Goal: Task Accomplishment & Management: Complete application form

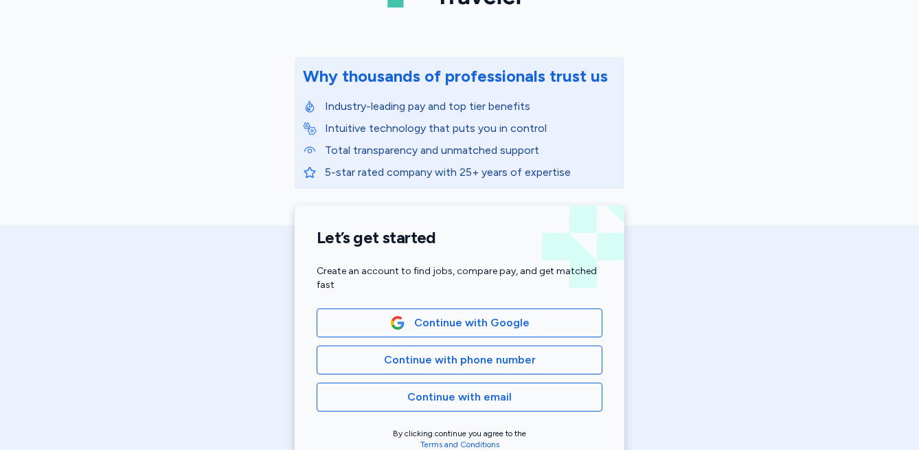
scroll to position [131, 0]
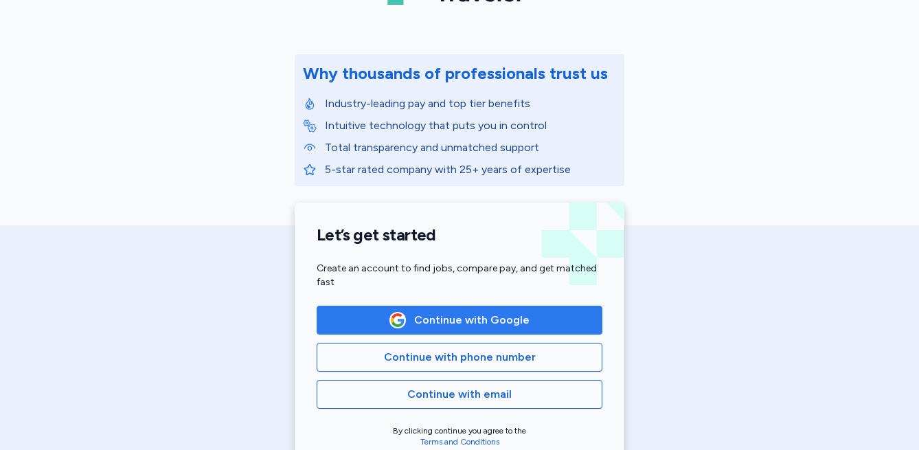
click at [411, 325] on span "Continue with Google" at bounding box center [460, 320] width 140 height 16
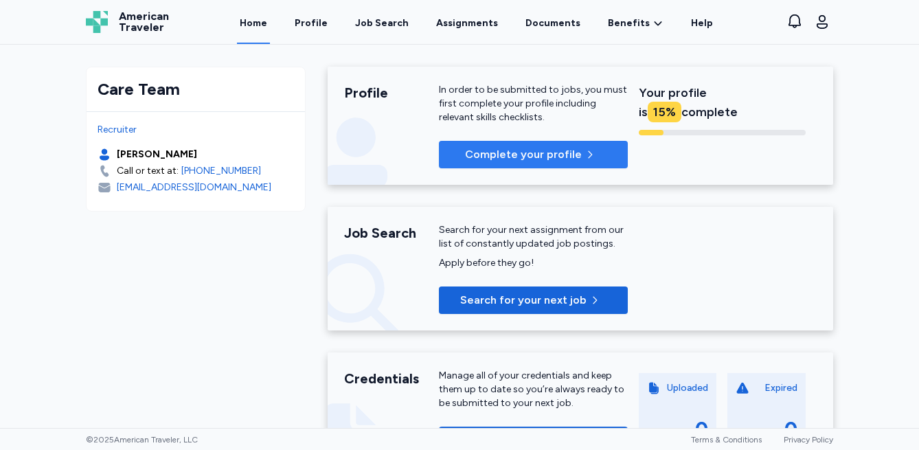
click at [506, 153] on span "Complete your profile" at bounding box center [523, 154] width 117 height 16
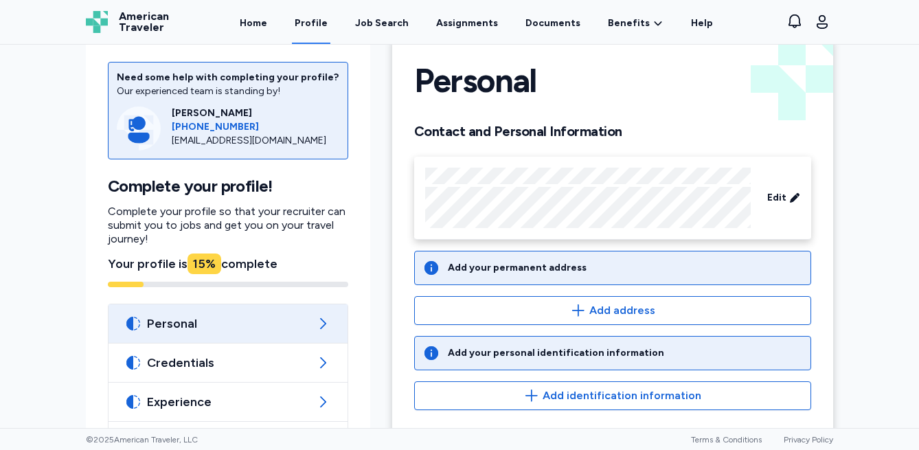
scroll to position [56, 0]
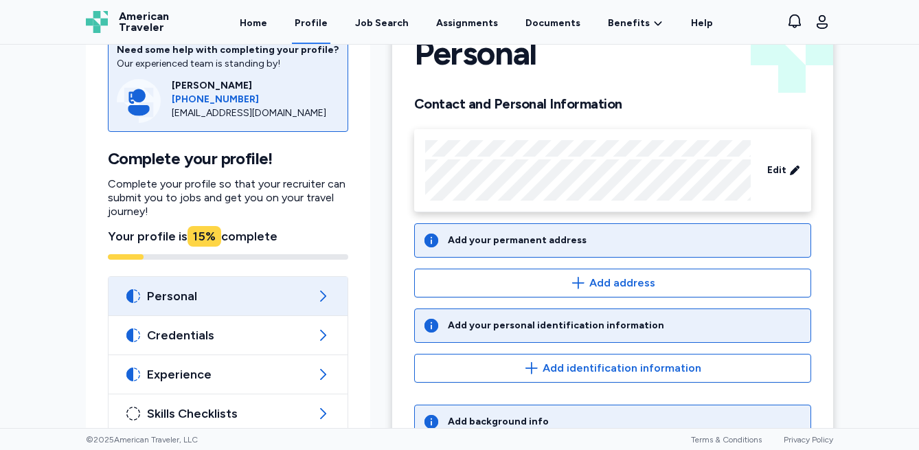
click at [433, 239] on icon at bounding box center [432, 241] width 14 height 14
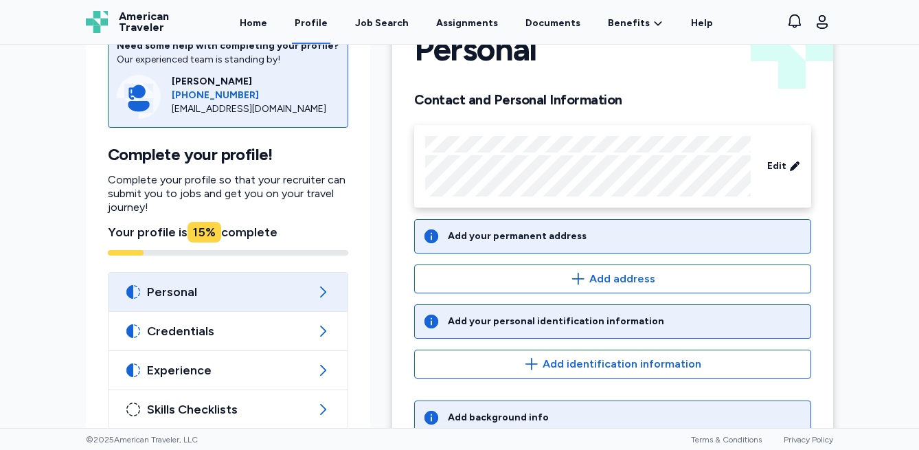
scroll to position [0, 0]
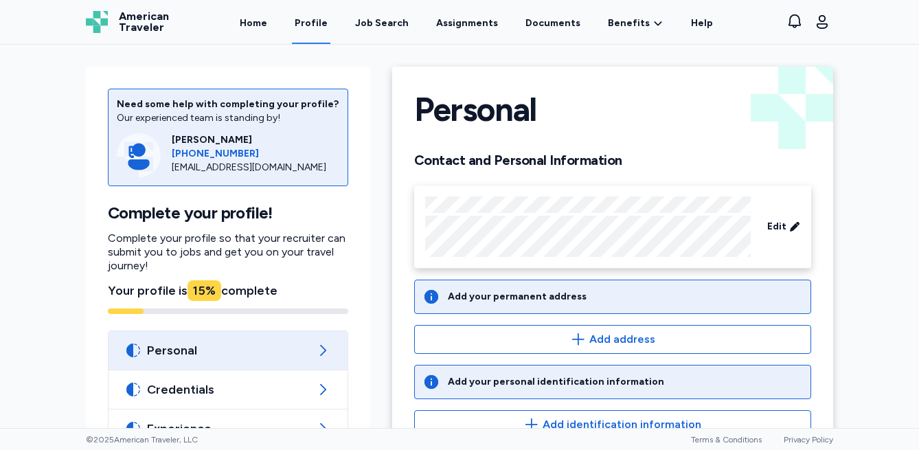
click at [433, 294] on icon at bounding box center [431, 297] width 16 height 16
click at [474, 295] on div "Add your permanent address" at bounding box center [517, 297] width 139 height 14
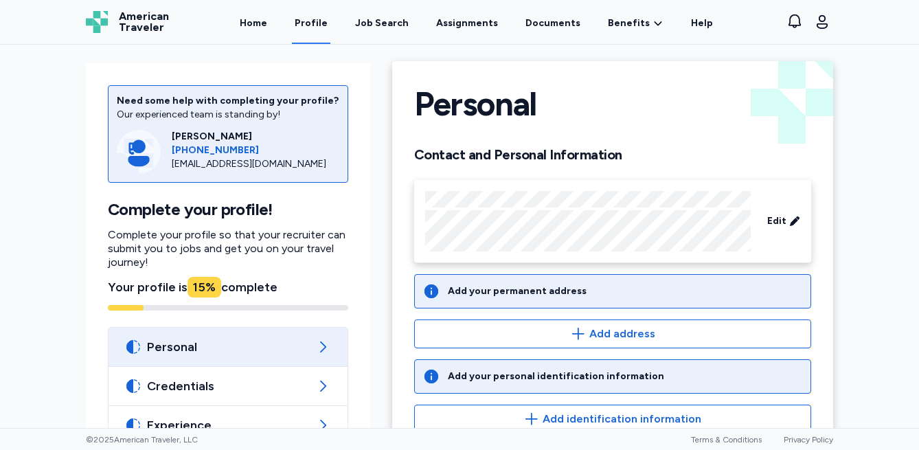
scroll to position [84, 0]
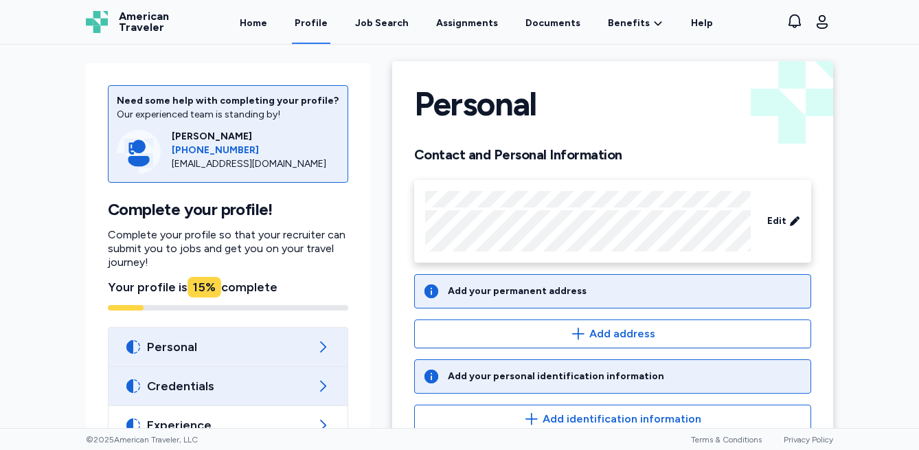
click at [262, 378] on span "Credentials" at bounding box center [228, 386] width 162 height 16
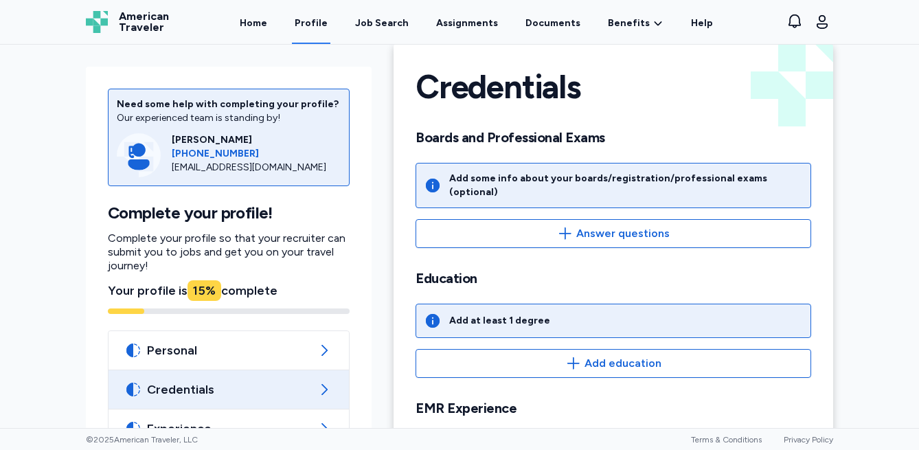
scroll to position [25, 0]
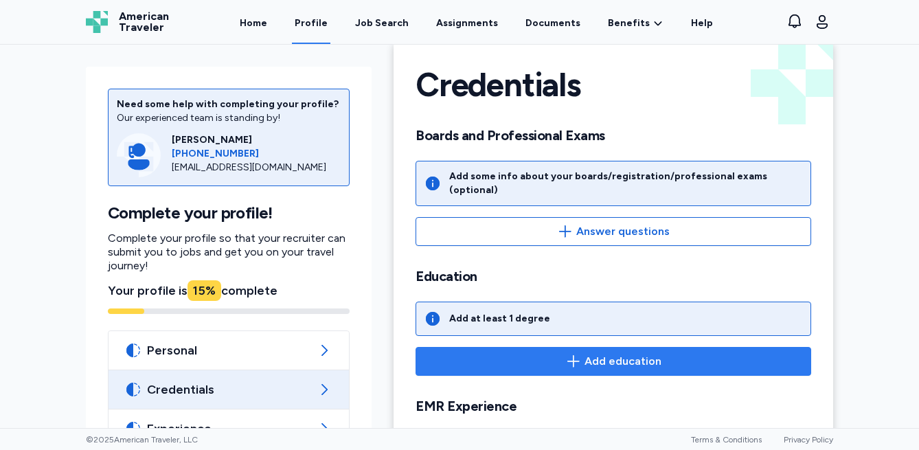
click at [498, 353] on span "Add education" at bounding box center [613, 361] width 372 height 16
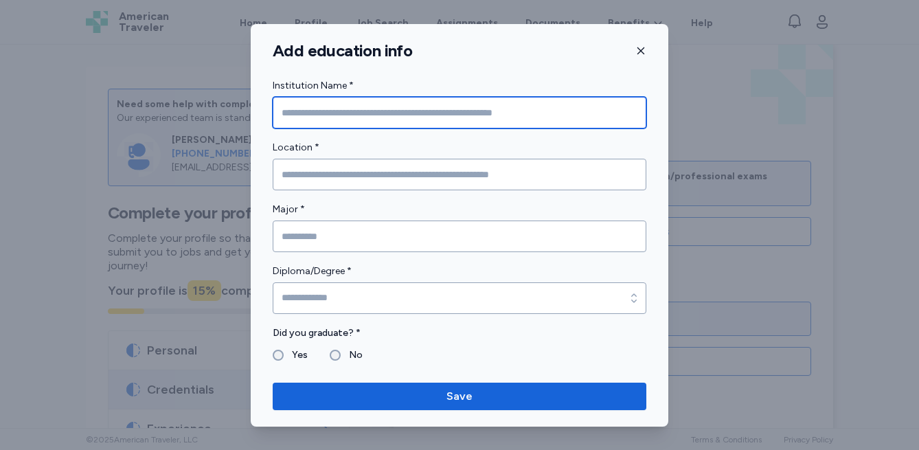
click at [307, 124] on input "Institution Name *" at bounding box center [460, 113] width 374 height 32
type input "**********"
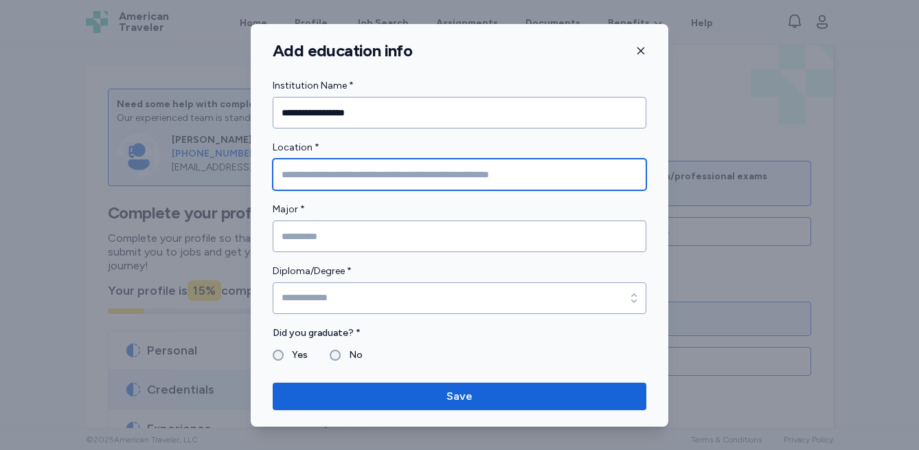
click at [293, 173] on input "Location *" at bounding box center [460, 175] width 374 height 32
type input "*"
type input "**********"
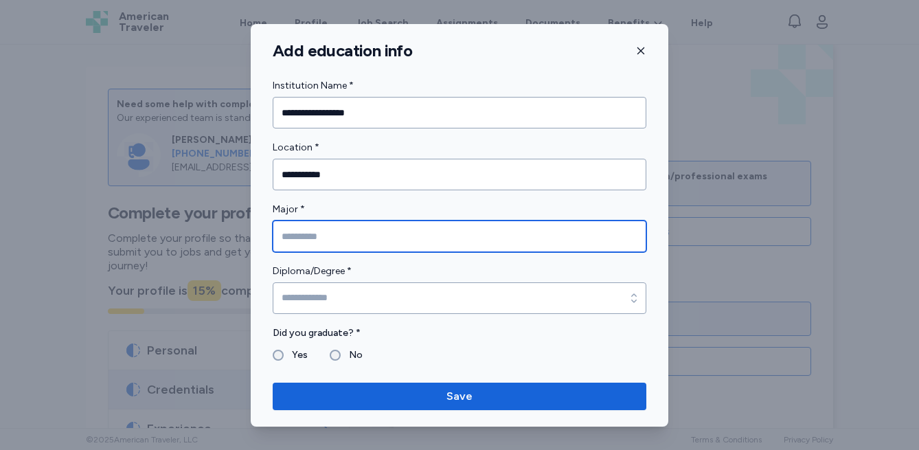
click at [296, 237] on input "Major *" at bounding box center [460, 237] width 374 height 32
type input "**********"
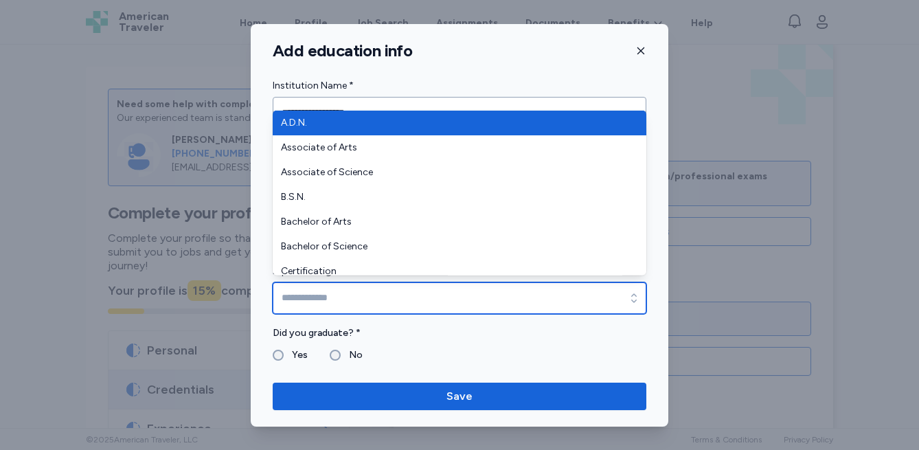
click at [324, 302] on input "Diploma/Degree *" at bounding box center [460, 298] width 374 height 32
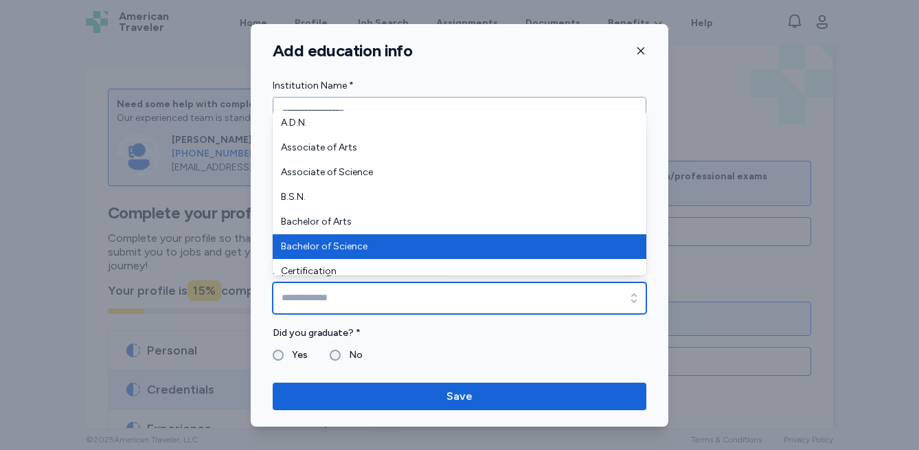
type input "**********"
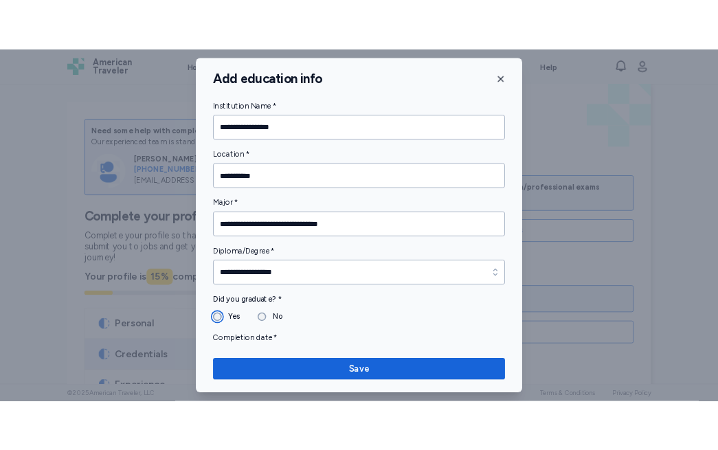
scroll to position [36, 0]
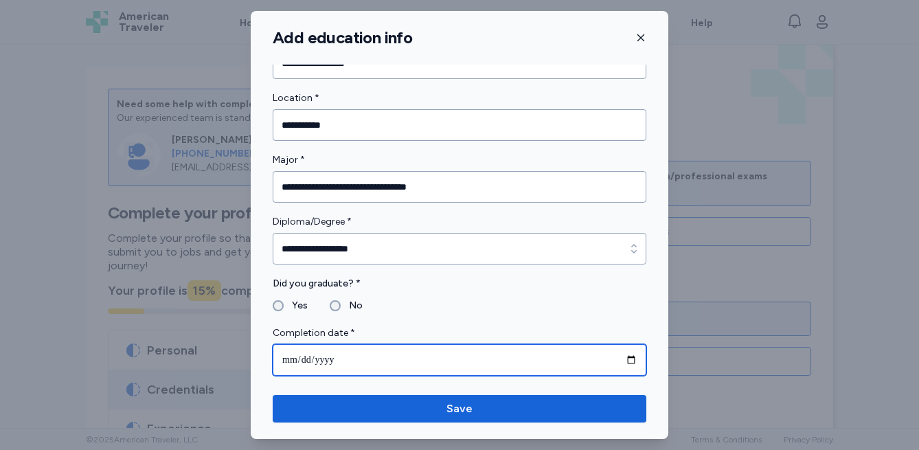
click at [291, 359] on input "date" at bounding box center [460, 360] width 374 height 32
type input "**********"
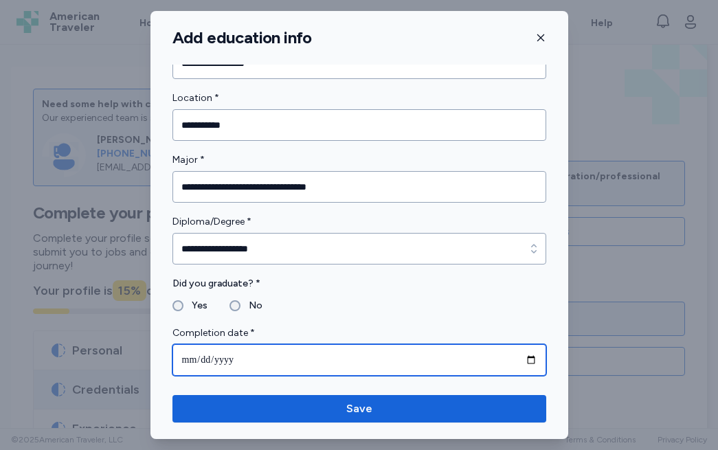
click at [252, 364] on input "**********" at bounding box center [359, 360] width 374 height 32
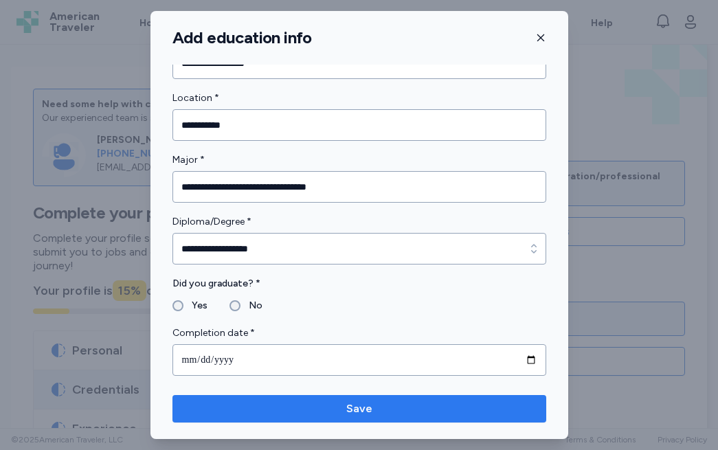
click at [315, 416] on span "Save" at bounding box center [359, 409] width 352 height 16
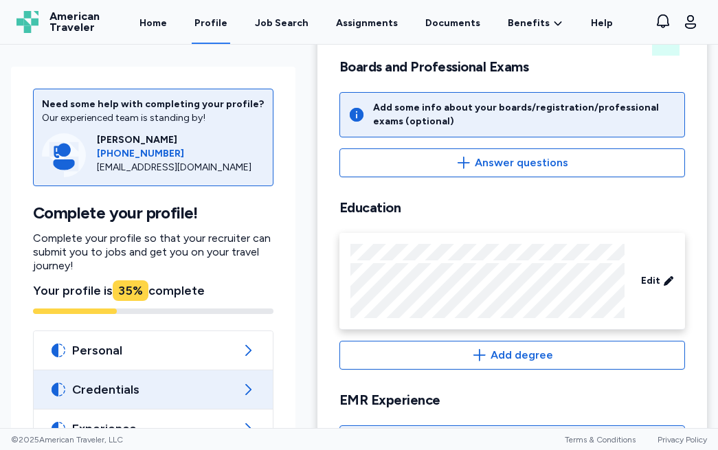
scroll to position [113, 0]
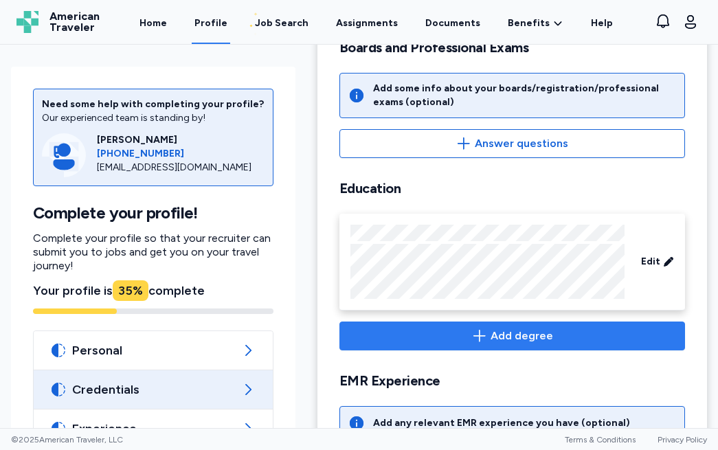
click at [429, 333] on span "Add degree" at bounding box center [512, 336] width 322 height 16
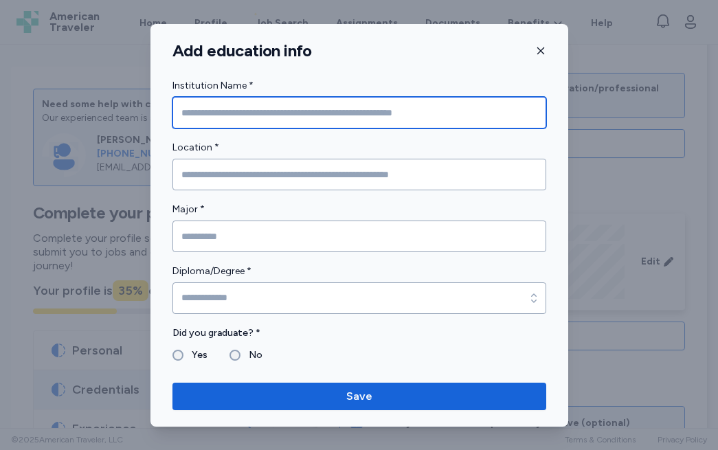
click at [219, 103] on input "Institution Name *" at bounding box center [359, 113] width 374 height 32
type input "**********"
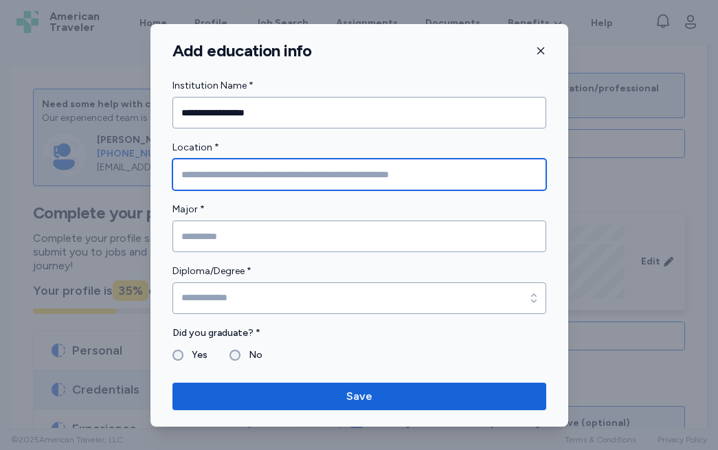
click at [195, 183] on input "Location *" at bounding box center [359, 175] width 374 height 32
type input "**********"
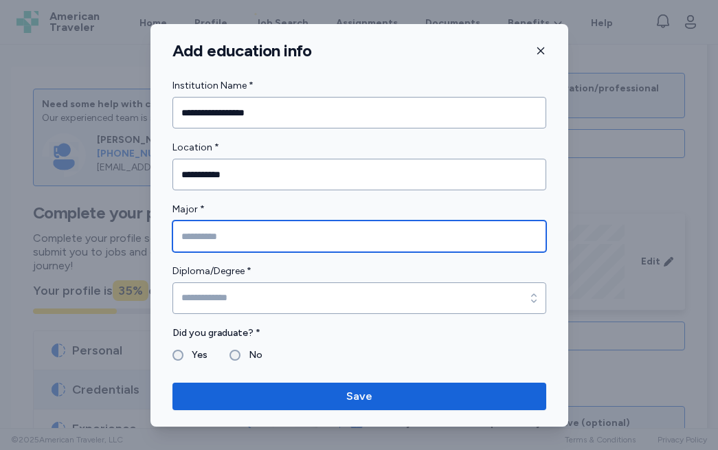
click at [198, 232] on input "Major *" at bounding box center [359, 237] width 374 height 32
type input "**********"
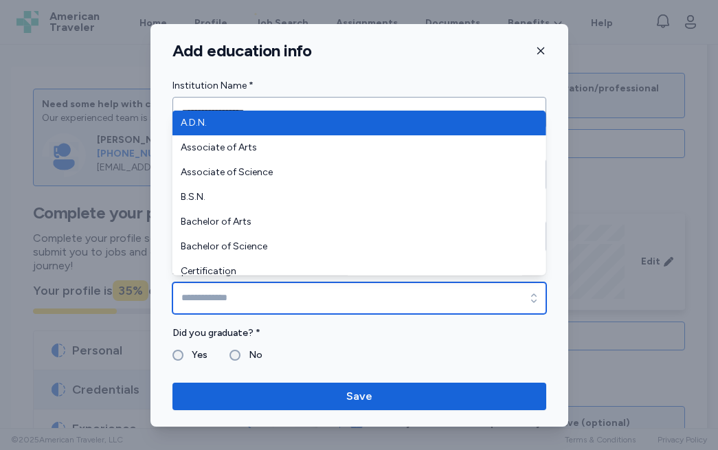
click at [203, 307] on input "Diploma/Degree *" at bounding box center [359, 298] width 374 height 32
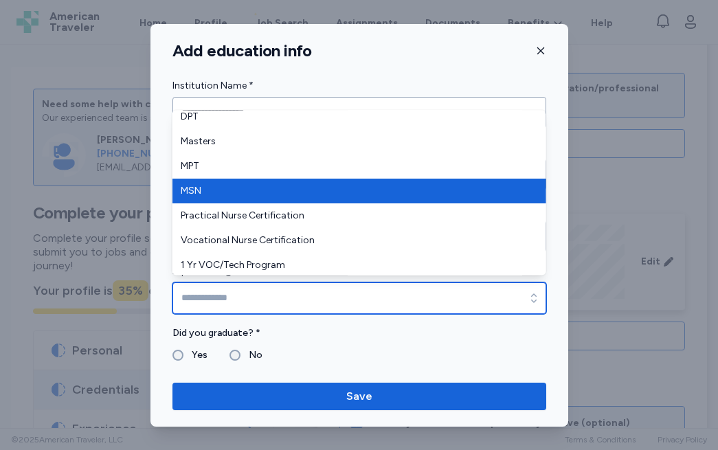
scroll to position [225, 0]
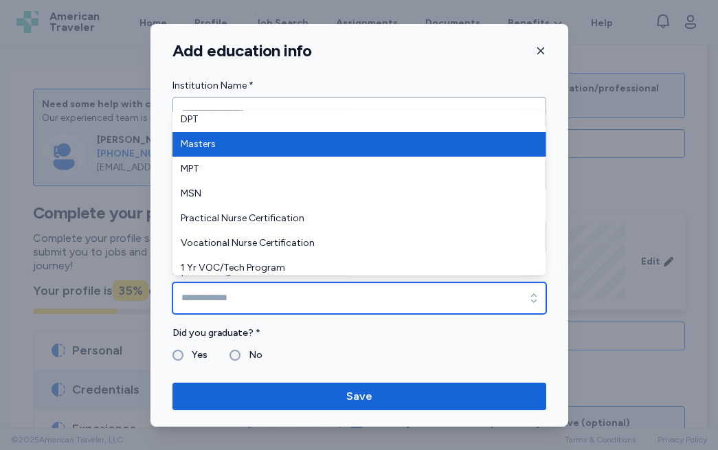
type input "*******"
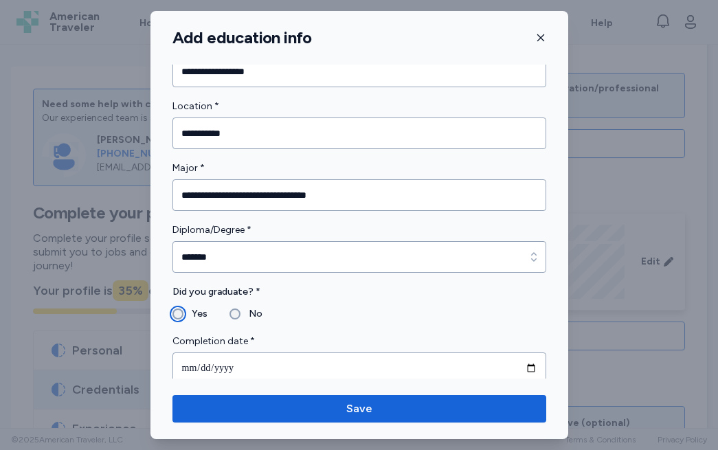
scroll to position [36, 0]
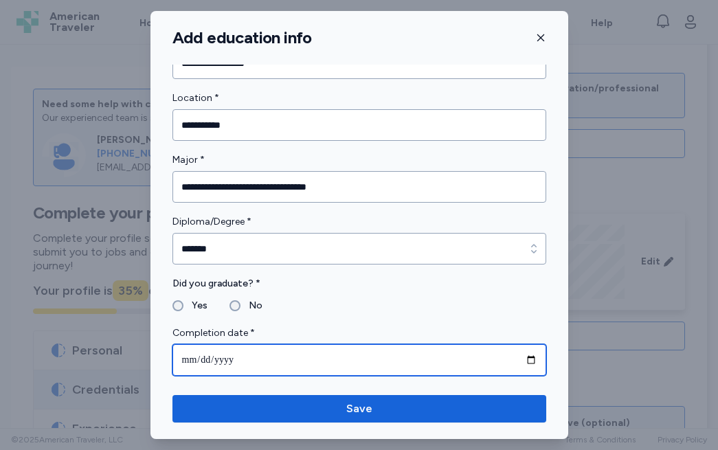
click at [184, 364] on input "date" at bounding box center [359, 360] width 374 height 32
type input "**********"
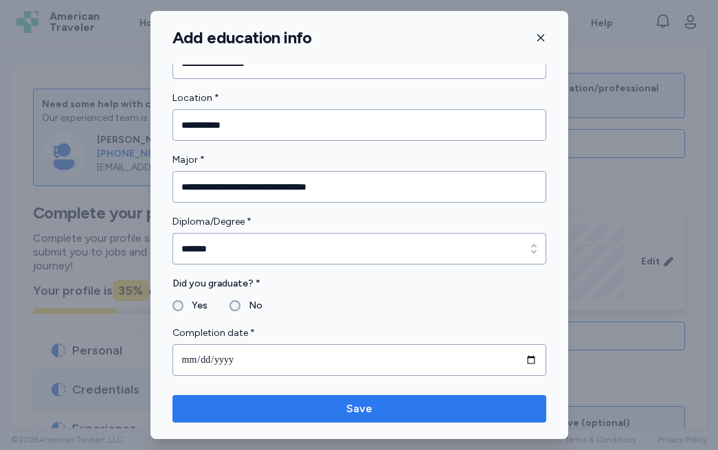
click at [224, 410] on span "Save" at bounding box center [359, 409] width 352 height 16
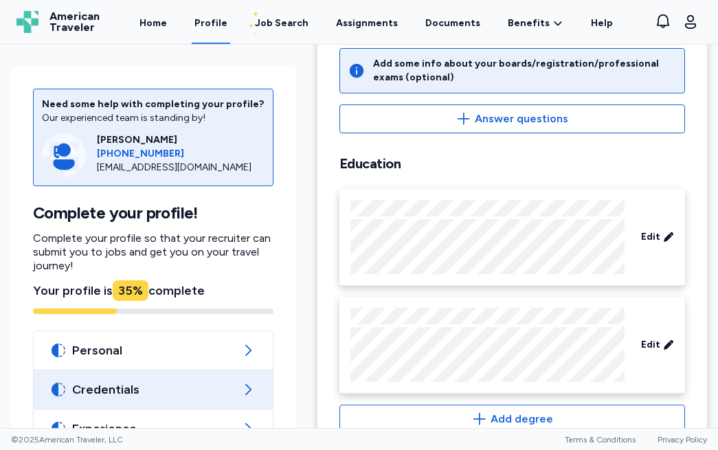
scroll to position [139, 0]
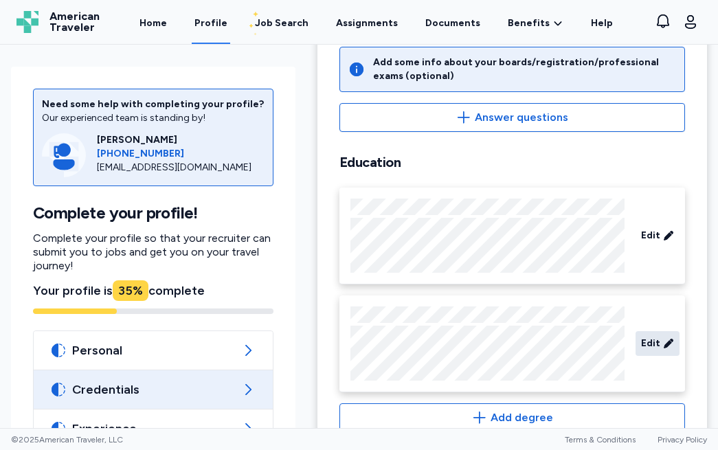
click at [654, 339] on span "Edit" at bounding box center [650, 344] width 19 height 14
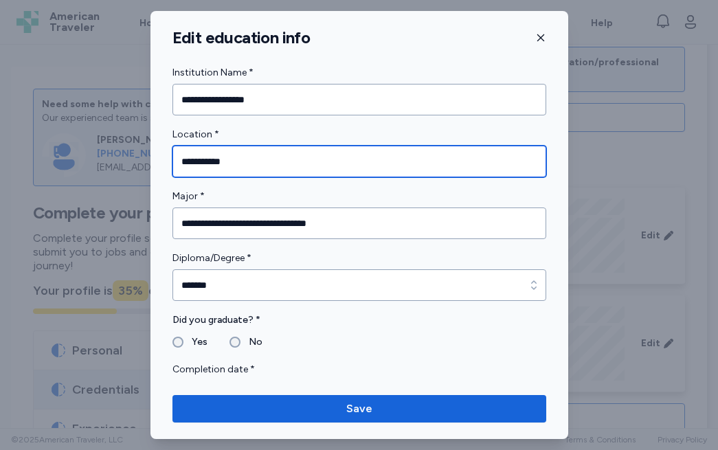
click at [224, 163] on input "**********" at bounding box center [359, 162] width 374 height 32
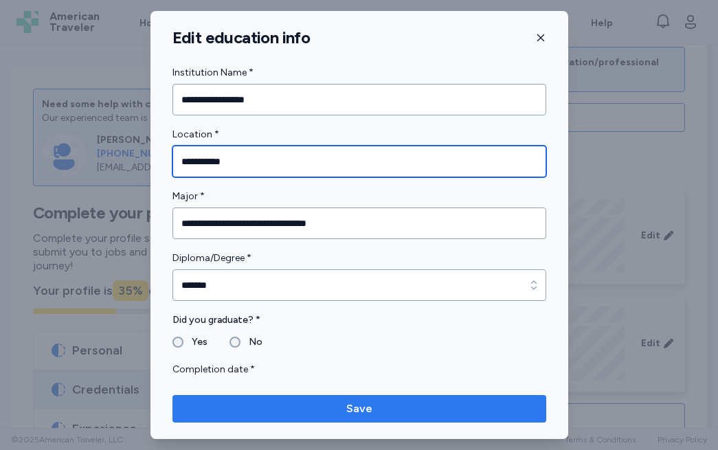
type input "**********"
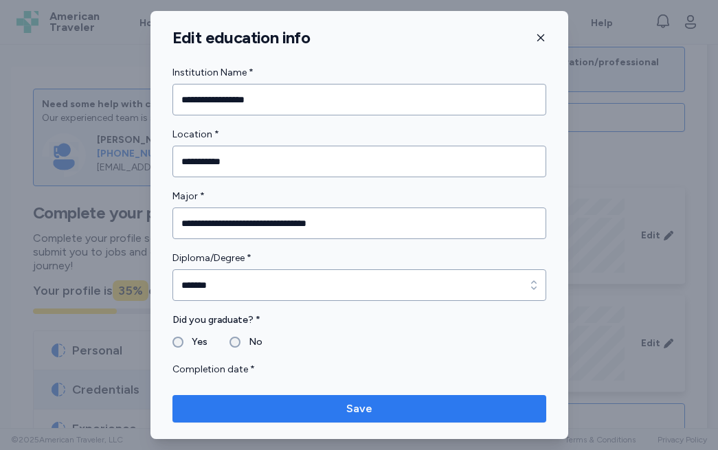
click at [252, 407] on span "Save" at bounding box center [359, 409] width 352 height 16
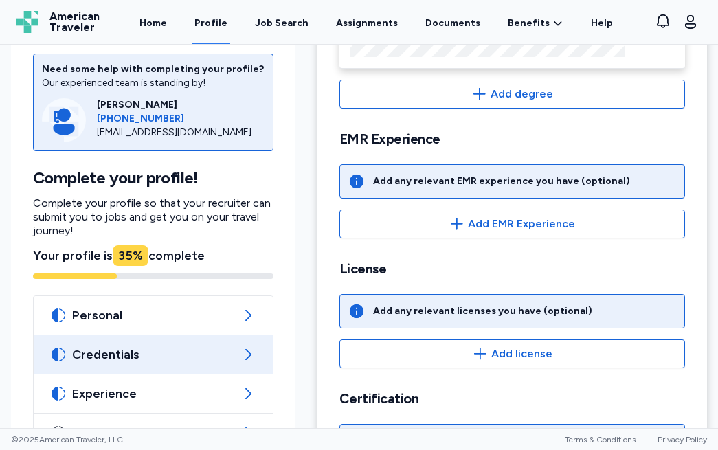
scroll to position [495, 0]
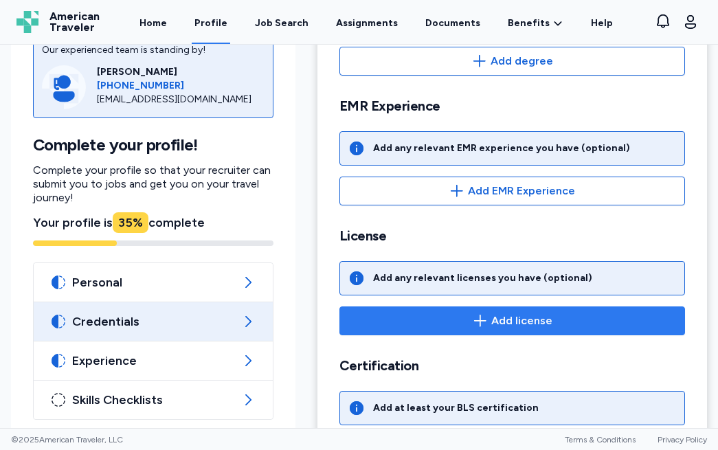
click at [529, 316] on span "Add license" at bounding box center [521, 321] width 61 height 16
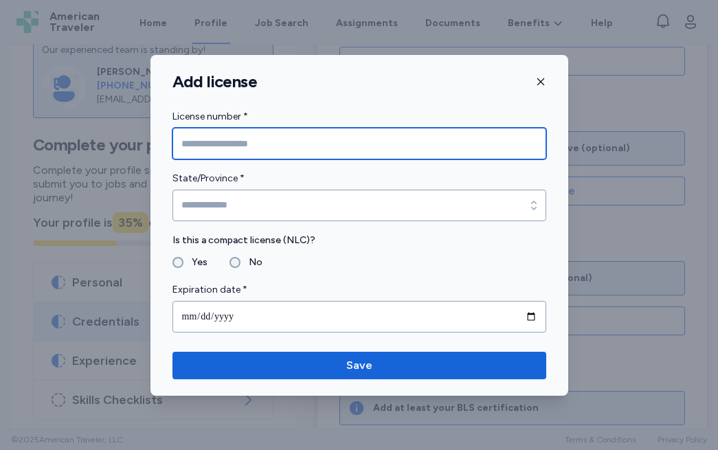
click at [218, 148] on input "License number *" at bounding box center [359, 144] width 374 height 32
type input "****"
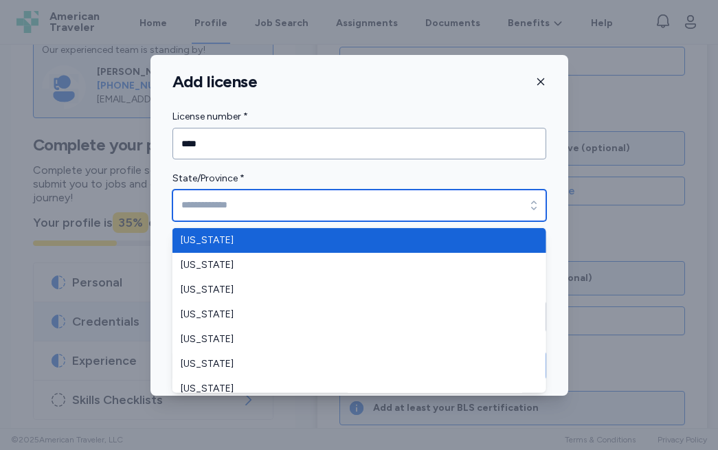
click at [232, 212] on input "State/Province *" at bounding box center [359, 206] width 374 height 32
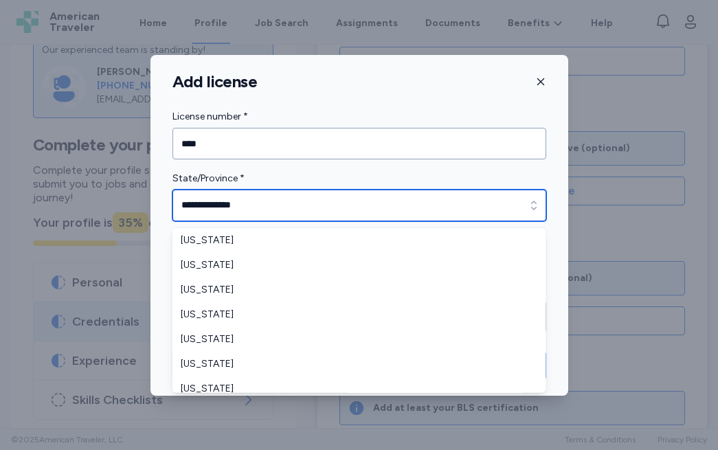
type input "**********"
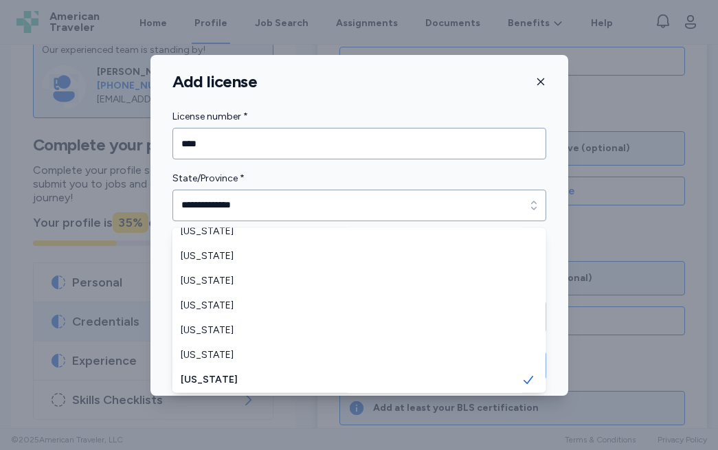
click at [161, 202] on div "**********" at bounding box center [359, 222] width 418 height 227
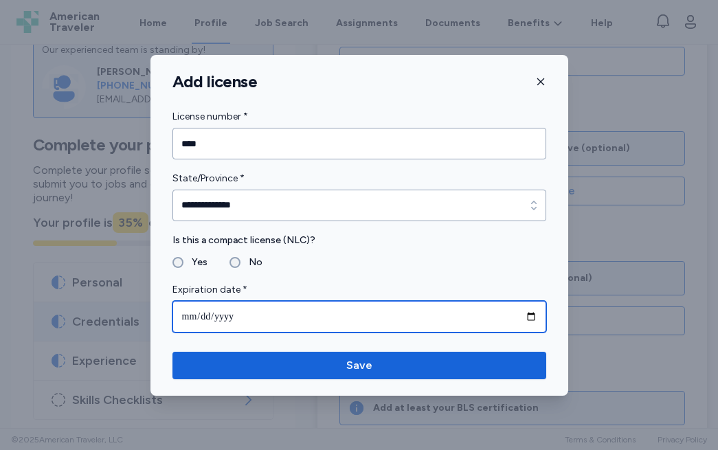
click at [190, 318] on input "date" at bounding box center [359, 317] width 374 height 32
type input "**********"
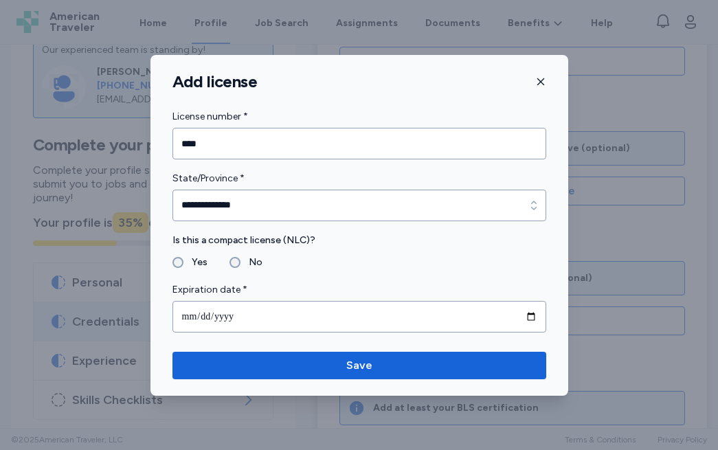
click at [313, 284] on label "Expiration date *" at bounding box center [359, 290] width 374 height 16
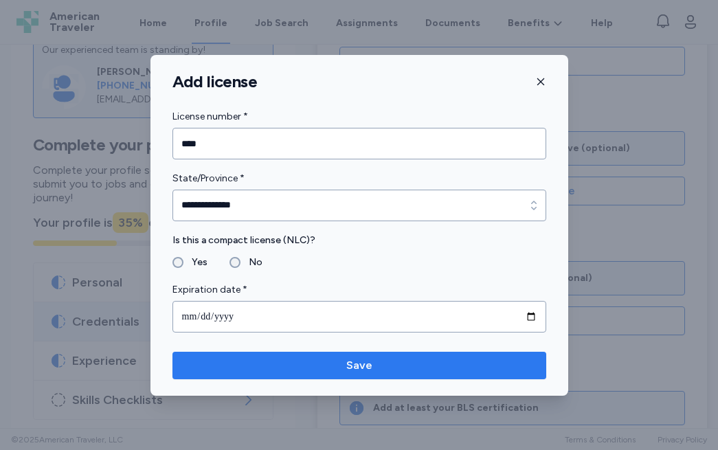
click at [306, 363] on span "Save" at bounding box center [359, 365] width 352 height 16
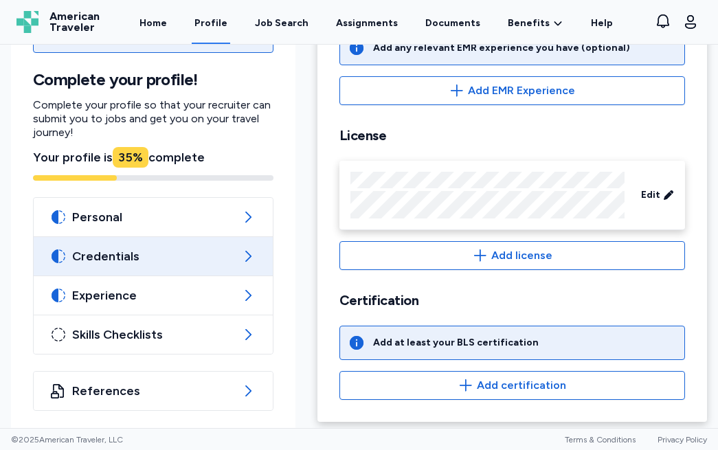
scroll to position [601, 0]
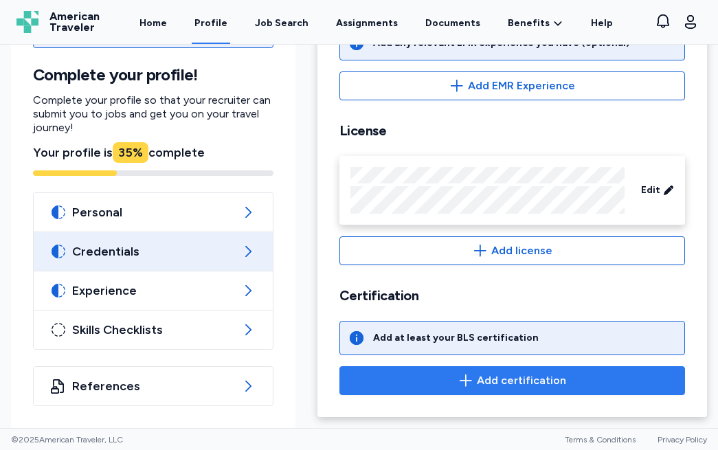
click at [504, 377] on span "Add certification" at bounding box center [521, 380] width 89 height 16
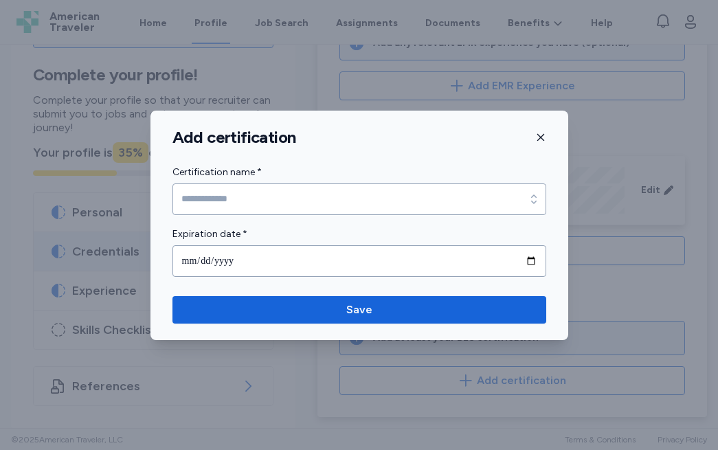
click at [541, 139] on icon "button" at bounding box center [540, 137] width 11 height 11
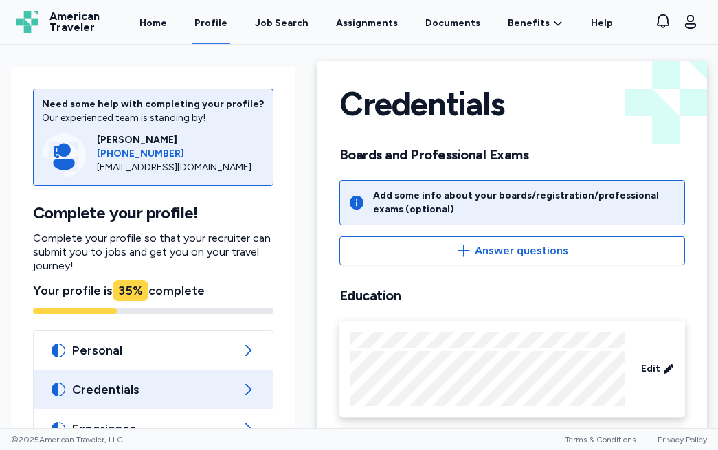
scroll to position [0, 0]
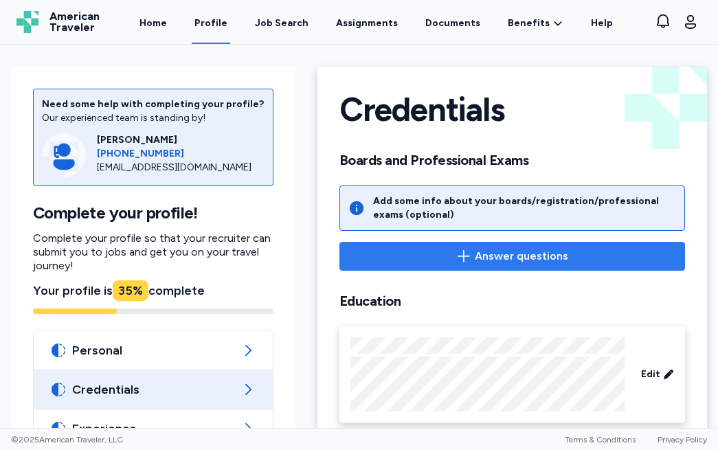
click at [465, 256] on icon "button" at bounding box center [464, 256] width 12 height 12
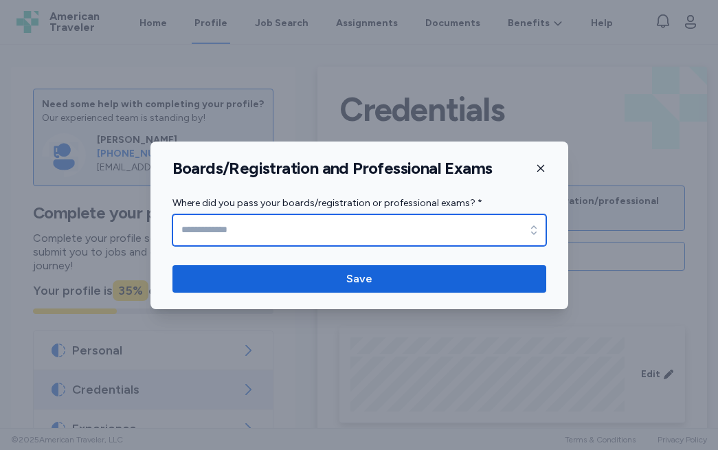
click at [317, 223] on input "Where did you pass your boards/registration or professional exams? *" at bounding box center [359, 230] width 374 height 32
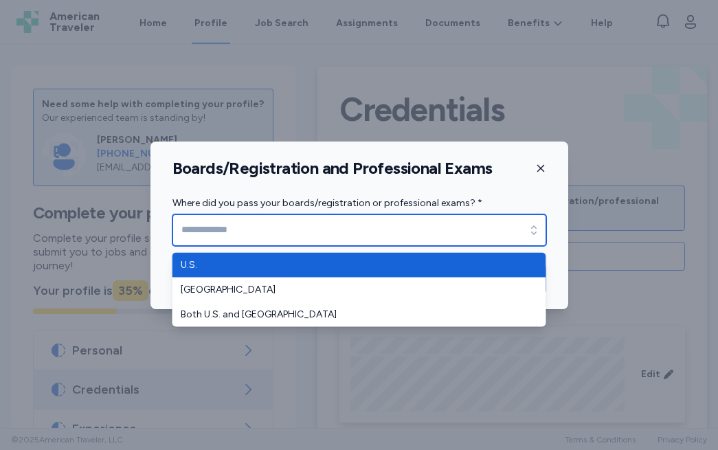
type input "****"
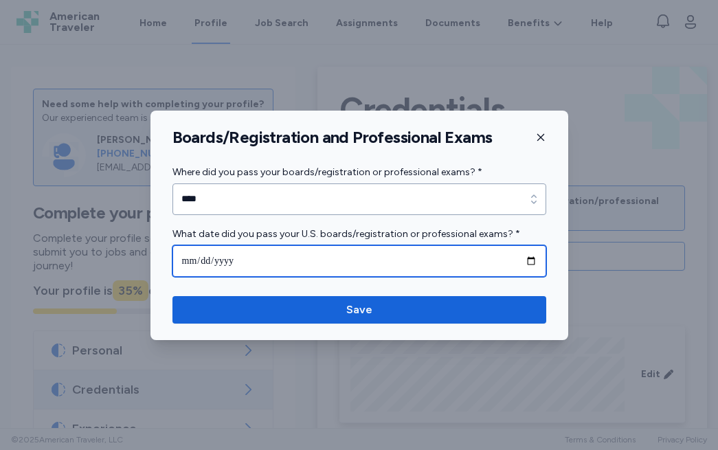
click at [179, 261] on input "date" at bounding box center [359, 261] width 374 height 32
type input "**********"
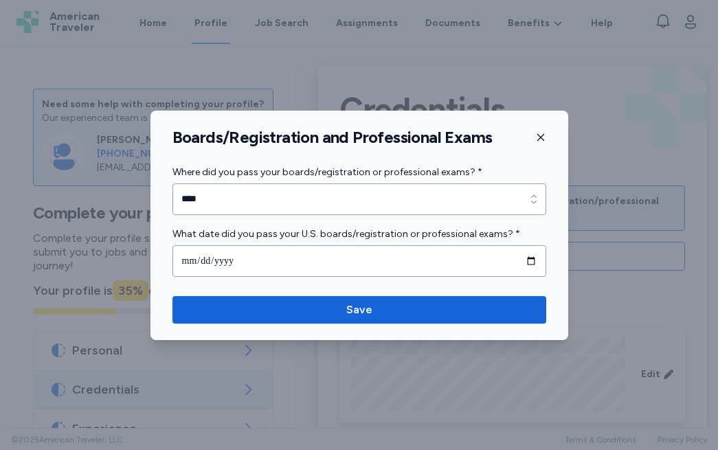
click at [170, 229] on div "**********" at bounding box center [359, 221] width 418 height 115
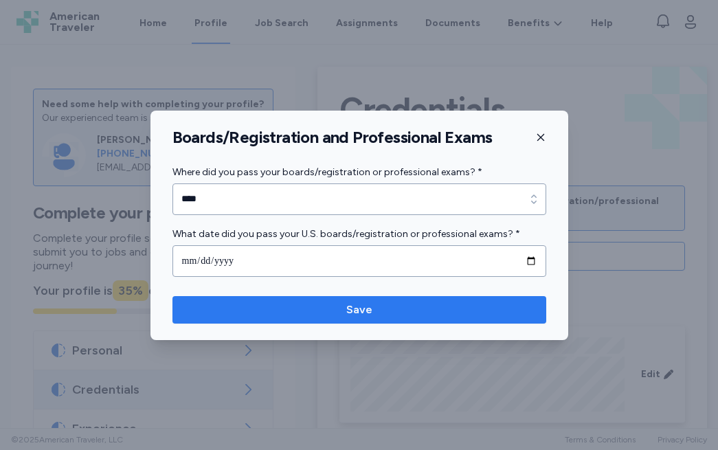
click at [332, 306] on span "Save" at bounding box center [359, 310] width 352 height 16
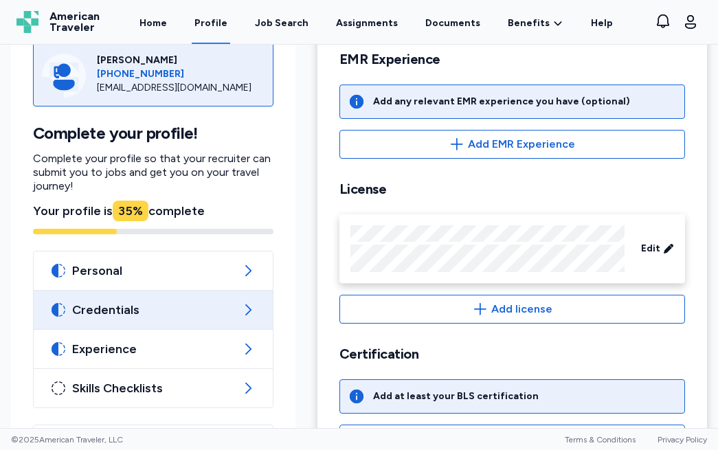
scroll to position [539, 0]
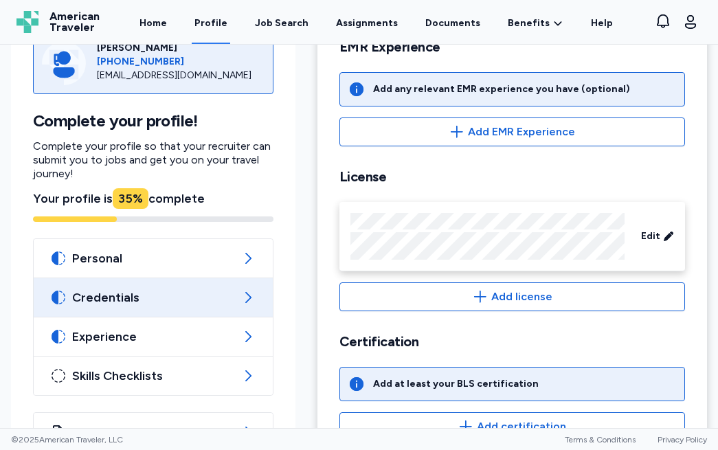
click at [482, 179] on h2 "License" at bounding box center [512, 176] width 346 height 17
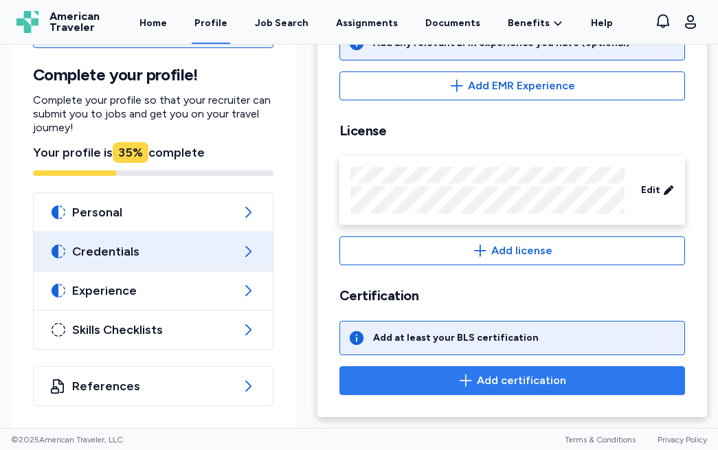
click at [439, 381] on span "Add certification" at bounding box center [512, 380] width 322 height 16
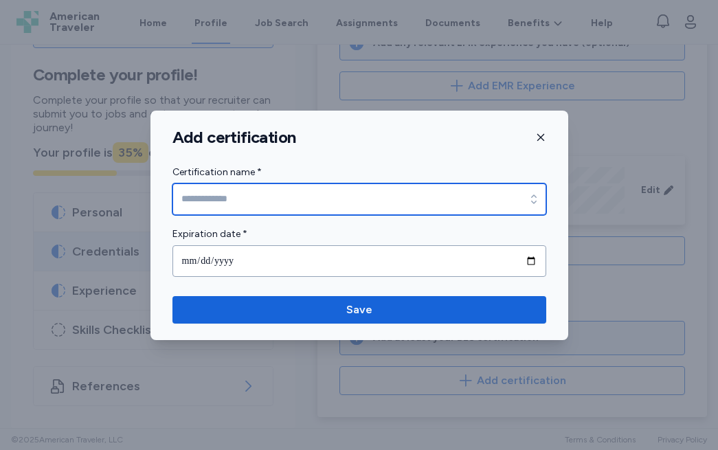
click at [215, 197] on input "Certification name *" at bounding box center [359, 199] width 374 height 32
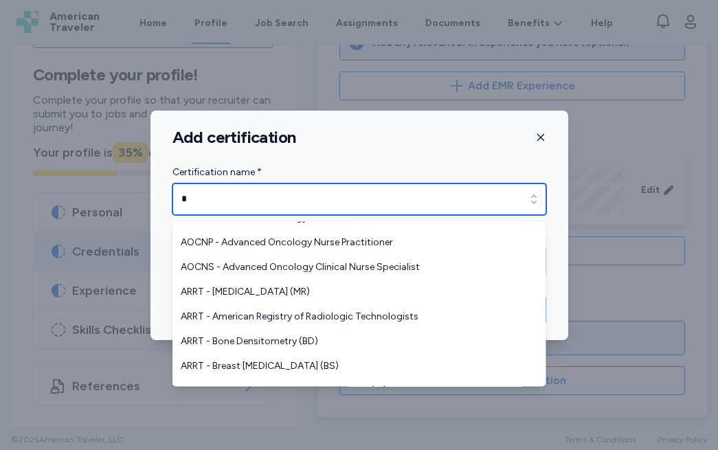
scroll to position [0, 0]
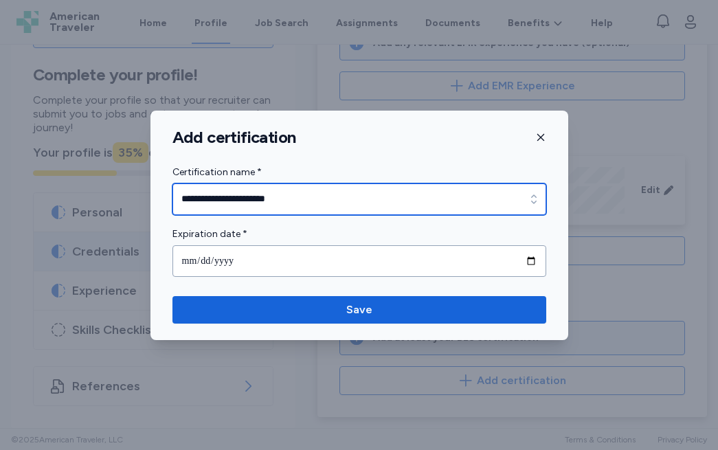
type input "**********"
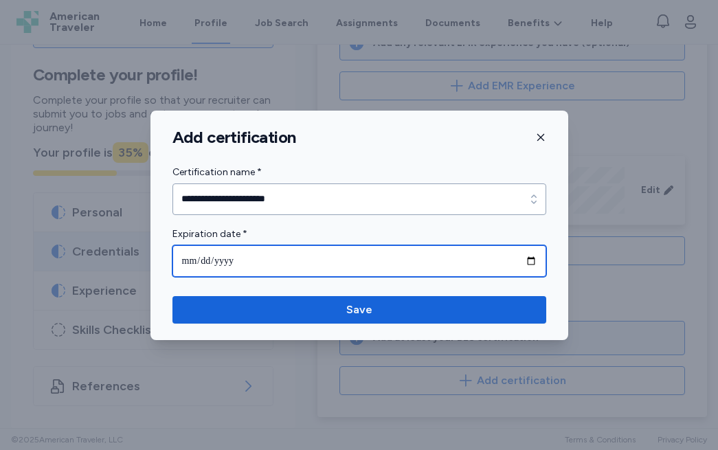
click at [187, 263] on input "date" at bounding box center [359, 261] width 374 height 32
type input "**********"
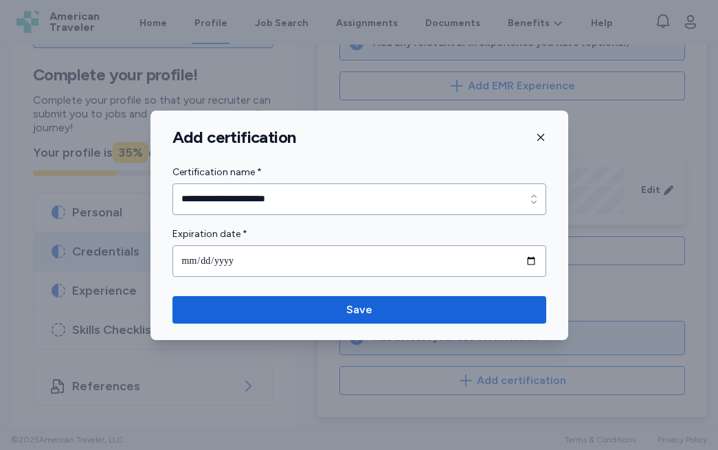
click at [319, 221] on form "**********" at bounding box center [359, 220] width 374 height 113
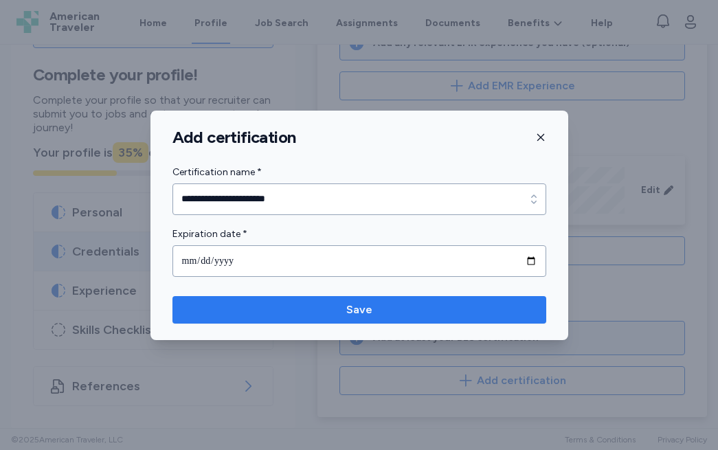
click at [232, 314] on span "Save" at bounding box center [359, 310] width 352 height 16
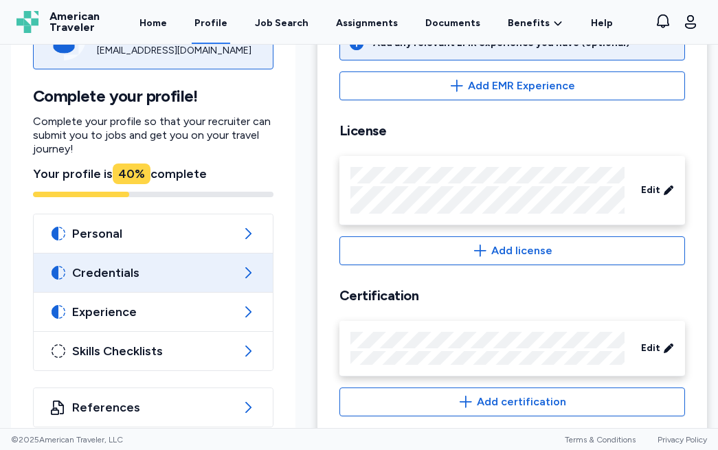
scroll to position [606, 0]
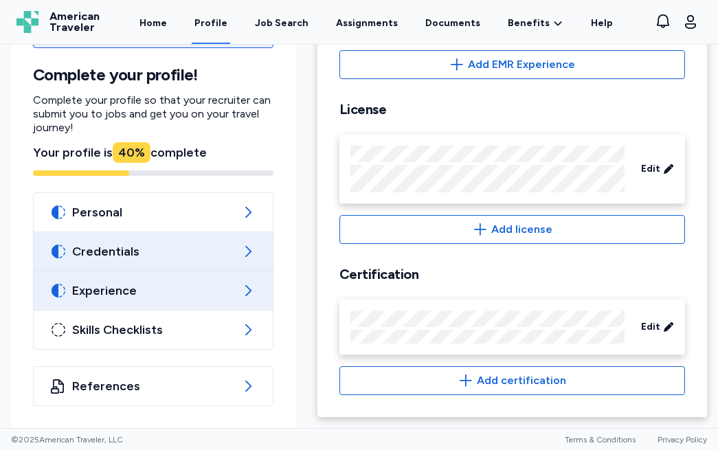
click at [168, 310] on div "Experience" at bounding box center [153, 290] width 239 height 38
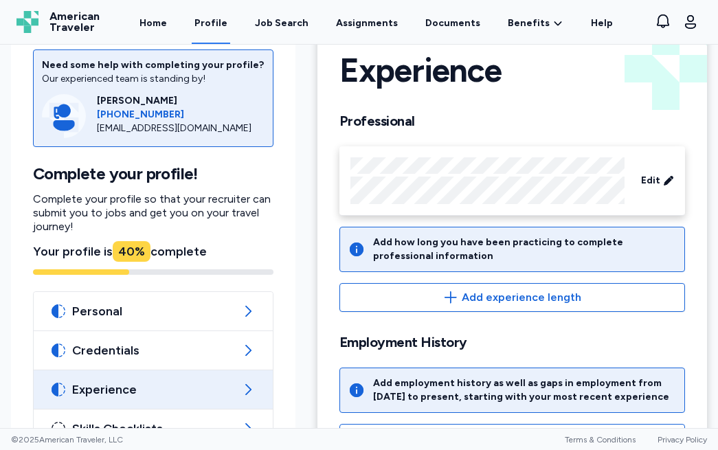
scroll to position [55, 0]
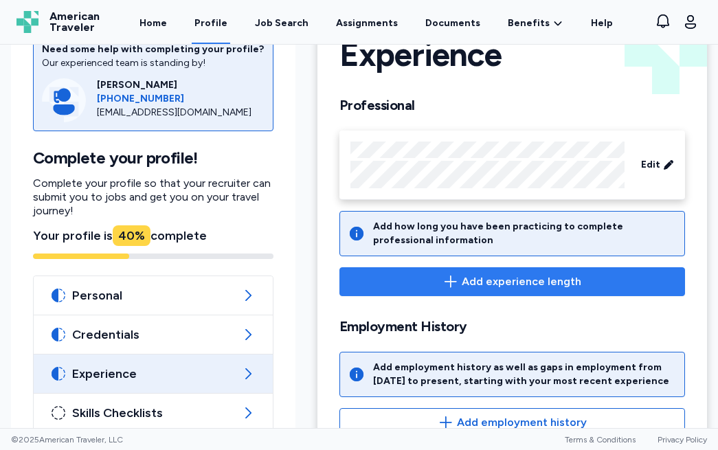
click at [471, 284] on span "Add experience length" at bounding box center [522, 281] width 120 height 16
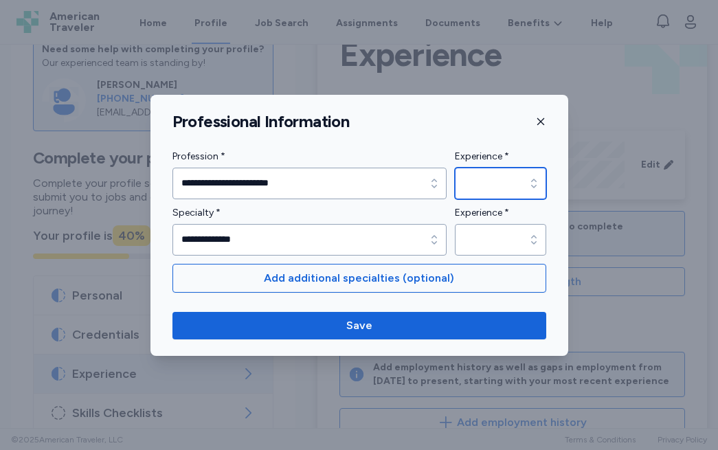
click at [491, 182] on input "Experience *" at bounding box center [500, 184] width 91 height 32
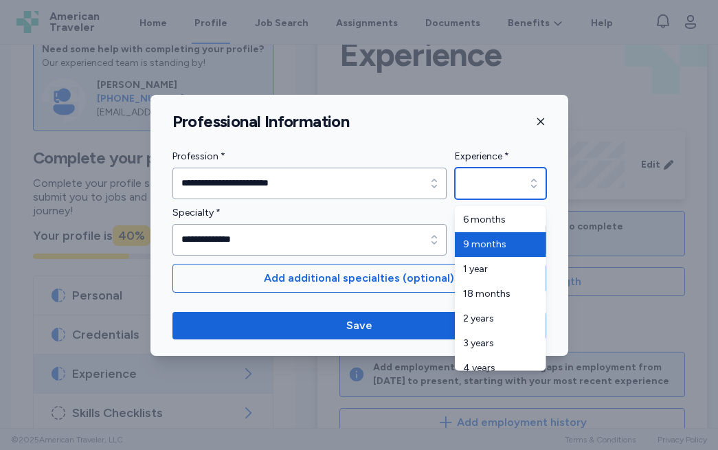
scroll to position [8, 0]
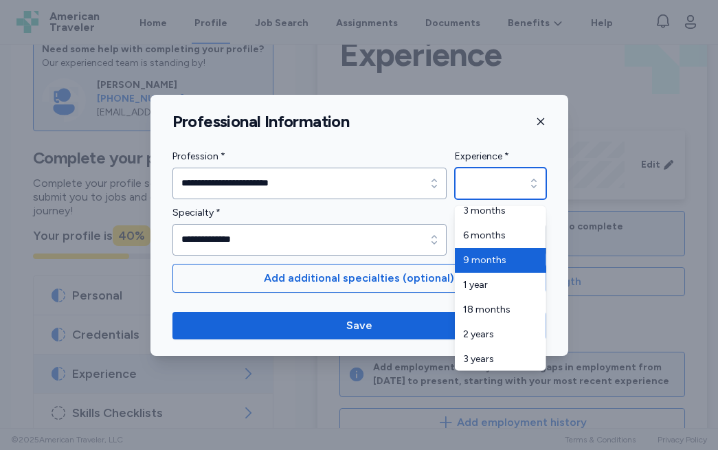
type input "********"
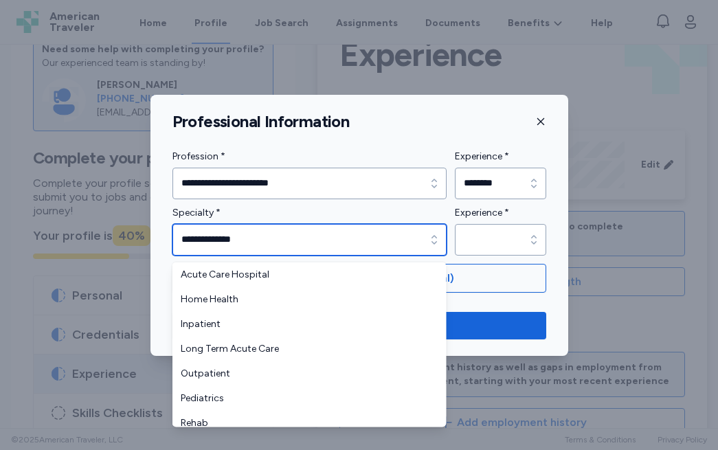
click at [394, 239] on input "**********" at bounding box center [309, 240] width 274 height 32
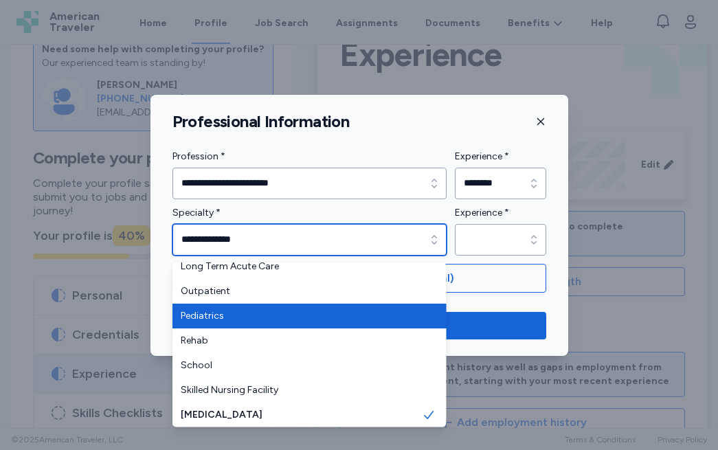
type input "**********"
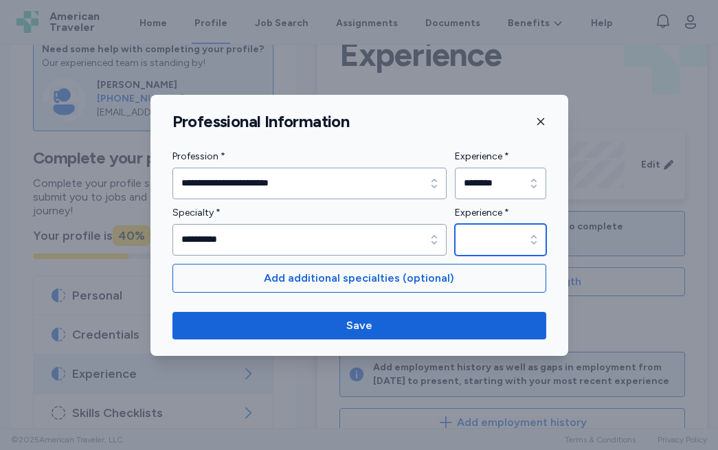
click at [495, 234] on input "Experience *" at bounding box center [500, 240] width 91 height 32
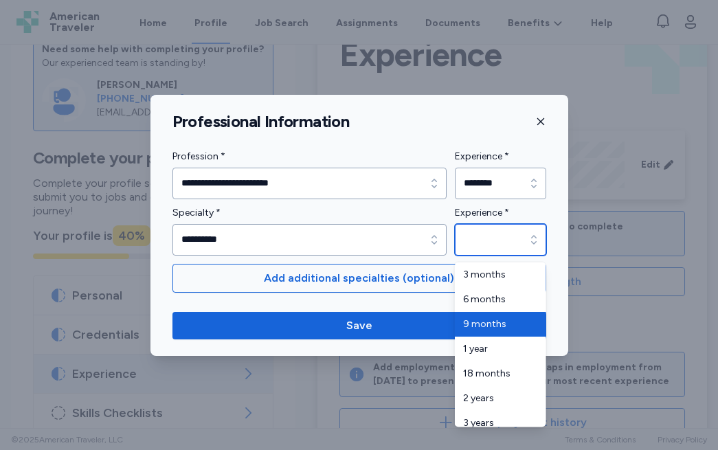
type input "********"
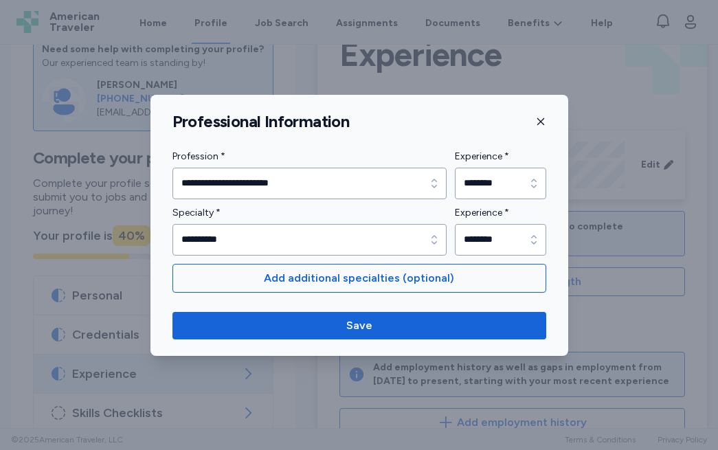
click at [378, 208] on label "Specialty *" at bounding box center [309, 213] width 274 height 16
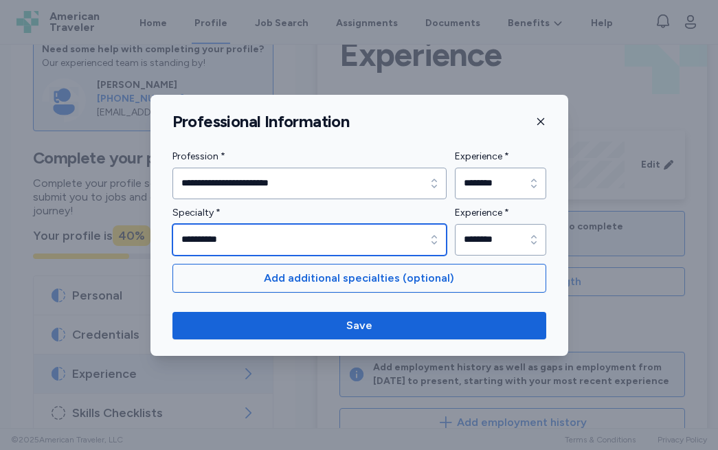
type input "**********"
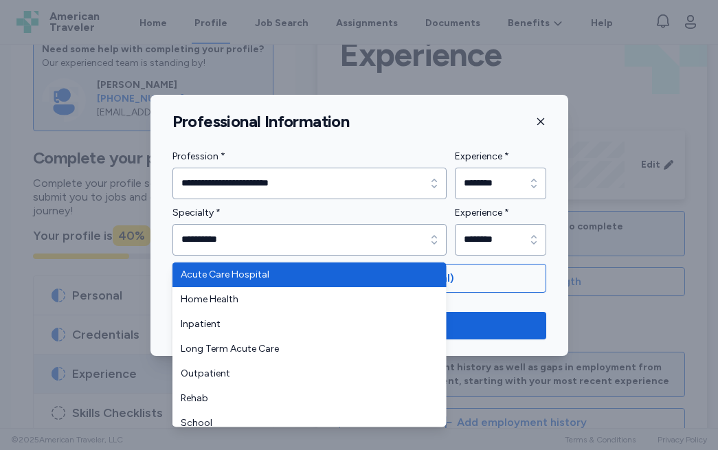
click at [414, 210] on div "**********" at bounding box center [309, 230] width 274 height 51
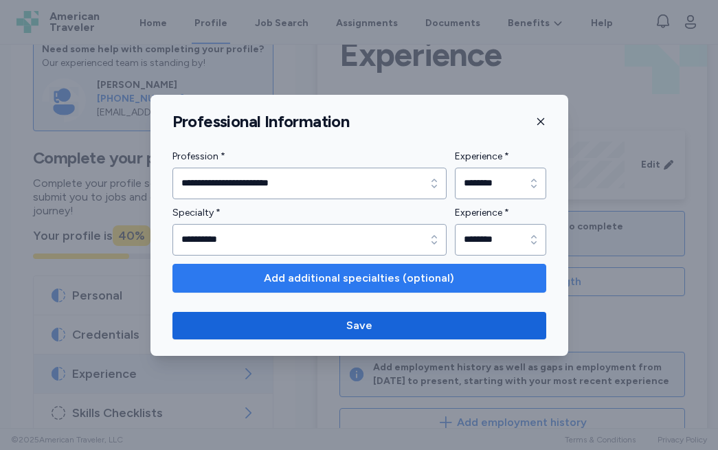
click at [417, 287] on button "Add additional specialties (optional)" at bounding box center [359, 278] width 374 height 29
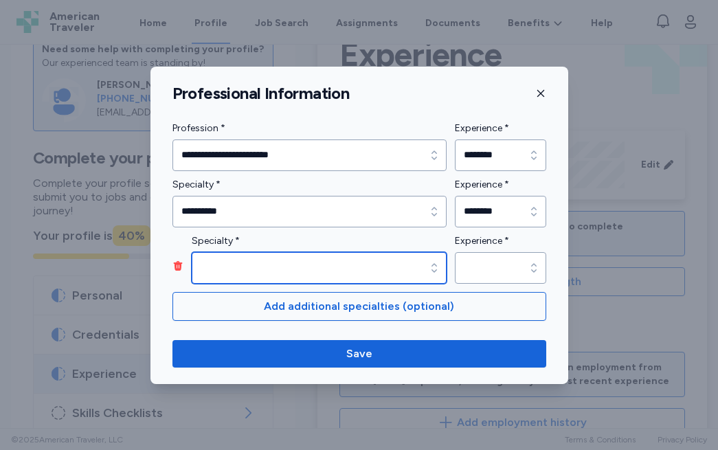
click at [301, 272] on input "Specialty *" at bounding box center [319, 268] width 255 height 32
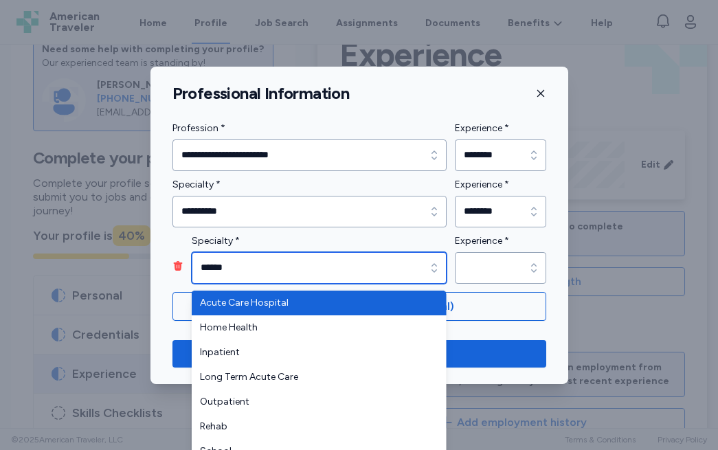
type input "******"
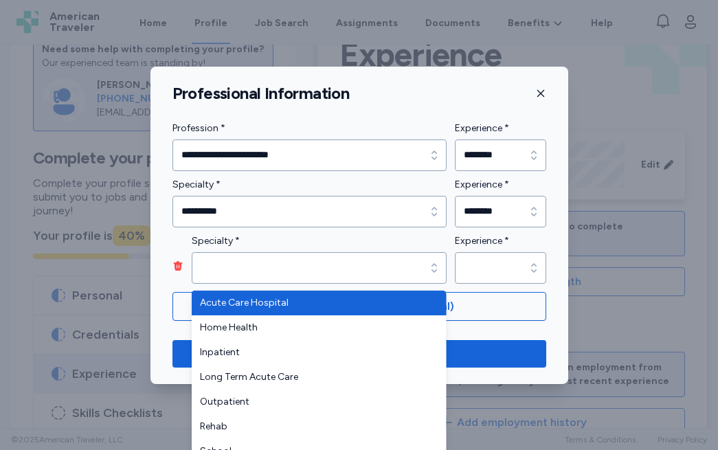
click at [260, 239] on div "Specialty *" at bounding box center [319, 258] width 255 height 51
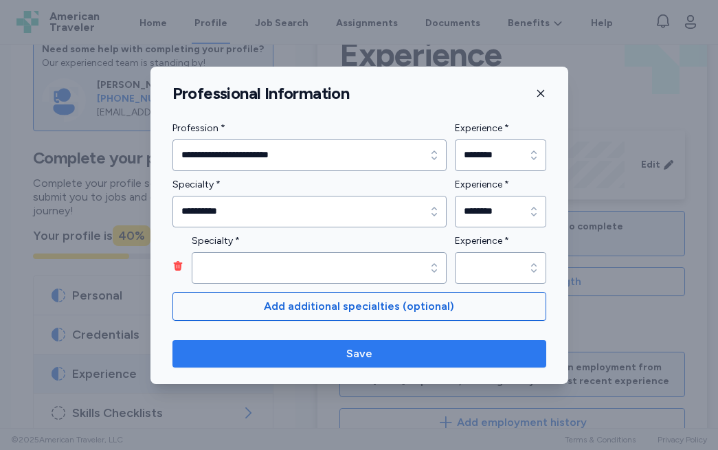
click at [379, 359] on span "Save" at bounding box center [359, 354] width 352 height 16
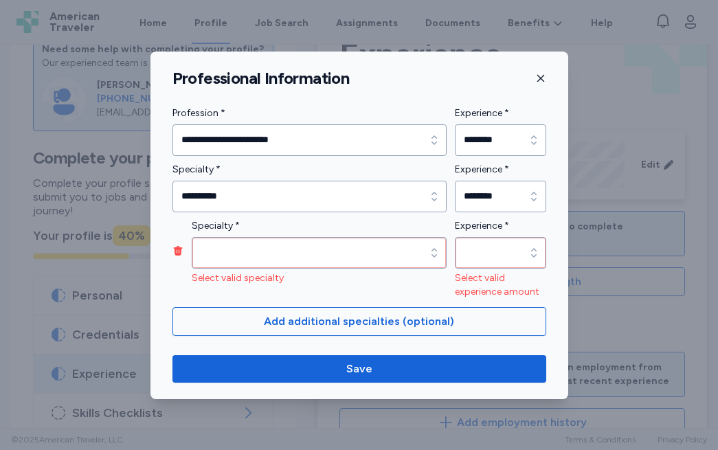
click at [180, 252] on icon "button" at bounding box center [177, 251] width 9 height 10
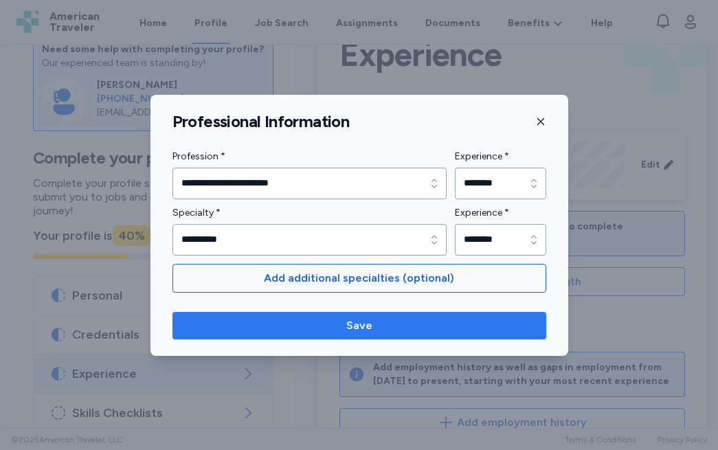
click at [349, 331] on span "Save" at bounding box center [359, 325] width 26 height 16
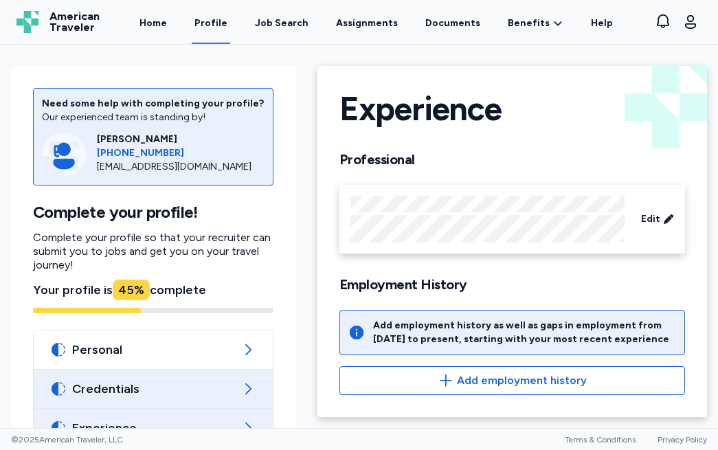
scroll to position [148, 0]
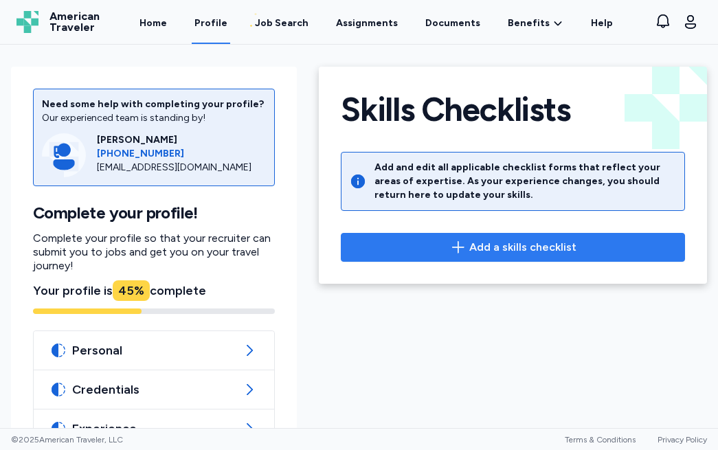
click at [477, 255] on span "Add a skills checklist" at bounding box center [522, 247] width 107 height 16
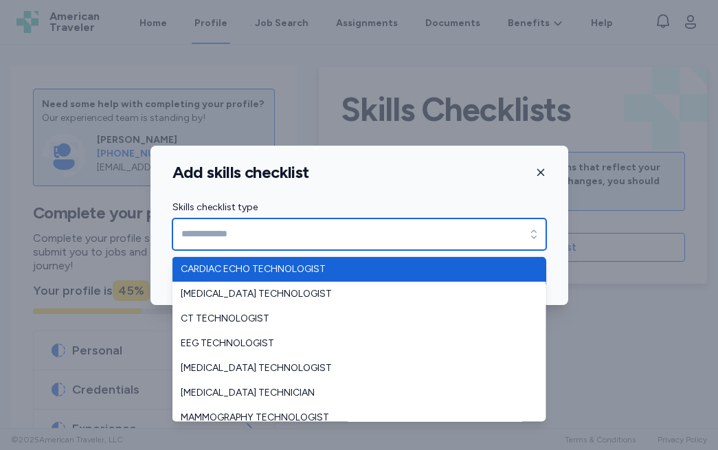
click at [374, 234] on input "Skills checklist type" at bounding box center [359, 235] width 374 height 32
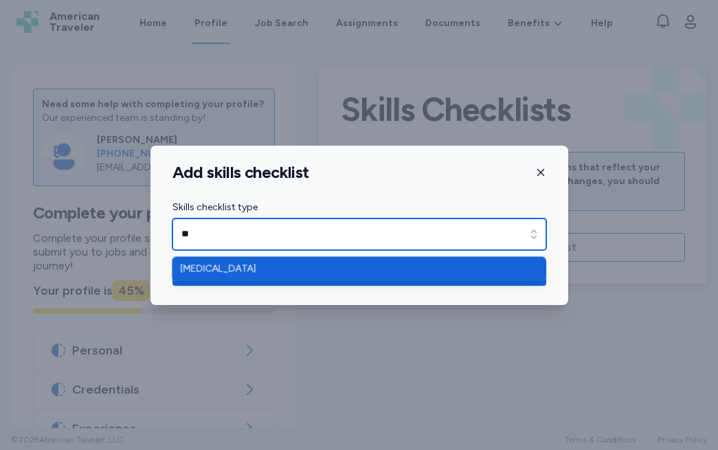
type input "*"
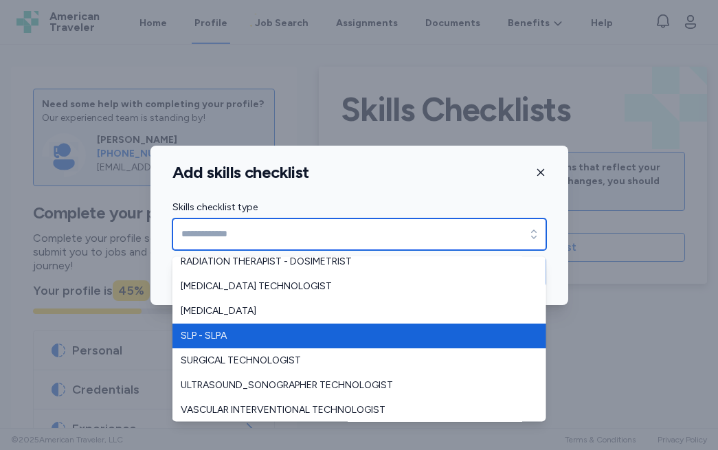
scroll to position [305, 0]
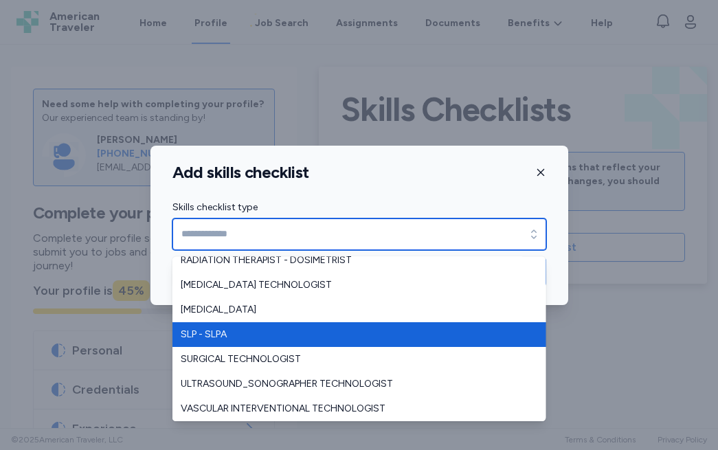
type input "**********"
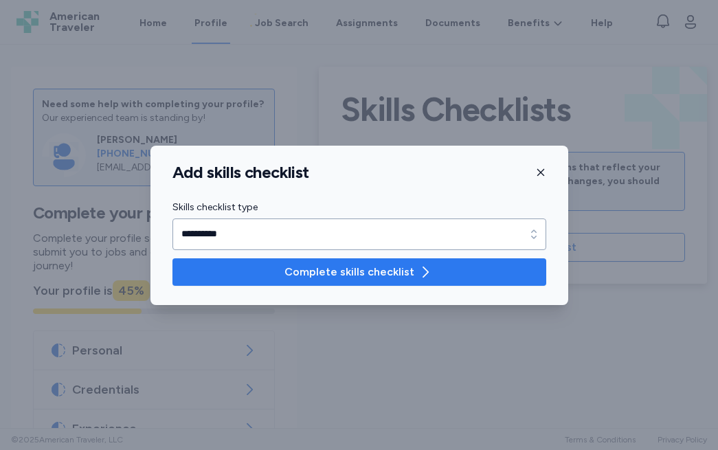
click at [369, 276] on span "Complete skills checklist" at bounding box center [349, 272] width 130 height 16
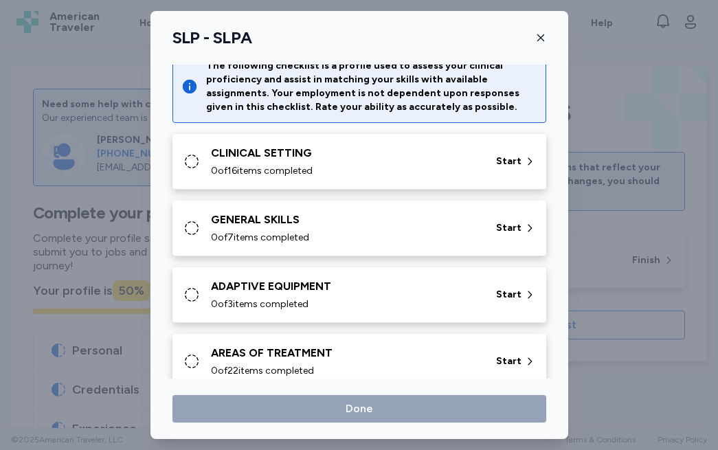
scroll to position [38, 0]
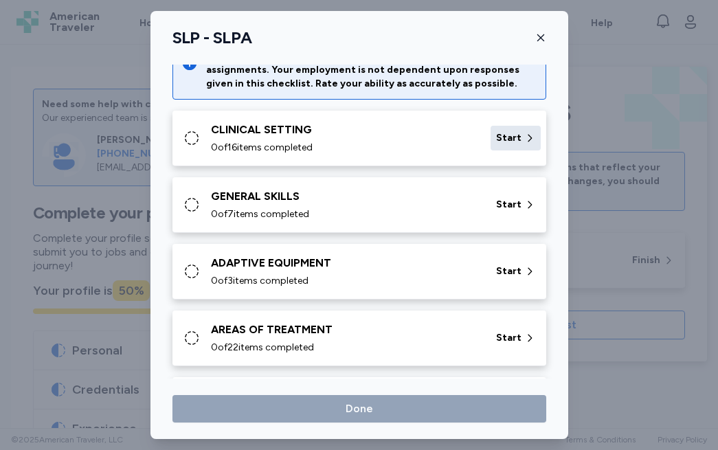
click at [500, 145] on div "Start" at bounding box center [516, 138] width 50 height 25
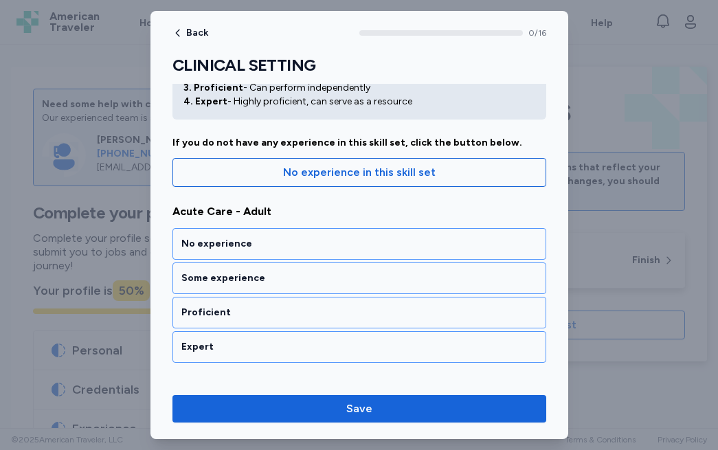
scroll to position [88, 0]
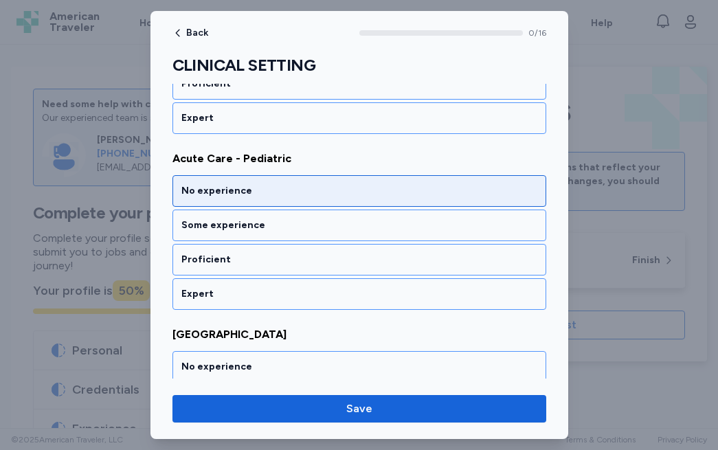
click at [331, 195] on div "No experience" at bounding box center [359, 191] width 356 height 14
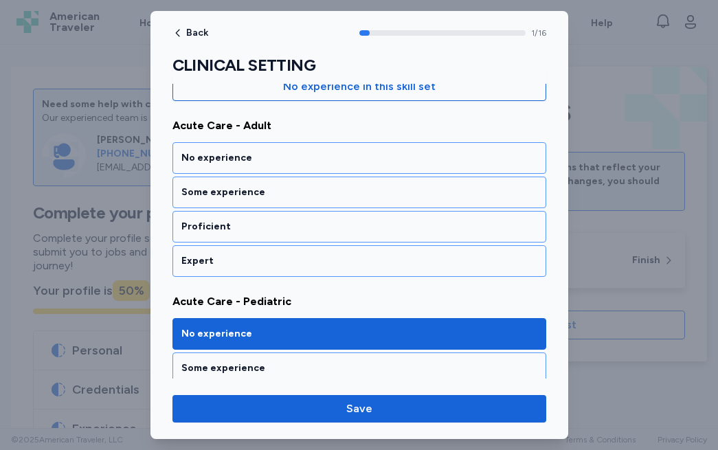
scroll to position [86, 0]
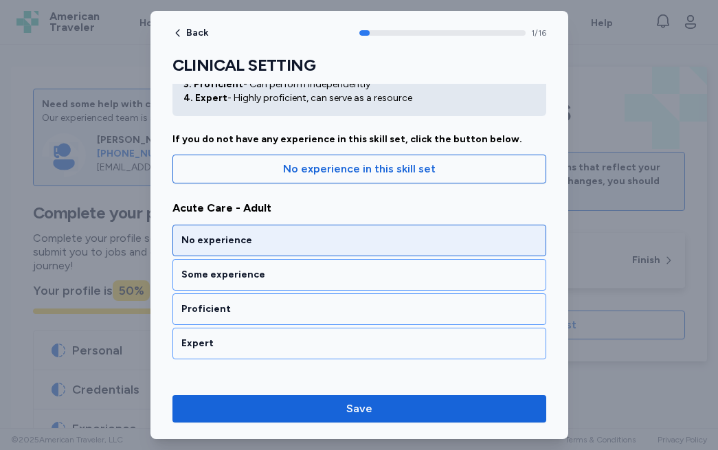
click at [331, 244] on div "No experience" at bounding box center [359, 241] width 356 height 14
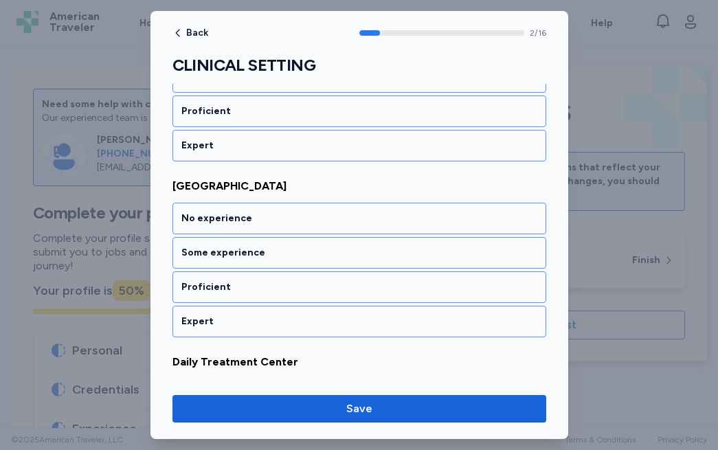
scroll to position [486, 0]
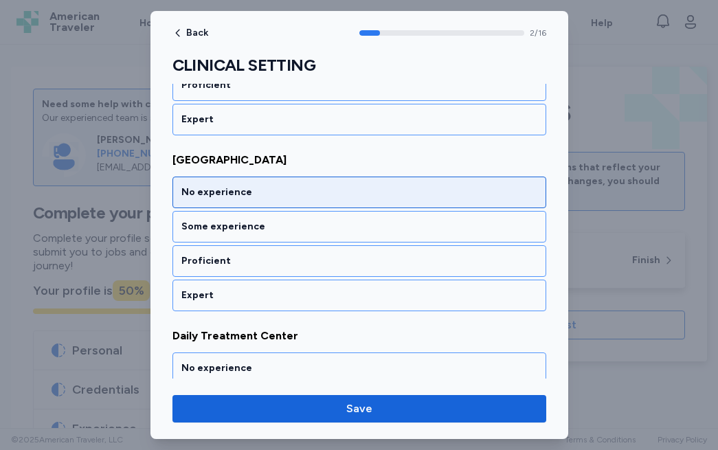
click at [406, 193] on div "No experience" at bounding box center [359, 193] width 356 height 14
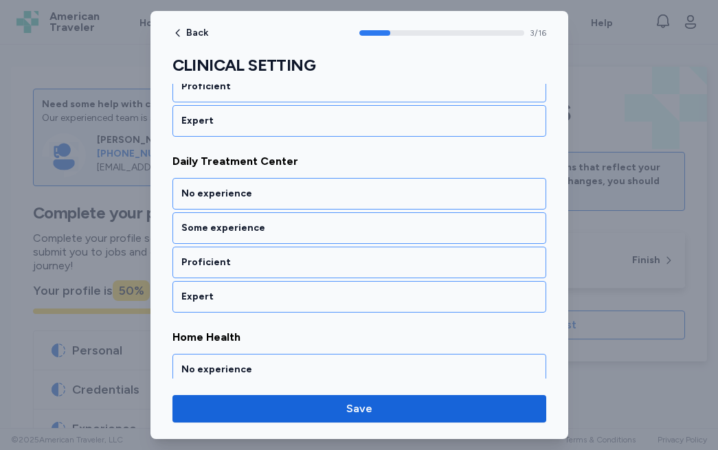
scroll to position [662, 0]
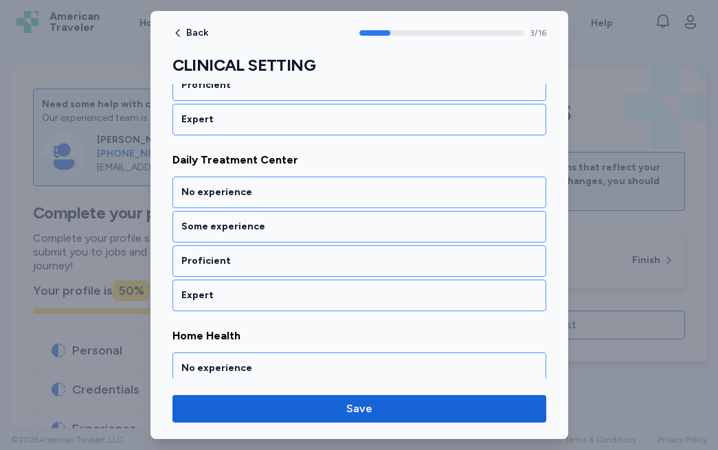
click at [406, 193] on div "No experience" at bounding box center [359, 193] width 356 height 14
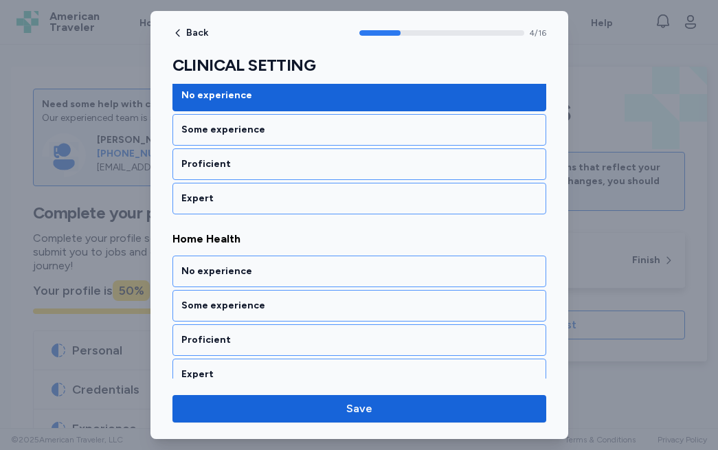
scroll to position [838, 0]
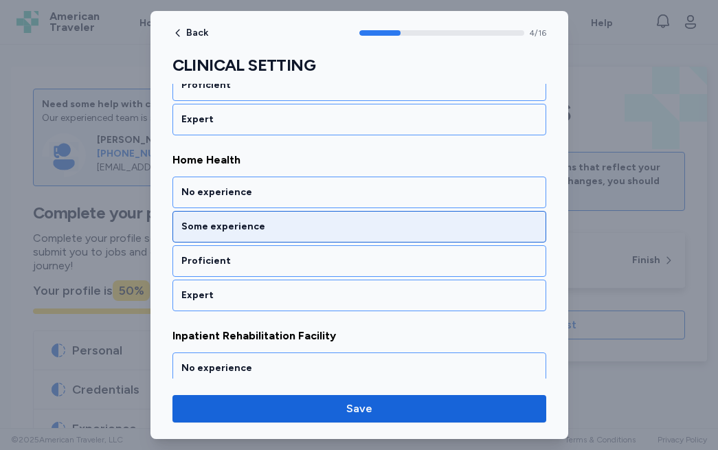
click at [287, 238] on div "Some experience" at bounding box center [359, 227] width 374 height 32
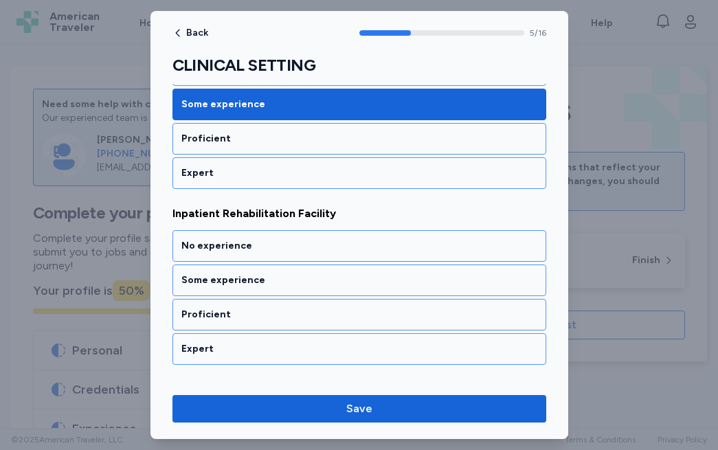
scroll to position [1014, 0]
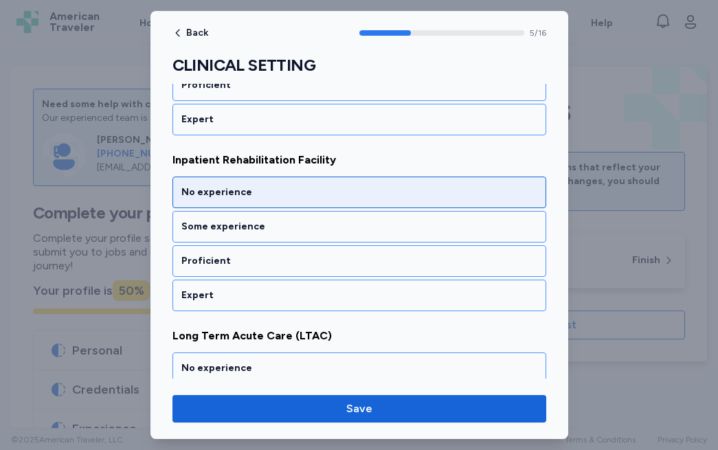
click at [303, 202] on div "No experience" at bounding box center [359, 193] width 374 height 32
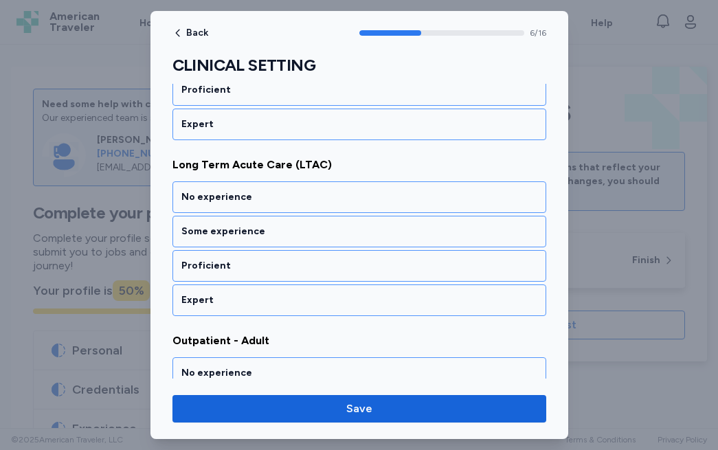
scroll to position [1190, 0]
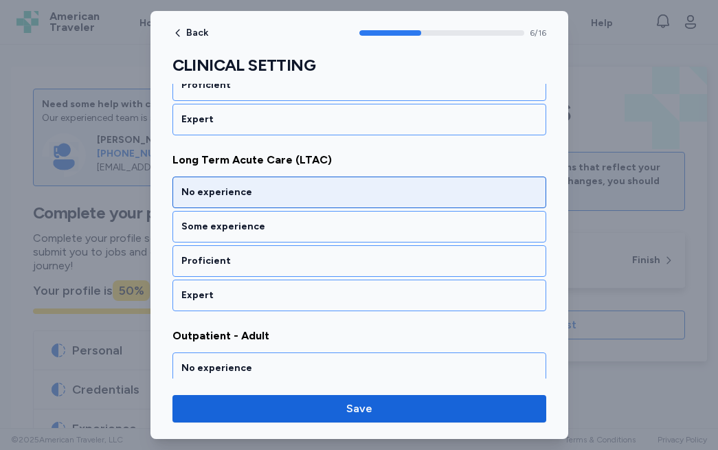
click at [308, 195] on div "No experience" at bounding box center [359, 193] width 356 height 14
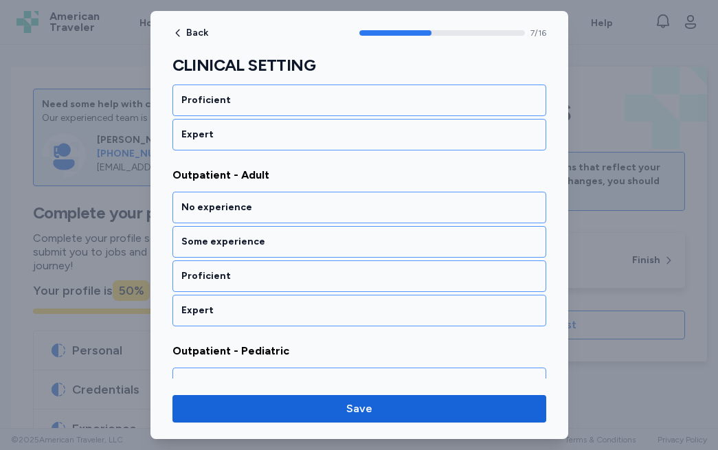
scroll to position [1365, 0]
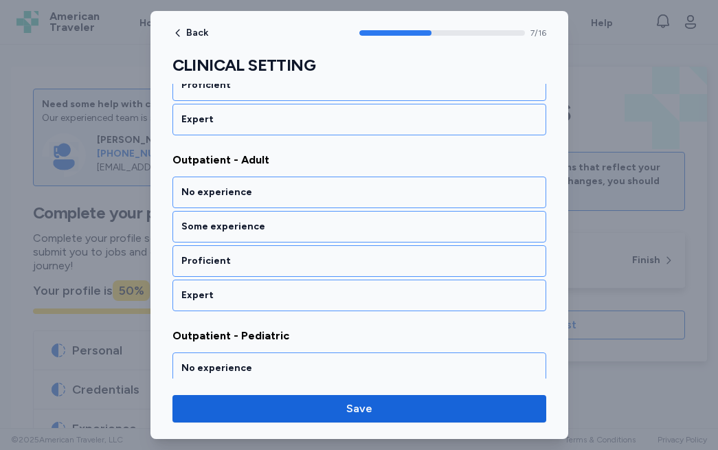
click at [308, 195] on div "No experience" at bounding box center [359, 193] width 356 height 14
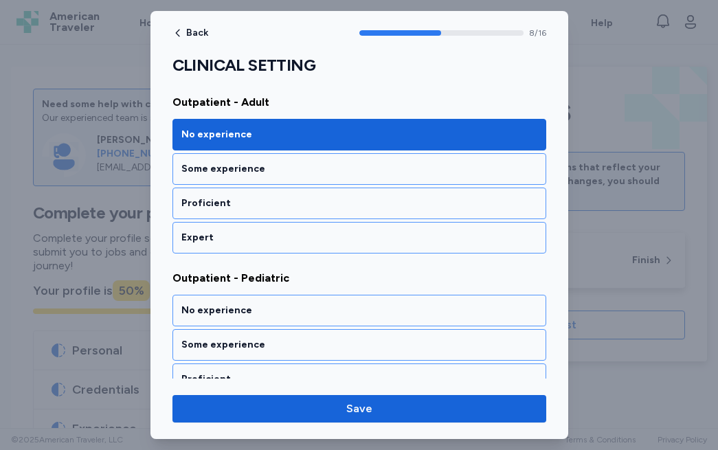
scroll to position [1415, 0]
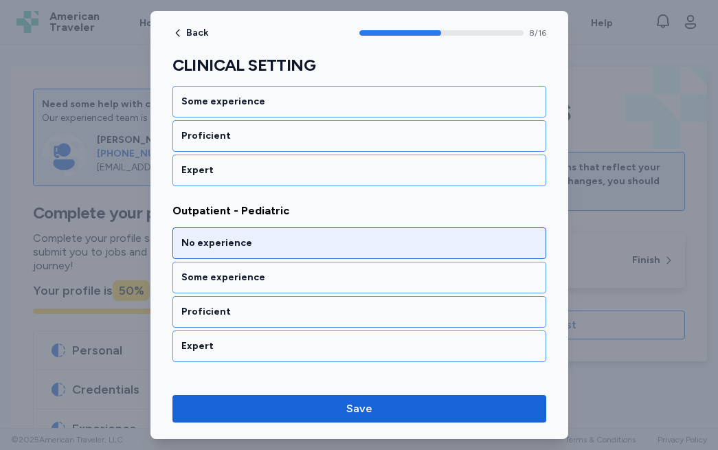
click at [304, 246] on div "No experience" at bounding box center [359, 243] width 356 height 14
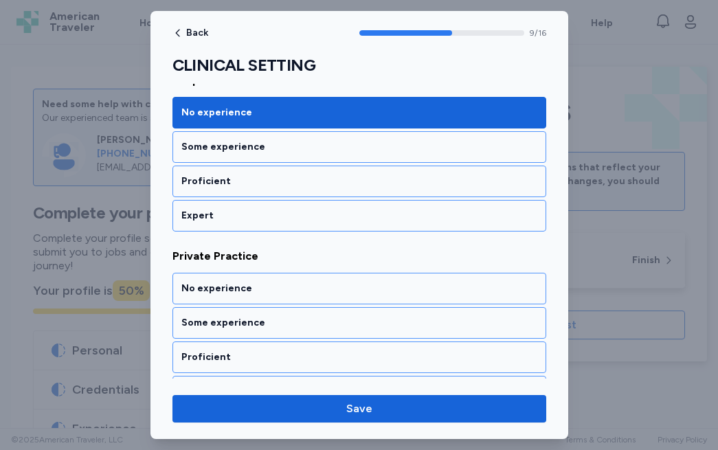
scroll to position [1717, 0]
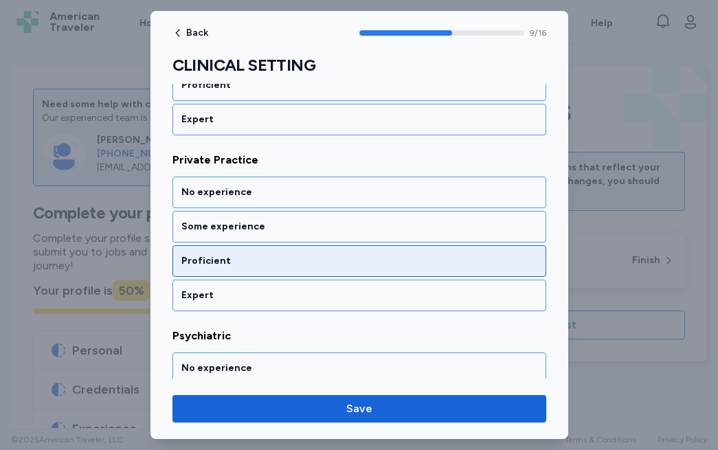
click at [267, 265] on div "Proficient" at bounding box center [359, 261] width 356 height 14
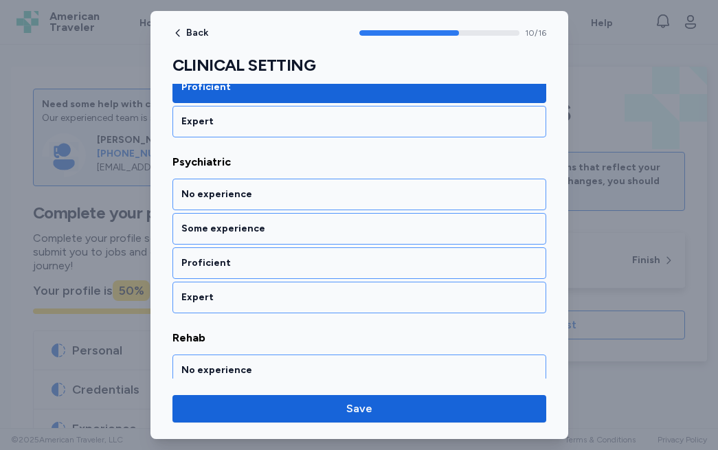
scroll to position [1893, 0]
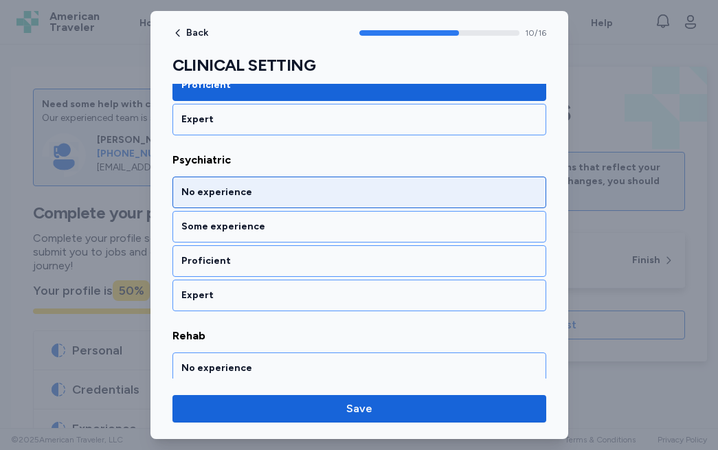
click at [269, 205] on div "No experience" at bounding box center [359, 193] width 374 height 32
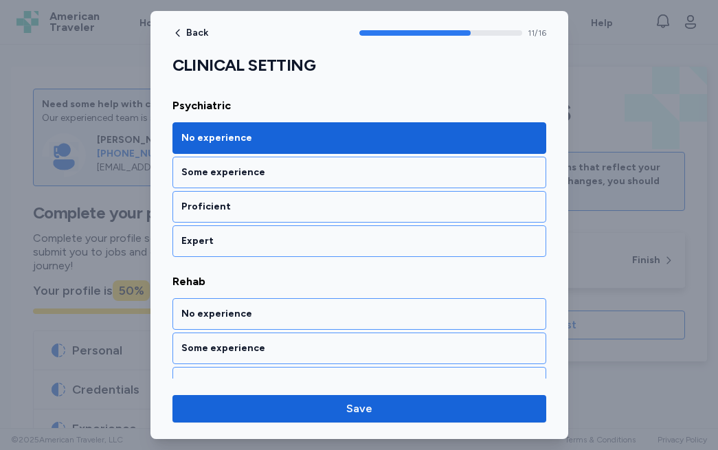
scroll to position [1945, 0]
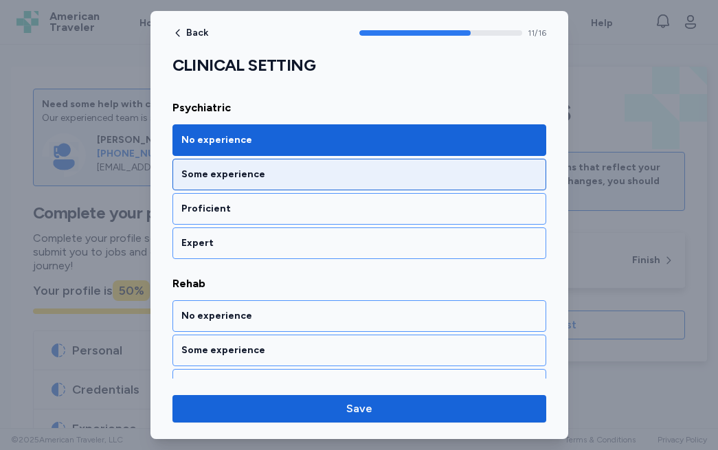
click at [242, 184] on div "Some experience" at bounding box center [359, 175] width 374 height 32
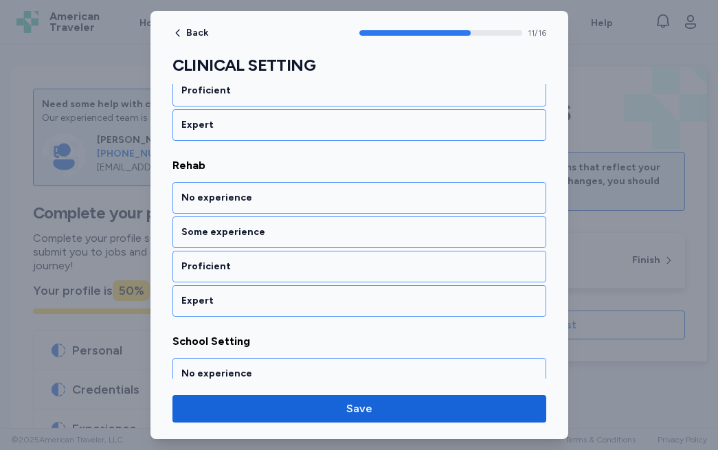
scroll to position [2072, 0]
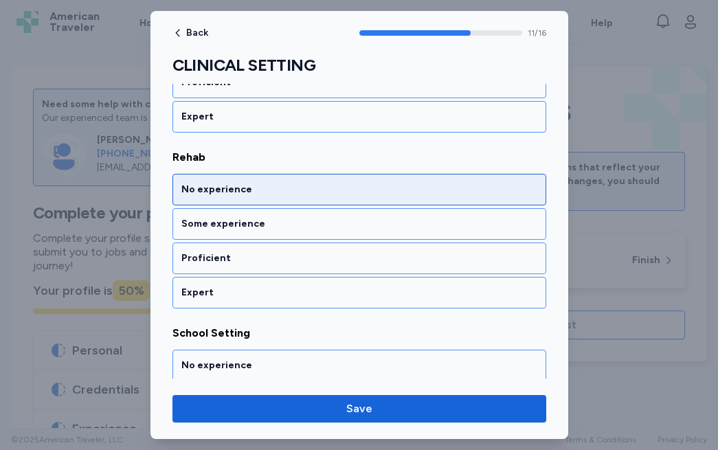
click at [280, 190] on div "No experience" at bounding box center [359, 190] width 356 height 14
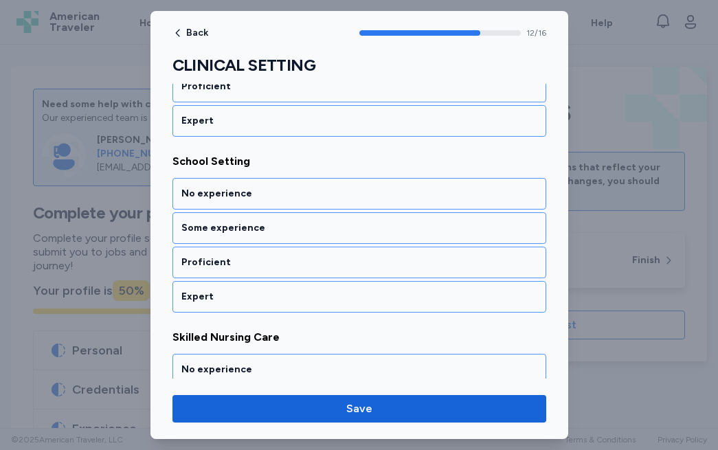
scroll to position [2245, 0]
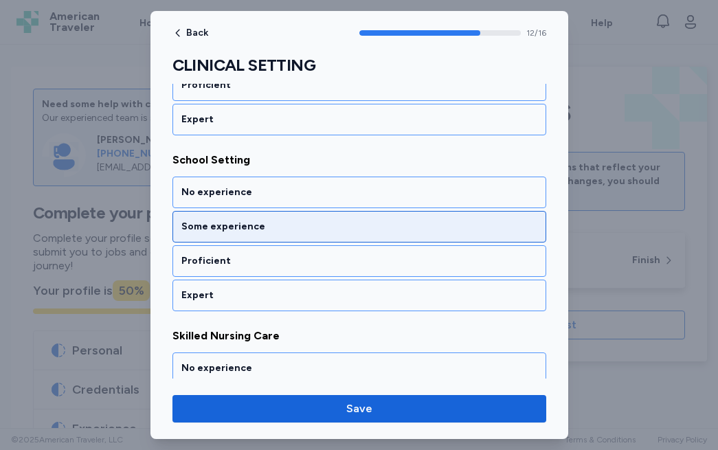
click at [266, 223] on div "Some experience" at bounding box center [359, 227] width 356 height 14
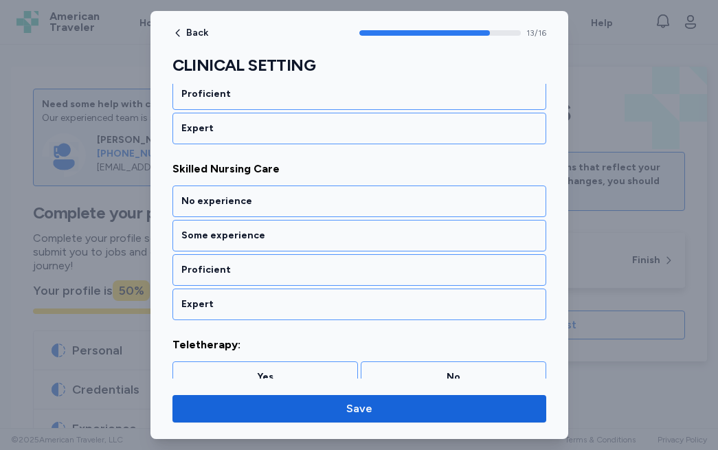
scroll to position [2421, 0]
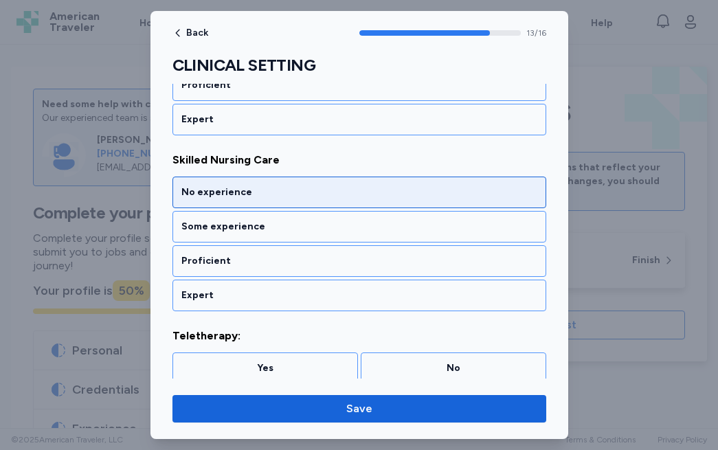
click at [279, 202] on div "No experience" at bounding box center [359, 193] width 374 height 32
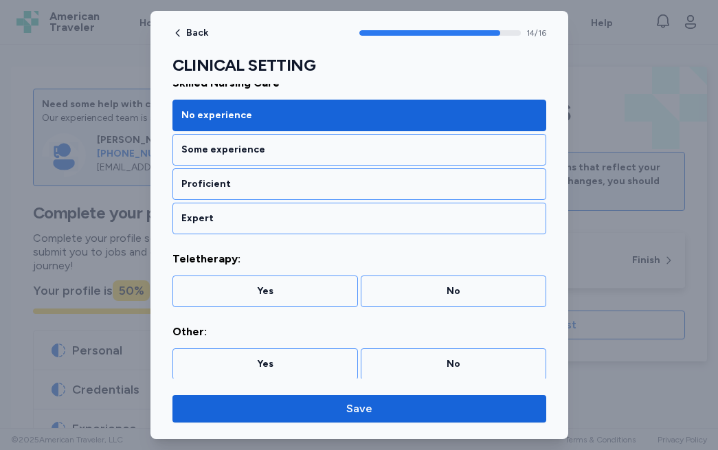
scroll to position [2502, 0]
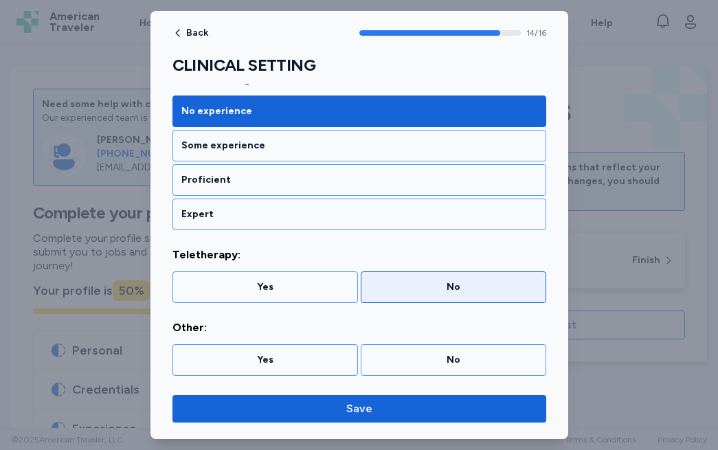
click at [397, 291] on div "No" at bounding box center [454, 287] width 168 height 14
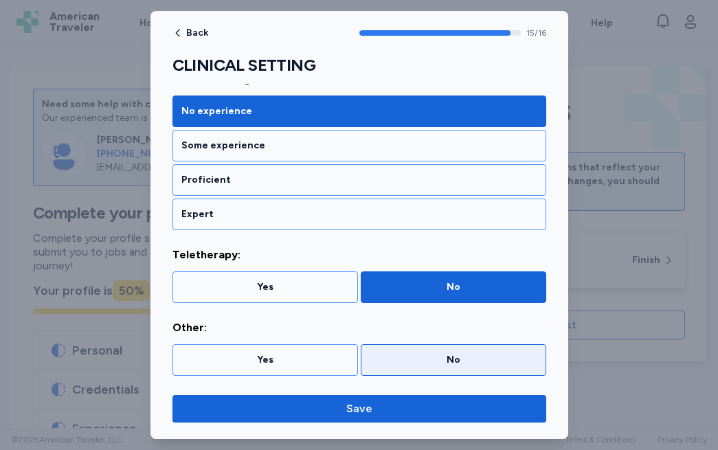
click at [393, 359] on div "No" at bounding box center [454, 360] width 168 height 14
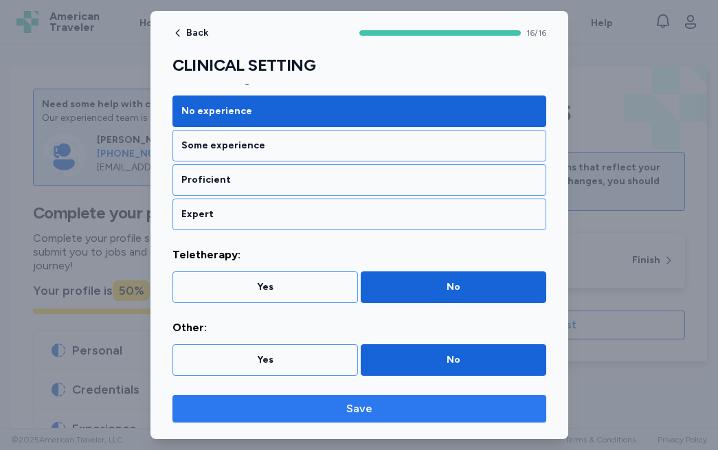
click at [357, 402] on span "Save" at bounding box center [359, 409] width 26 height 16
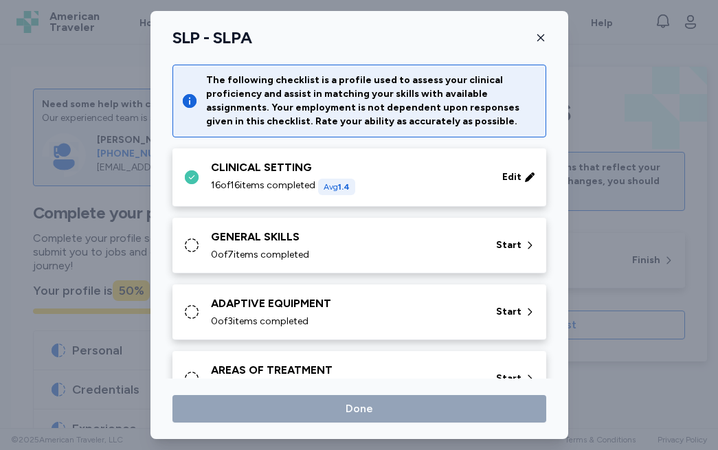
scroll to position [38, 0]
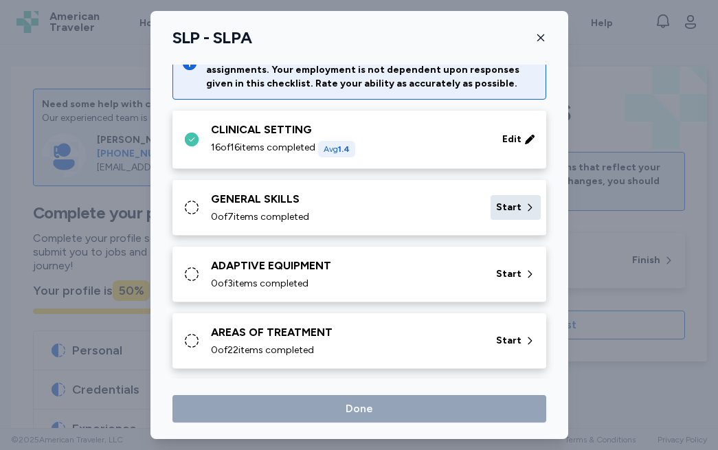
click at [508, 215] on div "Start" at bounding box center [516, 207] width 50 height 25
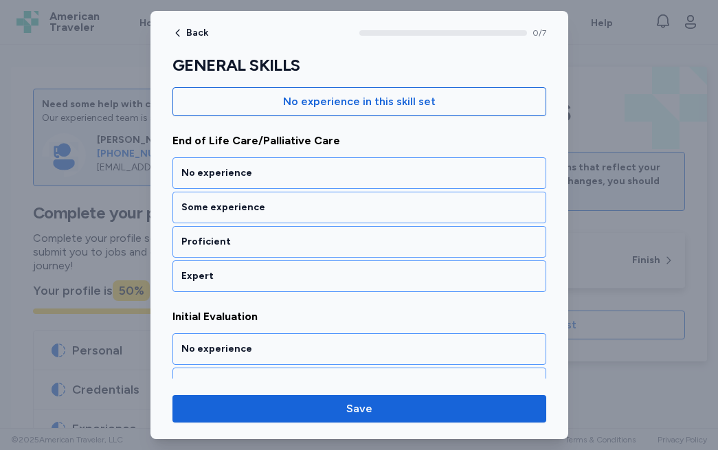
scroll to position [154, 0]
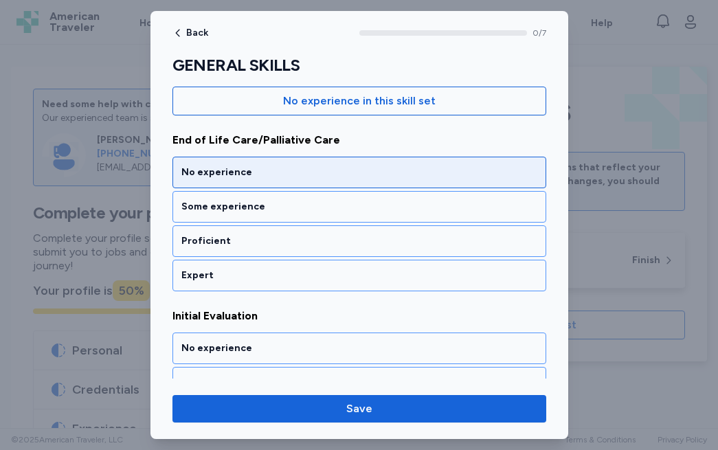
click at [287, 171] on div "No experience" at bounding box center [359, 173] width 356 height 14
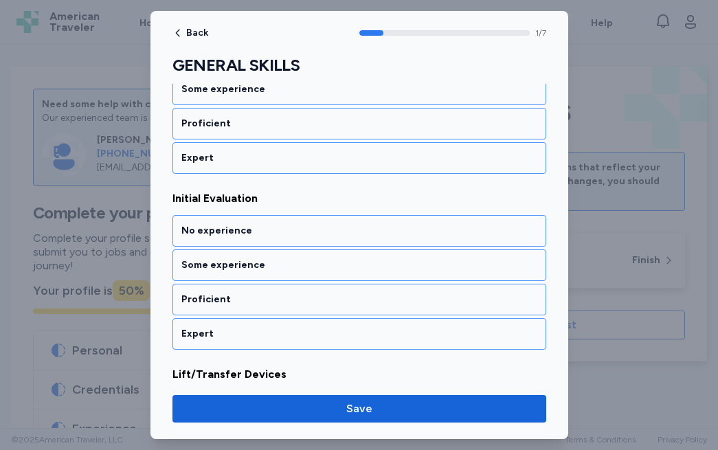
scroll to position [310, 0]
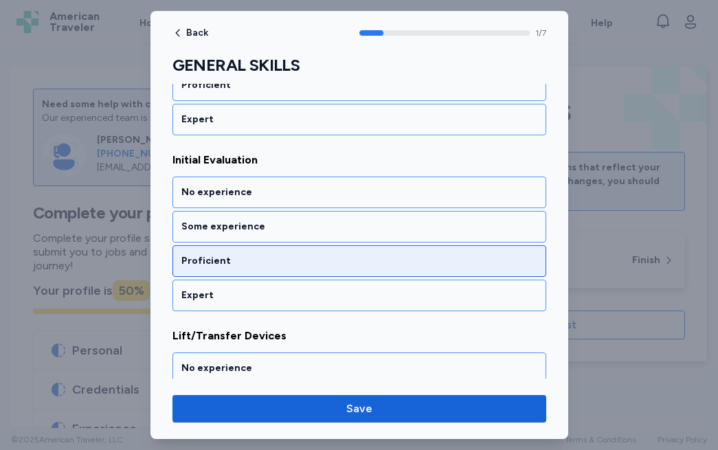
click at [241, 261] on div "Proficient" at bounding box center [359, 261] width 356 height 14
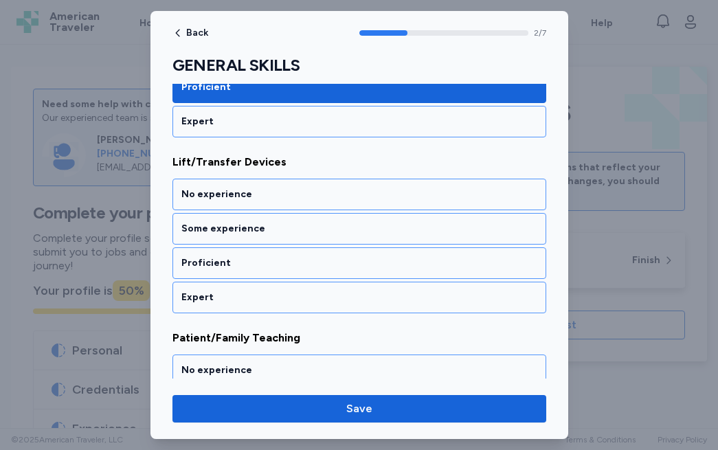
scroll to position [486, 0]
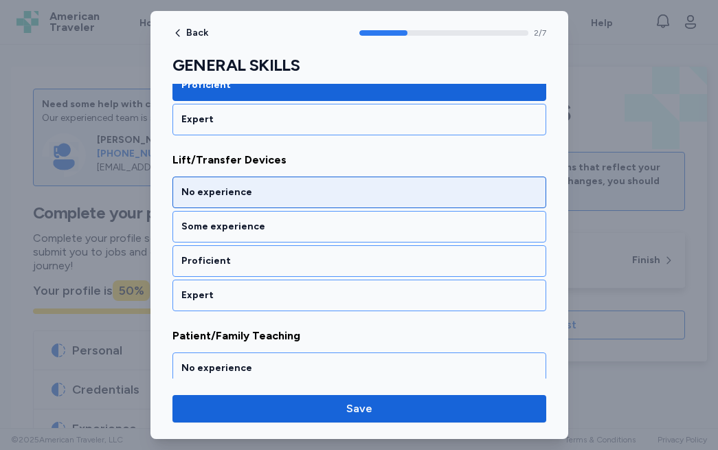
click at [283, 186] on div "No experience" at bounding box center [359, 193] width 356 height 14
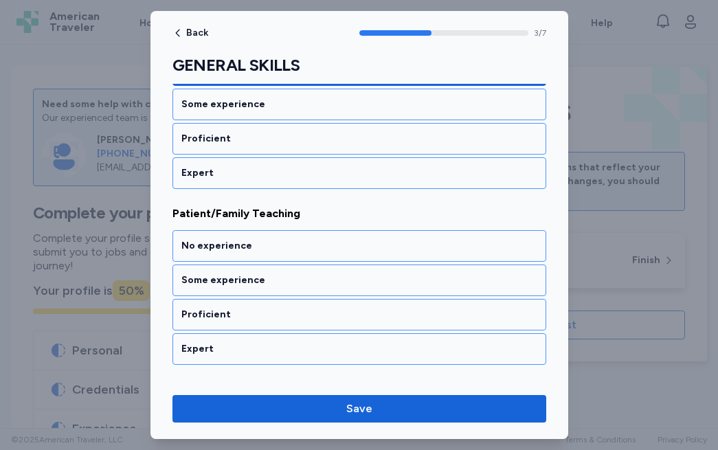
scroll to position [662, 0]
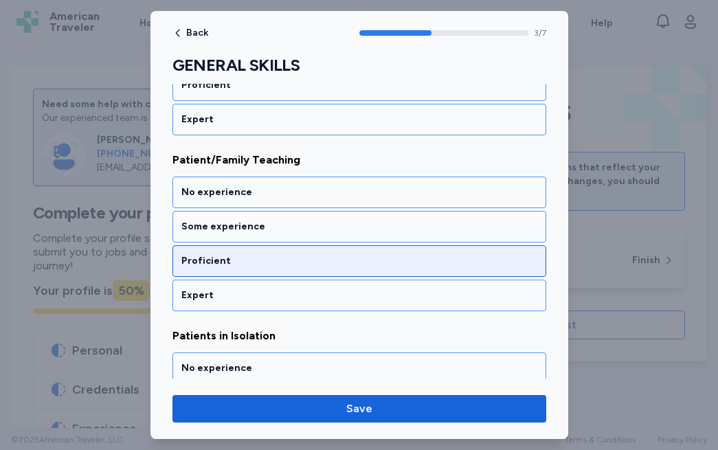
click at [244, 270] on div "Proficient" at bounding box center [359, 261] width 374 height 32
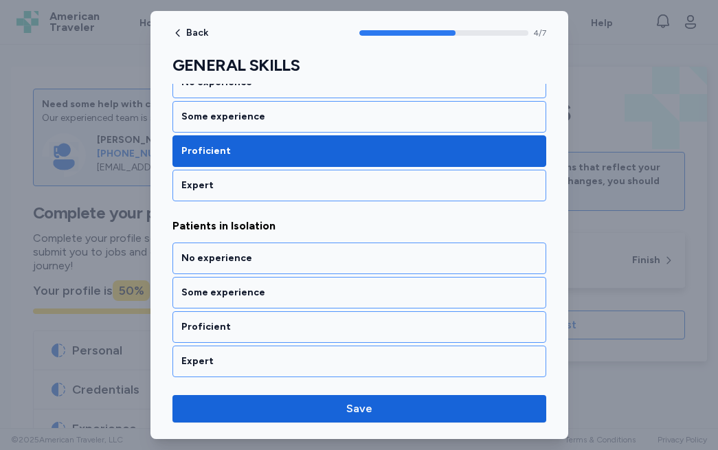
scroll to position [838, 0]
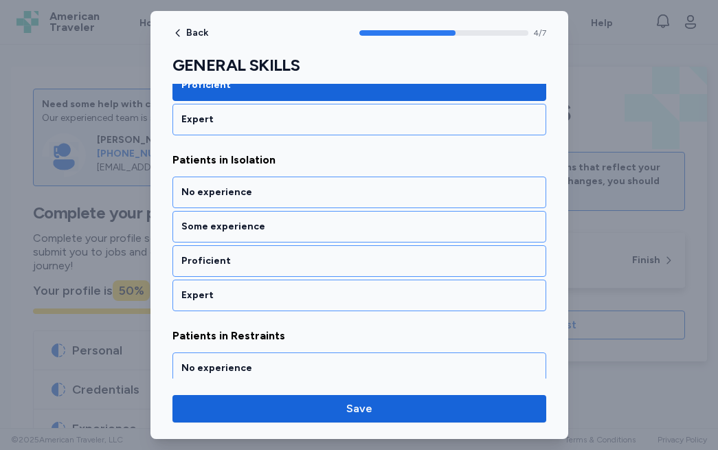
click at [244, 270] on div "Proficient" at bounding box center [359, 261] width 374 height 32
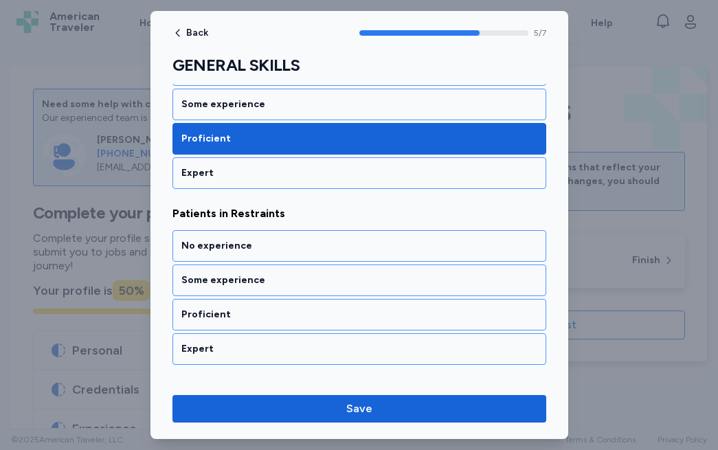
scroll to position [1014, 0]
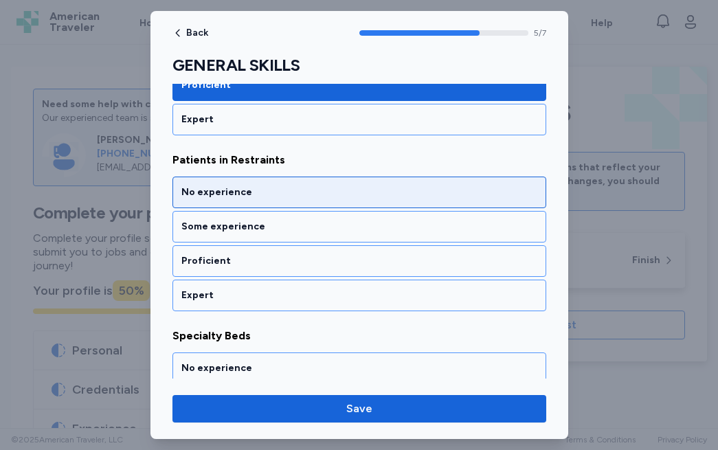
click at [194, 192] on div "No experience" at bounding box center [359, 193] width 356 height 14
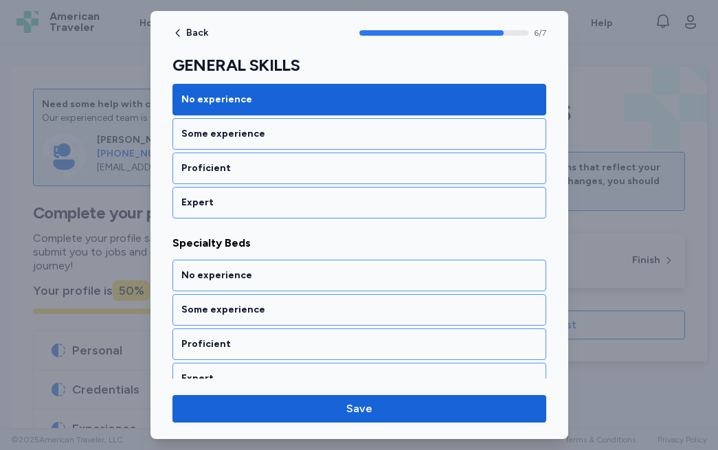
scroll to position [1125, 0]
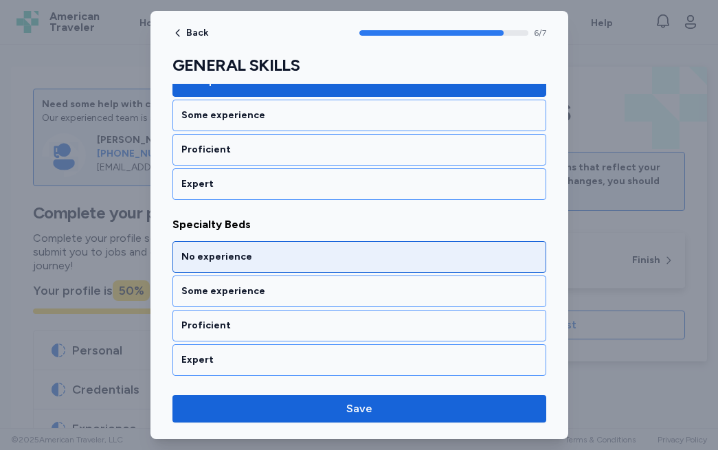
click at [203, 245] on div "No experience" at bounding box center [359, 257] width 374 height 32
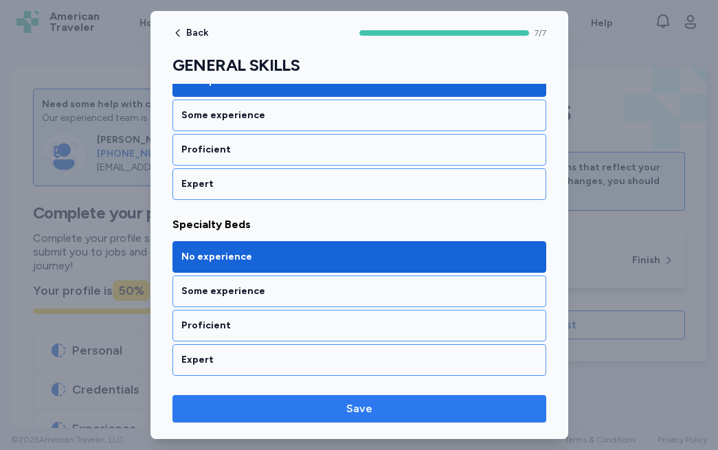
click at [276, 403] on span "Save" at bounding box center [359, 409] width 352 height 16
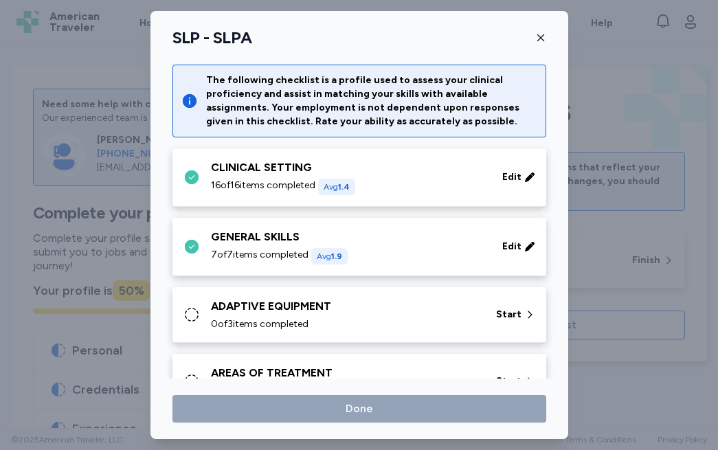
scroll to position [38, 0]
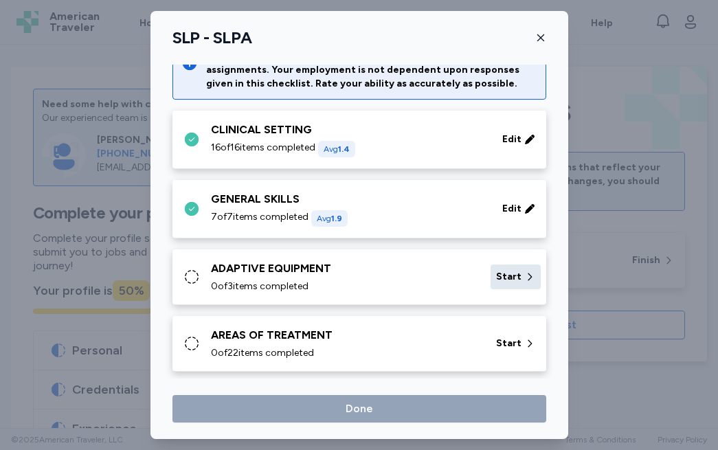
click at [517, 273] on span "Start" at bounding box center [508, 277] width 25 height 14
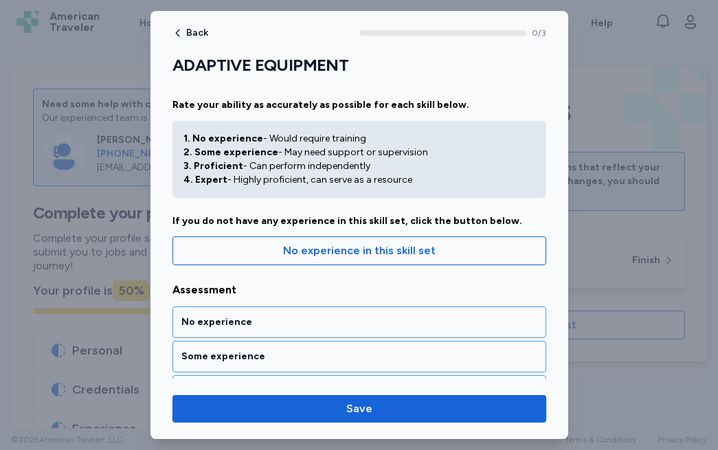
scroll to position [1, 0]
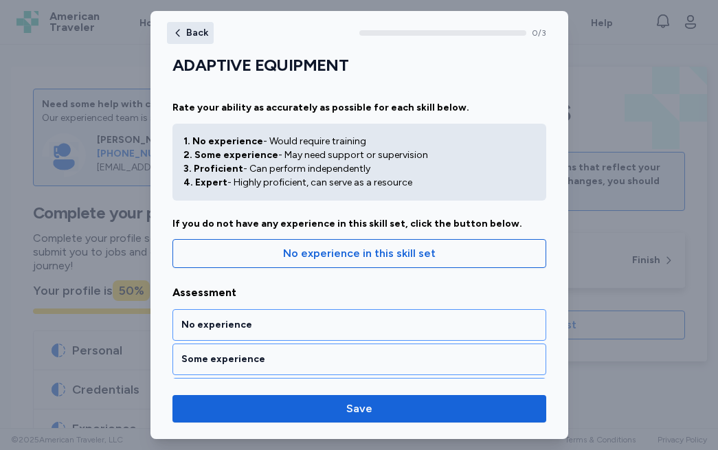
click at [184, 32] on div "Back" at bounding box center [190, 32] width 36 height 11
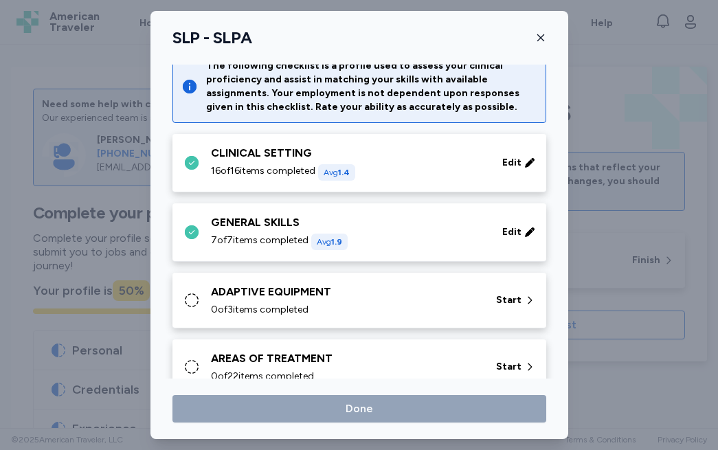
scroll to position [13, 0]
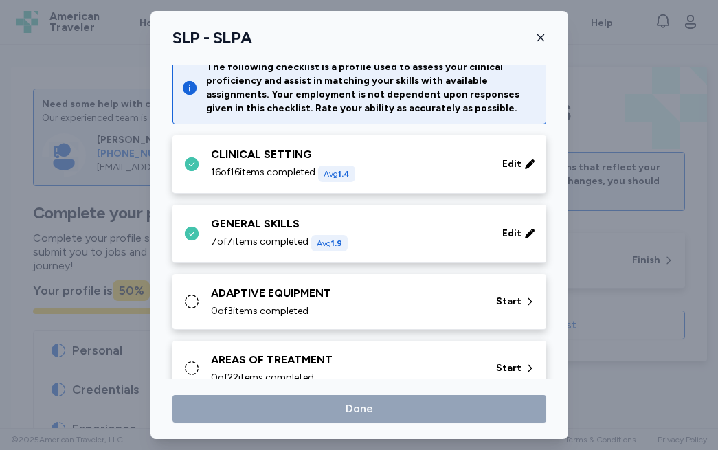
click at [463, 171] on div "16 of 16 items completed Avg 1.4" at bounding box center [348, 174] width 275 height 16
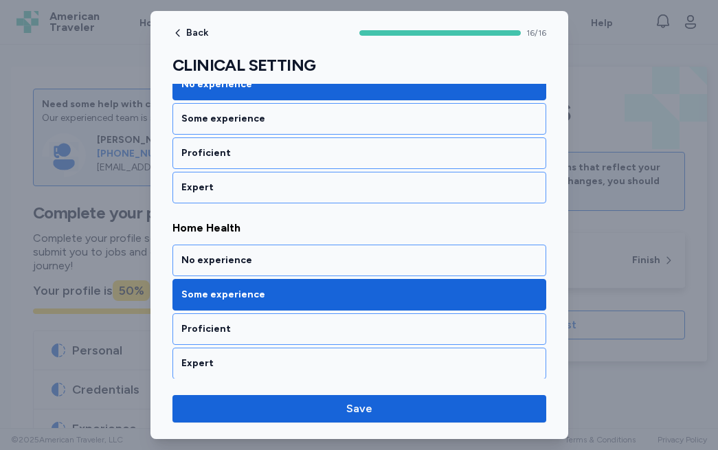
scroll to position [839, 0]
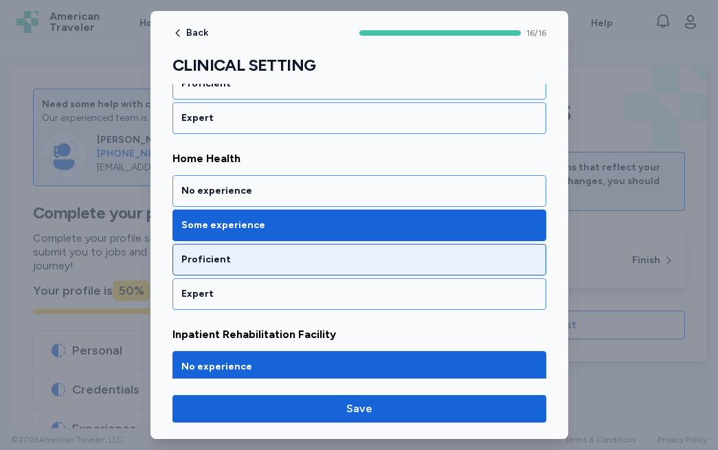
click at [269, 260] on div "Proficient" at bounding box center [359, 260] width 356 height 14
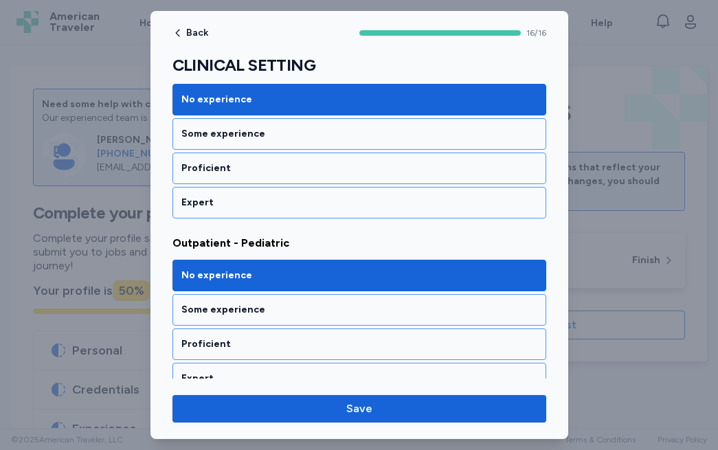
scroll to position [1545, 0]
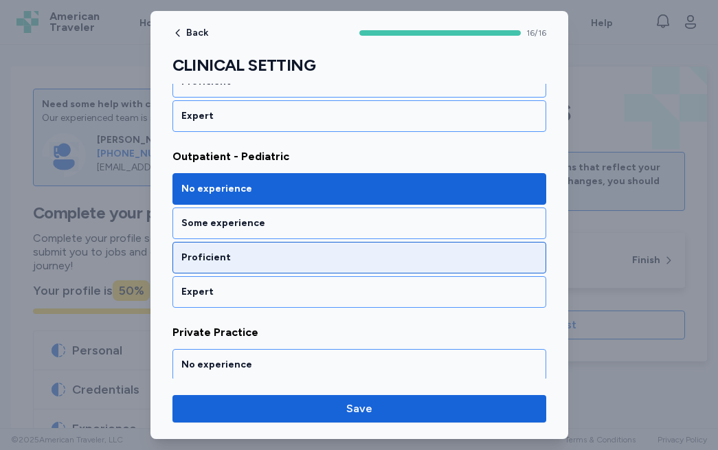
click at [216, 265] on div "Proficient" at bounding box center [359, 258] width 374 height 32
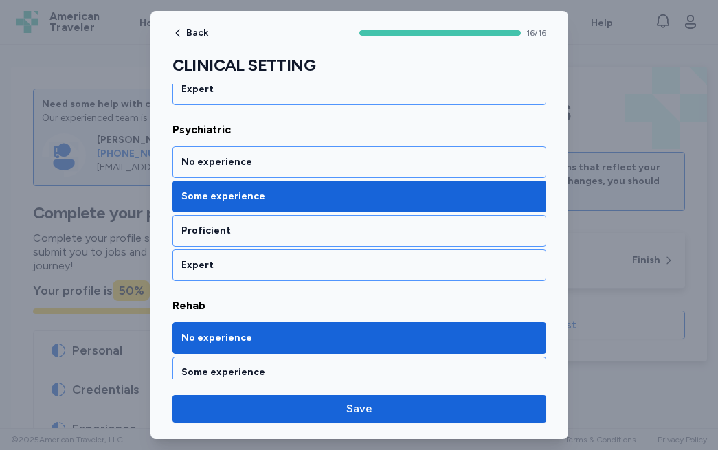
scroll to position [1927, 0]
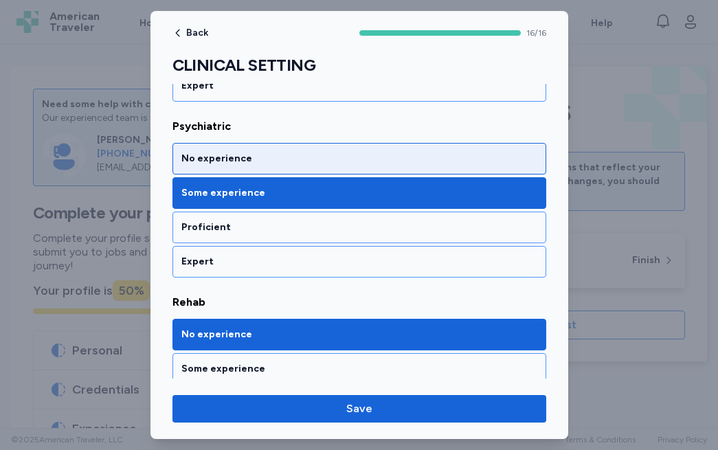
click at [268, 166] on div "No experience" at bounding box center [359, 159] width 374 height 32
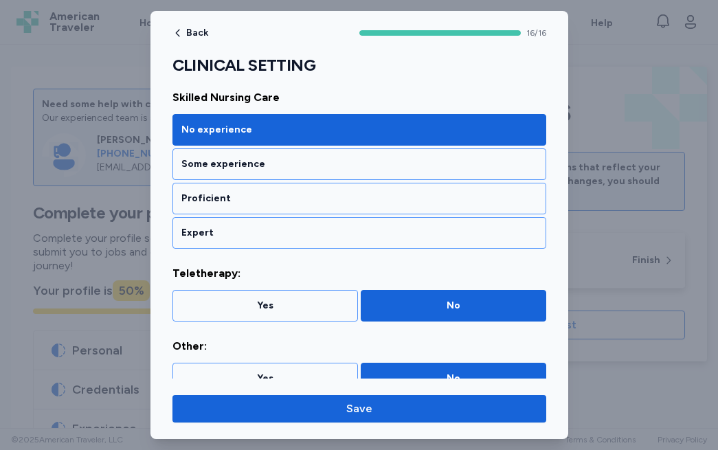
scroll to position [2502, 0]
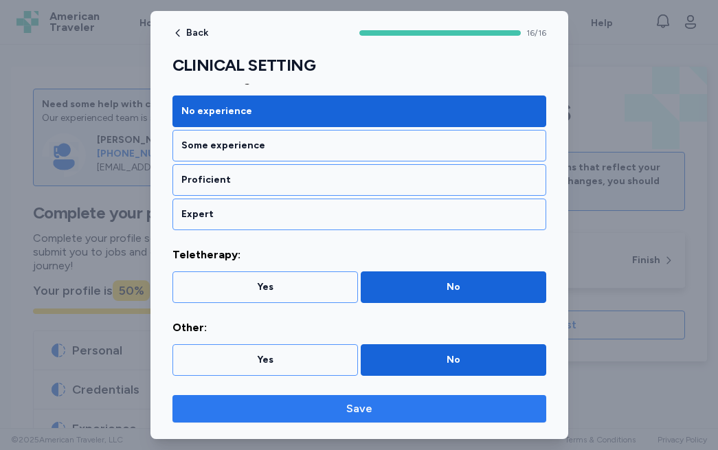
click at [290, 412] on span "Save" at bounding box center [359, 409] width 352 height 16
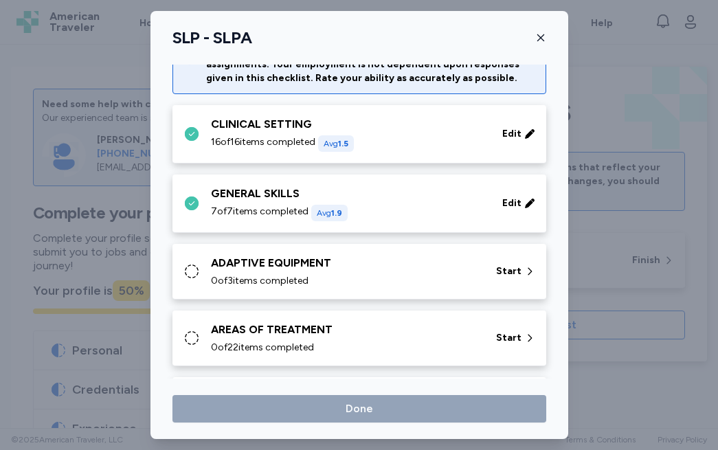
scroll to position [54, 0]
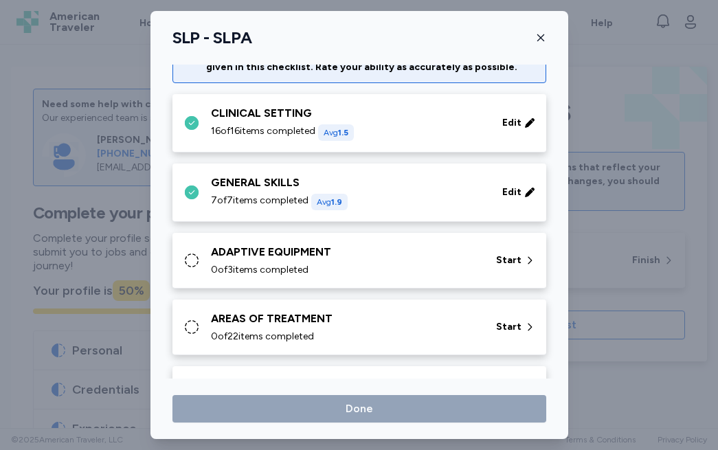
click at [445, 262] on div "ADAPTIVE EQUIPMENT 0 of 3 items completed" at bounding box center [345, 260] width 269 height 33
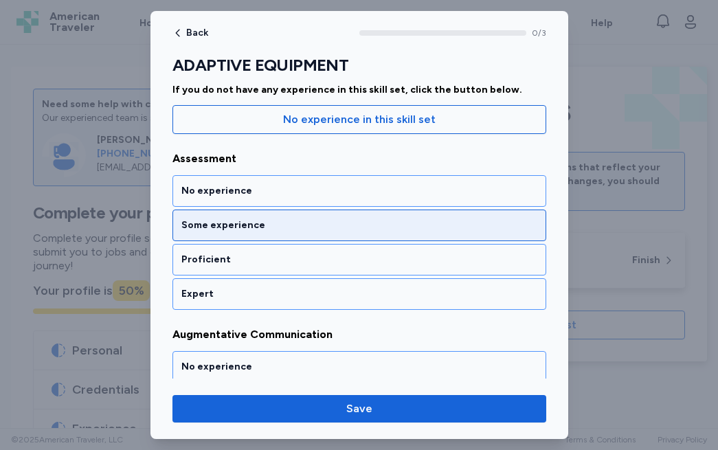
scroll to position [137, 0]
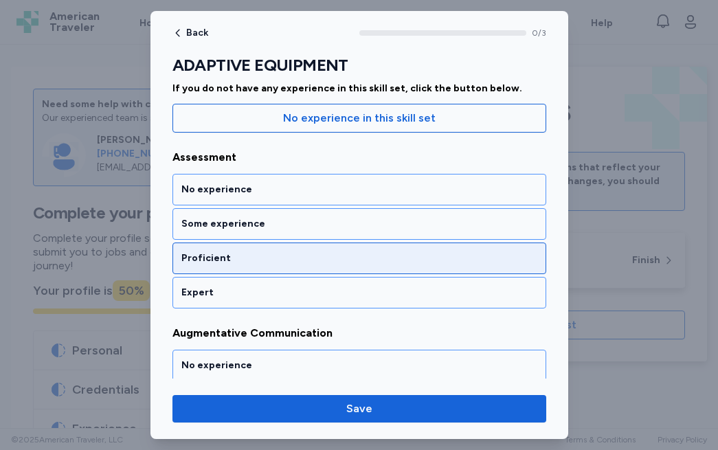
click at [334, 257] on div "Proficient" at bounding box center [359, 259] width 356 height 14
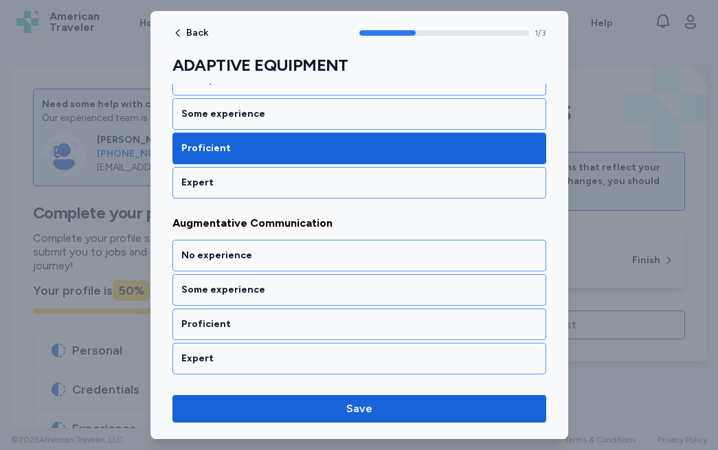
scroll to position [310, 0]
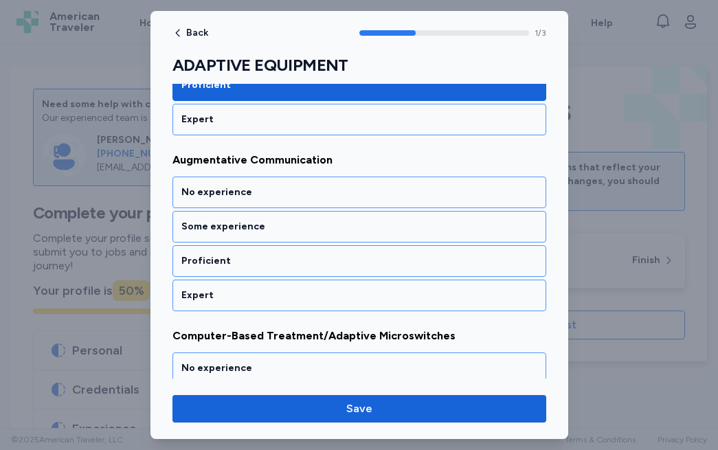
click at [334, 257] on div "Proficient" at bounding box center [359, 261] width 356 height 14
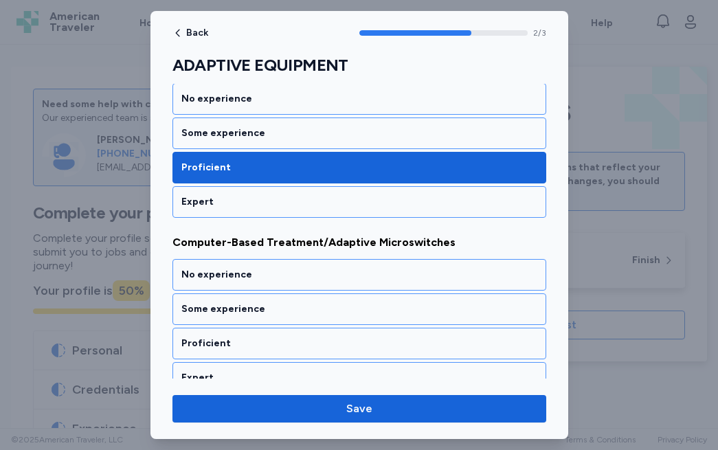
scroll to position [421, 0]
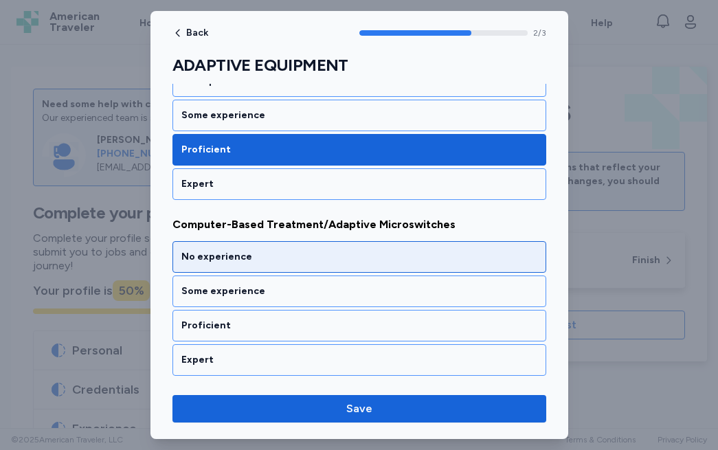
click at [305, 259] on div "No experience" at bounding box center [359, 257] width 356 height 14
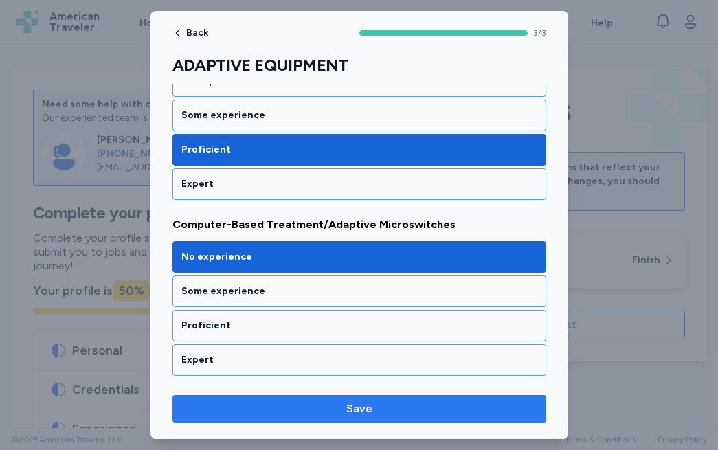
click at [276, 406] on span "Save" at bounding box center [359, 409] width 352 height 16
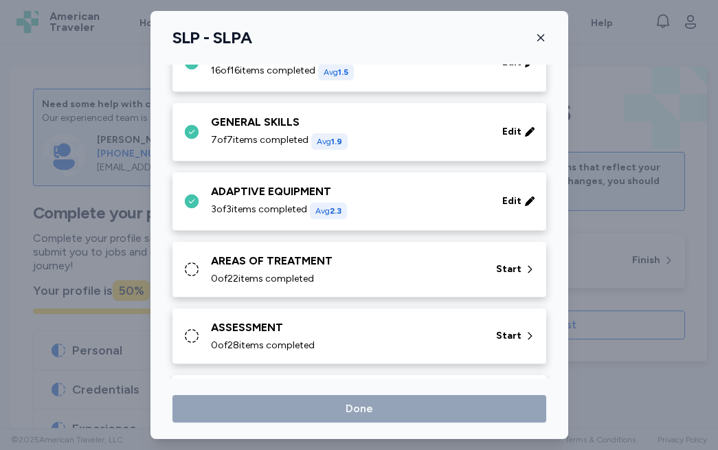
scroll to position [116, 0]
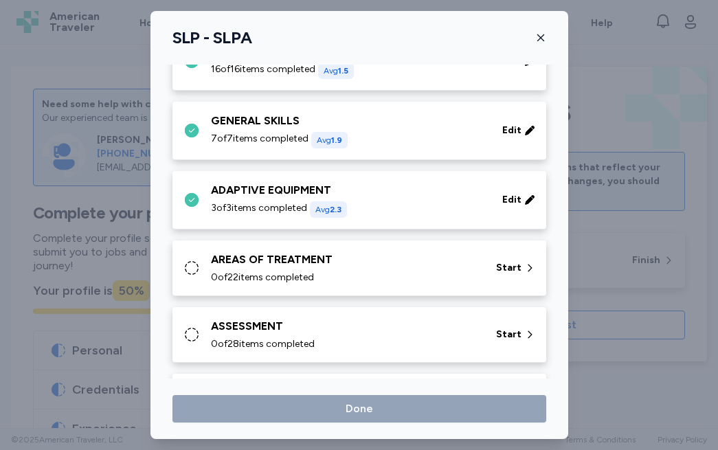
click at [435, 273] on div "0 of 22 items completed" at bounding box center [345, 278] width 269 height 14
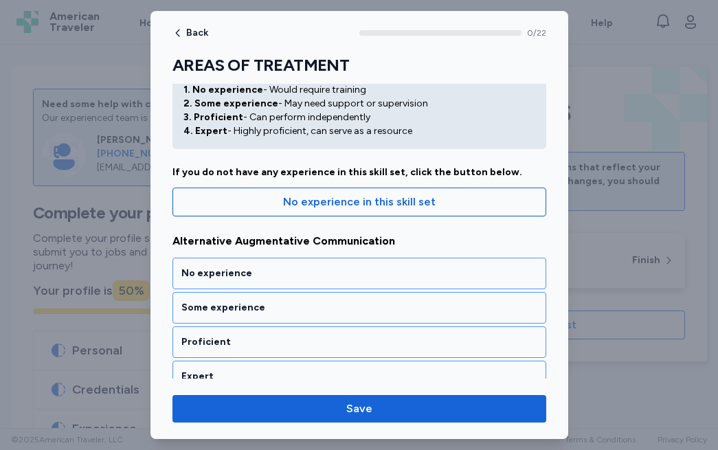
scroll to position [83, 0]
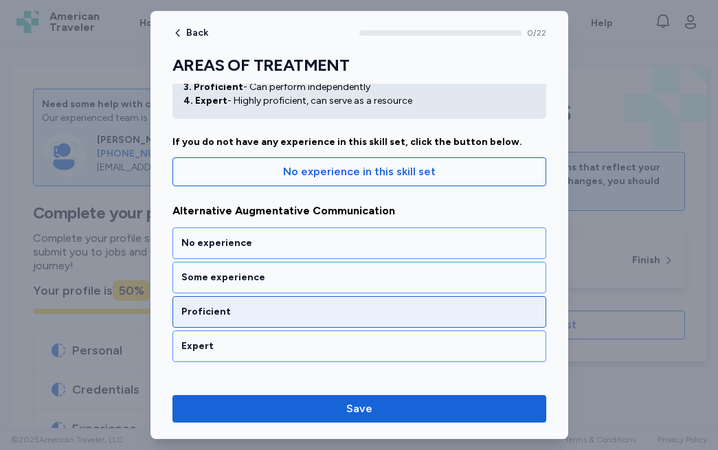
click at [270, 313] on div "Proficient" at bounding box center [359, 312] width 356 height 14
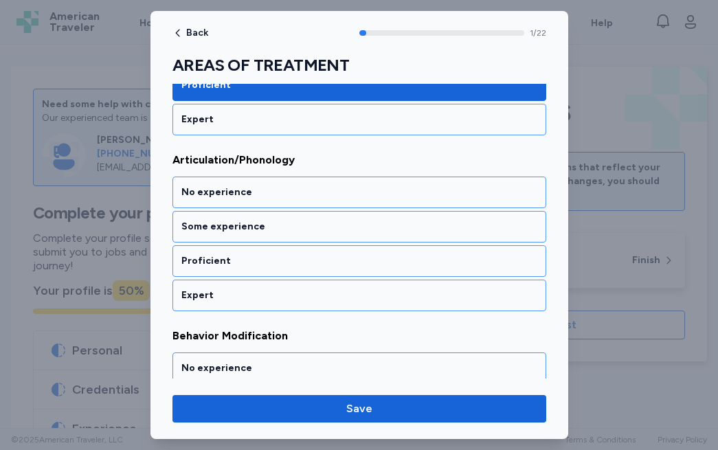
scroll to position [189, 0]
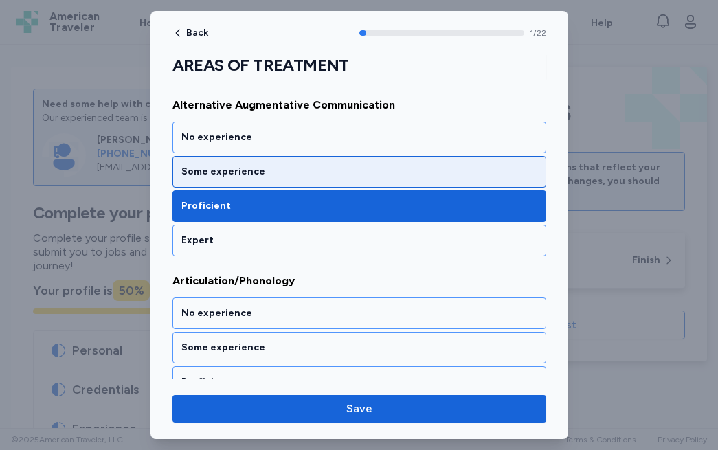
click at [284, 183] on div "Some experience" at bounding box center [359, 172] width 374 height 32
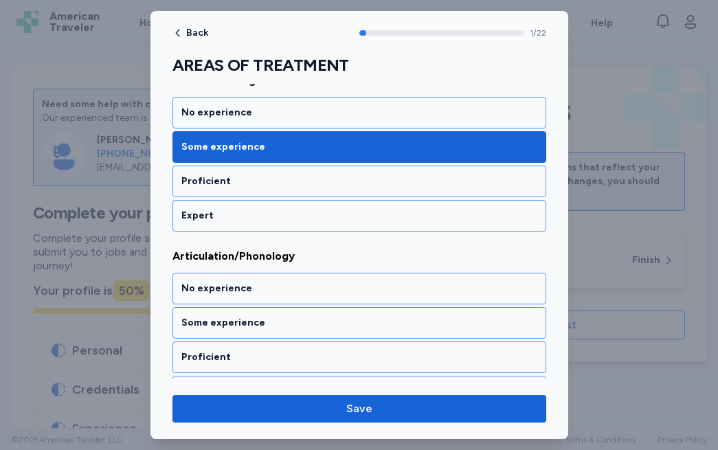
scroll to position [213, 0]
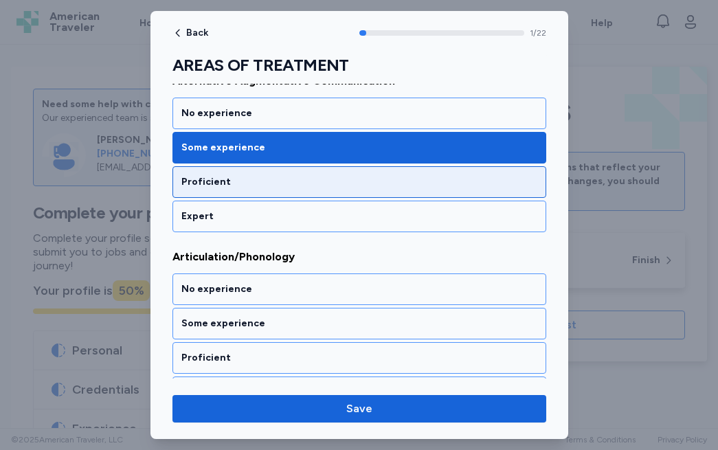
click at [270, 187] on div "Proficient" at bounding box center [359, 182] width 356 height 14
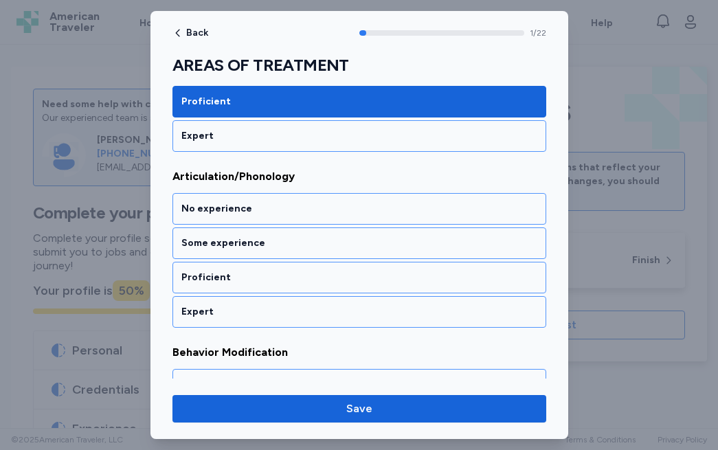
scroll to position [310, 0]
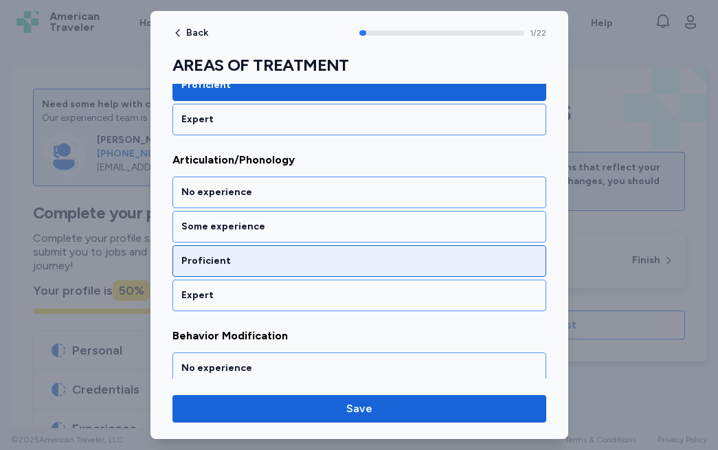
click at [249, 261] on div "Proficient" at bounding box center [359, 261] width 356 height 14
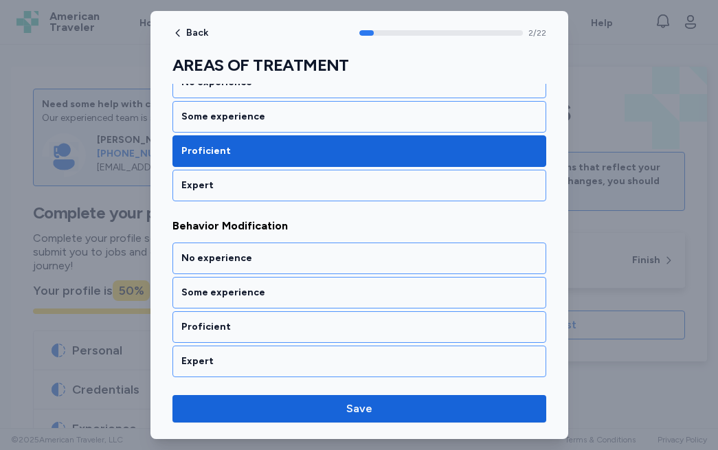
scroll to position [486, 0]
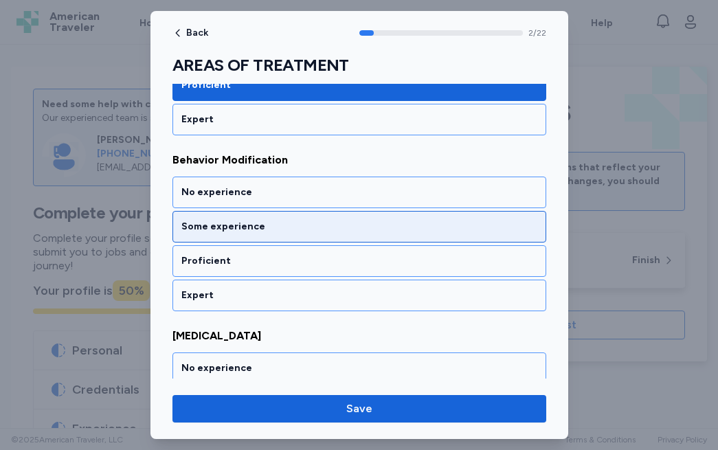
click at [230, 230] on div "Some experience" at bounding box center [359, 227] width 356 height 14
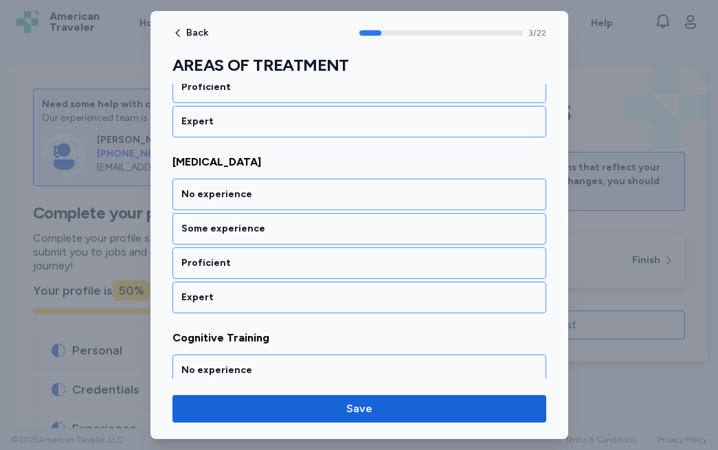
scroll to position [662, 0]
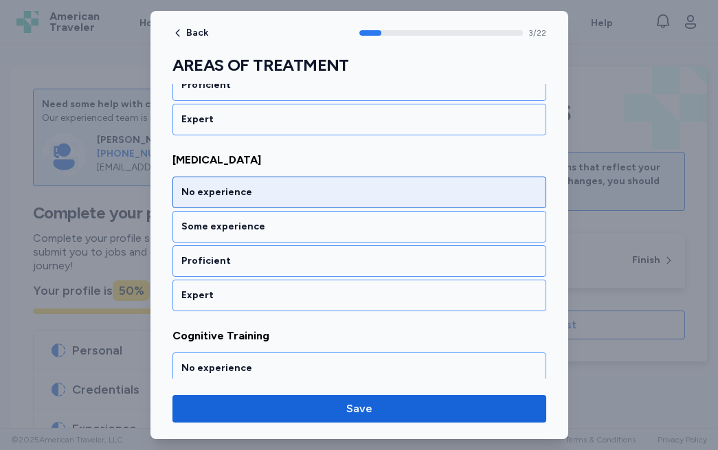
click at [252, 199] on div "No experience" at bounding box center [359, 193] width 374 height 32
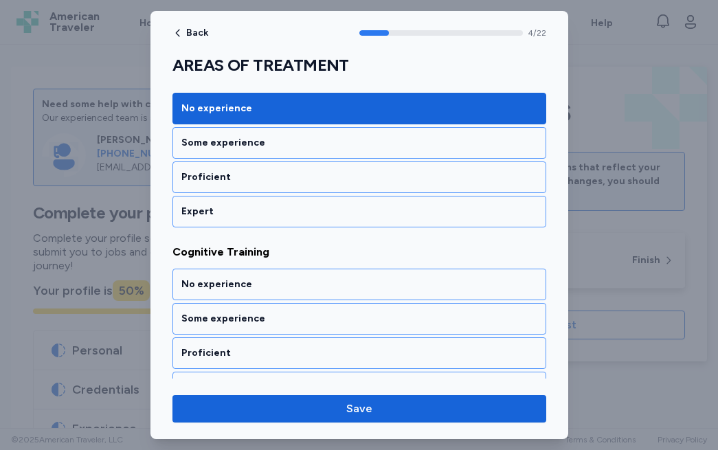
scroll to position [838, 0]
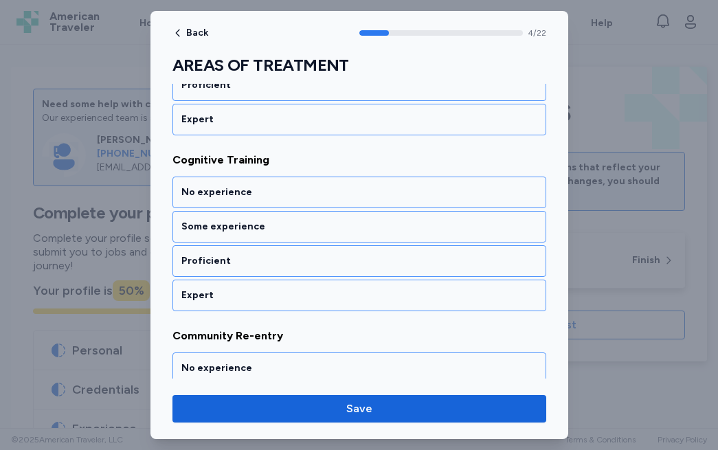
click at [252, 199] on div "No experience" at bounding box center [359, 193] width 374 height 32
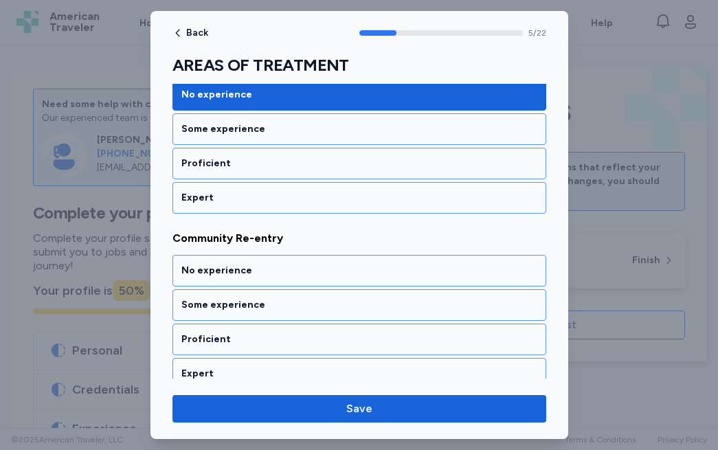
scroll to position [1014, 0]
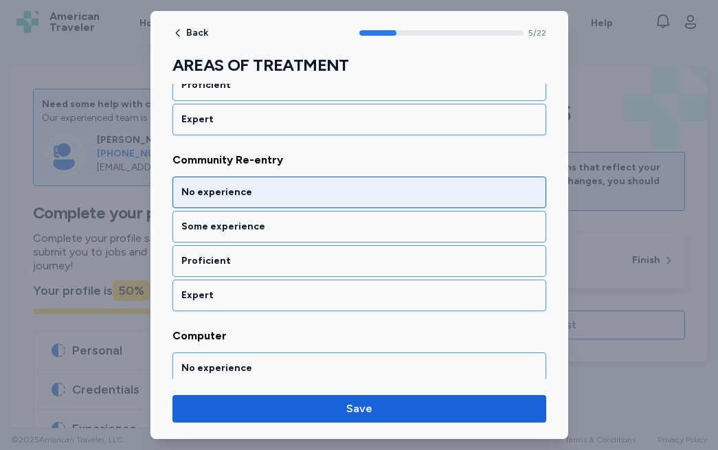
click at [251, 202] on div "No experience" at bounding box center [359, 193] width 374 height 32
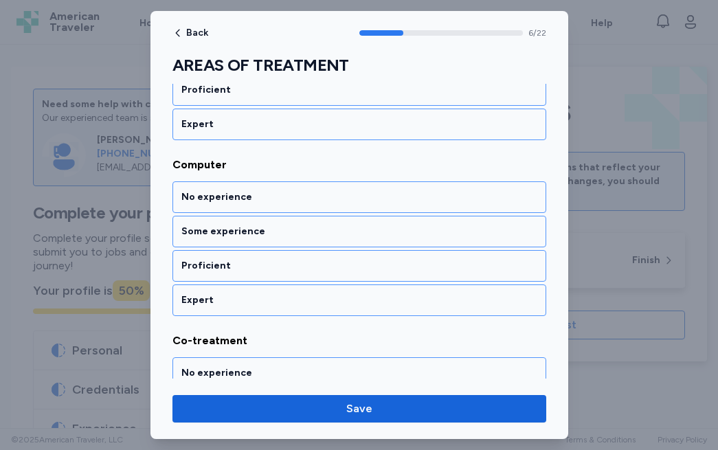
scroll to position [1190, 0]
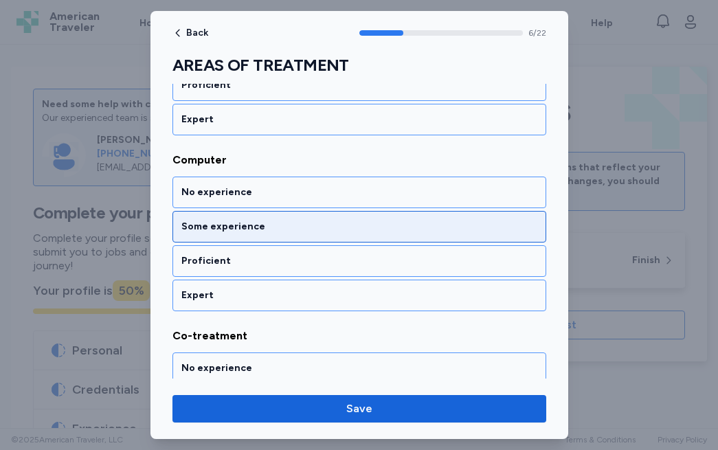
click at [246, 220] on div "Some experience" at bounding box center [359, 227] width 356 height 14
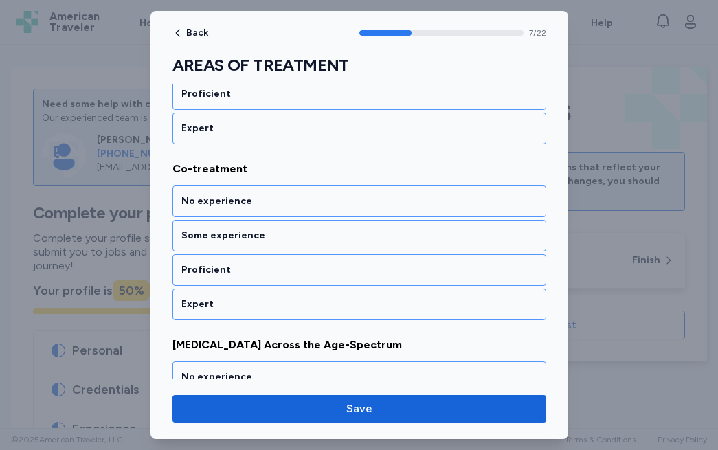
scroll to position [1365, 0]
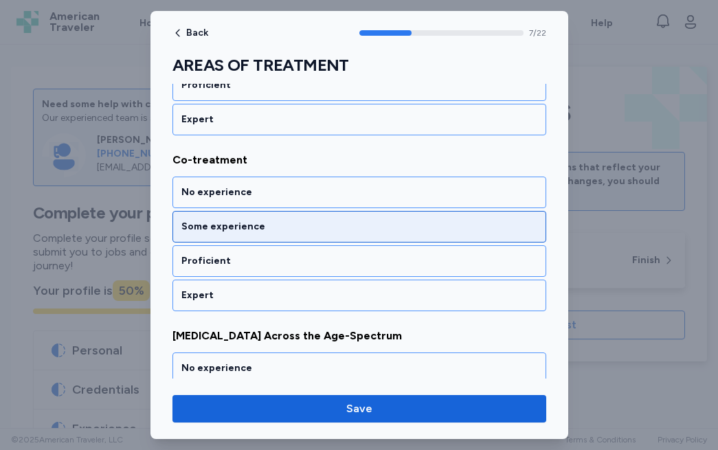
click at [240, 236] on div "Some experience" at bounding box center [359, 227] width 374 height 32
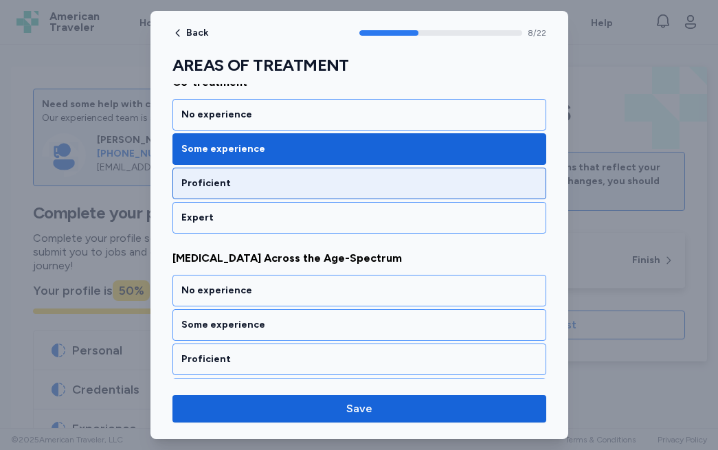
click at [240, 186] on div "Proficient" at bounding box center [359, 184] width 356 height 14
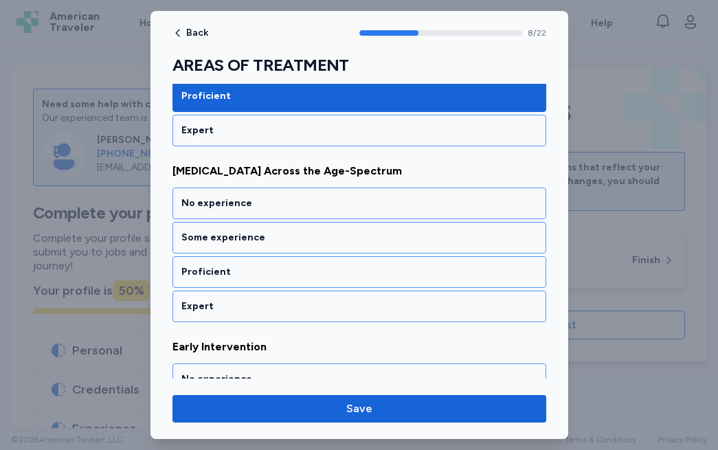
scroll to position [1541, 0]
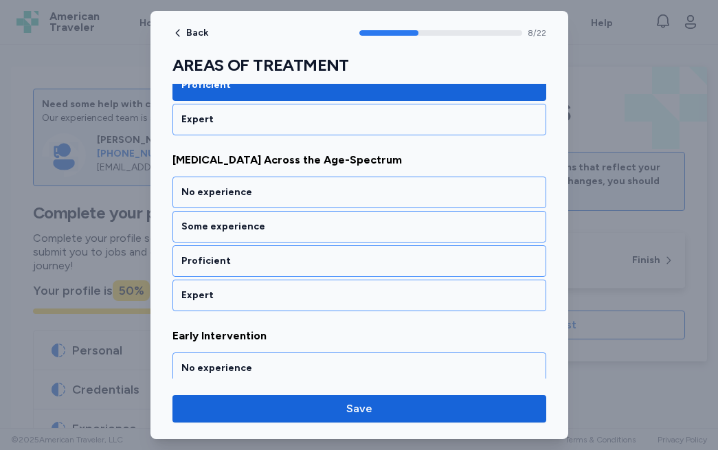
click at [240, 186] on div "No experience" at bounding box center [359, 193] width 356 height 14
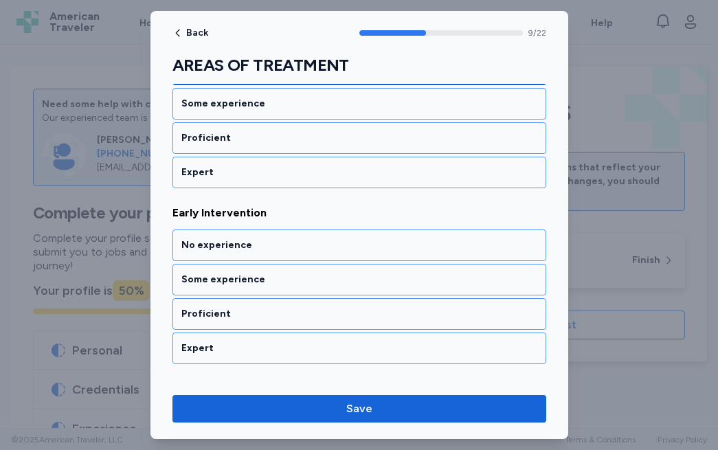
scroll to position [1717, 0]
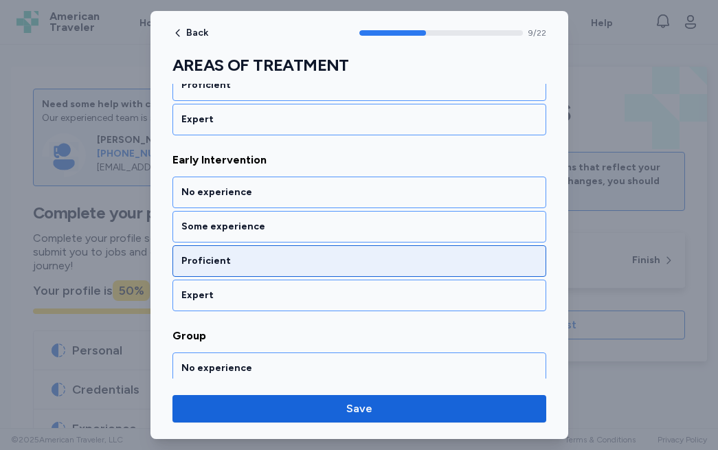
click at [225, 260] on div "Proficient" at bounding box center [359, 261] width 356 height 14
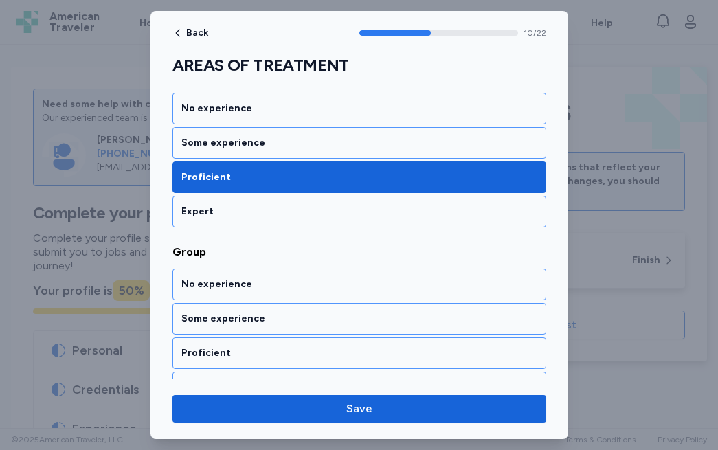
scroll to position [1893, 0]
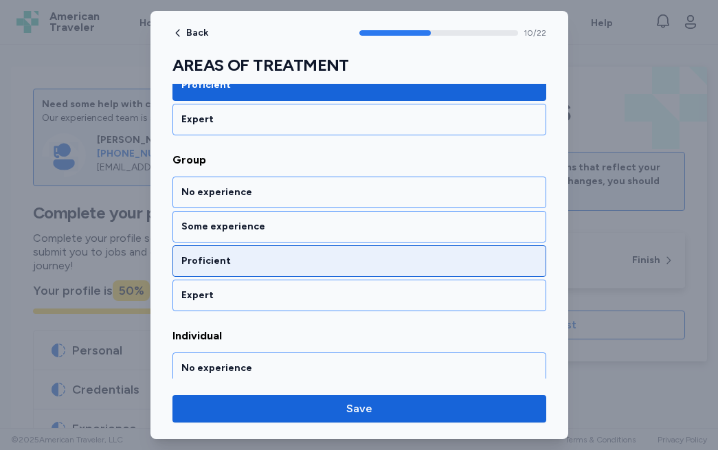
click at [224, 252] on div "Proficient" at bounding box center [359, 261] width 374 height 32
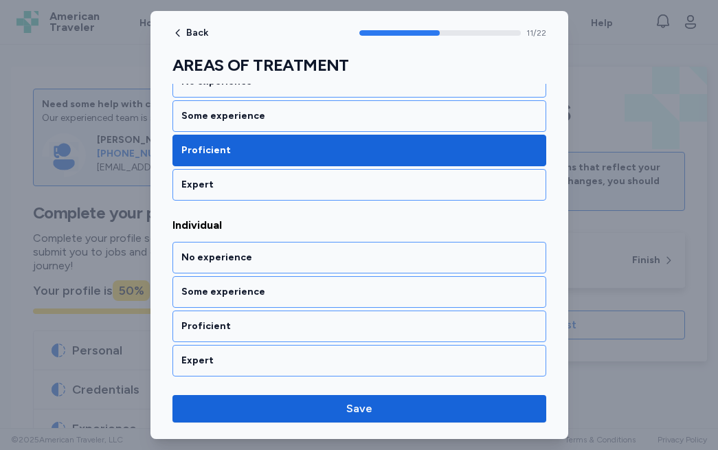
scroll to position [2069, 0]
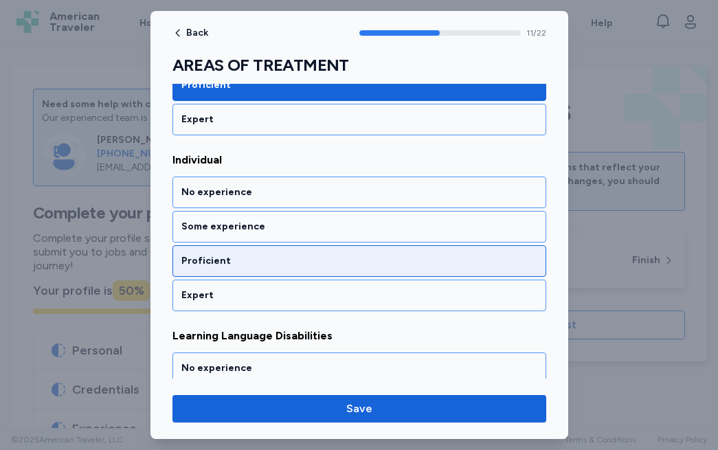
click at [223, 262] on div "Proficient" at bounding box center [359, 261] width 356 height 14
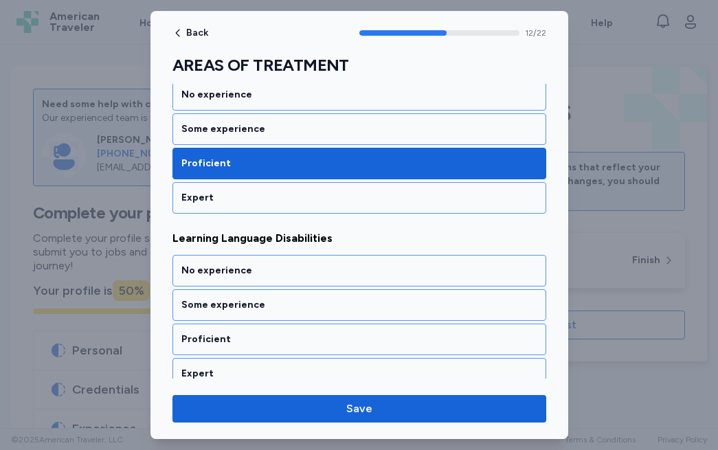
scroll to position [2245, 0]
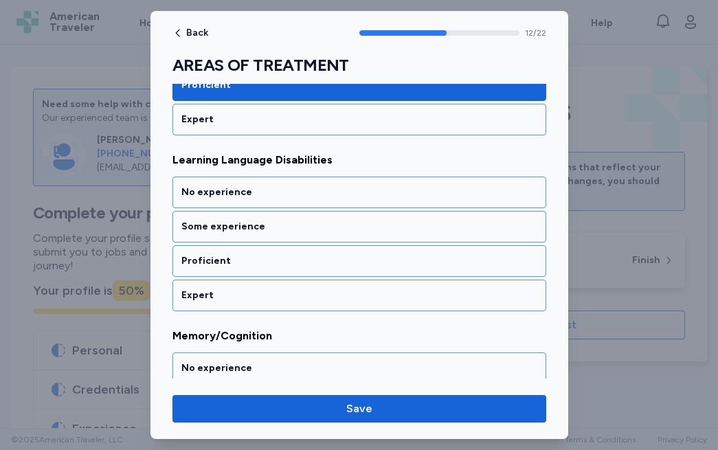
click at [223, 262] on div "Proficient" at bounding box center [359, 261] width 356 height 14
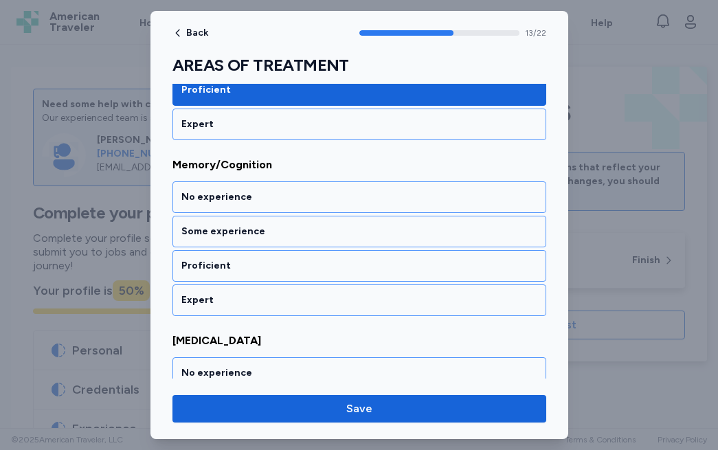
scroll to position [2421, 0]
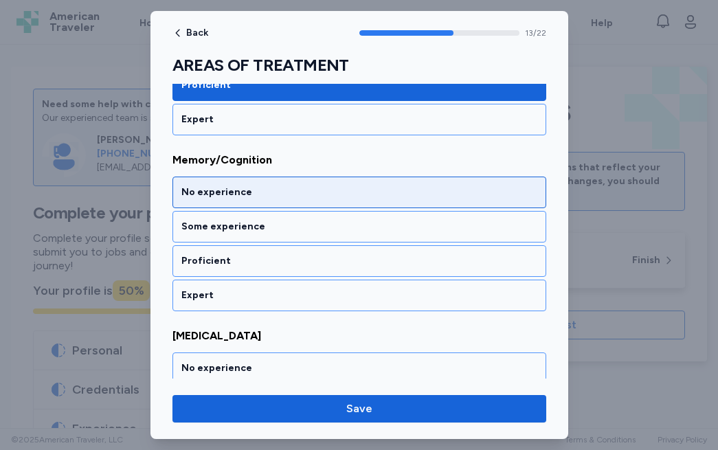
click at [234, 197] on div "No experience" at bounding box center [359, 193] width 356 height 14
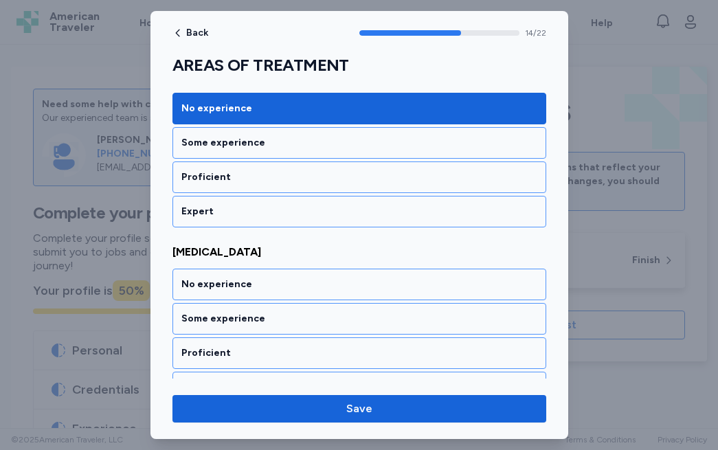
scroll to position [2597, 0]
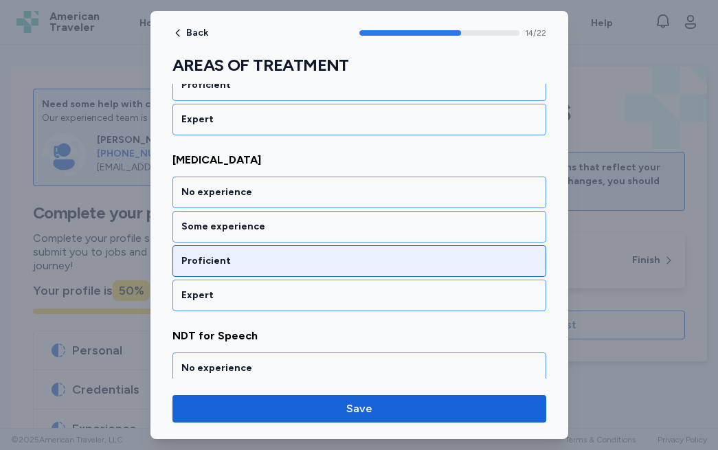
click at [211, 260] on div "Proficient" at bounding box center [359, 261] width 356 height 14
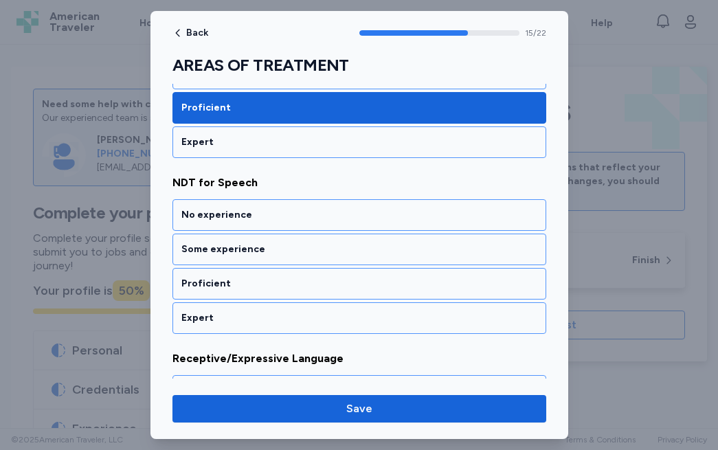
scroll to position [2773, 0]
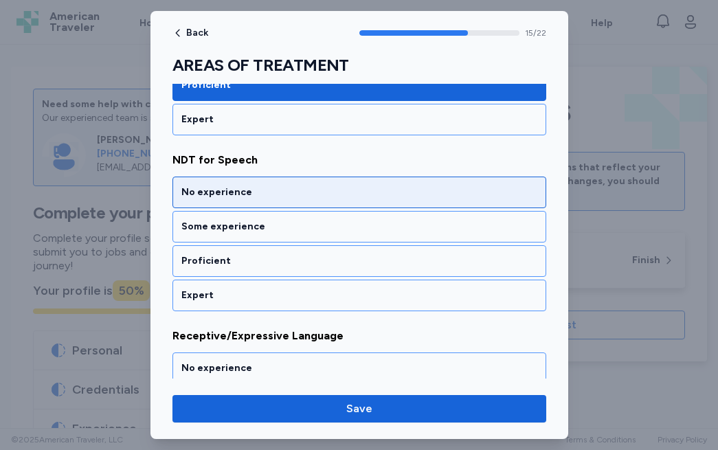
click at [283, 201] on div "No experience" at bounding box center [359, 193] width 374 height 32
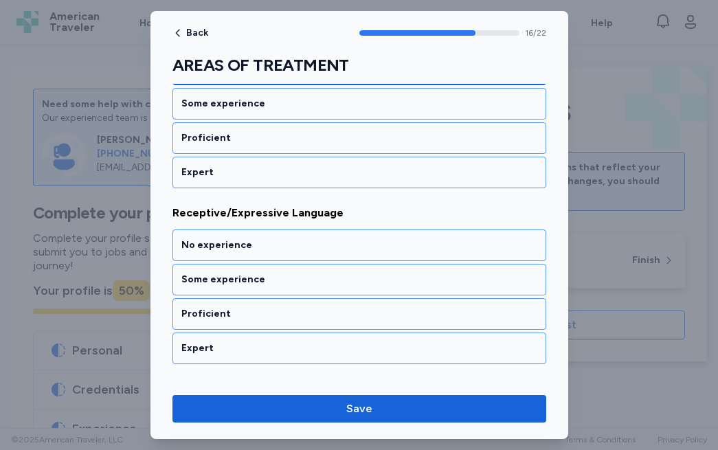
scroll to position [2949, 0]
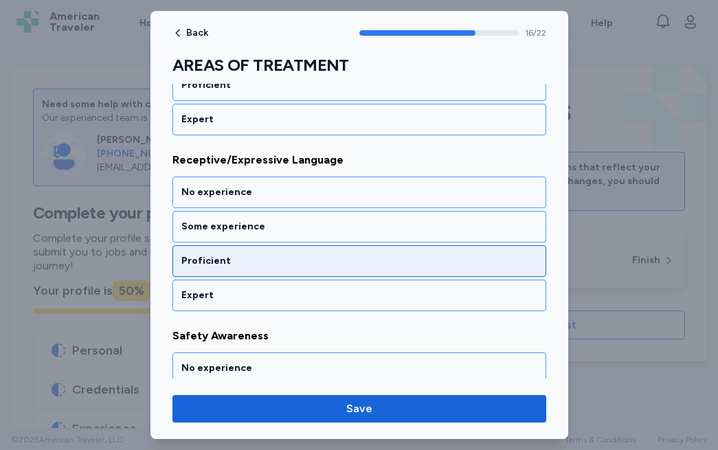
click at [256, 256] on div "Proficient" at bounding box center [359, 261] width 356 height 14
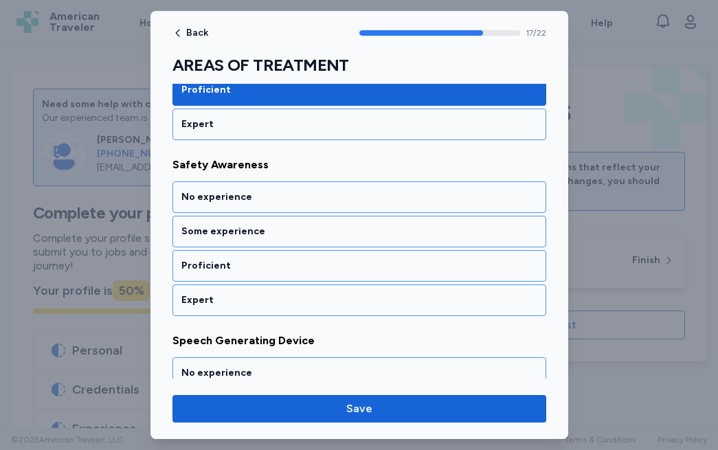
scroll to position [3125, 0]
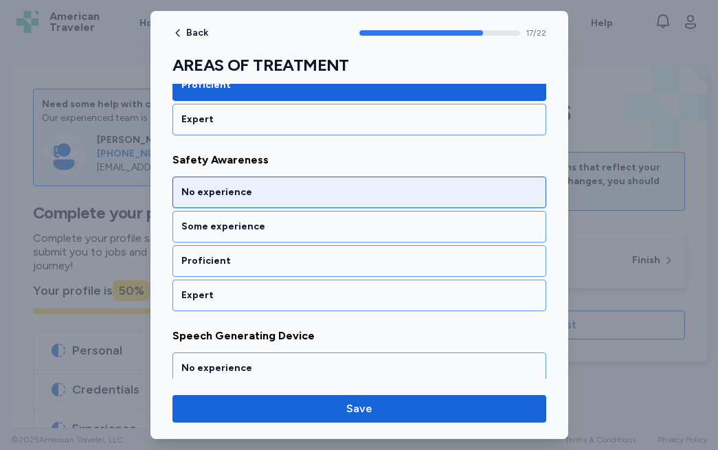
click at [257, 193] on div "No experience" at bounding box center [359, 193] width 356 height 14
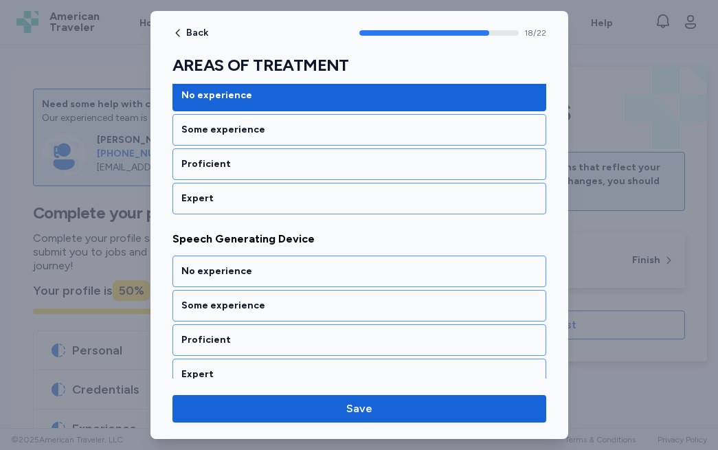
scroll to position [3301, 0]
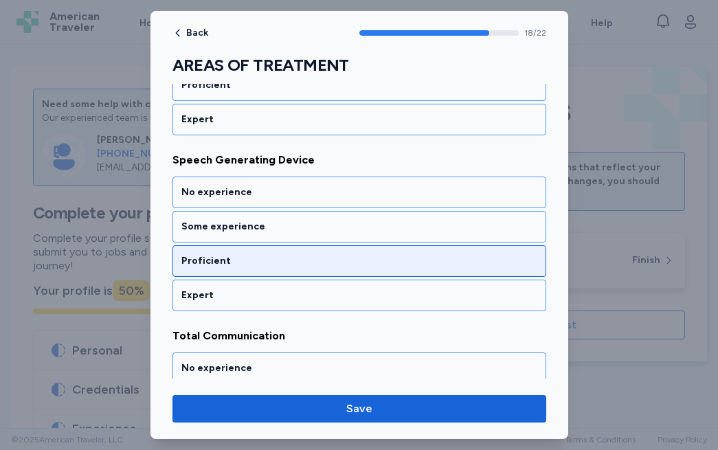
click at [238, 257] on div "Proficient" at bounding box center [359, 261] width 356 height 14
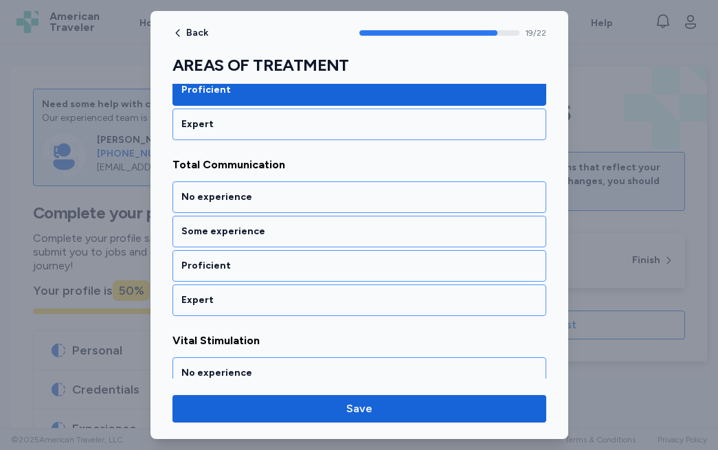
scroll to position [3476, 0]
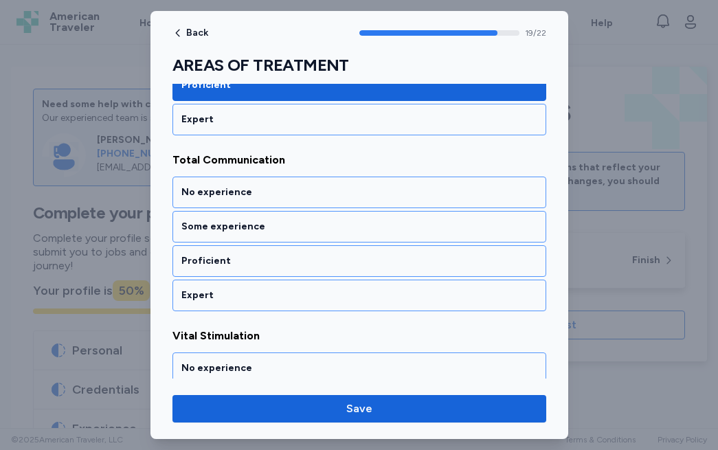
click at [238, 257] on div "Proficient" at bounding box center [359, 261] width 356 height 14
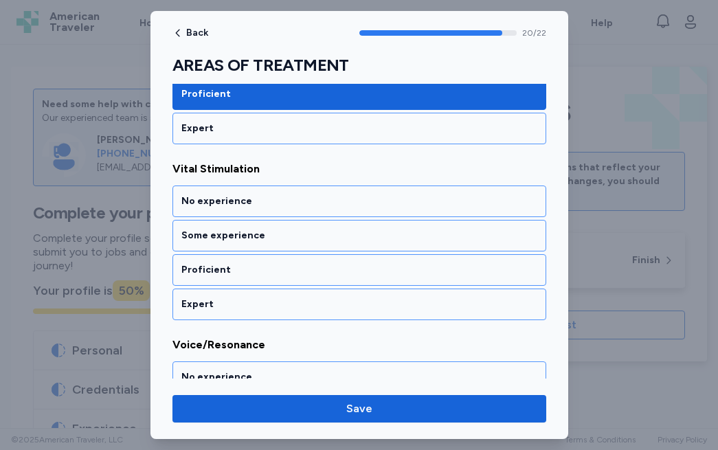
scroll to position [3652, 0]
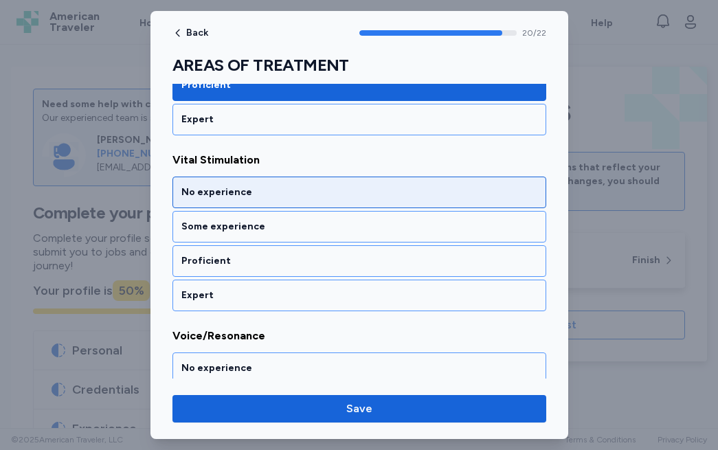
click at [242, 200] on div "No experience" at bounding box center [359, 193] width 374 height 32
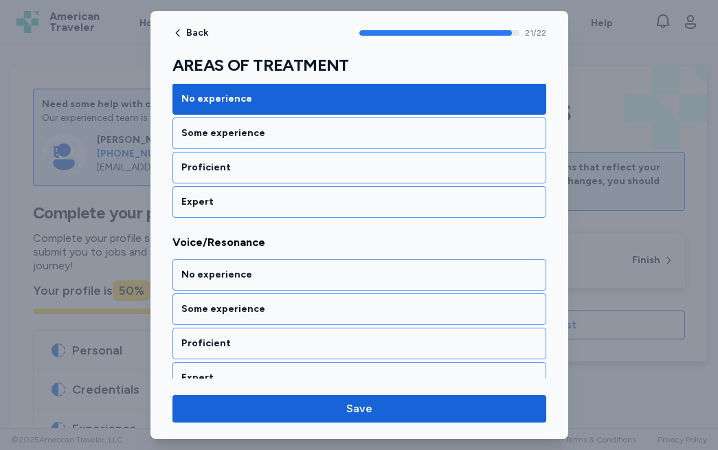
scroll to position [3764, 0]
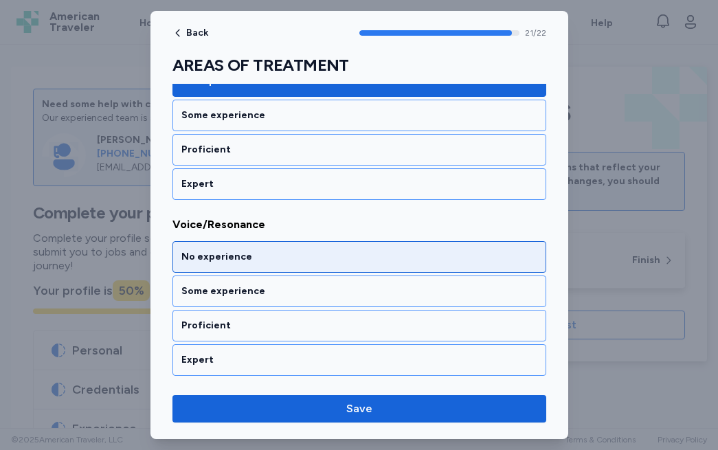
click at [240, 254] on div "No experience" at bounding box center [359, 257] width 356 height 14
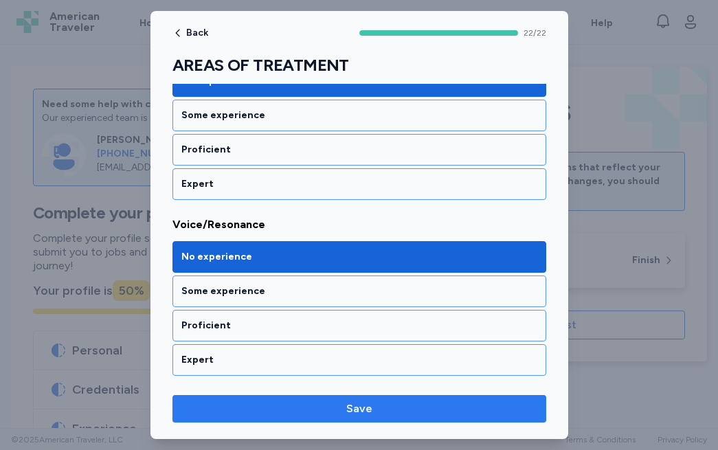
click at [289, 404] on span "Save" at bounding box center [359, 409] width 352 height 16
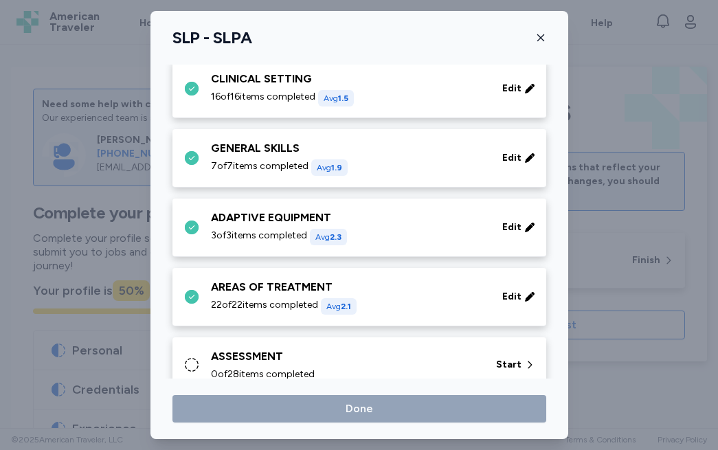
scroll to position [170, 0]
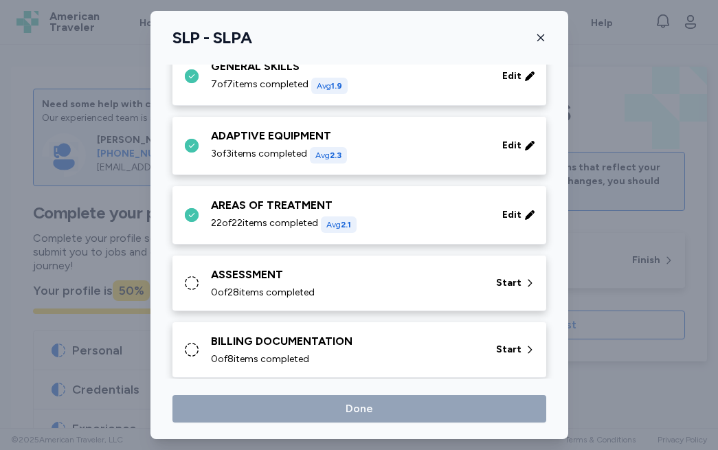
click at [384, 282] on div "ASSESSMENT" at bounding box center [345, 275] width 269 height 16
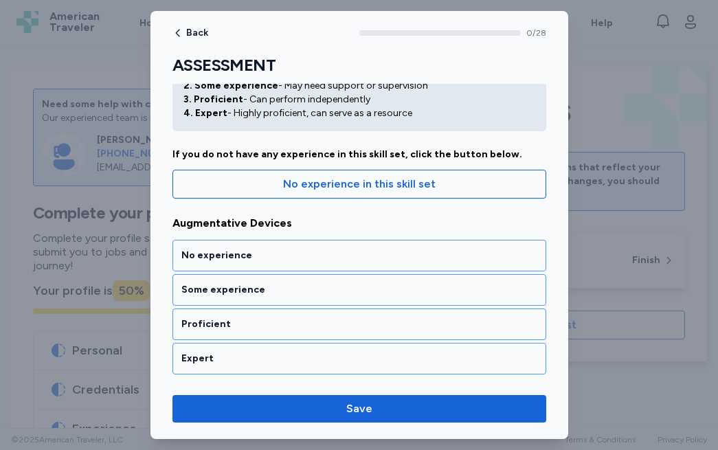
scroll to position [109, 0]
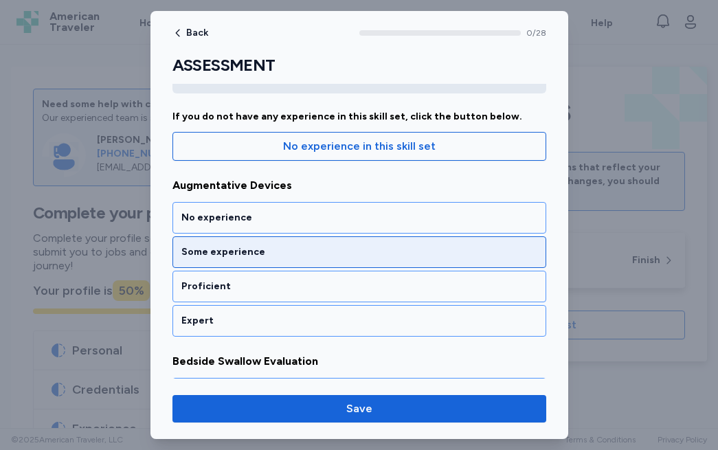
click at [295, 242] on div "Some experience" at bounding box center [359, 252] width 374 height 32
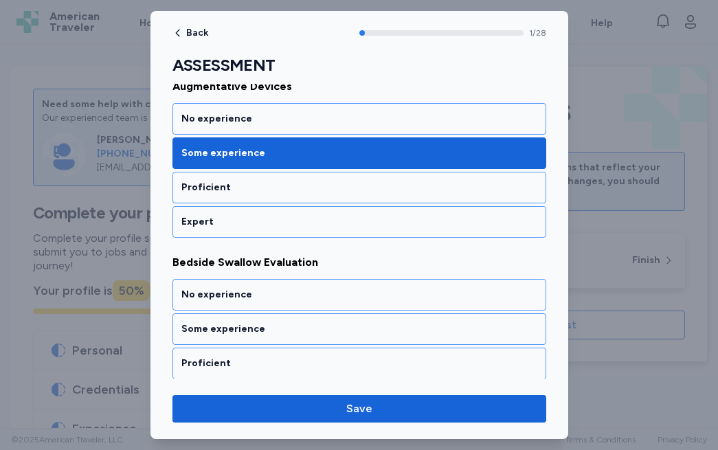
scroll to position [310, 0]
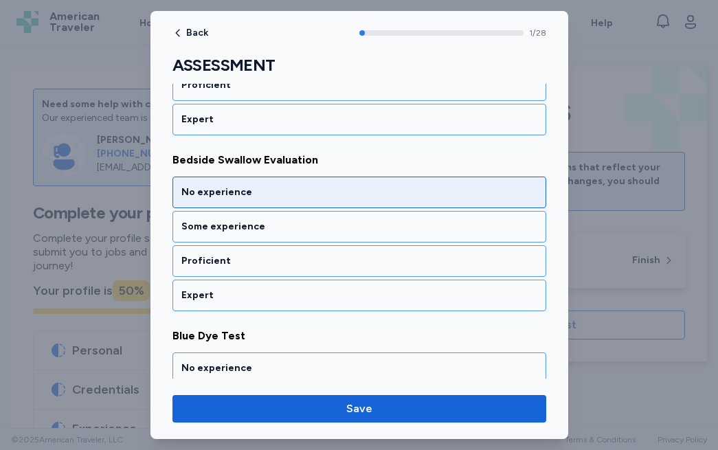
click at [289, 187] on div "No experience" at bounding box center [359, 193] width 356 height 14
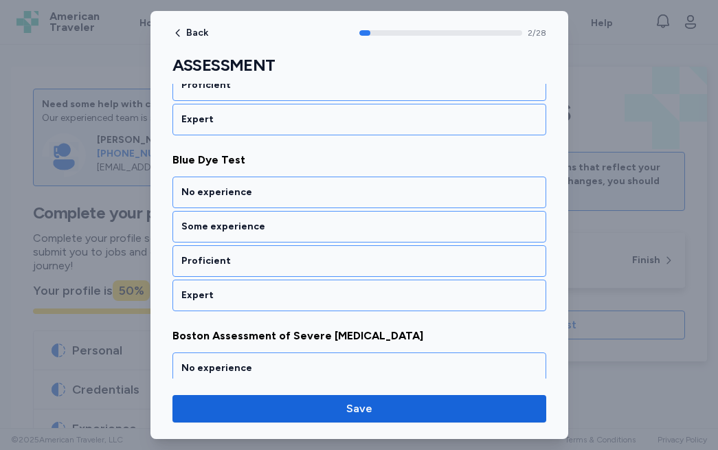
click at [289, 187] on div "No experience" at bounding box center [359, 193] width 356 height 14
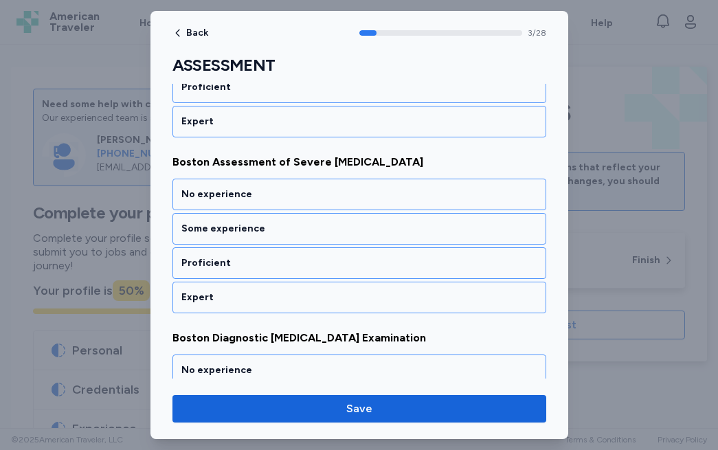
scroll to position [662, 0]
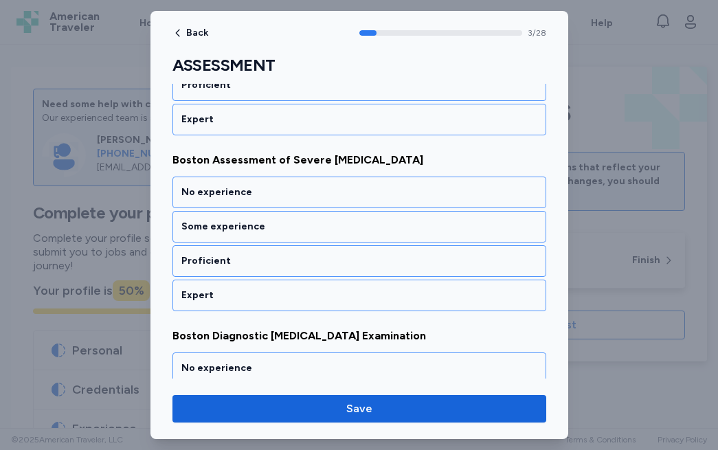
click at [289, 187] on div "No experience" at bounding box center [359, 193] width 356 height 14
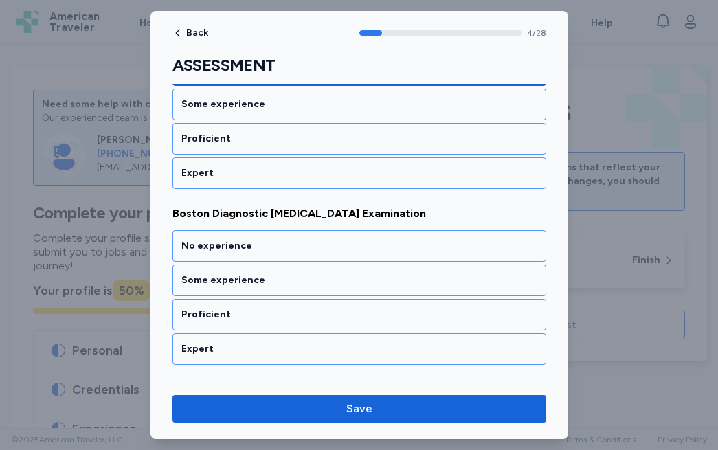
scroll to position [838, 0]
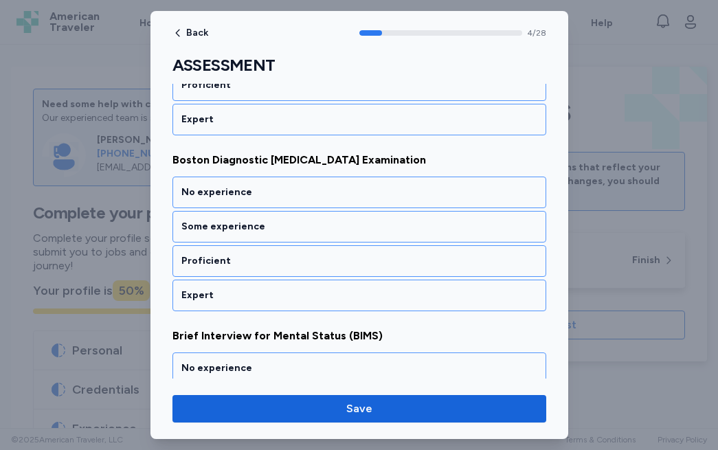
click at [289, 187] on div "No experience" at bounding box center [359, 193] width 356 height 14
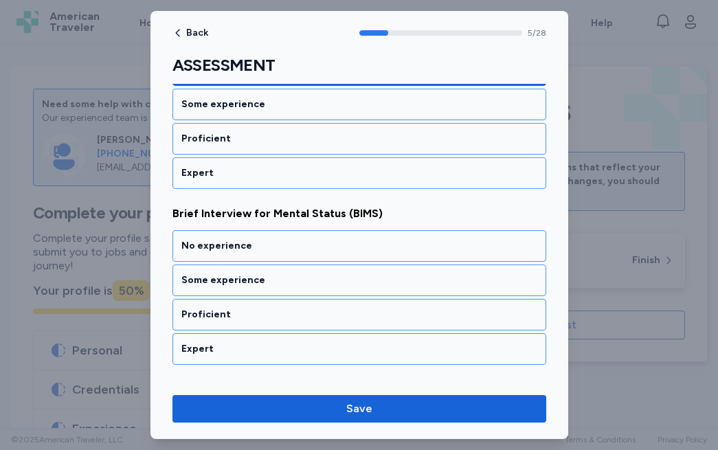
scroll to position [1014, 0]
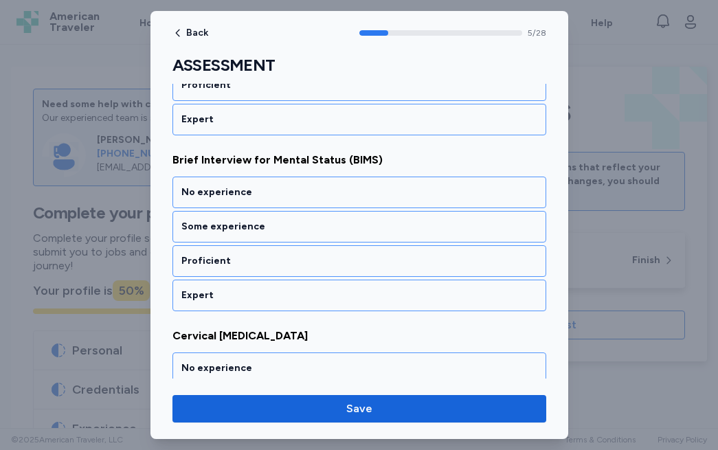
click at [289, 187] on div "No experience" at bounding box center [359, 193] width 356 height 14
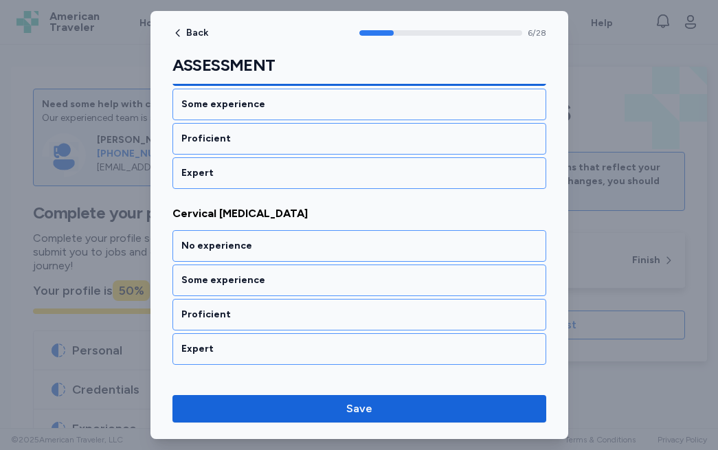
scroll to position [1190, 0]
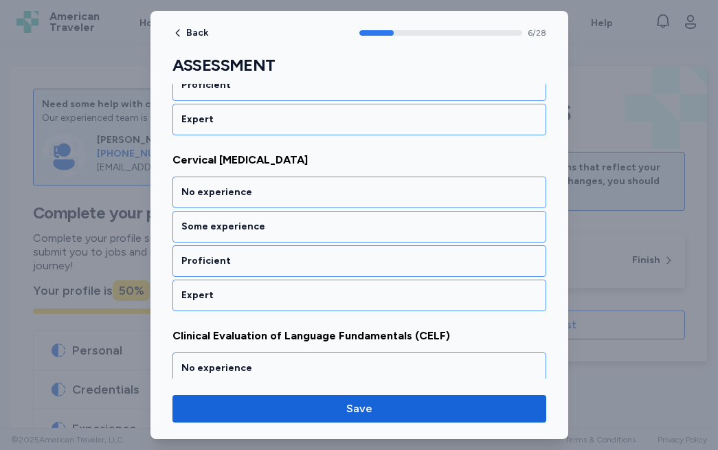
click at [289, 187] on div "No experience" at bounding box center [359, 193] width 356 height 14
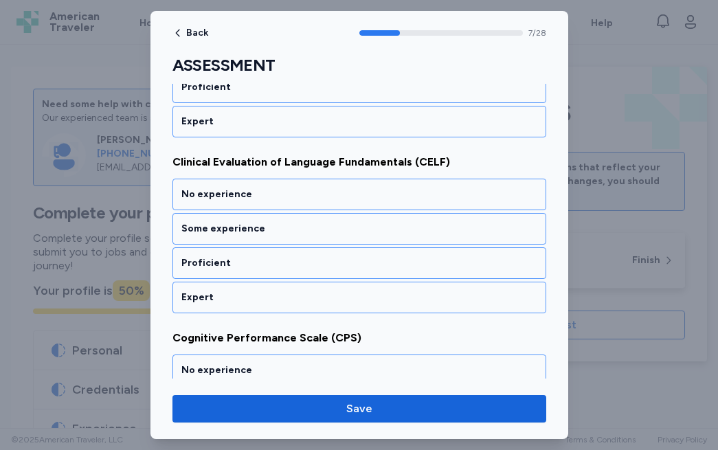
scroll to position [1365, 0]
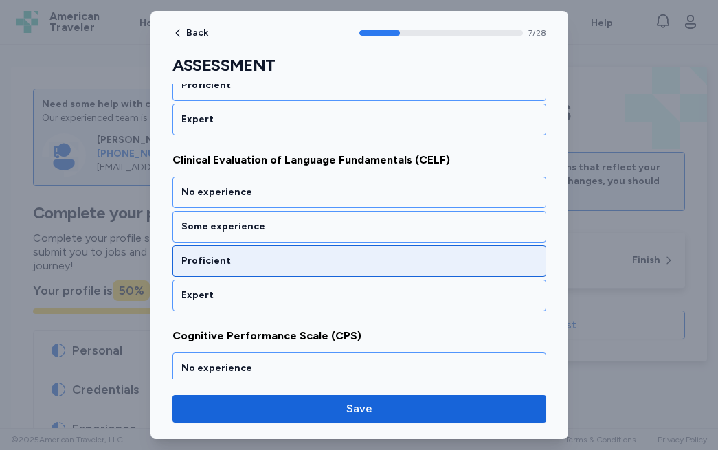
click at [268, 254] on div "Proficient" at bounding box center [359, 261] width 356 height 14
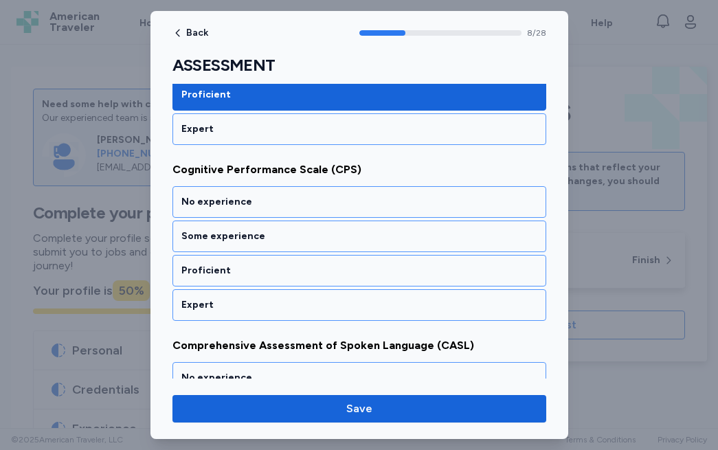
scroll to position [1541, 0]
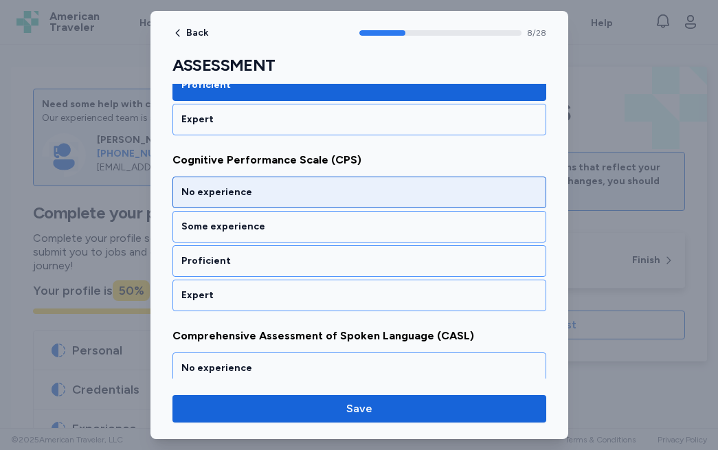
click at [285, 193] on div "No experience" at bounding box center [359, 193] width 356 height 14
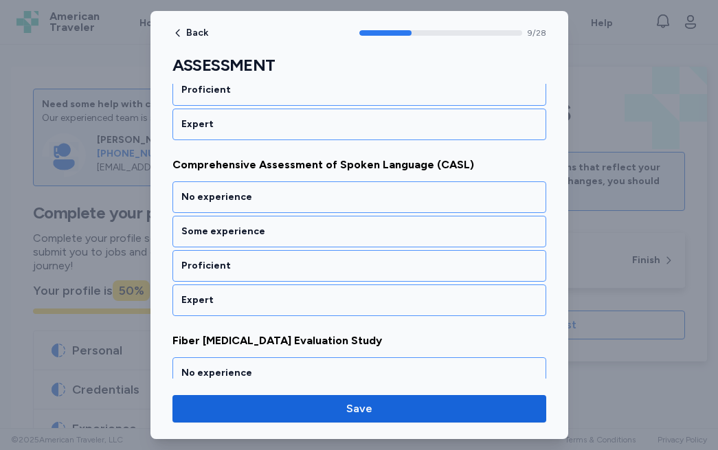
scroll to position [1717, 0]
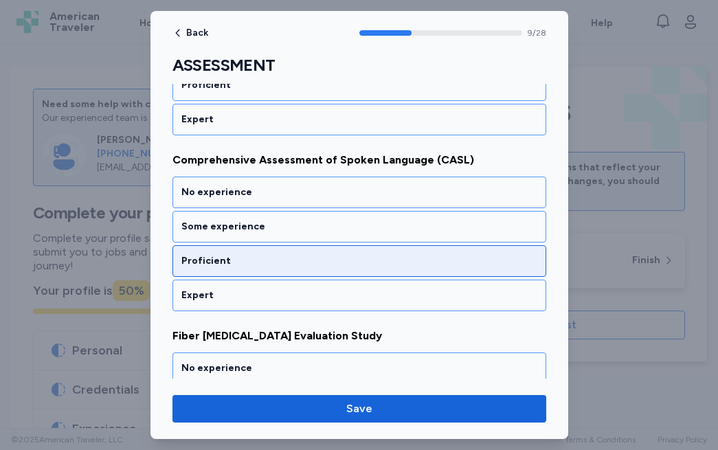
click at [260, 259] on div "Proficient" at bounding box center [359, 261] width 356 height 14
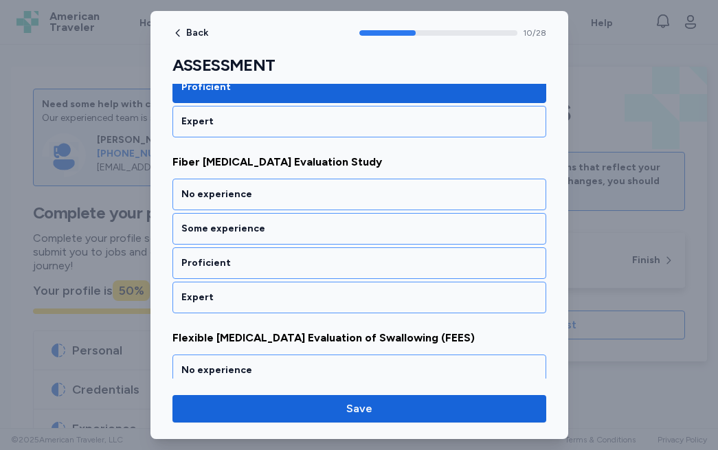
scroll to position [1893, 0]
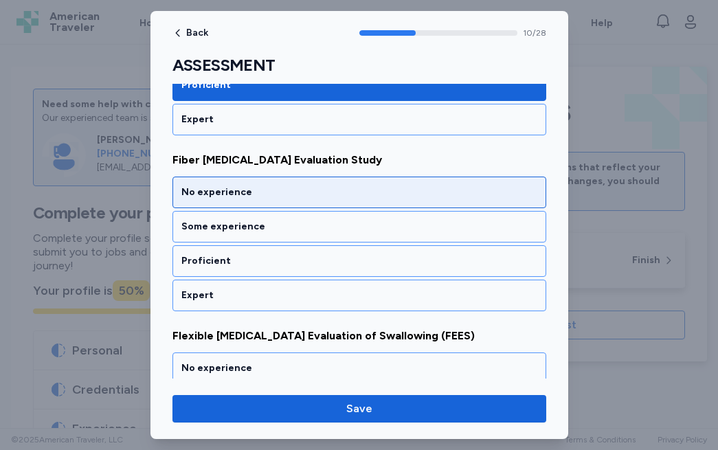
click at [289, 194] on div "No experience" at bounding box center [359, 193] width 356 height 14
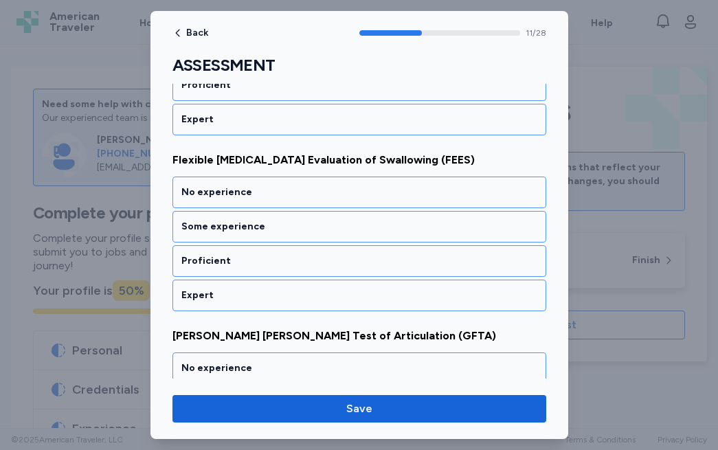
click at [289, 194] on div "No experience" at bounding box center [359, 193] width 356 height 14
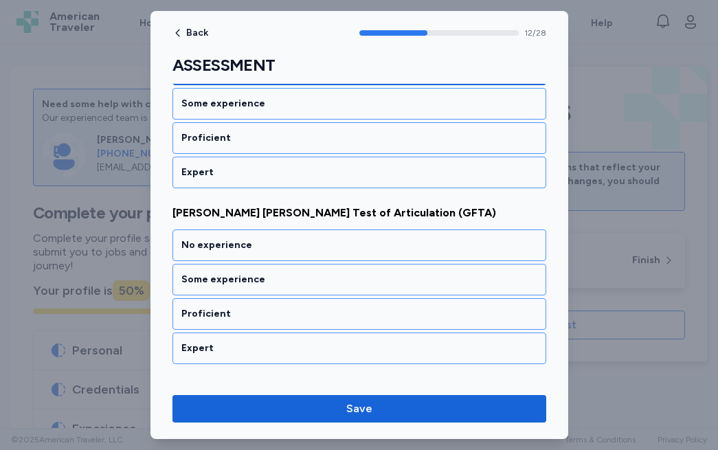
scroll to position [2245, 0]
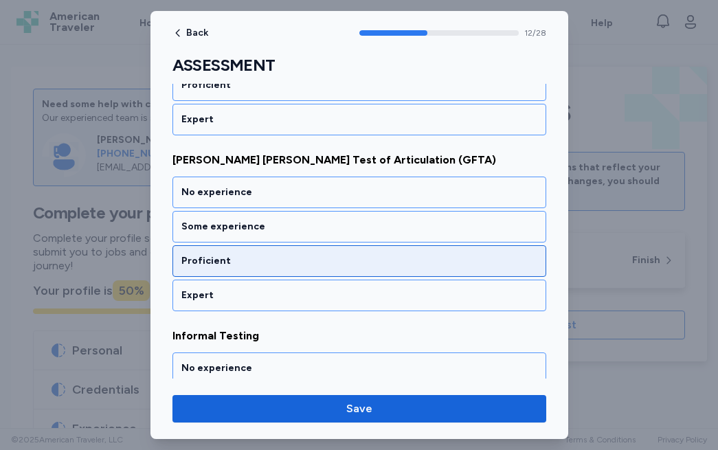
click at [258, 259] on div "Proficient" at bounding box center [359, 261] width 356 height 14
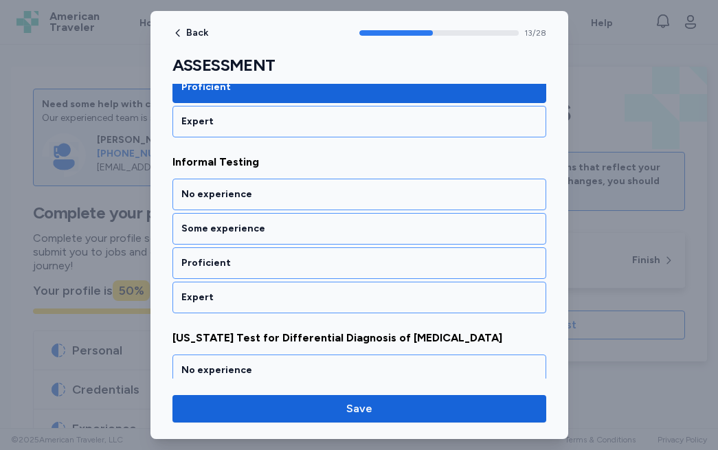
scroll to position [2421, 0]
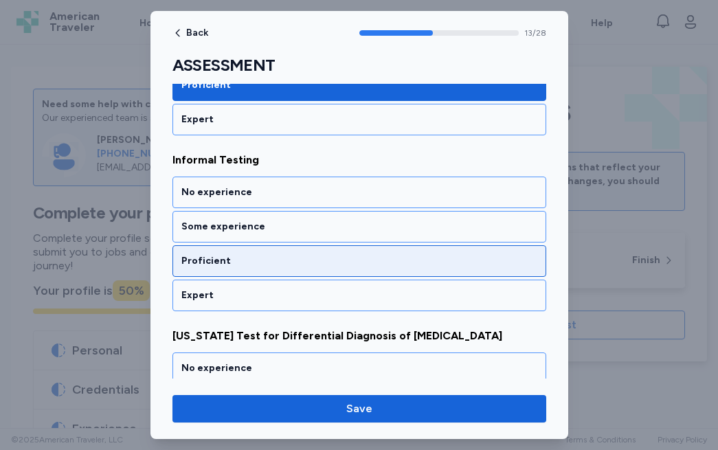
click at [253, 251] on div "Proficient" at bounding box center [359, 261] width 374 height 32
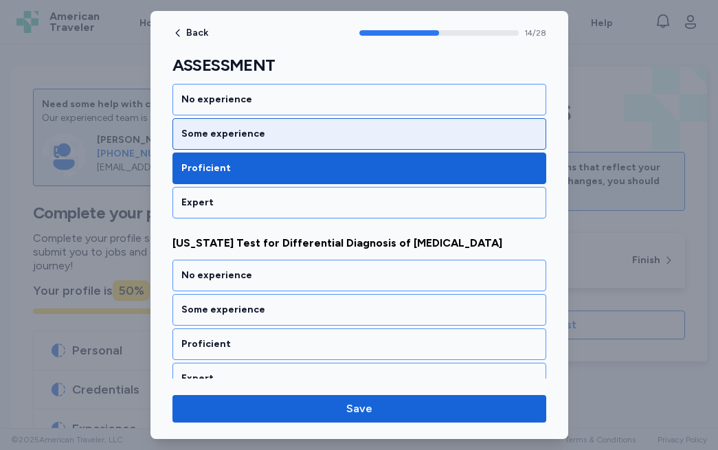
click at [269, 136] on div "Some experience" at bounding box center [359, 134] width 356 height 14
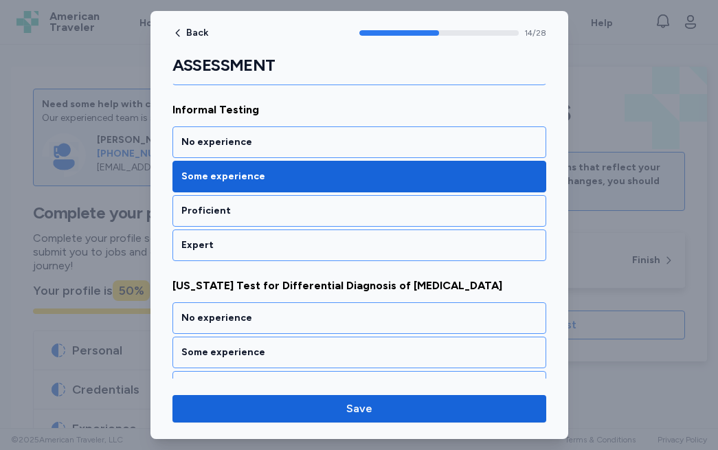
scroll to position [2472, 0]
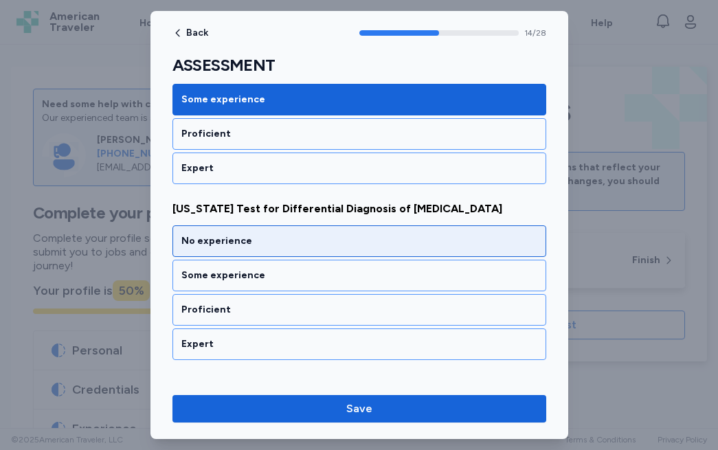
click at [261, 238] on div "No experience" at bounding box center [359, 241] width 356 height 14
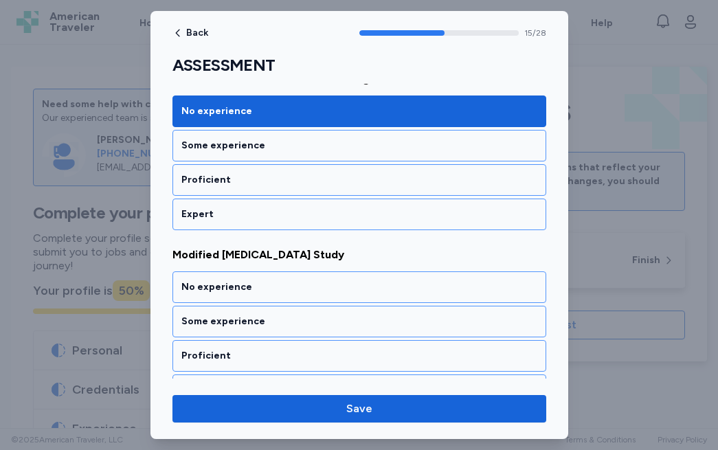
scroll to position [2773, 0]
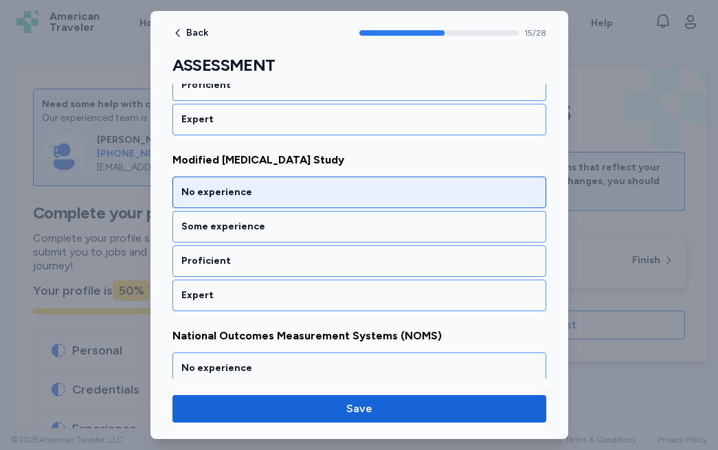
click at [287, 196] on div "No experience" at bounding box center [359, 193] width 356 height 14
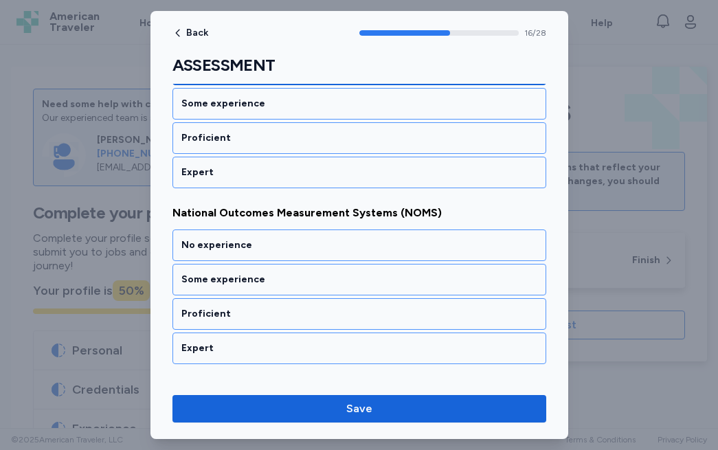
scroll to position [2949, 0]
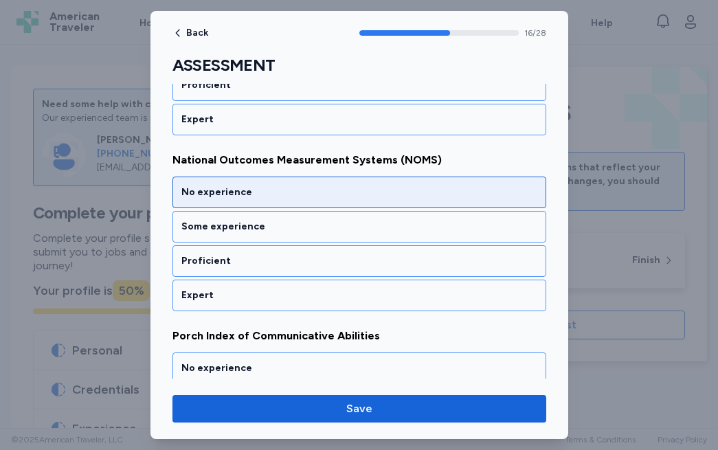
click at [301, 191] on div "No experience" at bounding box center [359, 193] width 356 height 14
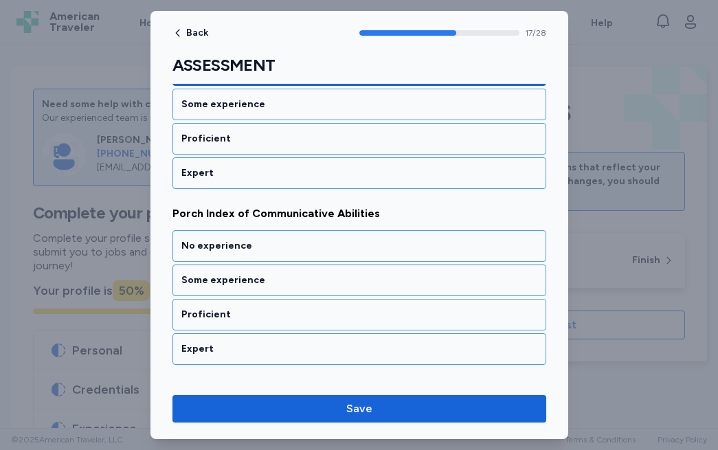
scroll to position [3125, 0]
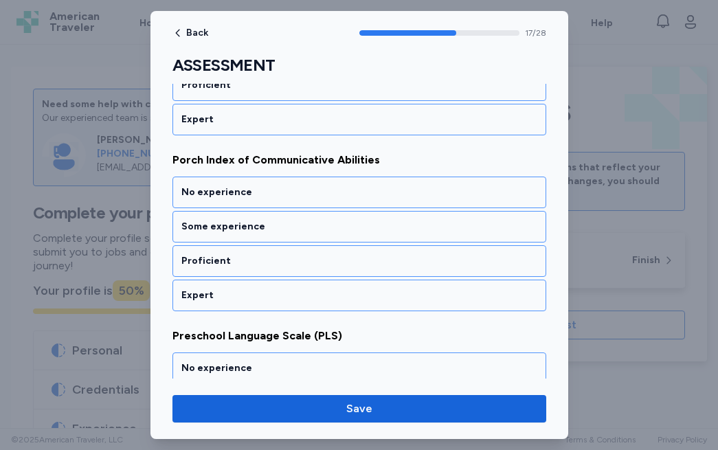
click at [301, 191] on div "No experience" at bounding box center [359, 193] width 356 height 14
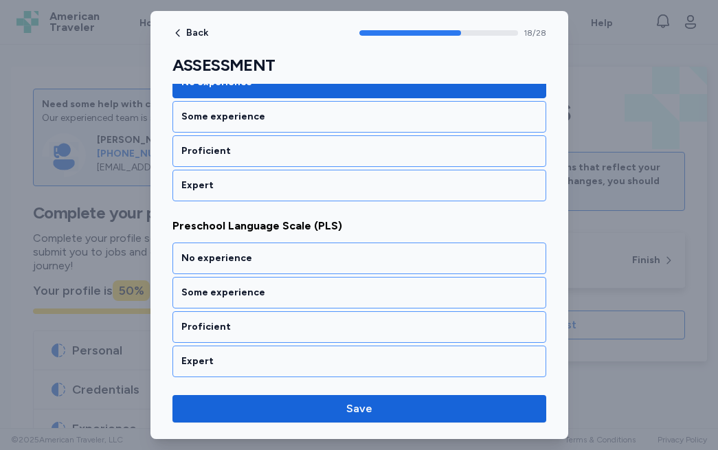
scroll to position [3301, 0]
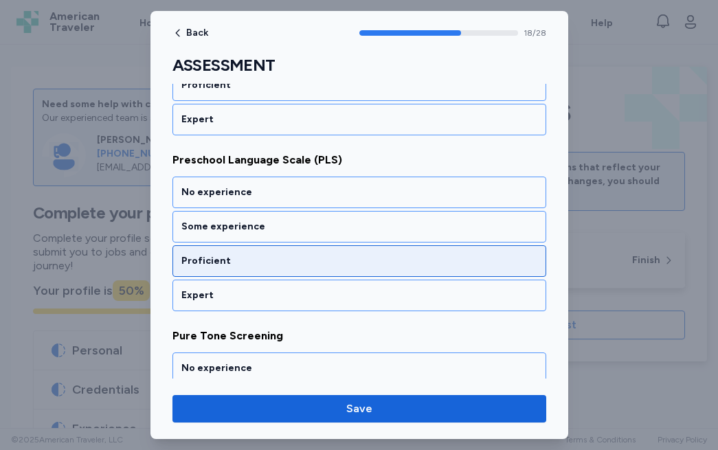
click at [280, 250] on div "Proficient" at bounding box center [359, 261] width 374 height 32
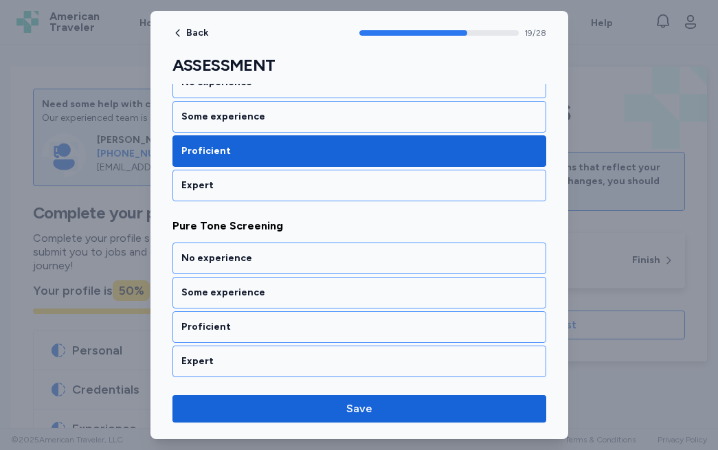
scroll to position [3476, 0]
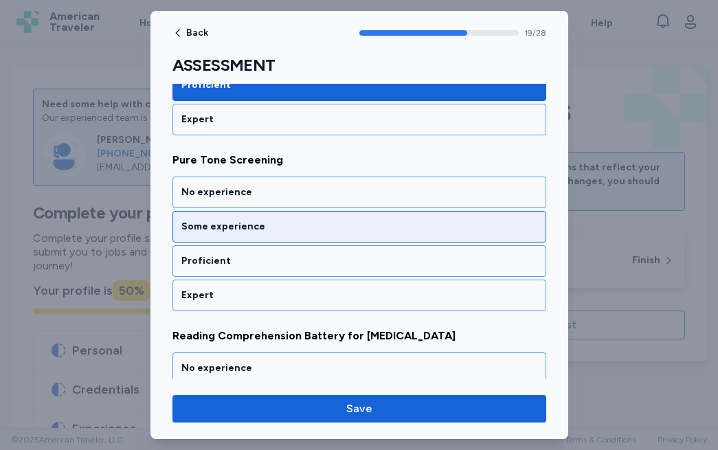
click at [290, 225] on div "Some experience" at bounding box center [359, 227] width 356 height 14
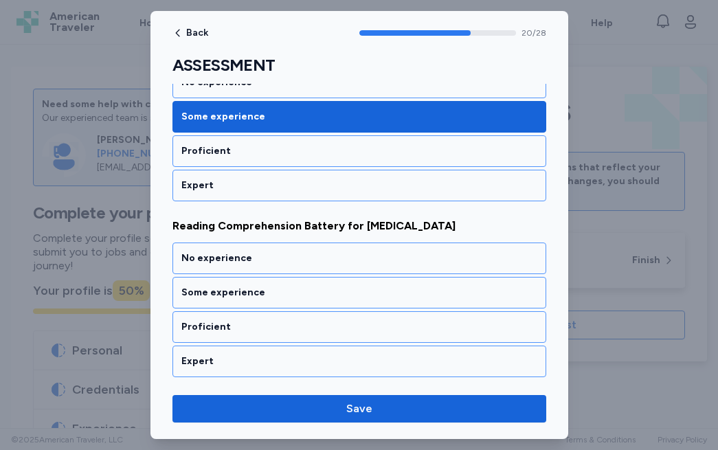
scroll to position [3652, 0]
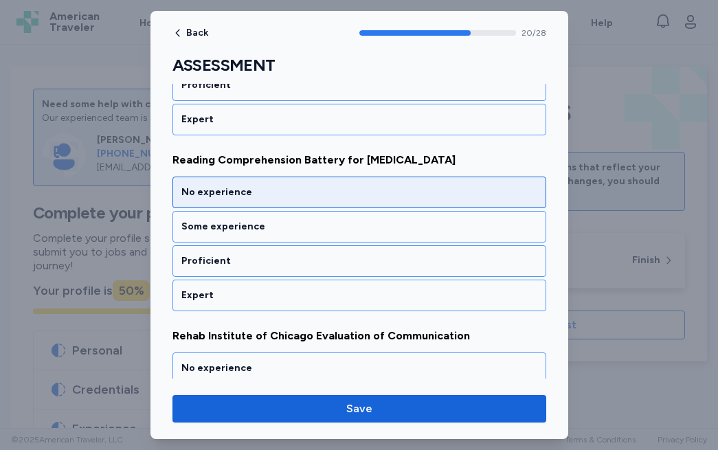
click at [308, 193] on div "No experience" at bounding box center [359, 193] width 356 height 14
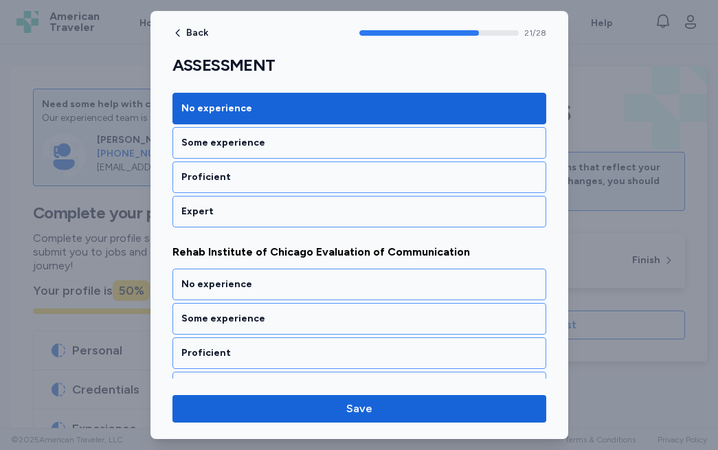
scroll to position [3828, 0]
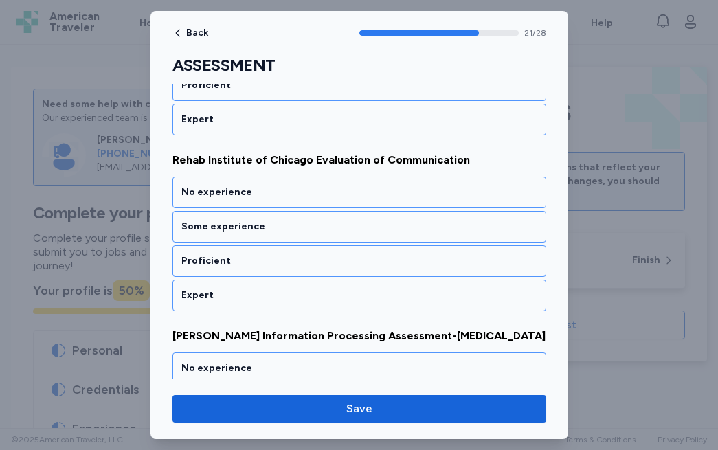
click at [308, 193] on div "No experience" at bounding box center [359, 193] width 356 height 14
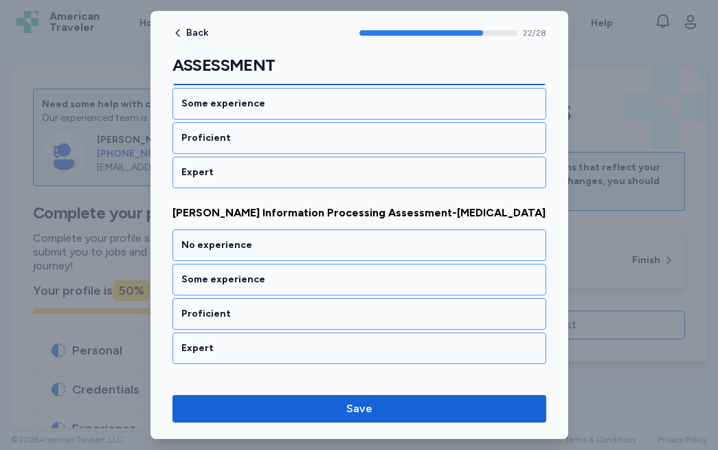
scroll to position [4004, 0]
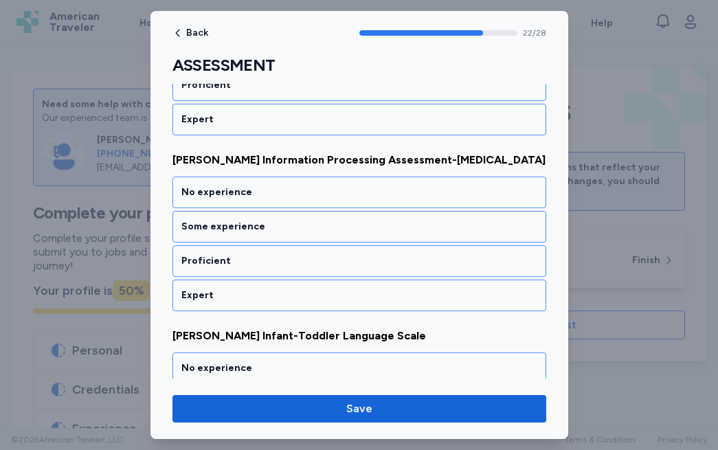
click at [308, 193] on div "No experience" at bounding box center [359, 193] width 356 height 14
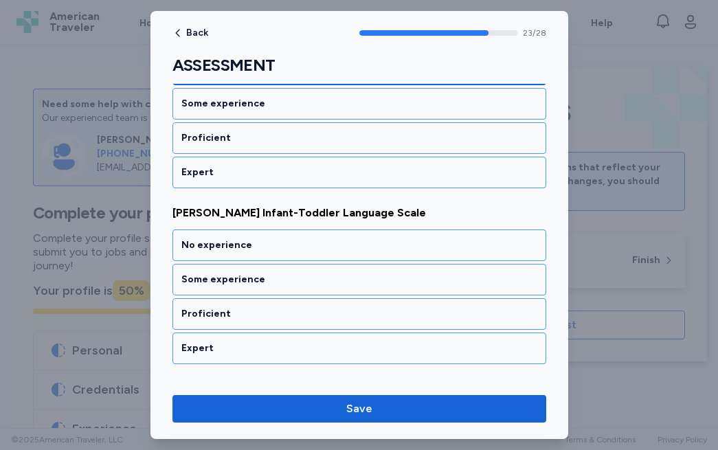
scroll to position [4180, 0]
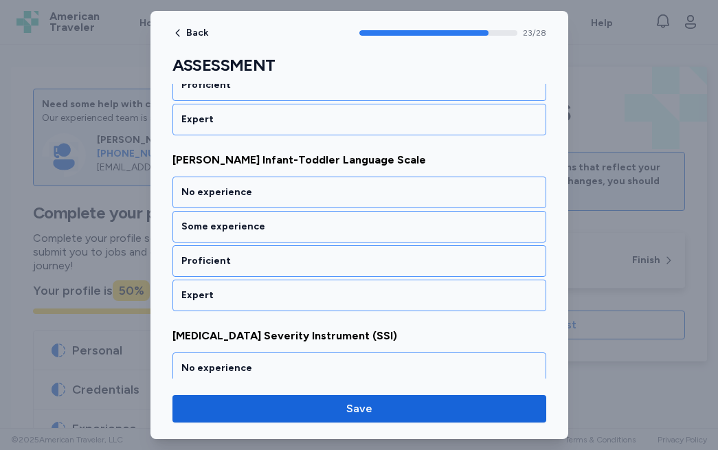
click at [308, 193] on div "No experience" at bounding box center [359, 193] width 356 height 14
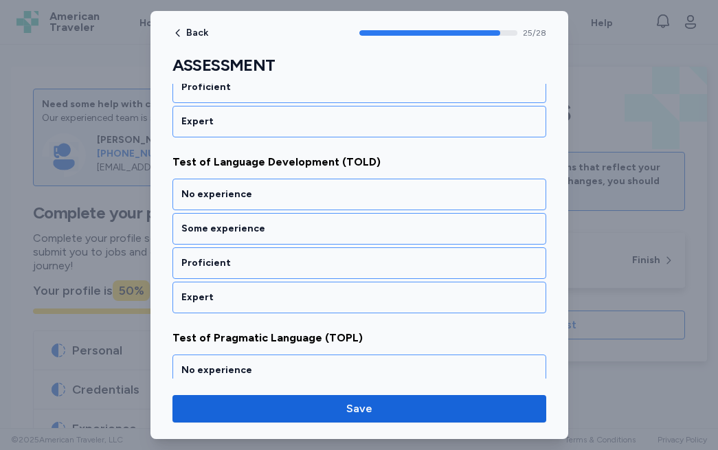
scroll to position [4532, 0]
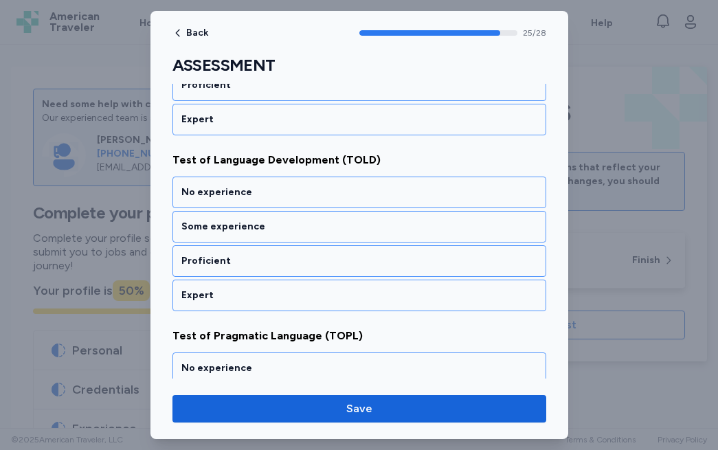
click at [308, 193] on div "No experience" at bounding box center [359, 193] width 356 height 14
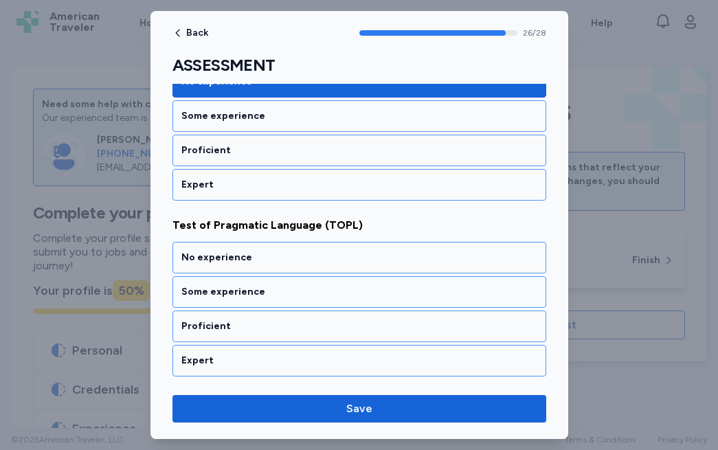
scroll to position [4708, 0]
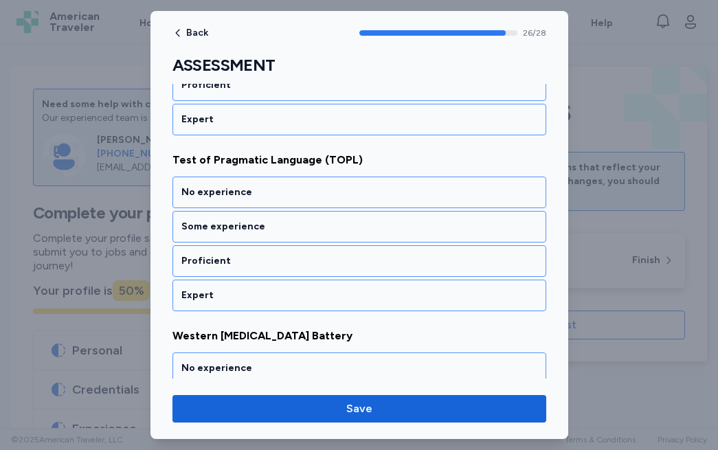
click at [308, 193] on div "No experience" at bounding box center [359, 193] width 356 height 14
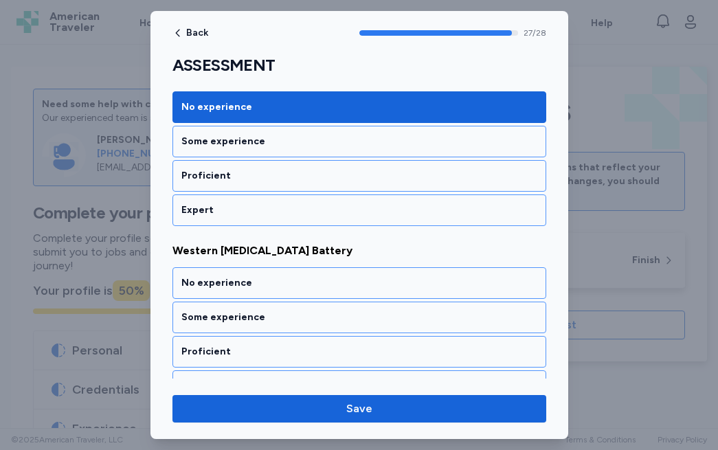
scroll to position [4819, 0]
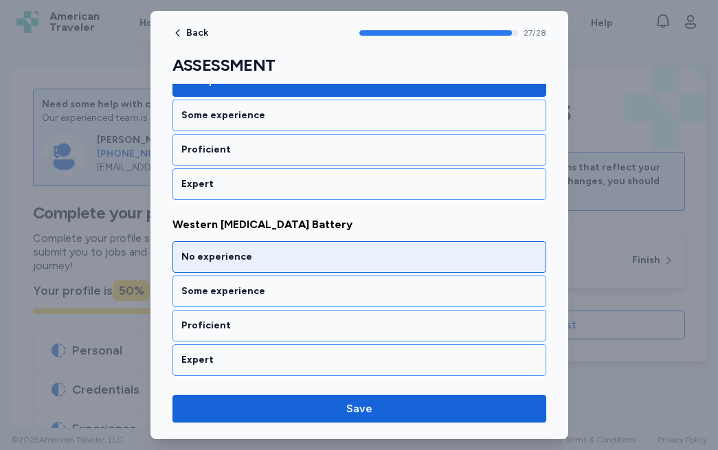
click at [291, 246] on div "No experience" at bounding box center [359, 257] width 374 height 32
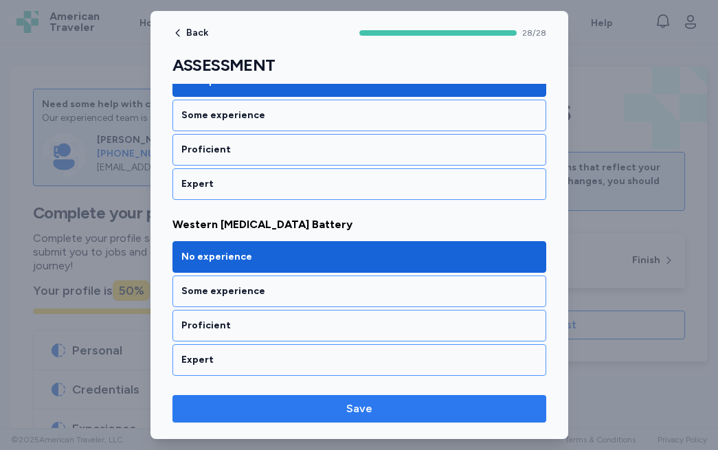
click at [299, 419] on button "Save" at bounding box center [359, 408] width 374 height 27
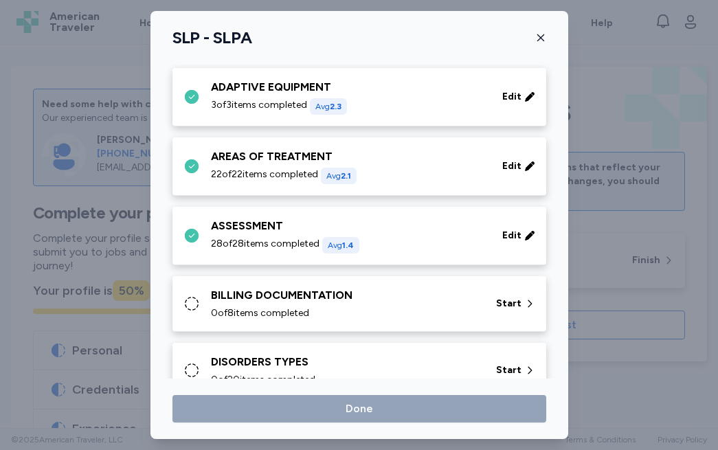
scroll to position [222, 0]
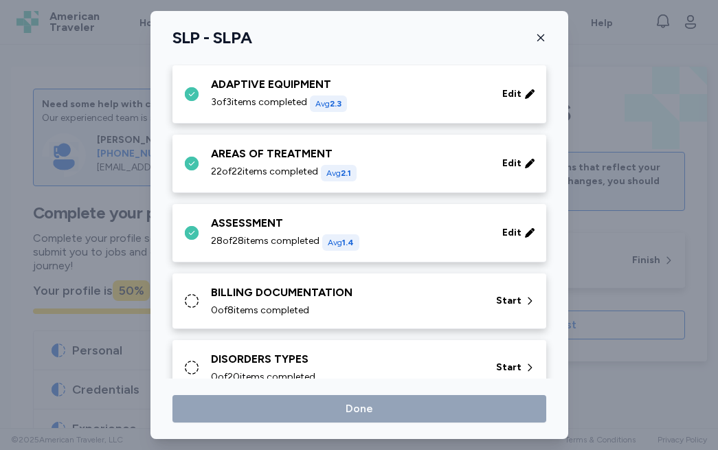
click at [412, 300] on div "BILLING DOCUMENTATION" at bounding box center [345, 292] width 269 height 16
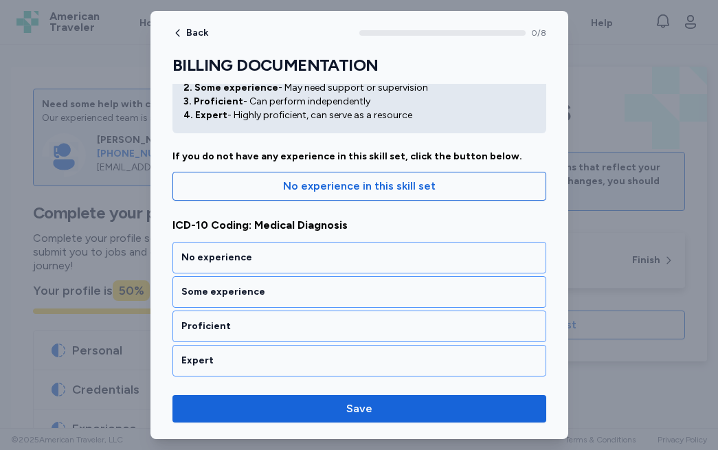
scroll to position [70, 0]
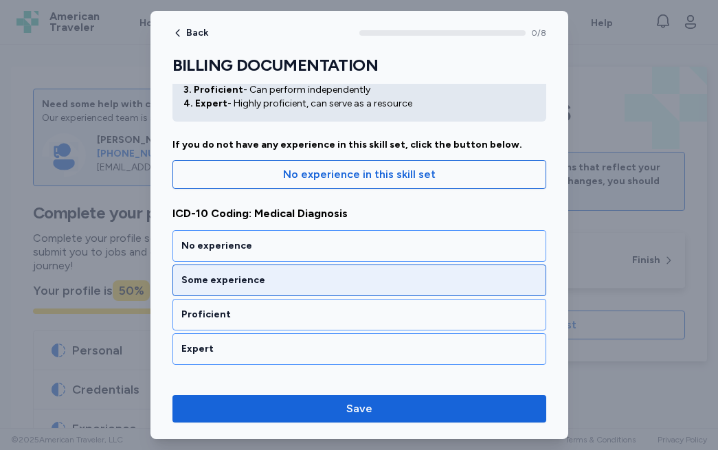
click at [363, 282] on div "Some experience" at bounding box center [359, 280] width 356 height 14
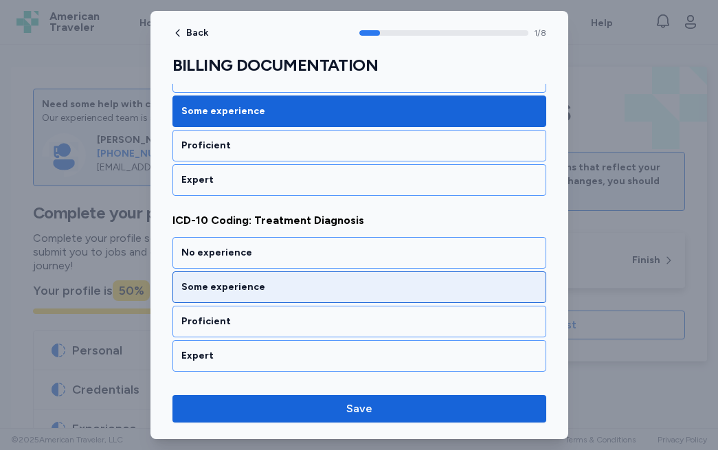
scroll to position [250, 0]
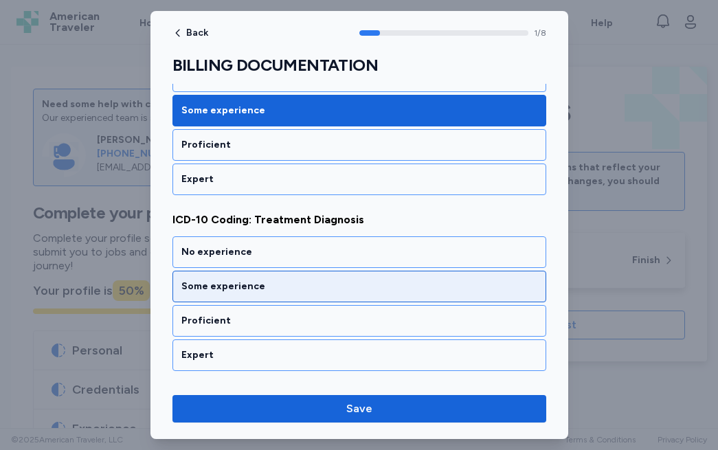
click at [310, 287] on div "Some experience" at bounding box center [359, 287] width 356 height 14
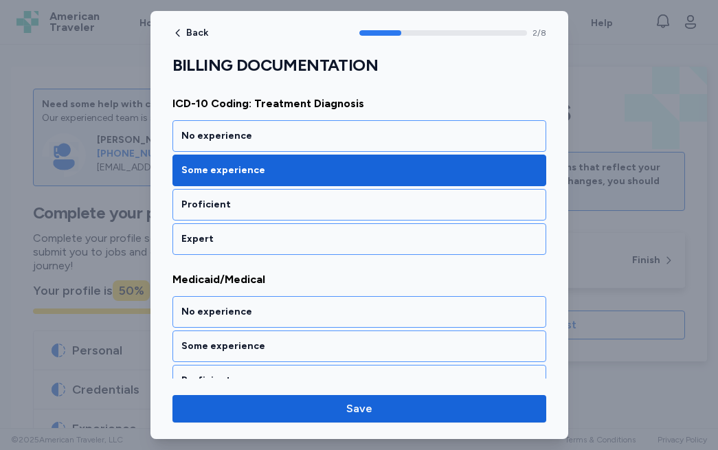
scroll to position [486, 0]
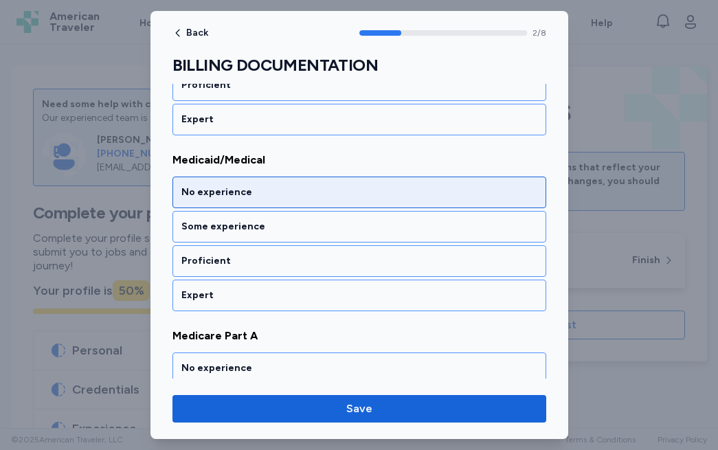
click at [331, 197] on div "No experience" at bounding box center [359, 193] width 356 height 14
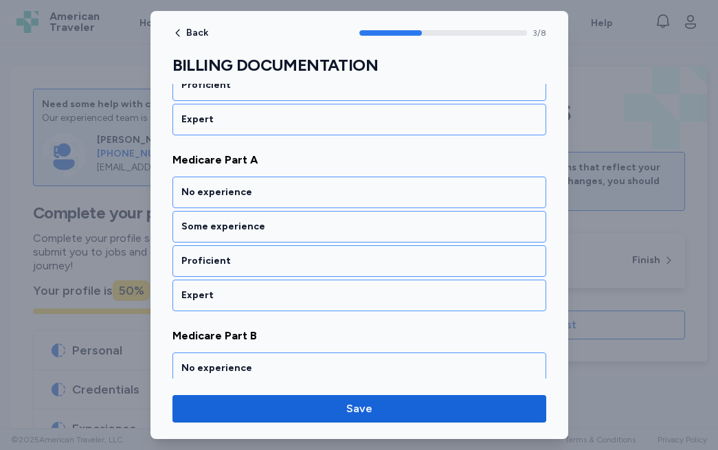
click at [331, 197] on div "No experience" at bounding box center [359, 193] width 356 height 14
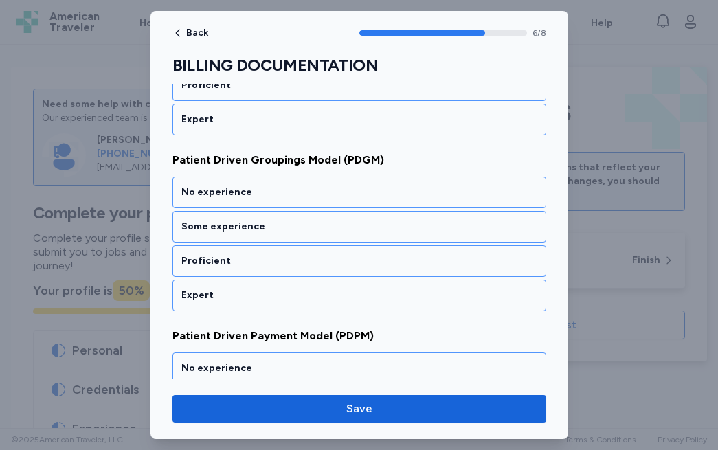
click at [331, 197] on div "No experience" at bounding box center [359, 193] width 356 height 14
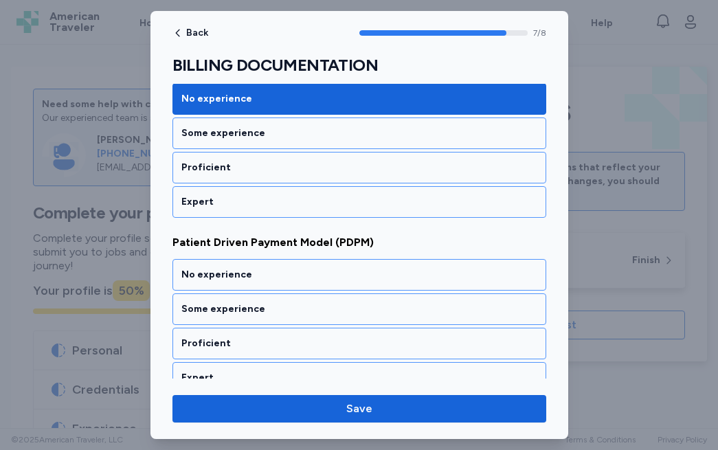
scroll to position [1301, 0]
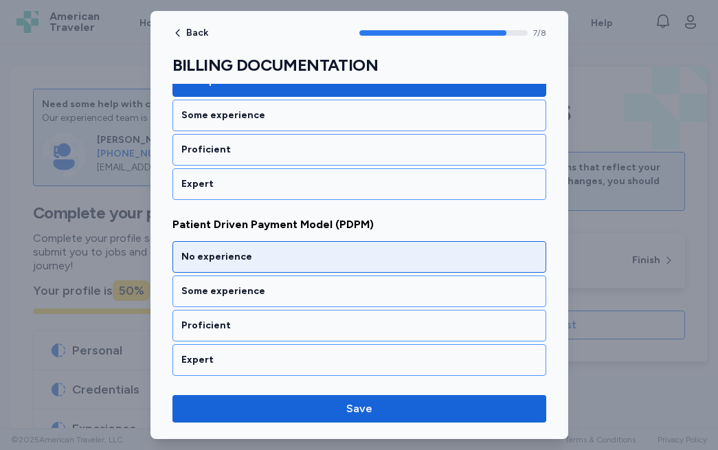
click at [319, 264] on div "No experience" at bounding box center [359, 257] width 374 height 32
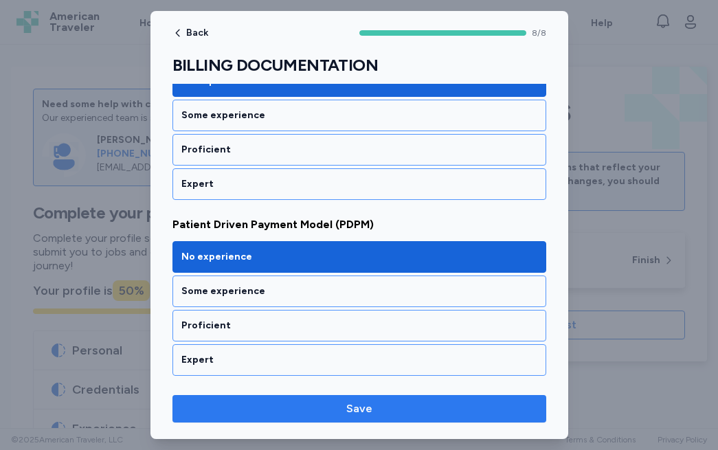
click at [295, 406] on span "Save" at bounding box center [359, 409] width 352 height 16
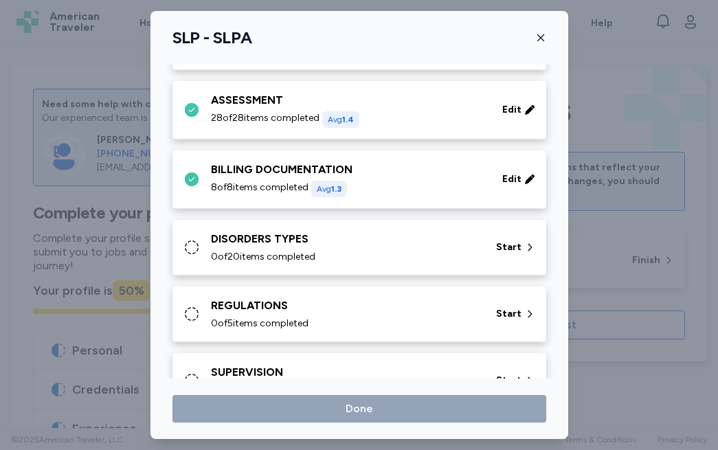
scroll to position [355, 0]
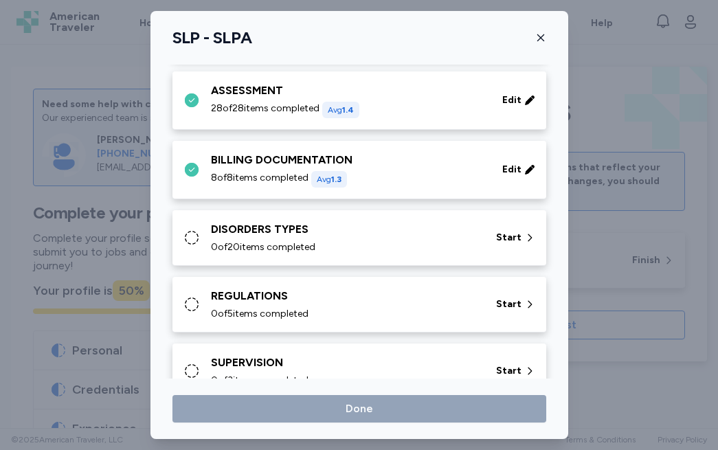
click at [445, 247] on div "0 of 20 items completed" at bounding box center [345, 248] width 269 height 14
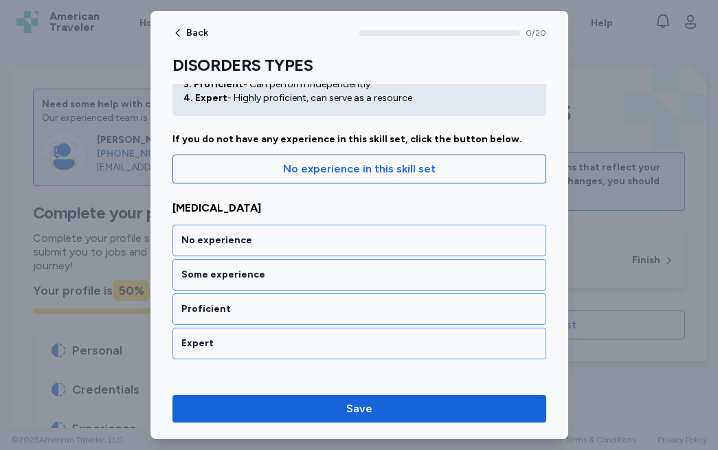
scroll to position [103, 0]
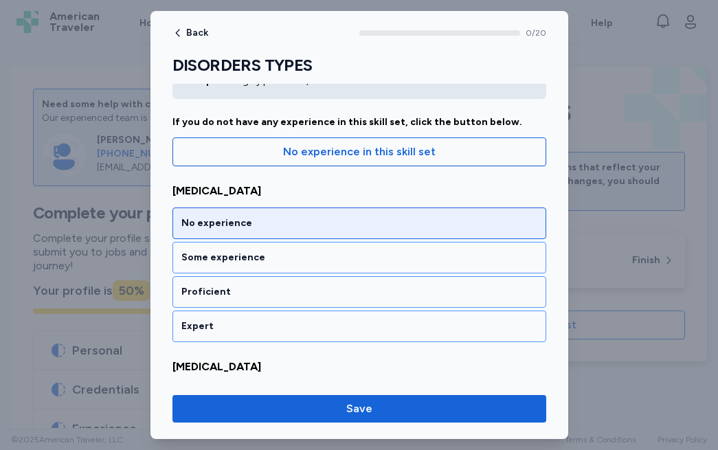
click at [261, 237] on div "No experience" at bounding box center [359, 224] width 374 height 32
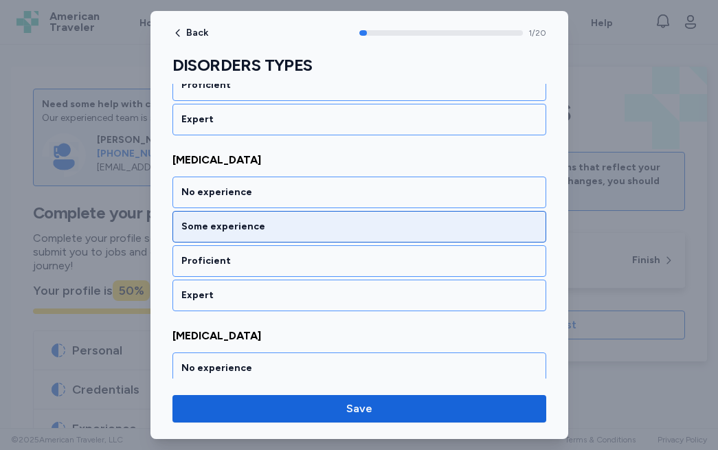
click at [261, 235] on div "Some experience" at bounding box center [359, 227] width 374 height 32
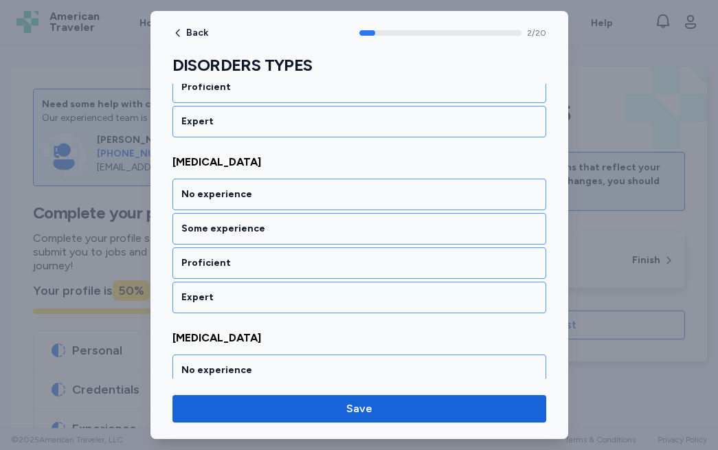
scroll to position [486, 0]
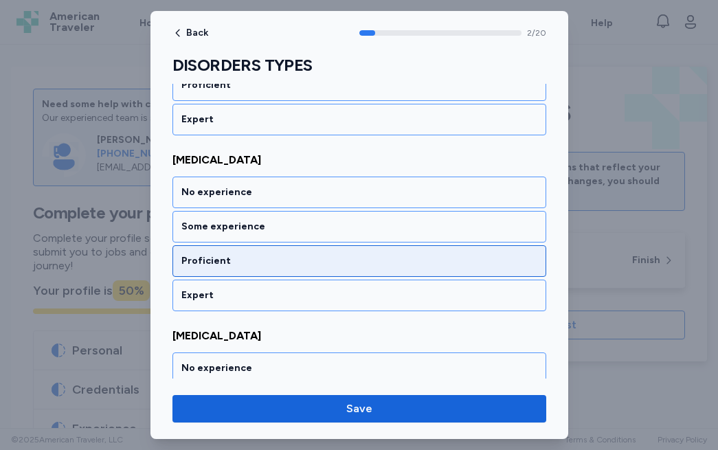
click at [243, 255] on div "Proficient" at bounding box center [359, 261] width 356 height 14
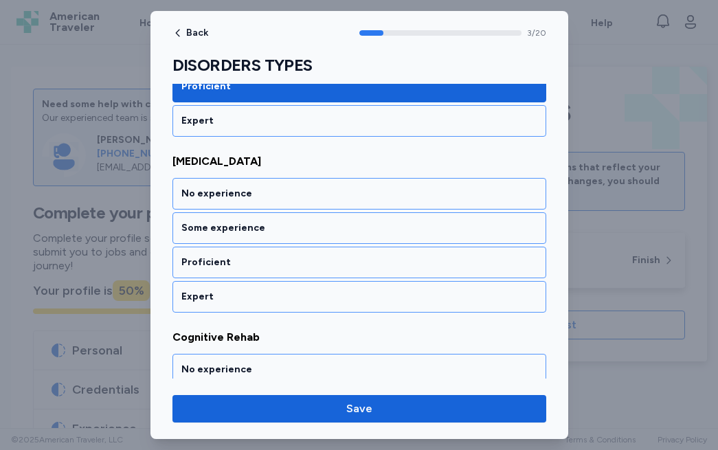
scroll to position [662, 0]
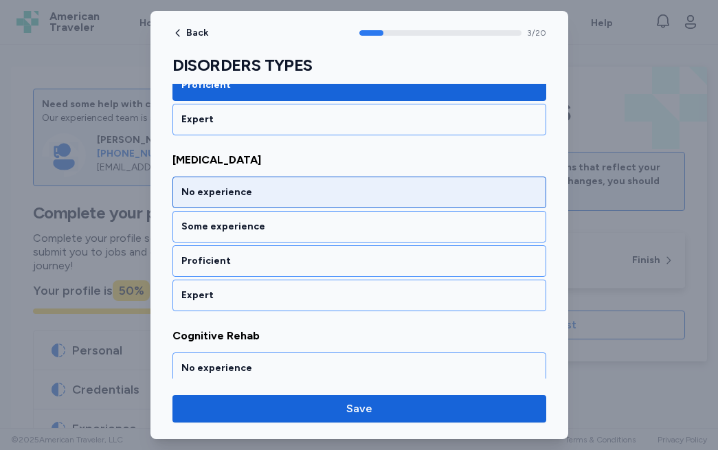
click at [250, 194] on div "No experience" at bounding box center [359, 193] width 356 height 14
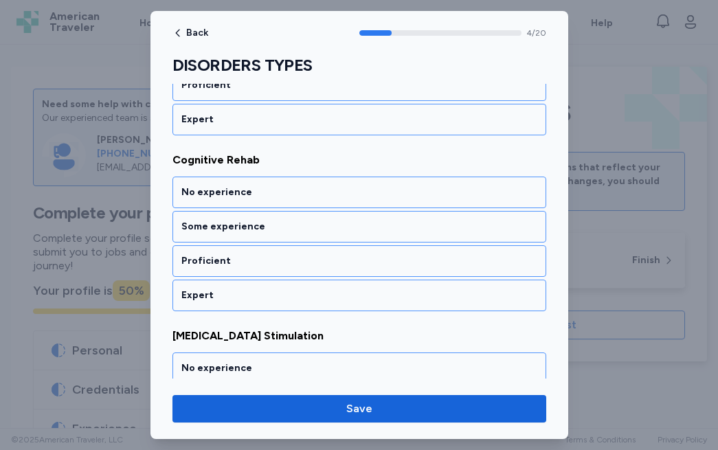
click at [250, 194] on div "No experience" at bounding box center [359, 193] width 356 height 14
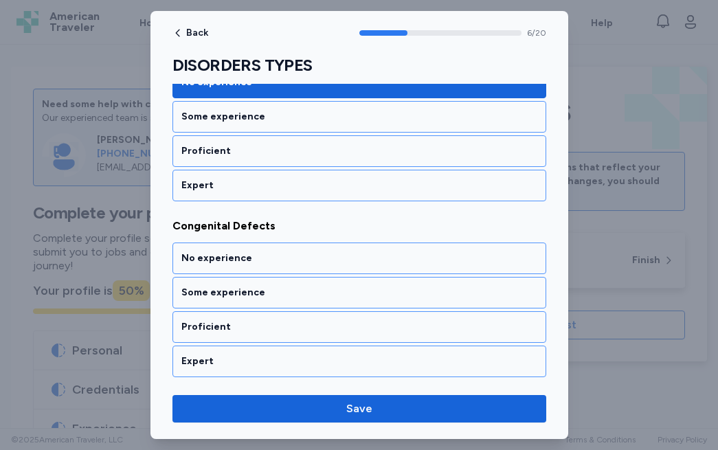
scroll to position [1190, 0]
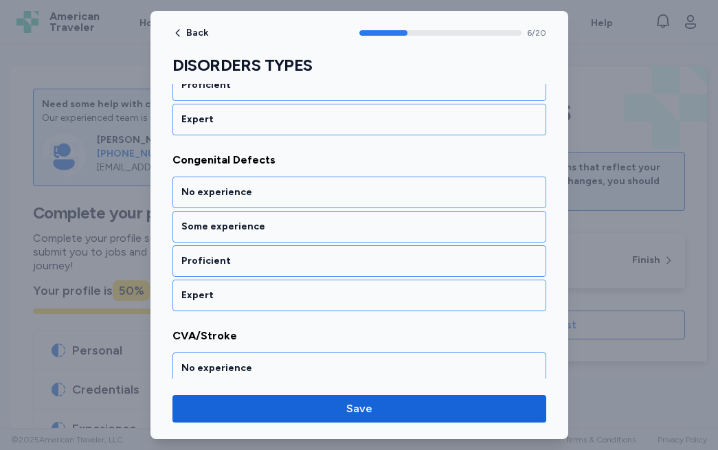
click at [250, 194] on div "No experience" at bounding box center [359, 193] width 356 height 14
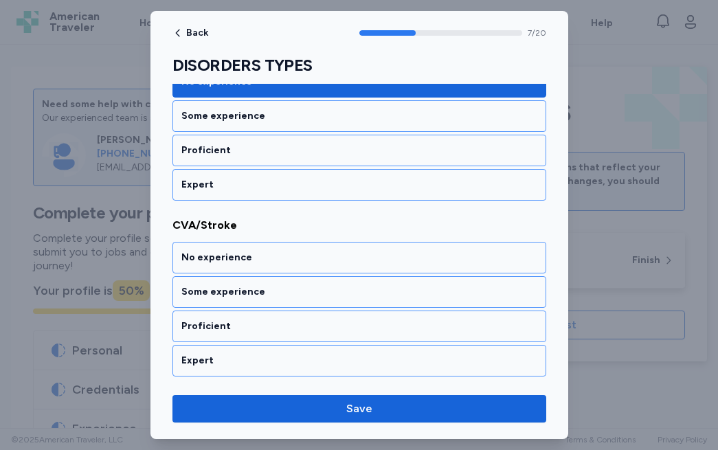
scroll to position [1365, 0]
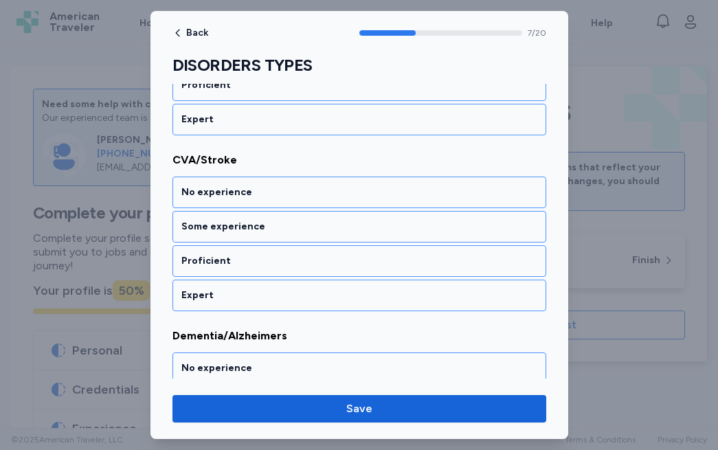
click at [250, 194] on div "No experience" at bounding box center [359, 193] width 356 height 14
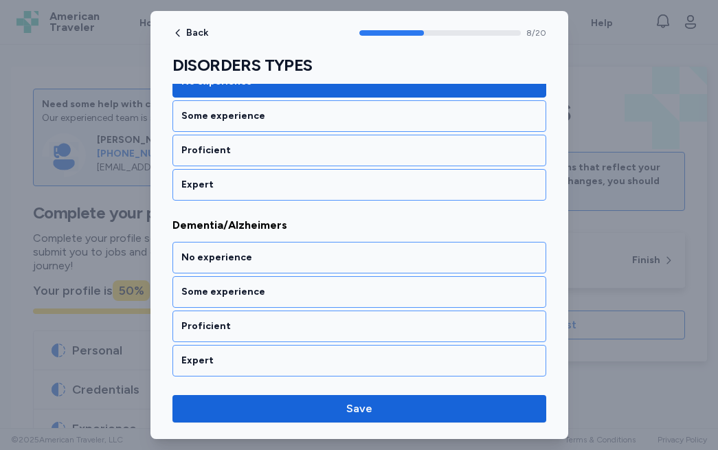
scroll to position [1541, 0]
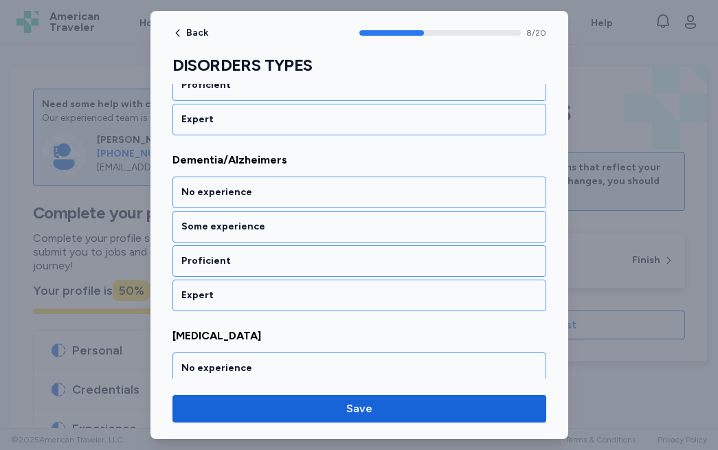
click at [250, 194] on div "No experience" at bounding box center [359, 193] width 356 height 14
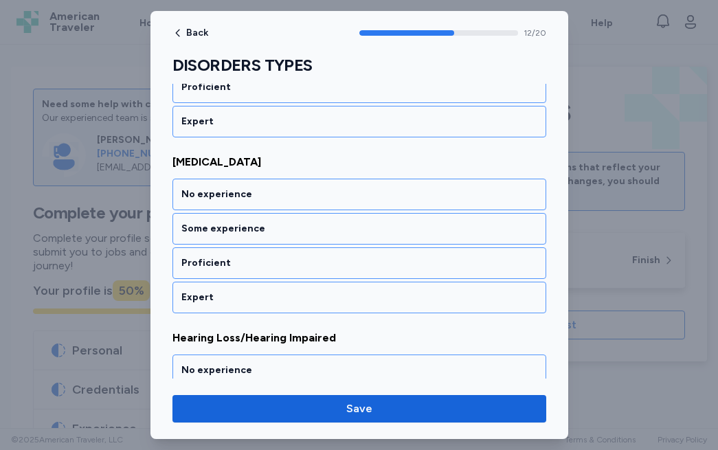
scroll to position [2245, 0]
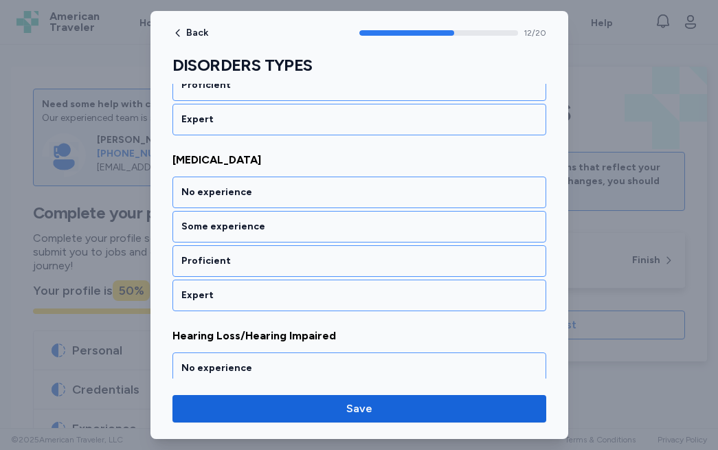
click at [250, 194] on div "No experience" at bounding box center [359, 193] width 356 height 14
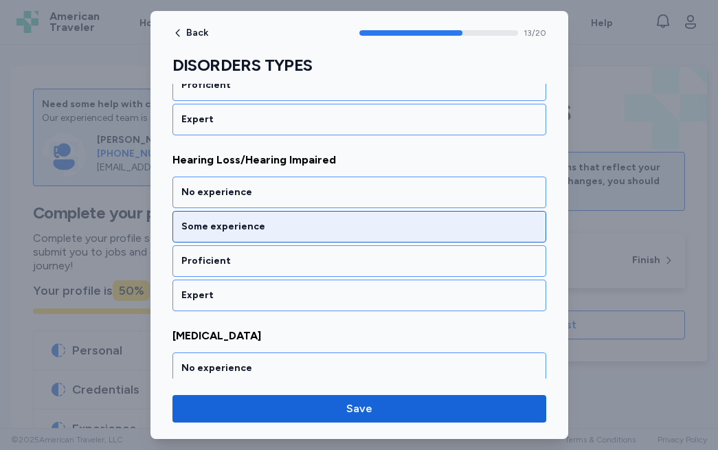
click at [242, 216] on div "Some experience" at bounding box center [359, 227] width 374 height 32
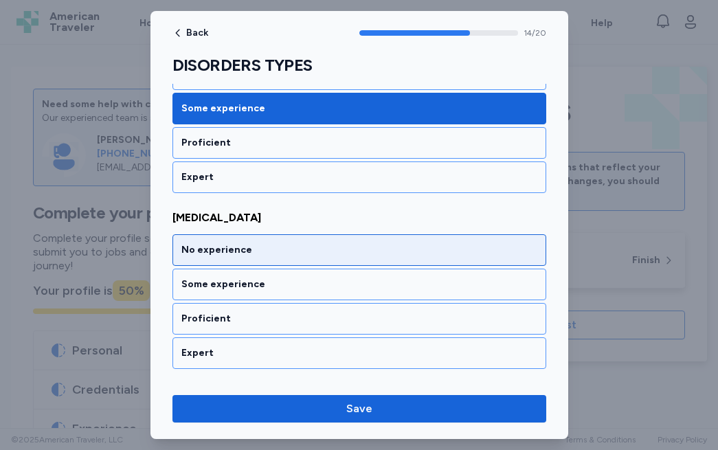
scroll to position [2540, 0]
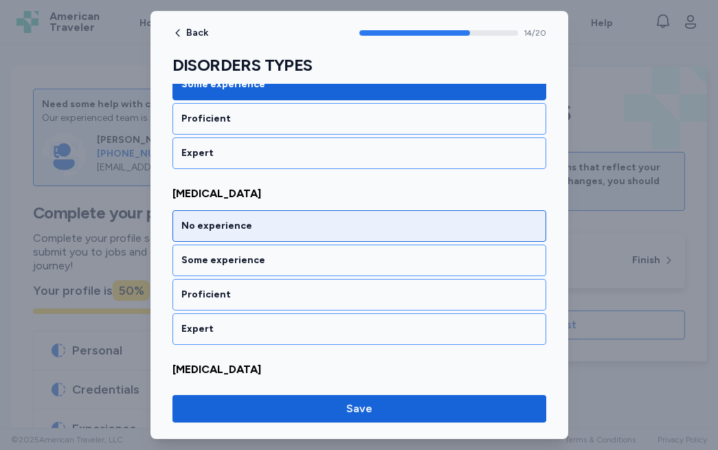
click at [240, 230] on div "No experience" at bounding box center [359, 226] width 356 height 14
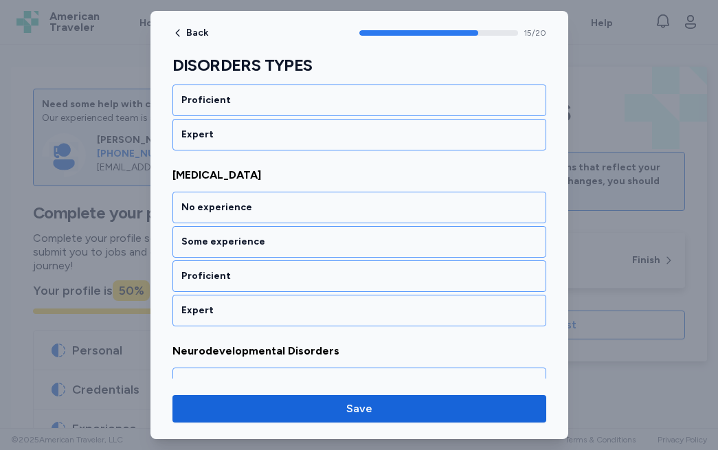
scroll to position [2773, 0]
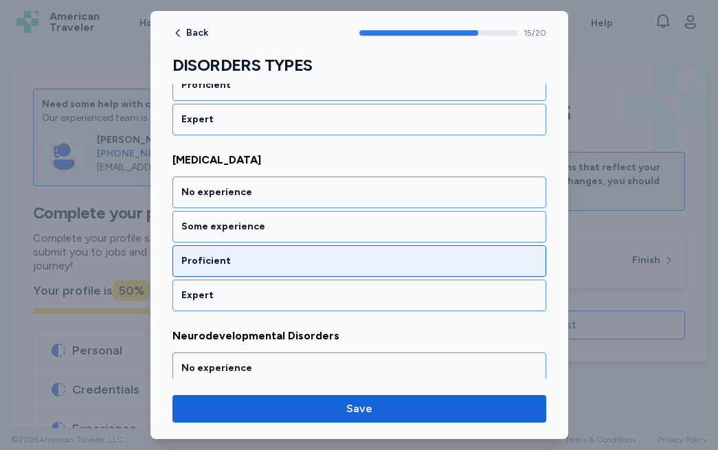
click at [227, 257] on div "Proficient" at bounding box center [359, 261] width 356 height 14
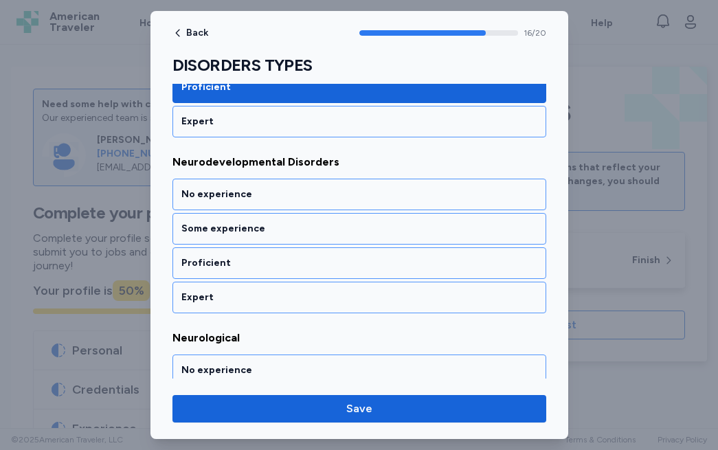
scroll to position [2949, 0]
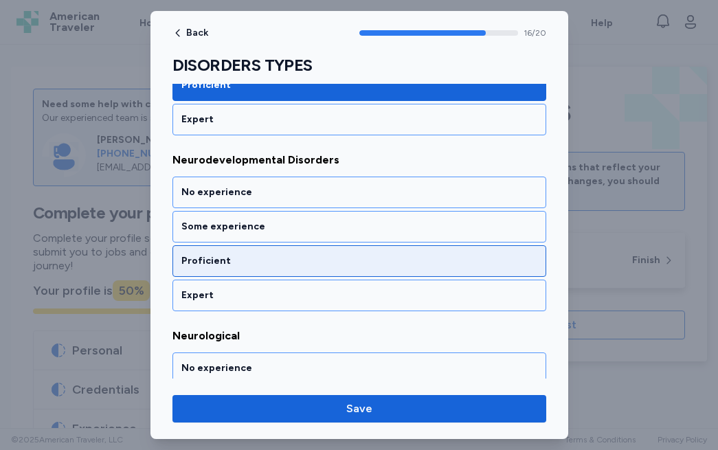
click at [225, 266] on div "Proficient" at bounding box center [359, 261] width 356 height 14
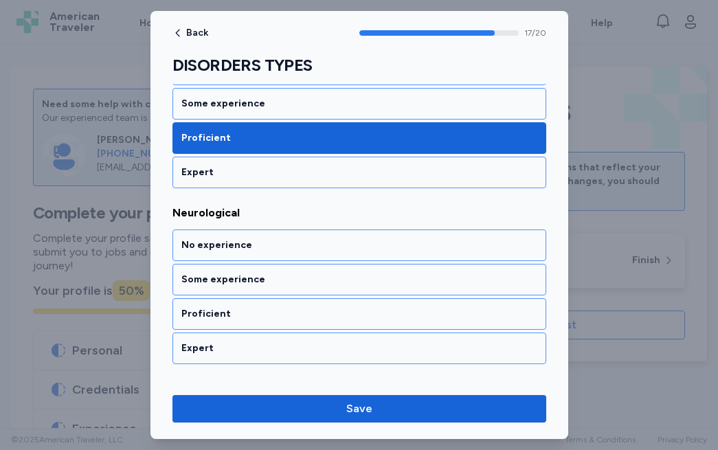
scroll to position [3125, 0]
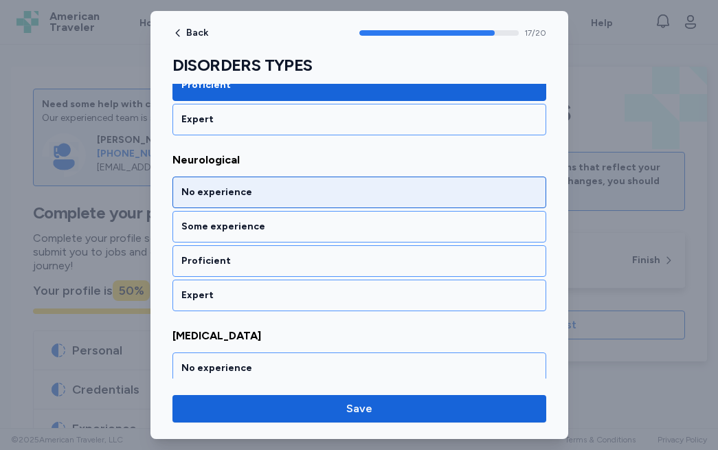
click at [249, 196] on div "No experience" at bounding box center [359, 193] width 356 height 14
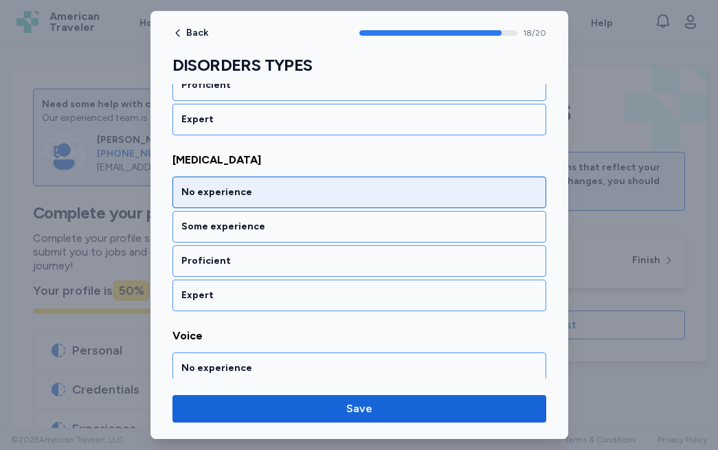
click at [238, 195] on div "No experience" at bounding box center [359, 193] width 356 height 14
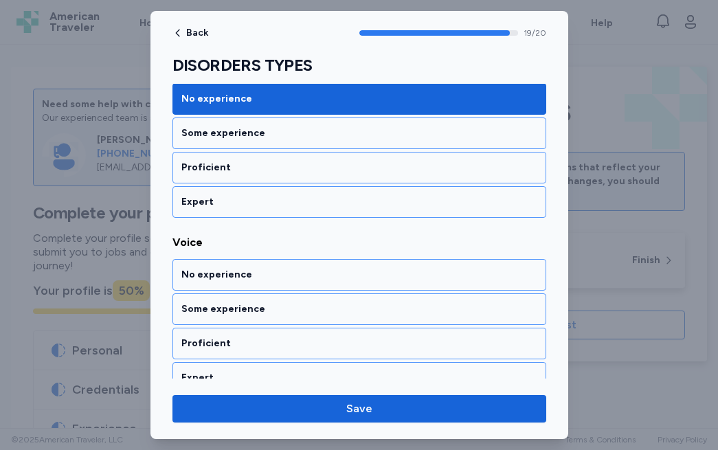
scroll to position [3412, 0]
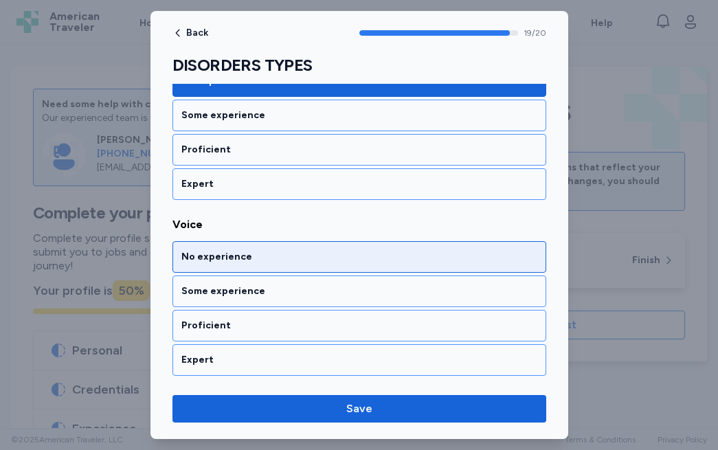
click at [214, 253] on div "No experience" at bounding box center [359, 257] width 356 height 14
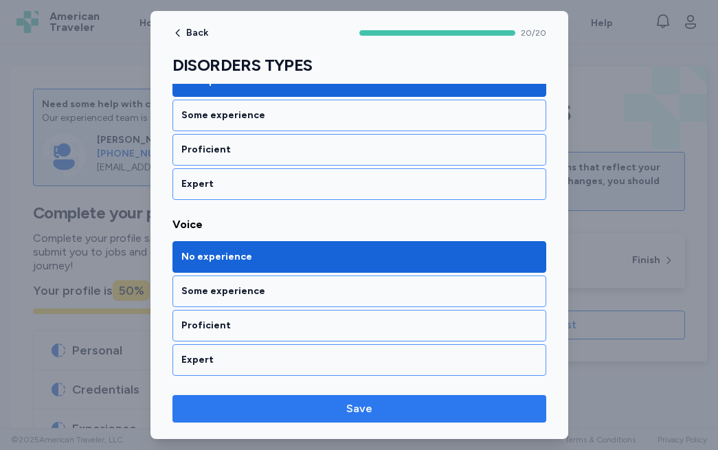
click at [212, 403] on span "Save" at bounding box center [359, 409] width 352 height 16
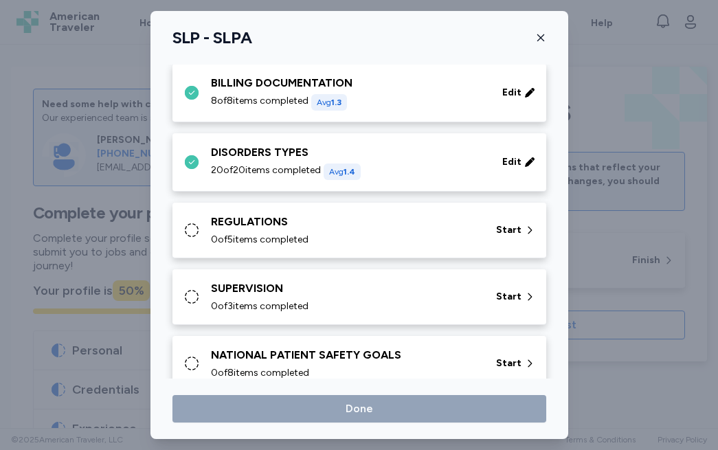
scroll to position [433, 0]
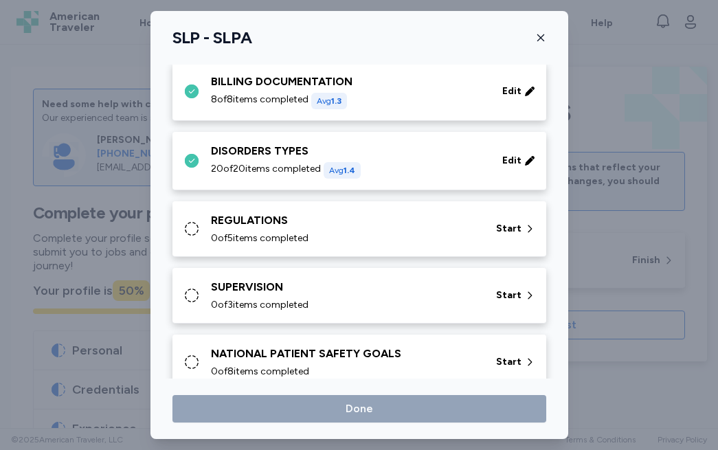
click at [315, 232] on div "0 of 5 items completed" at bounding box center [345, 239] width 269 height 14
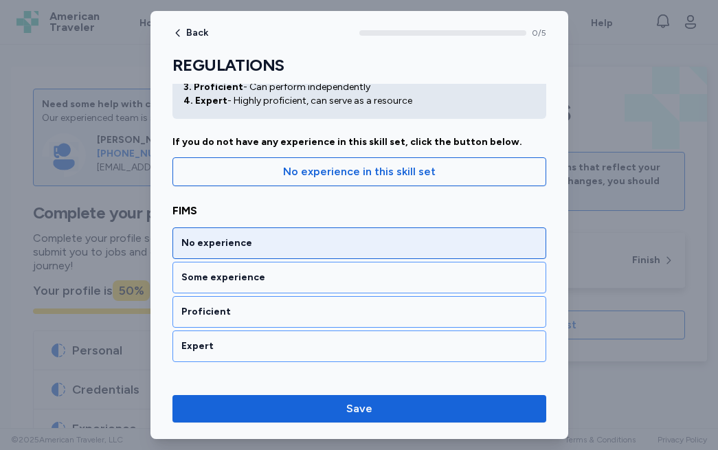
click at [288, 244] on div "No experience" at bounding box center [359, 243] width 356 height 14
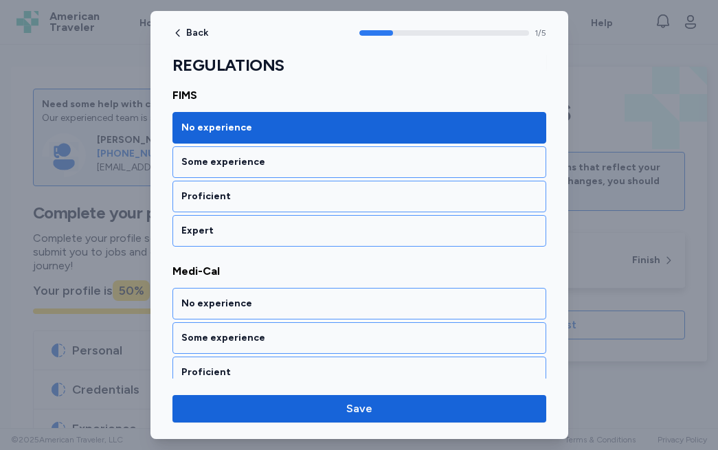
scroll to position [310, 0]
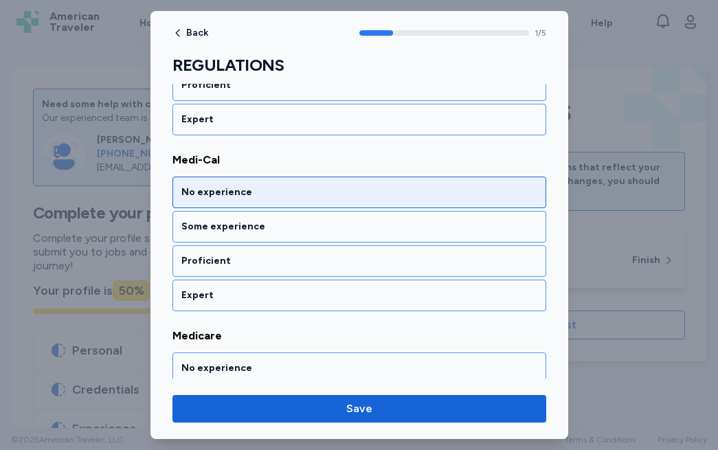
click at [294, 194] on div "No experience" at bounding box center [359, 193] width 356 height 14
click at [276, 205] on div "No experience" at bounding box center [359, 193] width 374 height 32
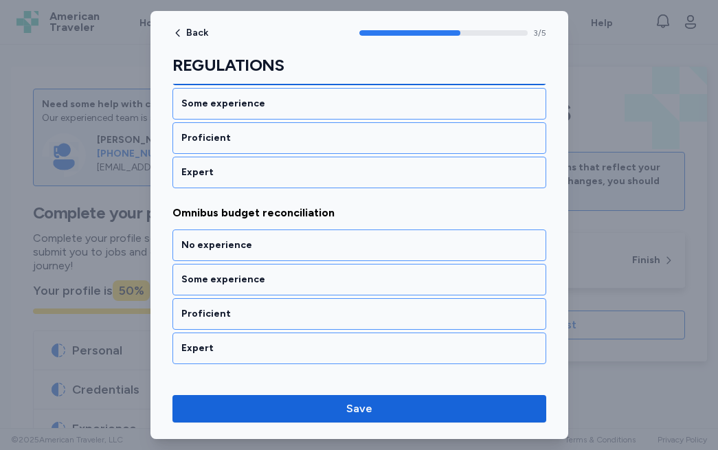
scroll to position [662, 0]
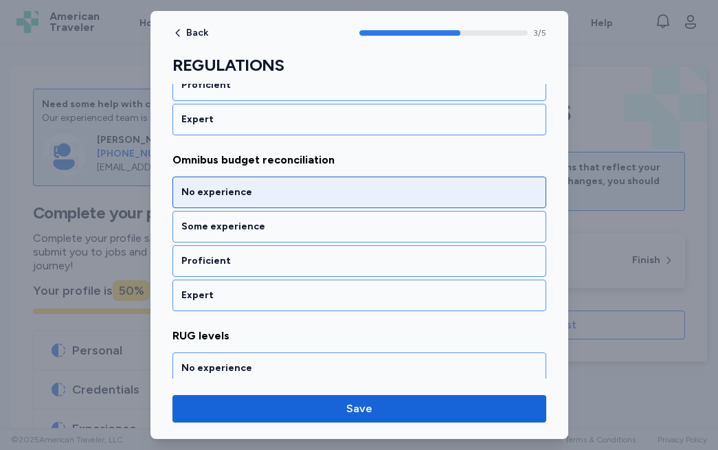
click at [276, 203] on div "No experience" at bounding box center [359, 193] width 374 height 32
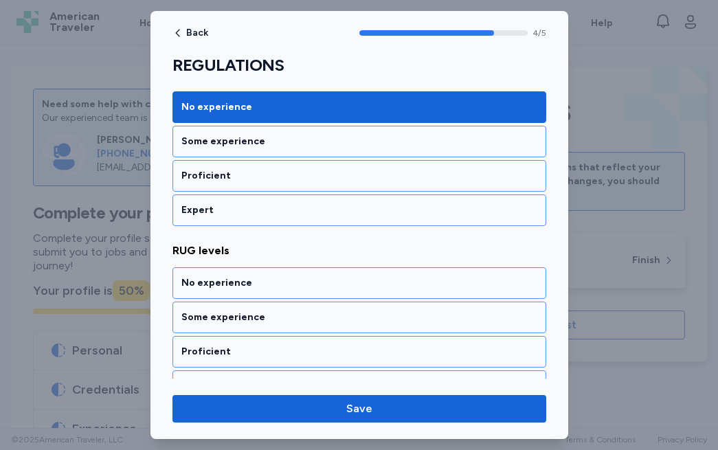
scroll to position [773, 0]
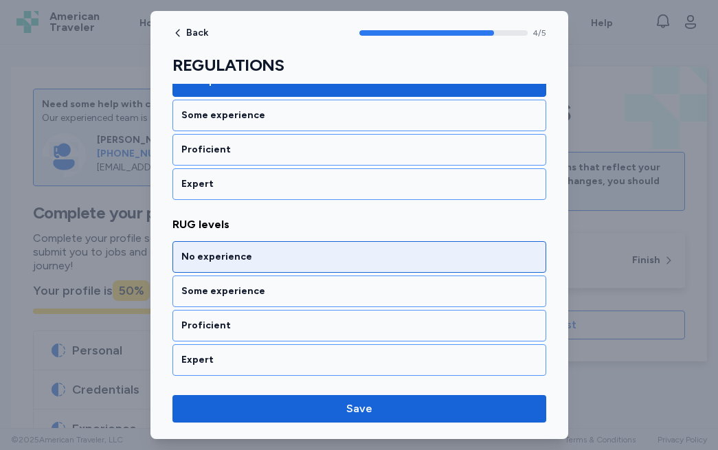
click at [256, 254] on div "No experience" at bounding box center [359, 257] width 356 height 14
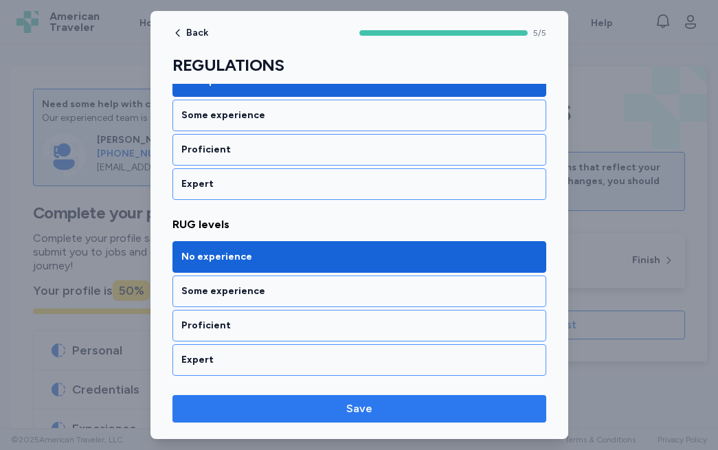
click at [231, 418] on button "Save" at bounding box center [359, 408] width 374 height 27
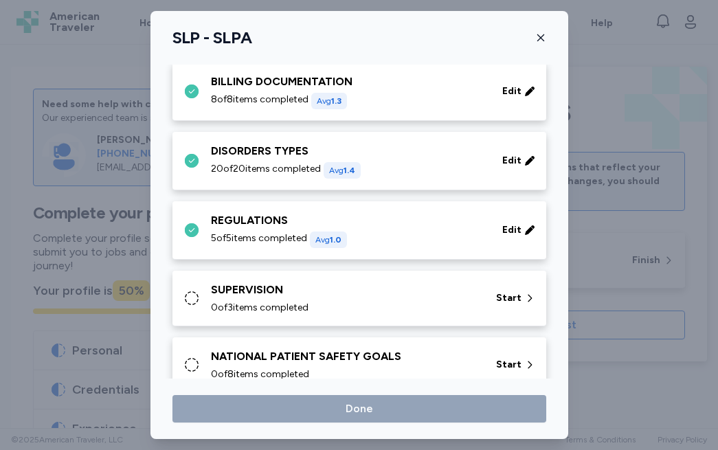
scroll to position [452, 0]
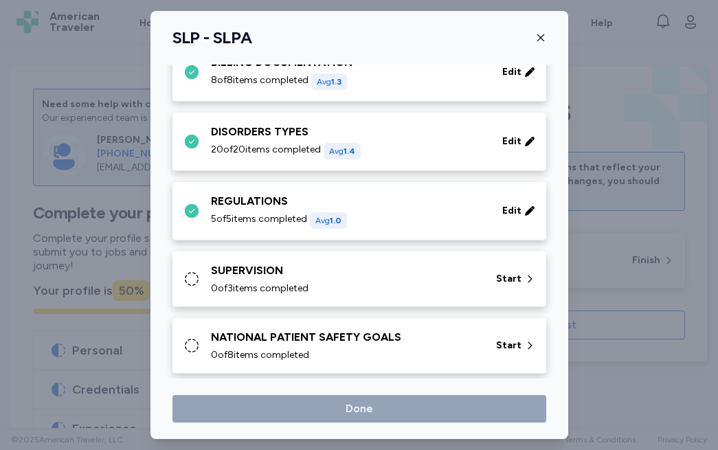
click at [399, 269] on div "SUPERVISION" at bounding box center [345, 271] width 269 height 16
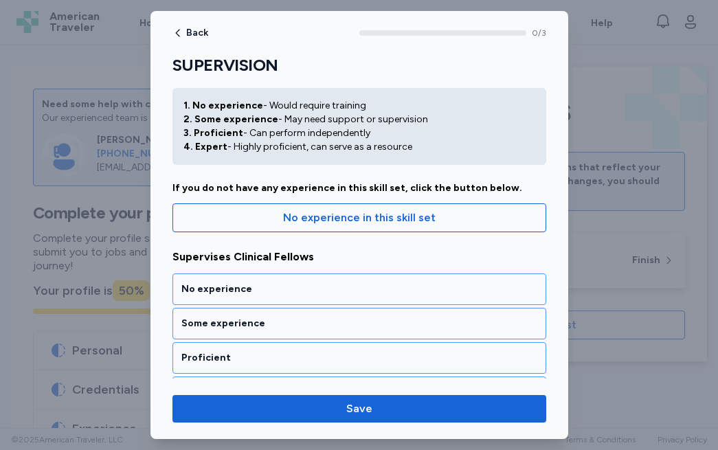
scroll to position [40, 0]
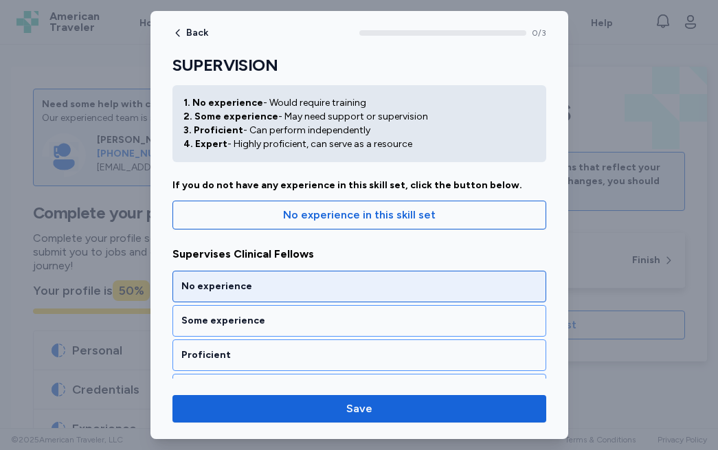
click at [293, 291] on div "No experience" at bounding box center [359, 287] width 356 height 14
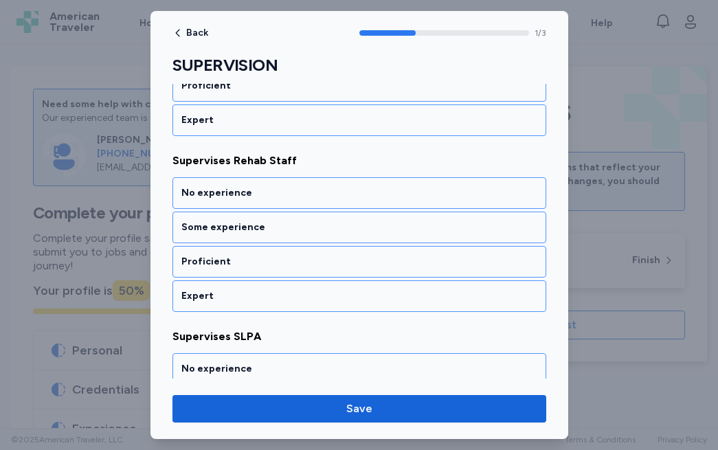
scroll to position [310, 0]
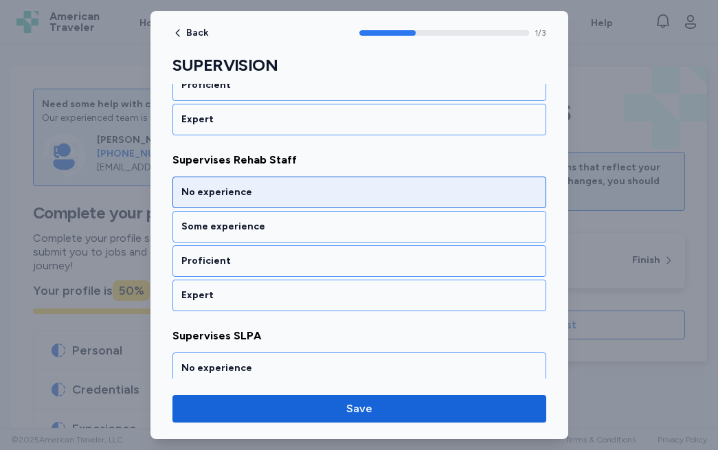
click at [310, 190] on div "No experience" at bounding box center [359, 193] width 356 height 14
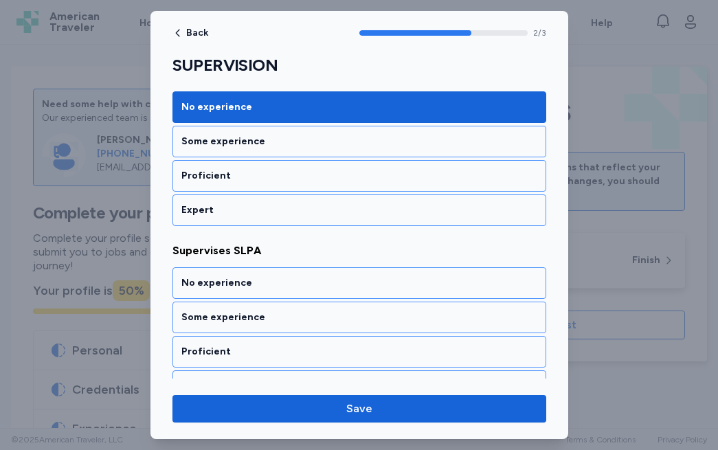
scroll to position [421, 0]
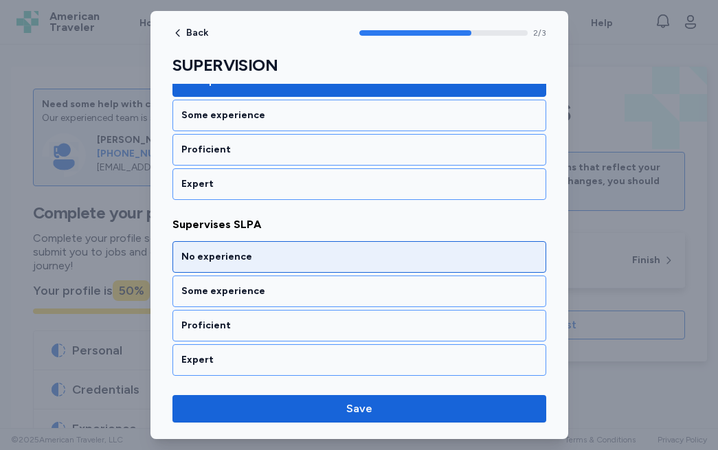
click at [284, 252] on div "No experience" at bounding box center [359, 257] width 356 height 14
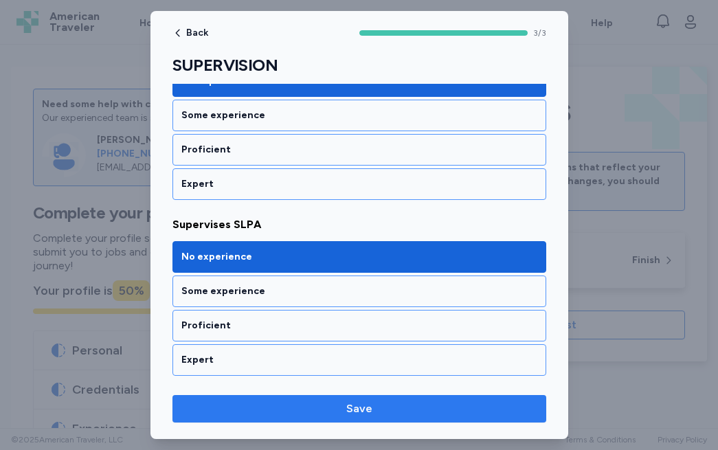
click at [284, 418] on button "Save" at bounding box center [359, 408] width 374 height 27
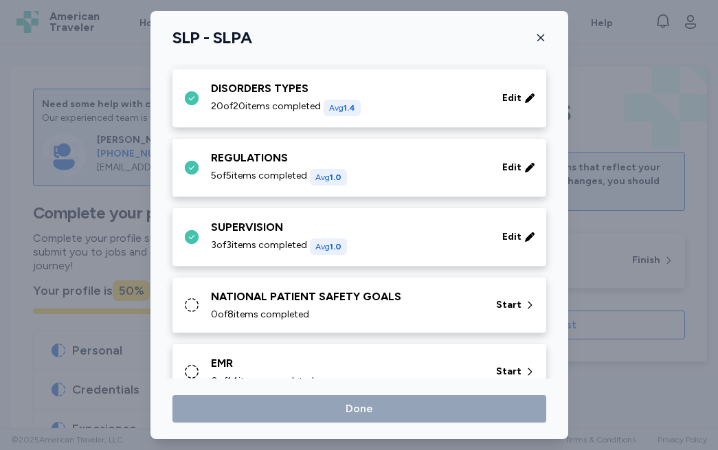
scroll to position [513, 0]
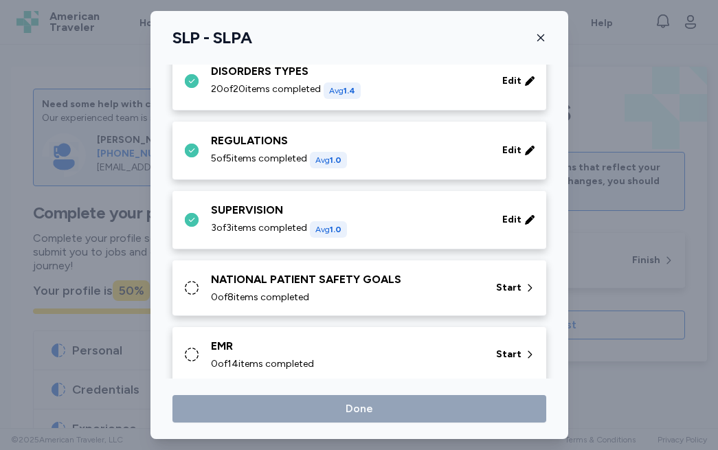
click at [424, 297] on div "0 of 8 items completed" at bounding box center [345, 298] width 269 height 14
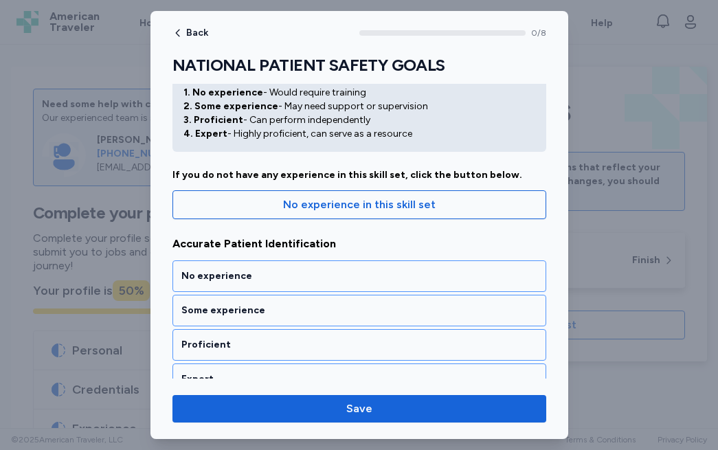
scroll to position [65, 0]
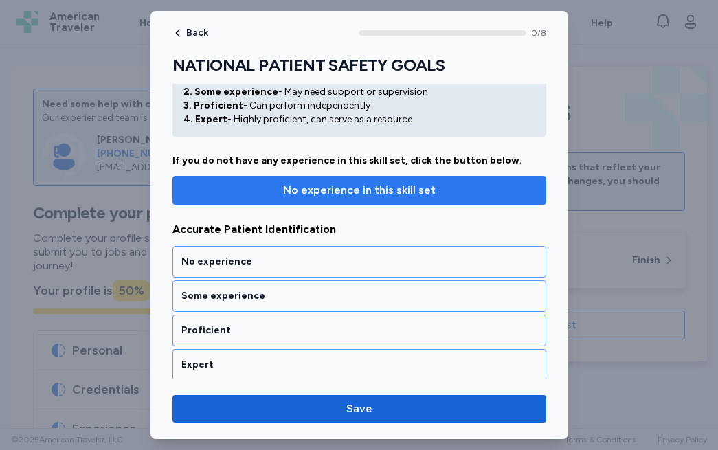
click at [403, 199] on button "No experience in this skill set" at bounding box center [359, 190] width 374 height 29
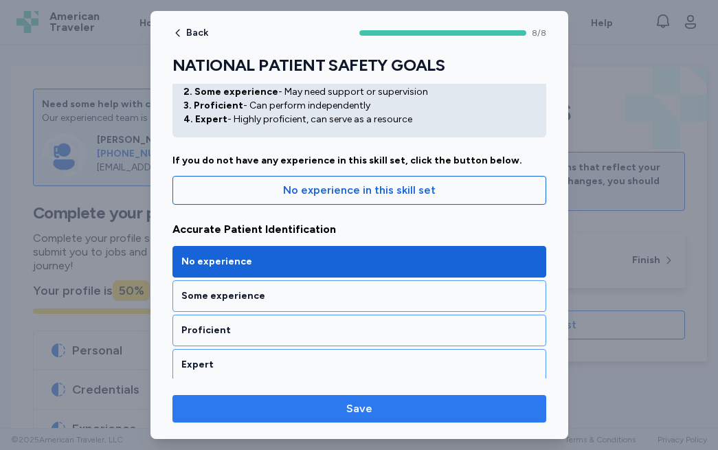
click at [344, 413] on span "Save" at bounding box center [359, 409] width 352 height 16
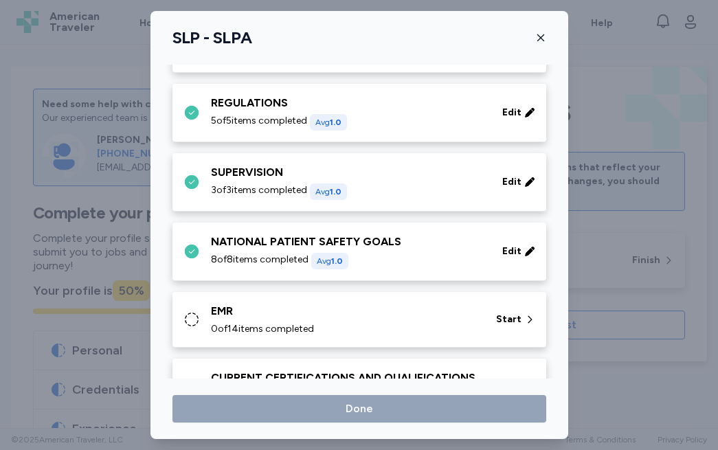
scroll to position [577, 0]
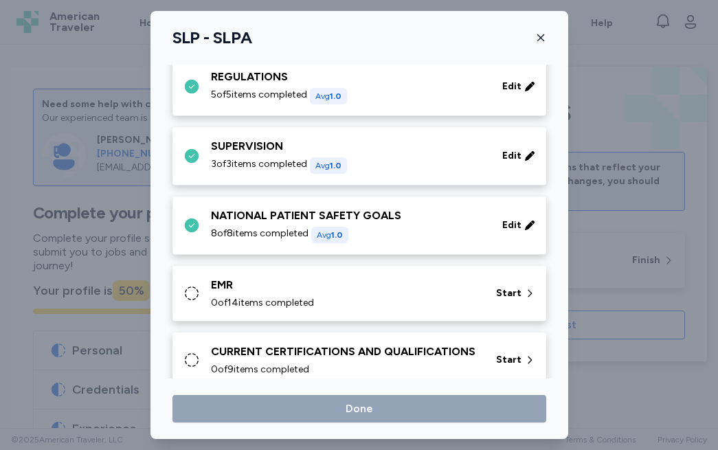
click at [401, 301] on div "0 of 14 items completed" at bounding box center [345, 303] width 269 height 14
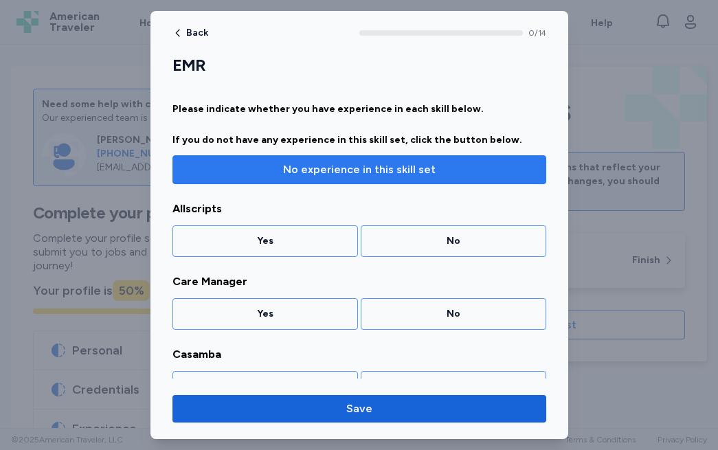
click at [399, 175] on span "No experience in this skill set" at bounding box center [359, 169] width 153 height 16
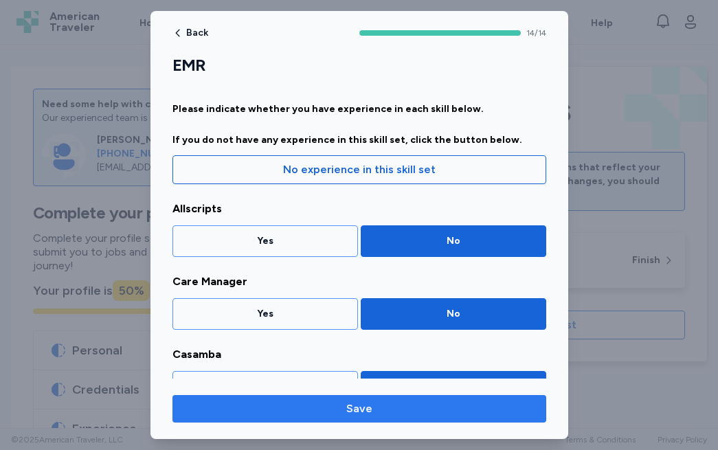
click at [388, 410] on span "Save" at bounding box center [359, 409] width 352 height 16
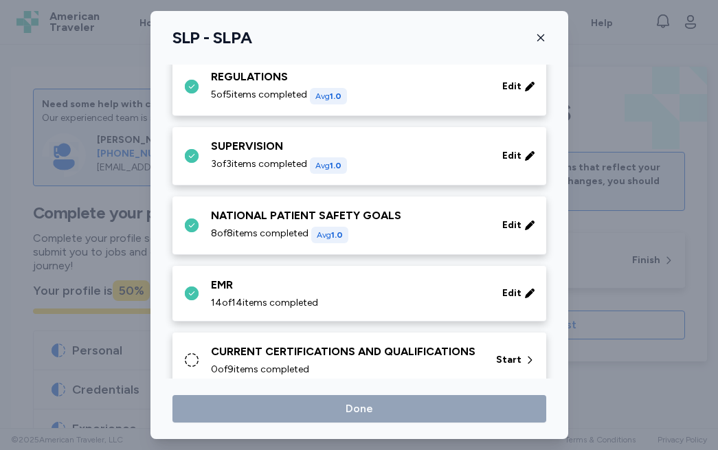
scroll to position [636, 0]
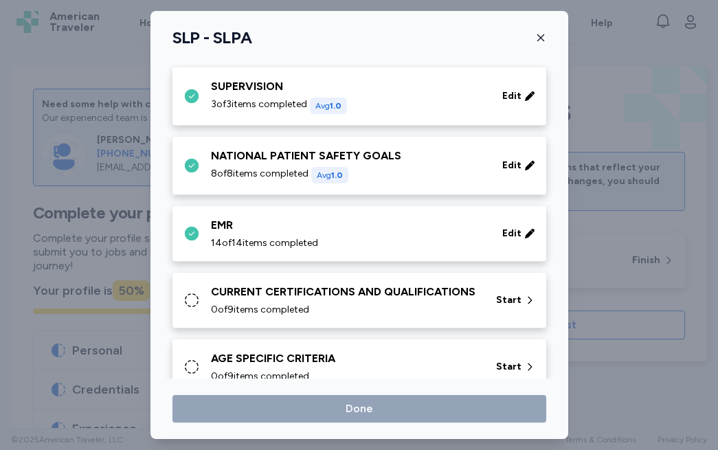
click at [435, 303] on div "0 of 9 items completed" at bounding box center [345, 310] width 269 height 14
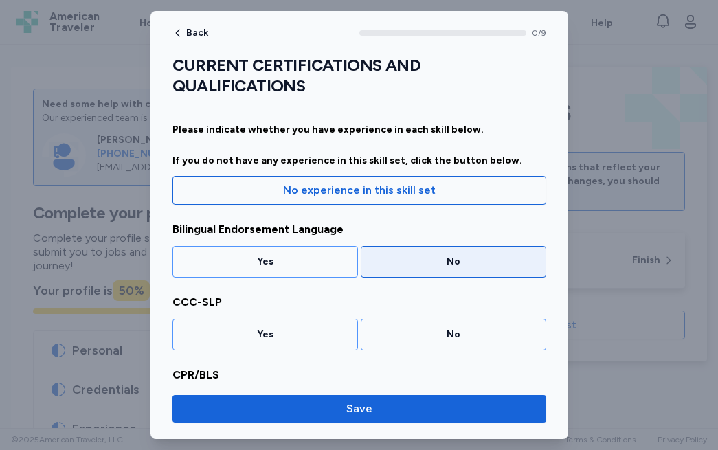
click at [435, 256] on div "No" at bounding box center [454, 262] width 168 height 14
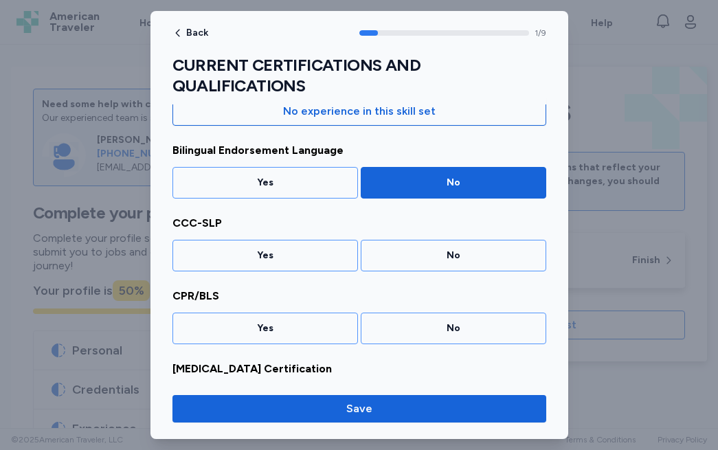
scroll to position [80, 0]
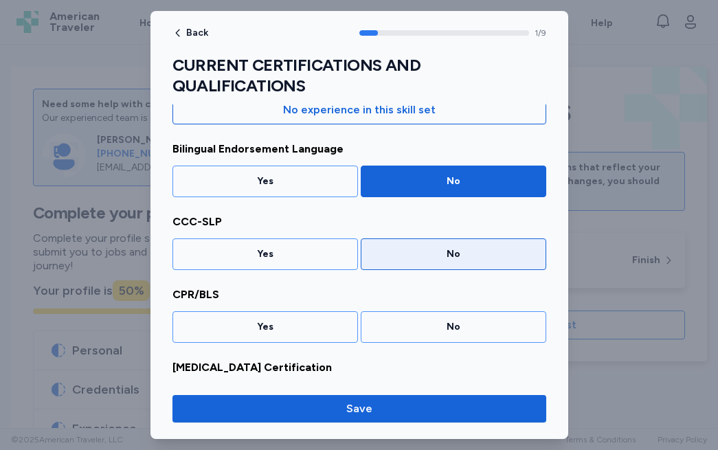
click at [430, 254] on div "No" at bounding box center [454, 254] width 168 height 14
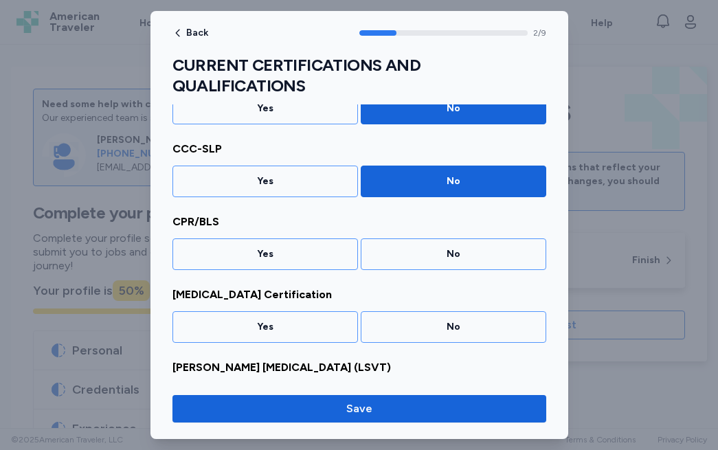
scroll to position [216, 0]
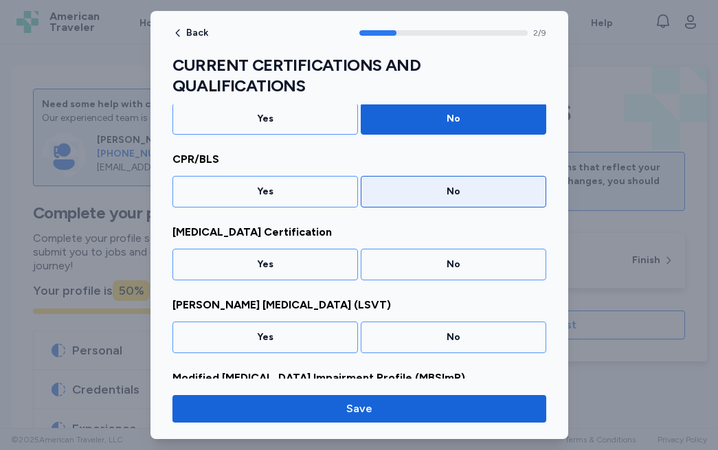
click at [445, 189] on div "No" at bounding box center [454, 192] width 168 height 14
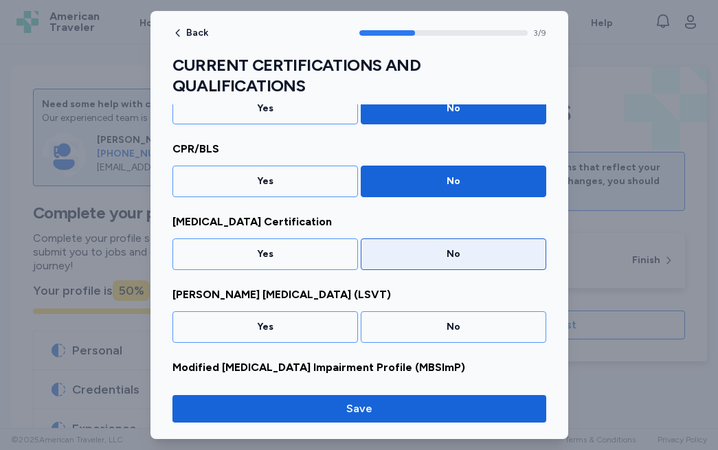
click at [431, 255] on div "No" at bounding box center [454, 254] width 168 height 14
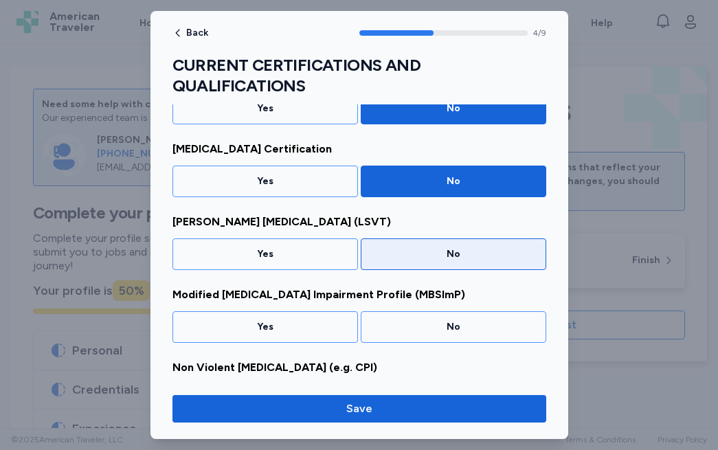
click at [441, 256] on div "No" at bounding box center [454, 254] width 168 height 14
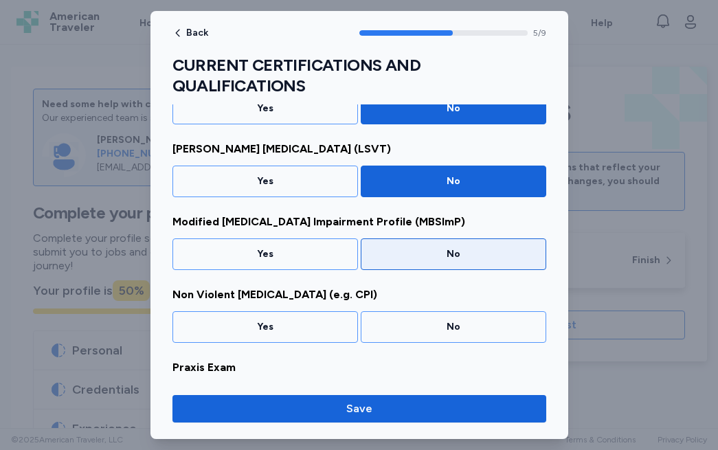
click at [431, 256] on div "No" at bounding box center [454, 254] width 168 height 14
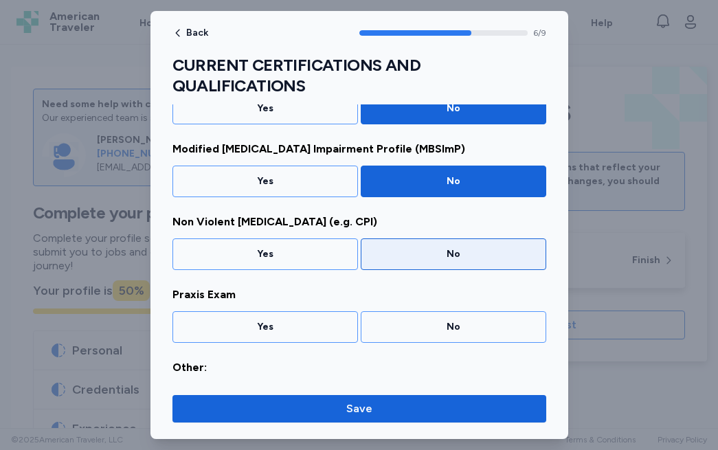
click at [440, 256] on div "No" at bounding box center [454, 254] width 168 height 14
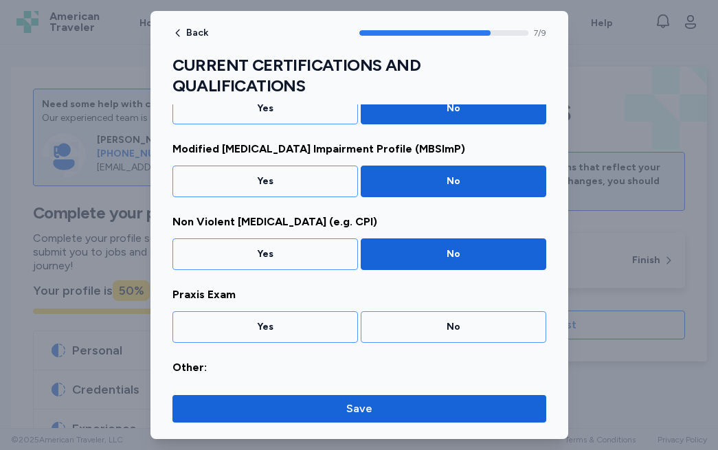
scroll to position [484, 0]
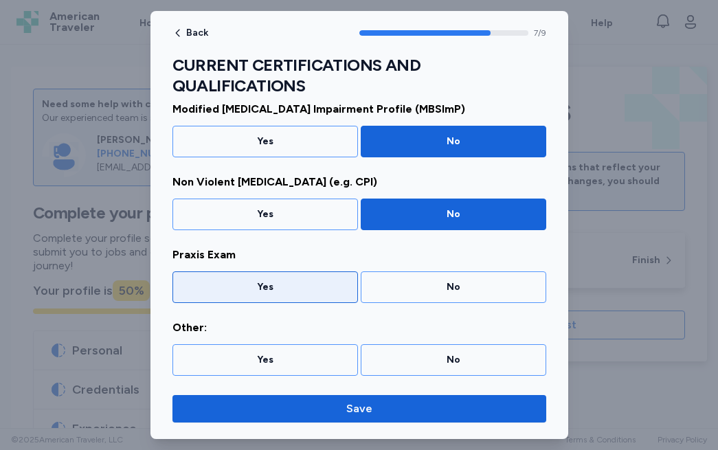
click at [301, 278] on div "Yes" at bounding box center [265, 287] width 186 height 32
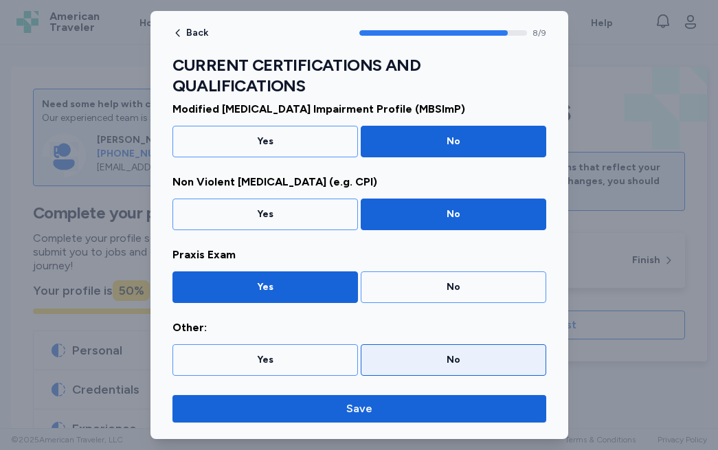
click at [385, 374] on div "No" at bounding box center [454, 360] width 186 height 32
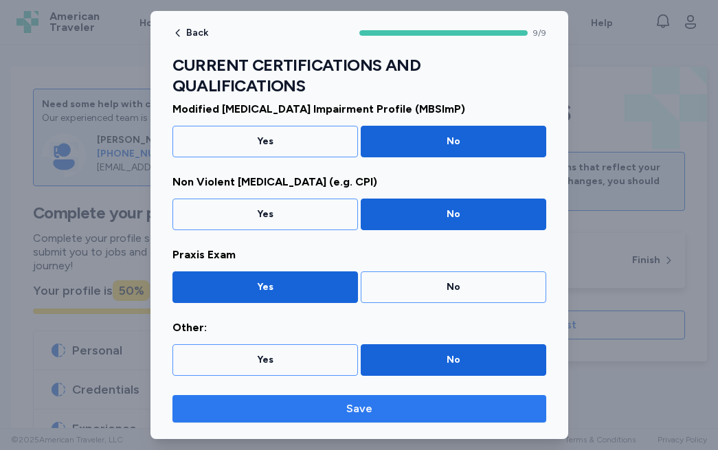
click at [360, 405] on span "Save" at bounding box center [359, 409] width 26 height 16
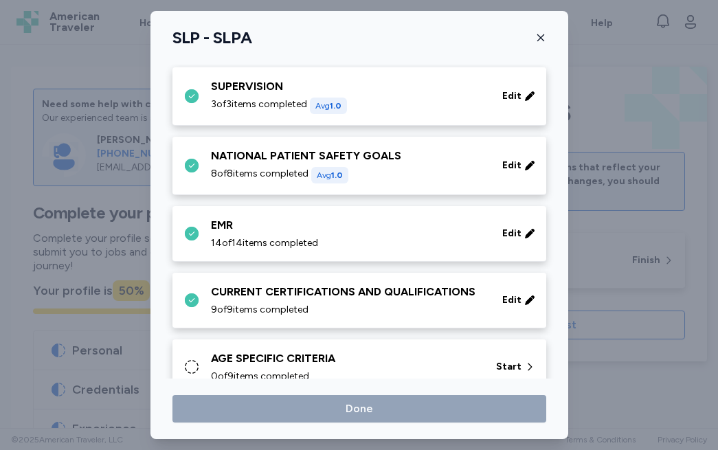
scroll to position [667, 0]
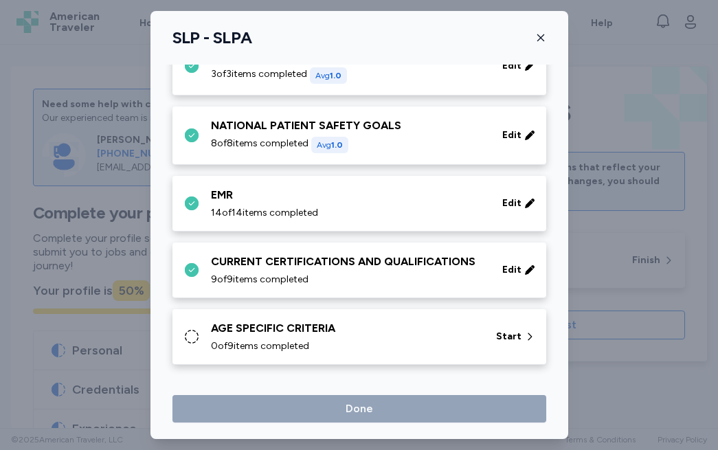
click at [425, 341] on div "0 of 9 items completed" at bounding box center [345, 346] width 269 height 14
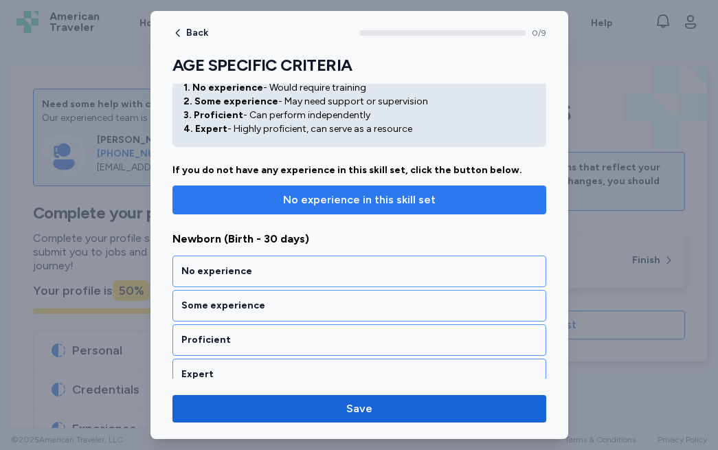
scroll to position [68, 0]
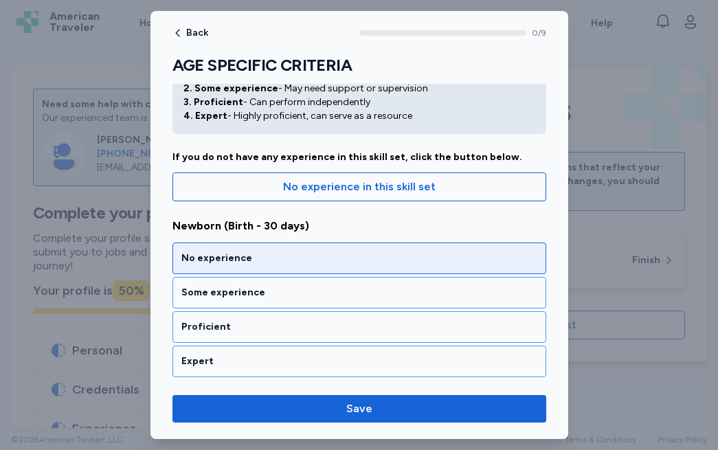
click at [348, 264] on div "No experience" at bounding box center [359, 259] width 356 height 14
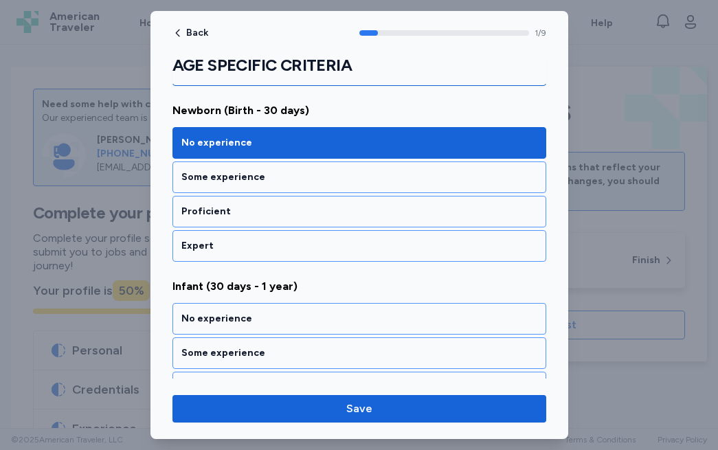
scroll to position [310, 0]
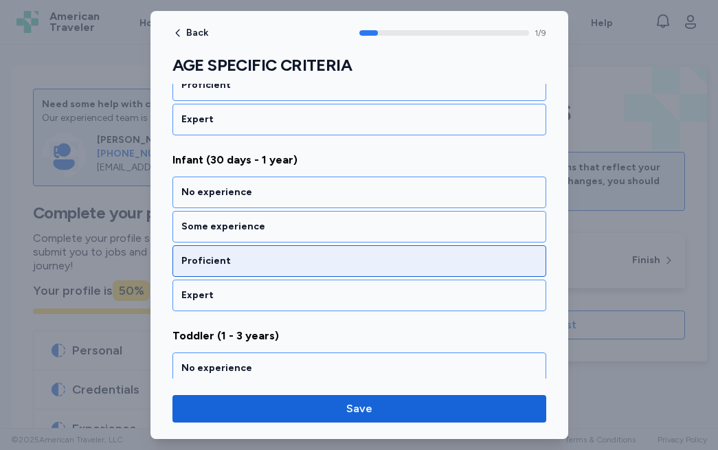
click at [290, 253] on div "Proficient" at bounding box center [359, 261] width 374 height 32
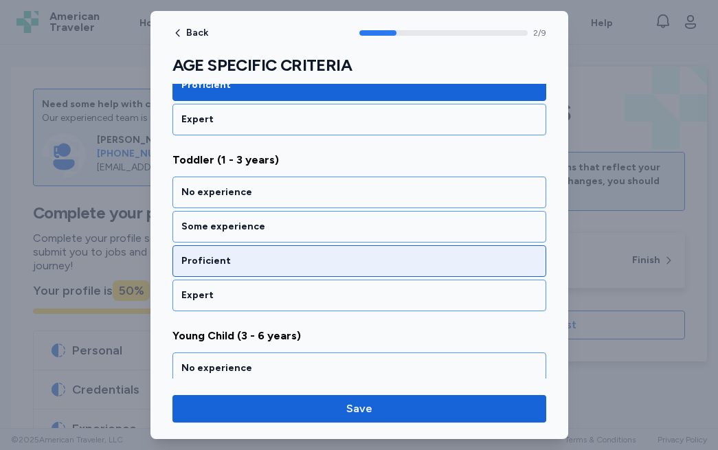
click at [269, 263] on div "Proficient" at bounding box center [359, 261] width 356 height 14
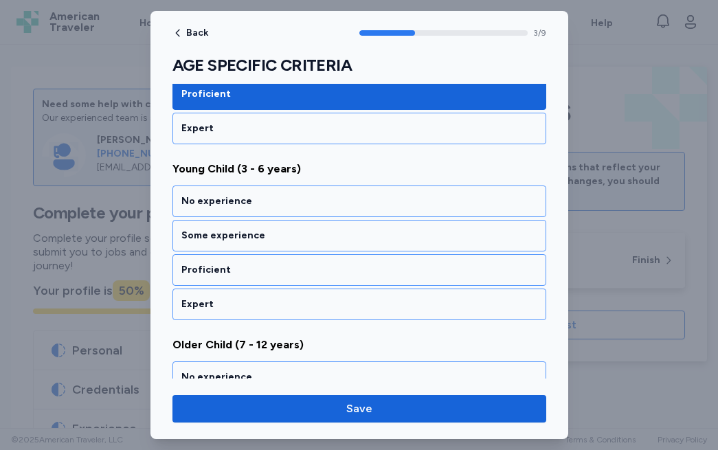
scroll to position [662, 0]
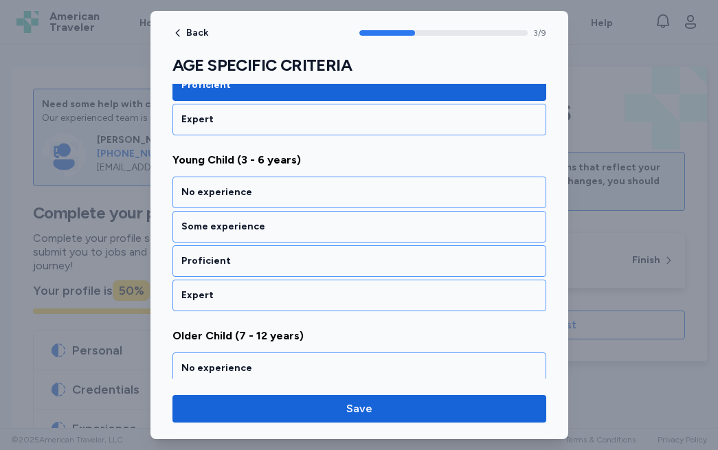
click at [269, 263] on div "Proficient" at bounding box center [359, 261] width 356 height 14
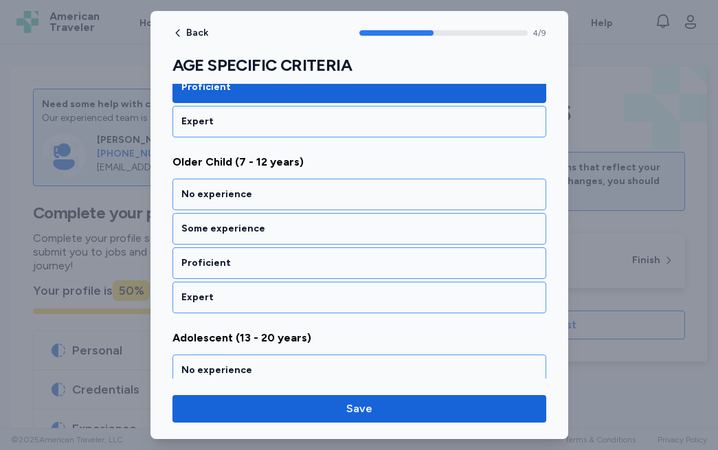
scroll to position [838, 0]
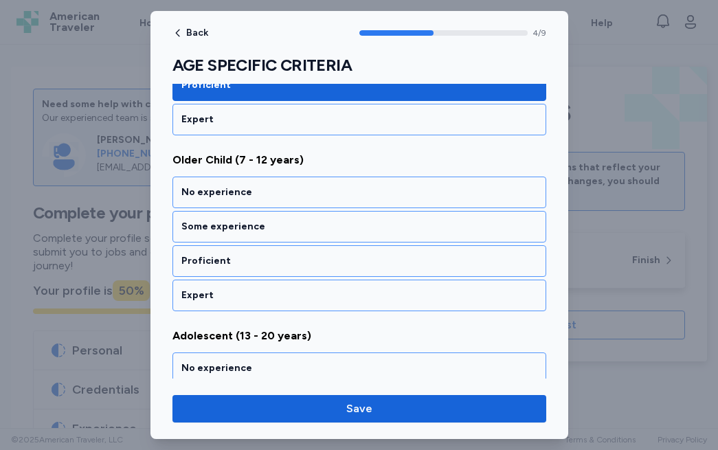
click at [269, 263] on div "Proficient" at bounding box center [359, 261] width 356 height 14
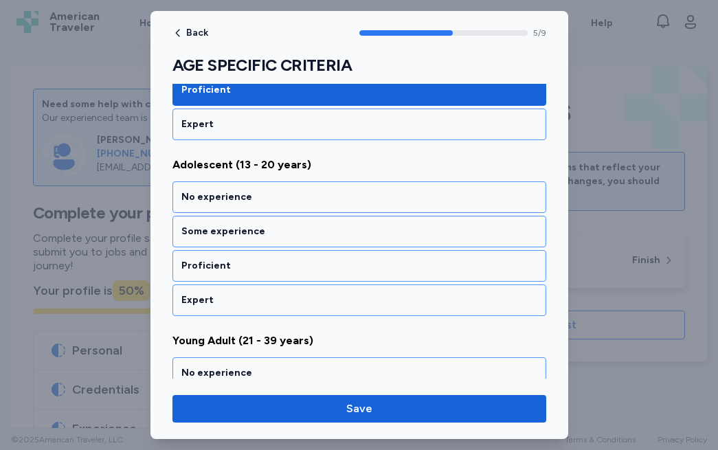
scroll to position [1014, 0]
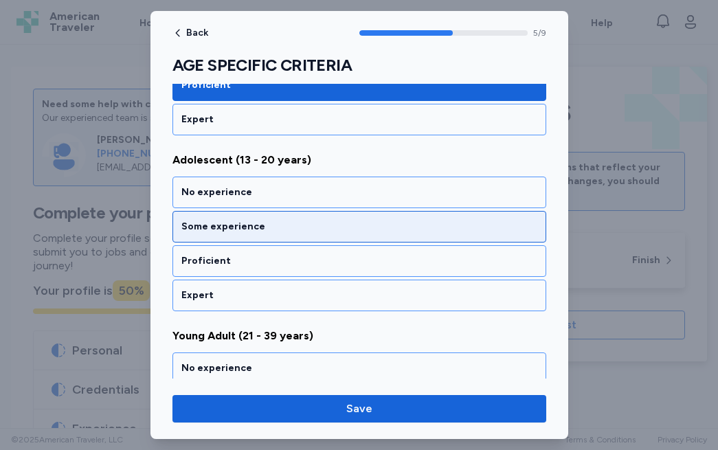
click at [263, 225] on div "Some experience" at bounding box center [359, 227] width 356 height 14
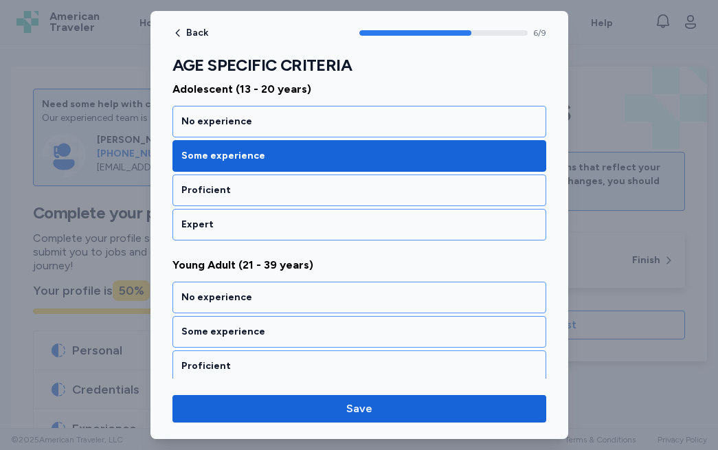
scroll to position [1190, 0]
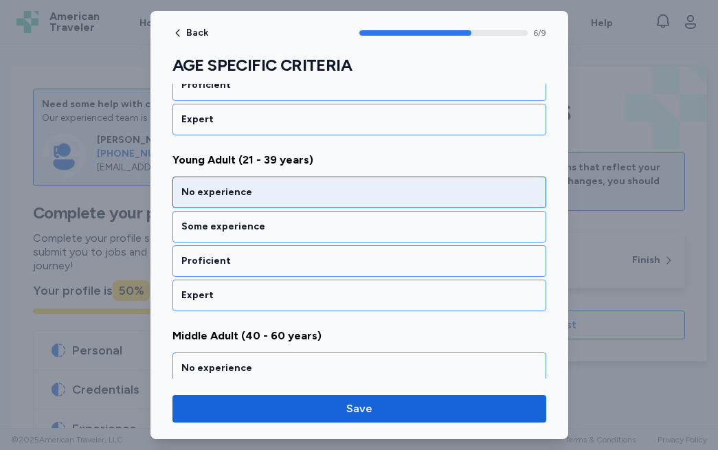
click at [271, 197] on div "No experience" at bounding box center [359, 193] width 356 height 14
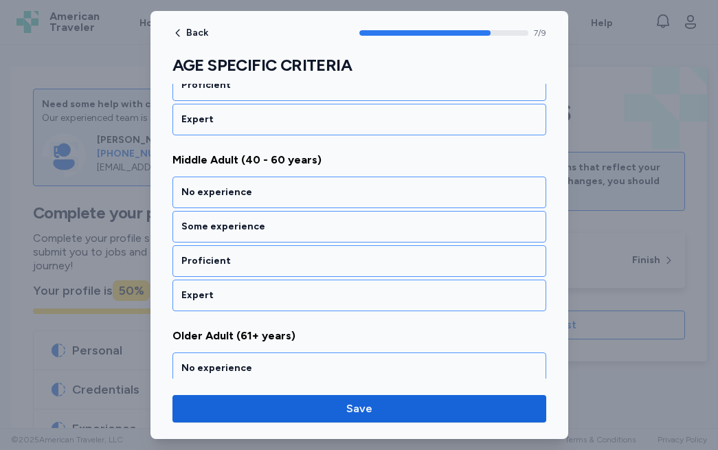
click at [271, 197] on div "No experience" at bounding box center [359, 193] width 356 height 14
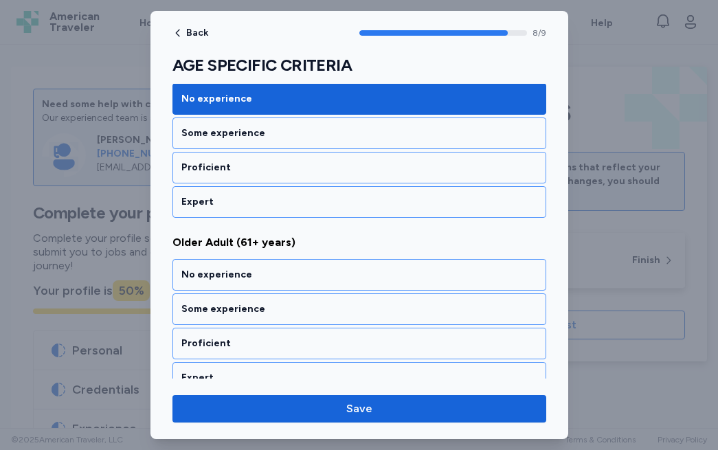
scroll to position [1477, 0]
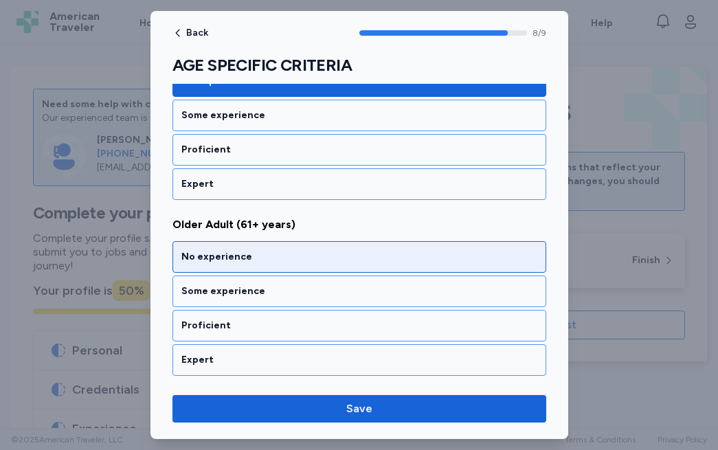
click at [249, 256] on div "No experience" at bounding box center [359, 257] width 356 height 14
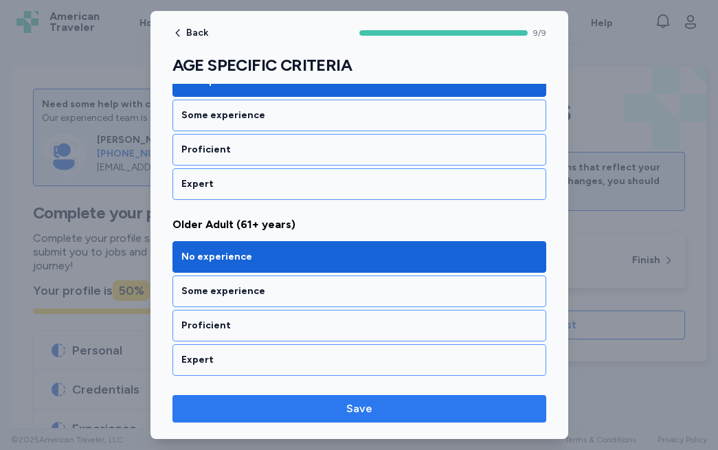
click at [264, 401] on span "Save" at bounding box center [359, 409] width 352 height 16
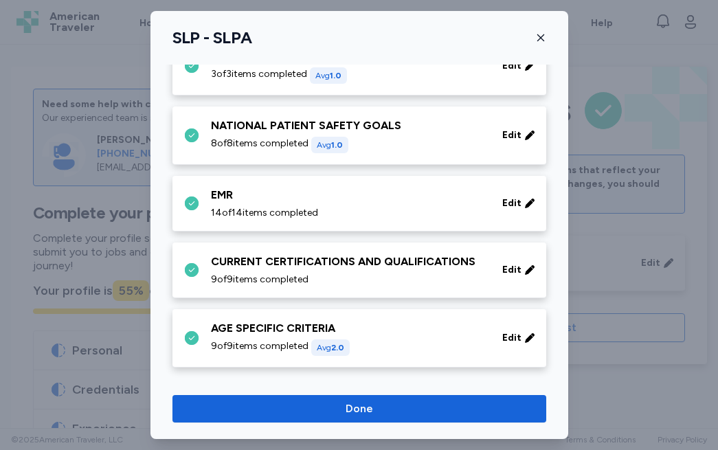
scroll to position [669, 0]
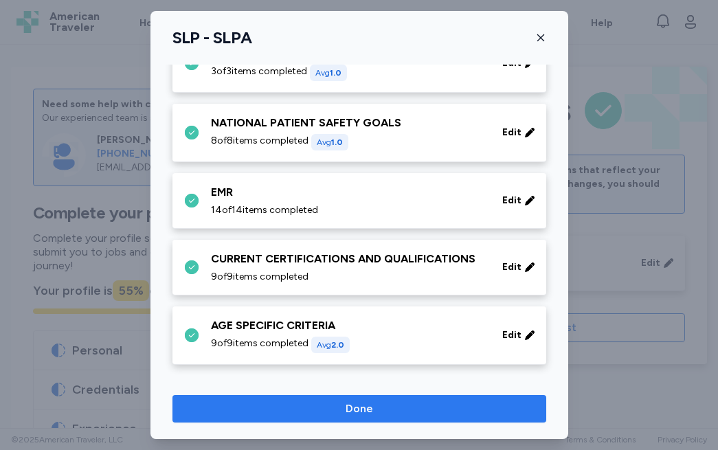
click at [331, 405] on span "Done" at bounding box center [359, 409] width 352 height 16
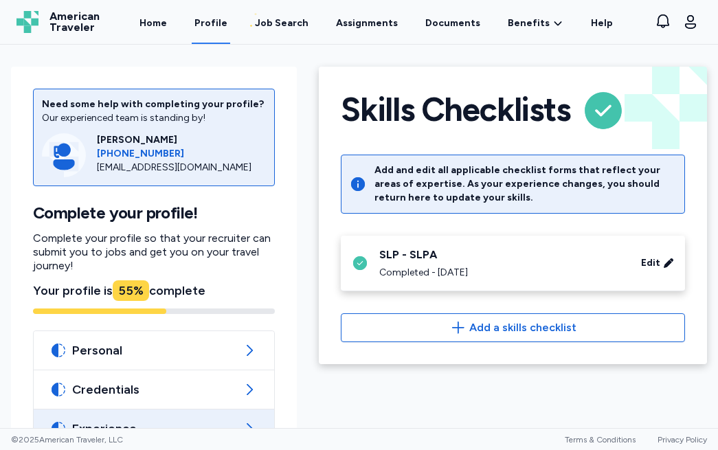
click at [252, 421] on icon at bounding box center [249, 429] width 16 height 16
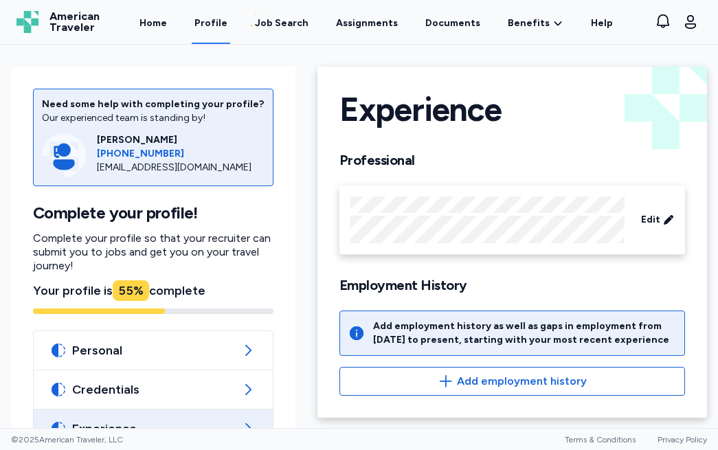
scroll to position [1, 0]
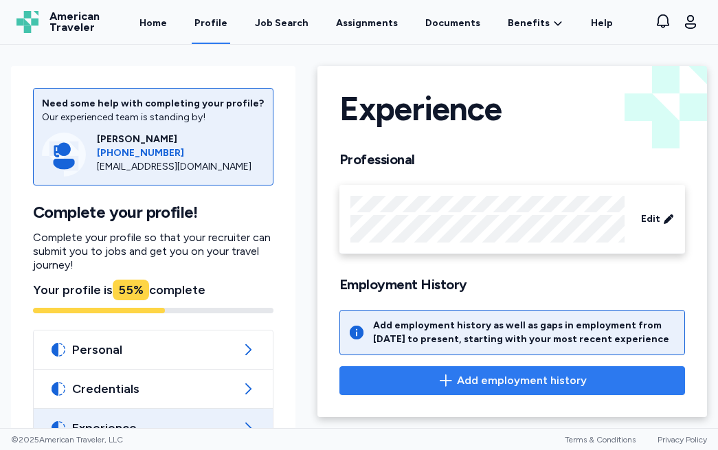
click at [453, 377] on icon "button" at bounding box center [446, 380] width 16 height 16
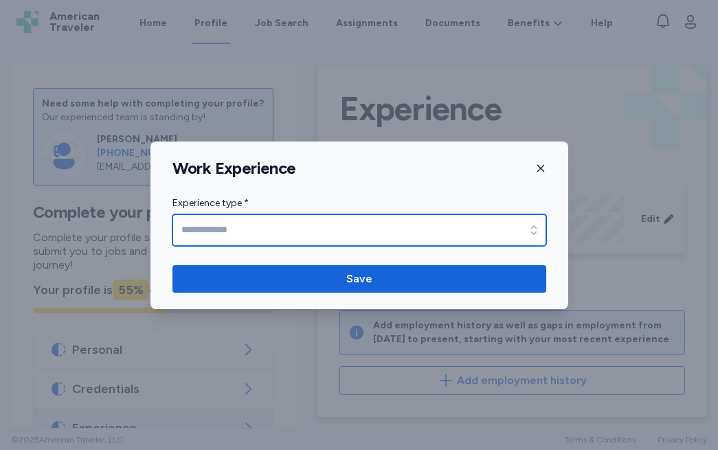
click at [254, 218] on input "Experience type *" at bounding box center [359, 230] width 374 height 32
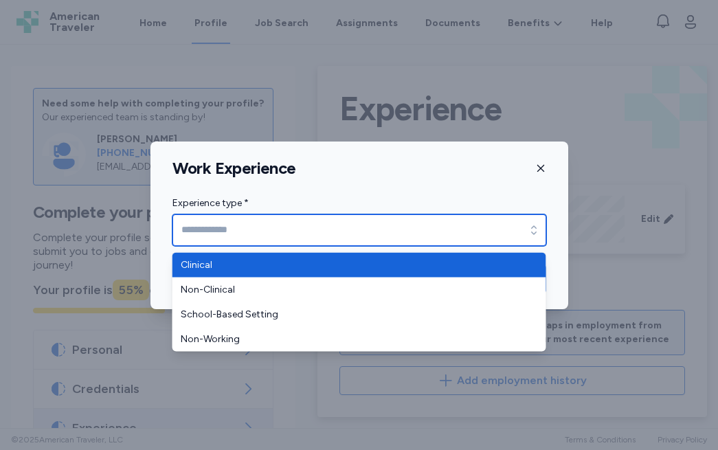
type input "********"
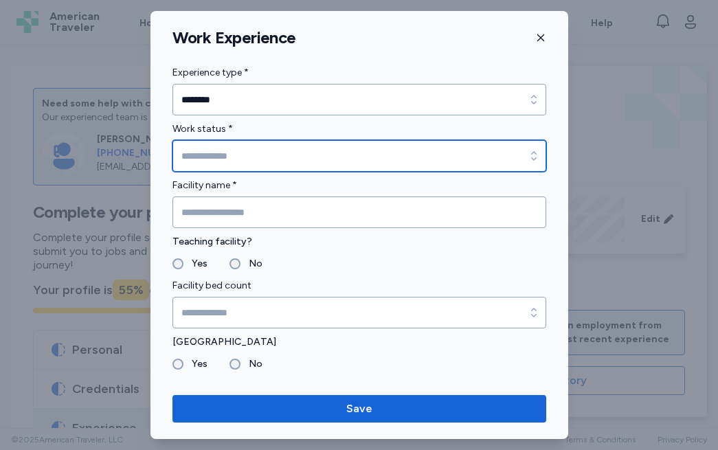
click at [227, 150] on input "Work status *" at bounding box center [359, 156] width 374 height 32
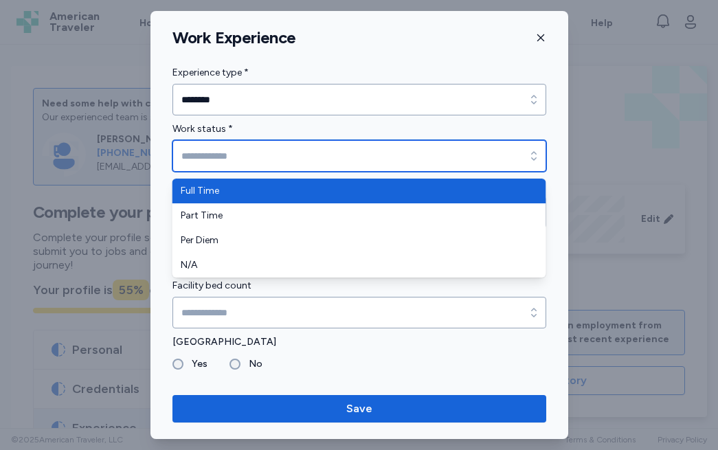
type input "*********"
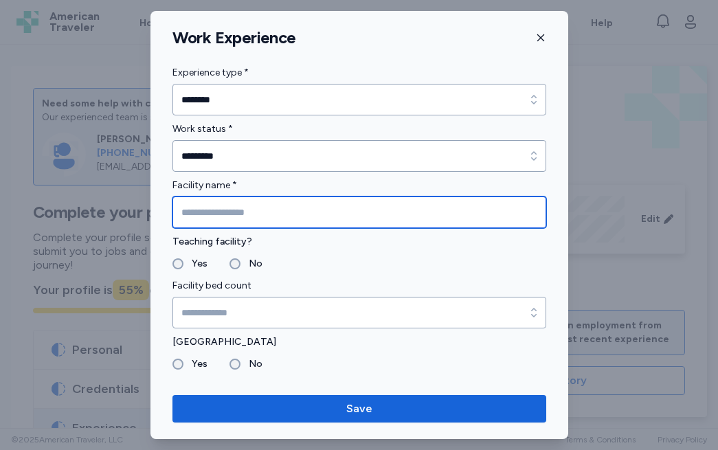
click at [225, 213] on input "Facility name *" at bounding box center [359, 213] width 374 height 32
type input "**********"
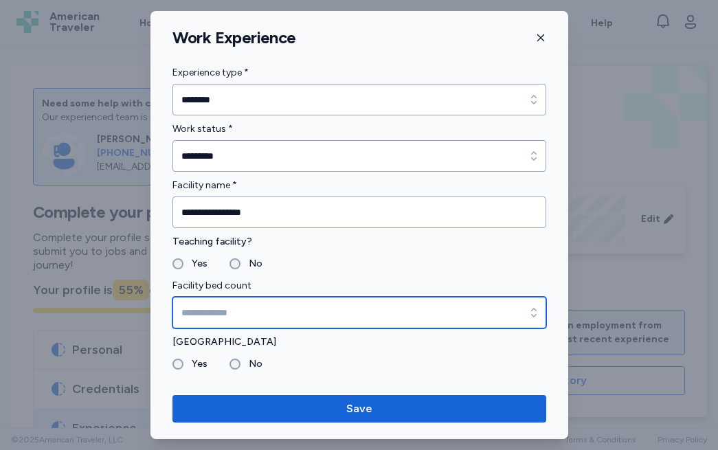
click at [225, 306] on input "Facility bed count" at bounding box center [359, 313] width 374 height 32
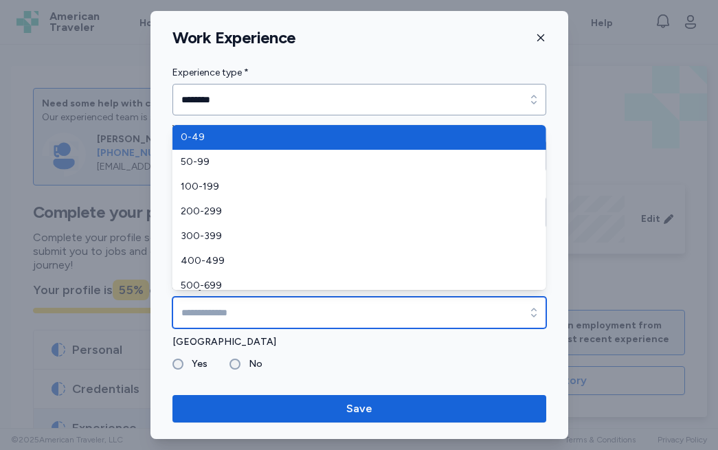
click at [225, 306] on input "Facility bed count" at bounding box center [359, 313] width 374 height 32
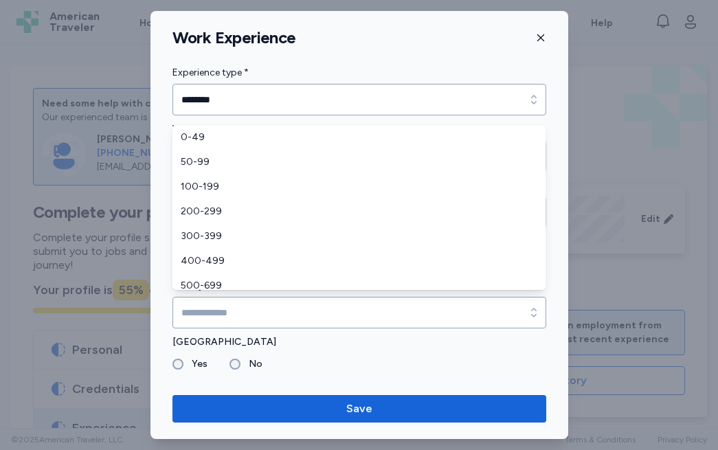
click at [343, 53] on div "**********" at bounding box center [359, 225] width 418 height 428
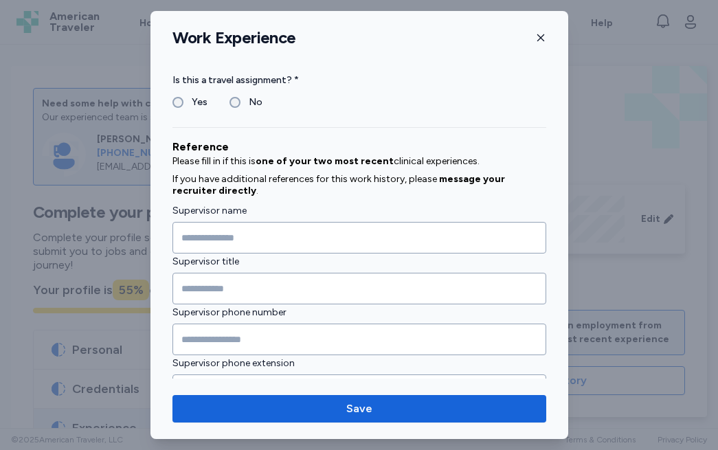
scroll to position [1231, 0]
